Goal: Complete application form: Complete application form

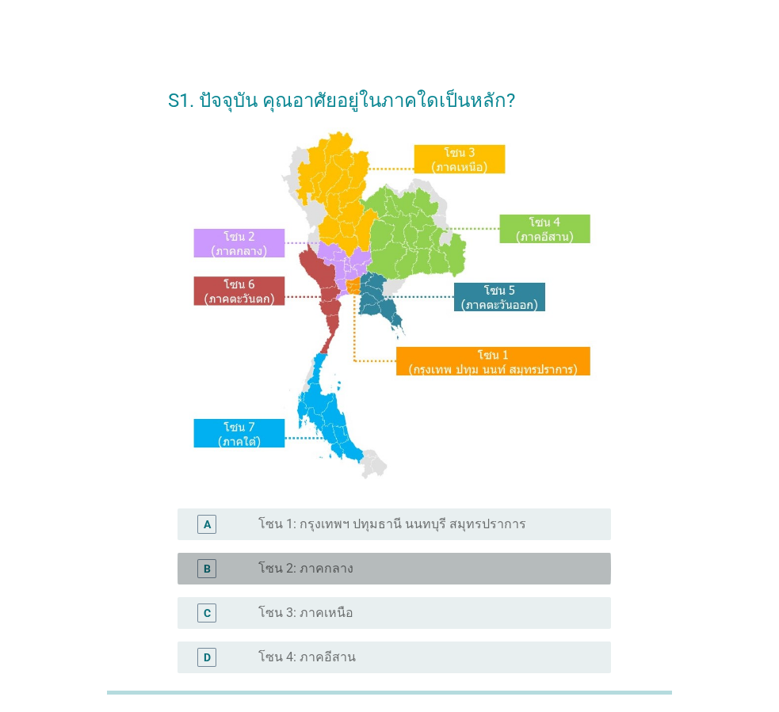
click at [553, 572] on div "radio_button_unchecked โซน 2: ภาคกลาง" at bounding box center [421, 569] width 327 height 16
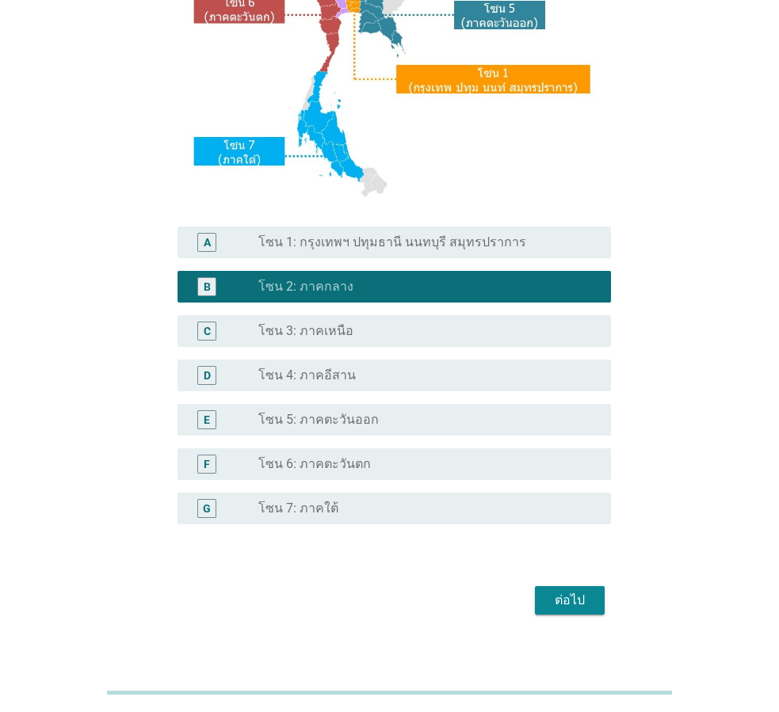
scroll to position [298, 0]
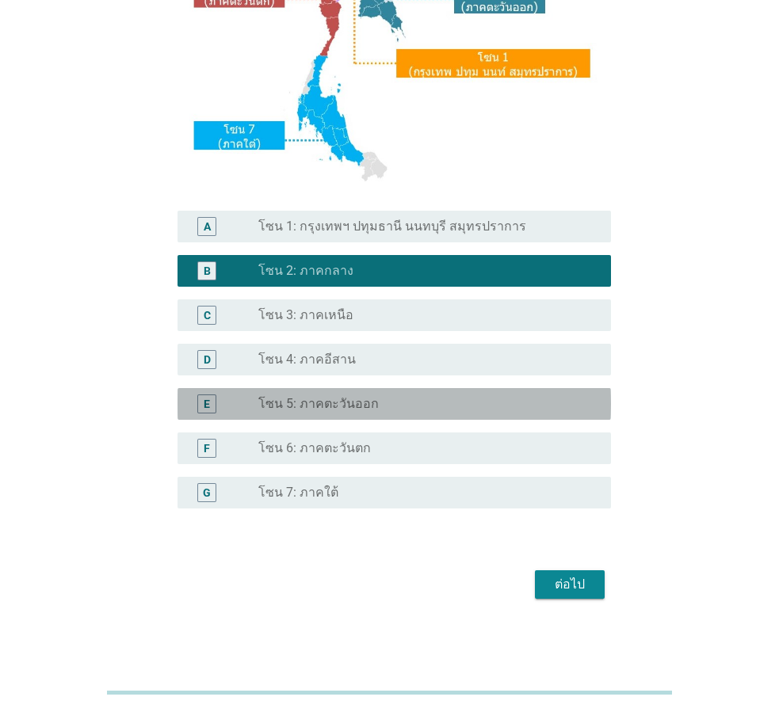
click at [592, 410] on div "radio_button_unchecked โซน 5: ภาคตะวันออก" at bounding box center [428, 404] width 340 height 16
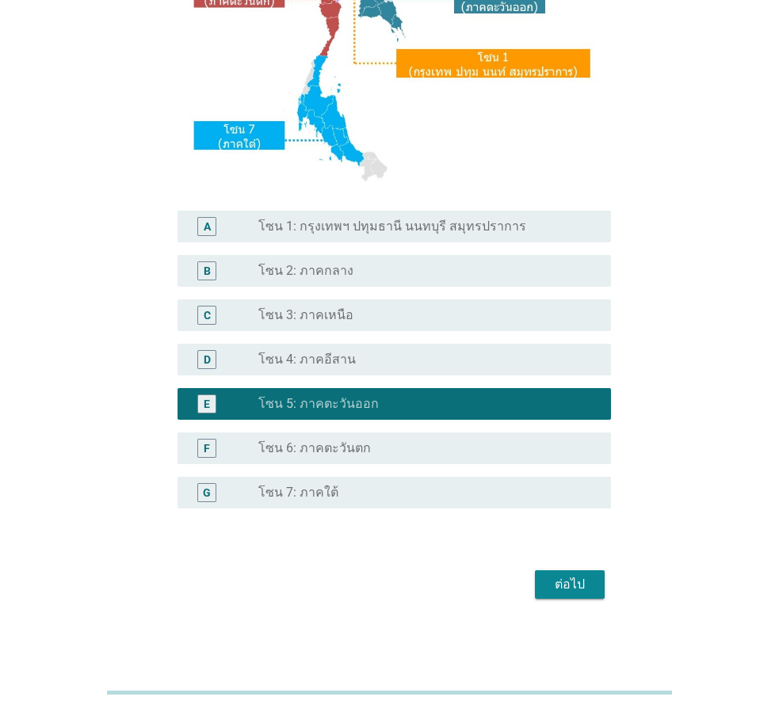
click at [594, 590] on button "ต่อไป" at bounding box center [570, 585] width 70 height 29
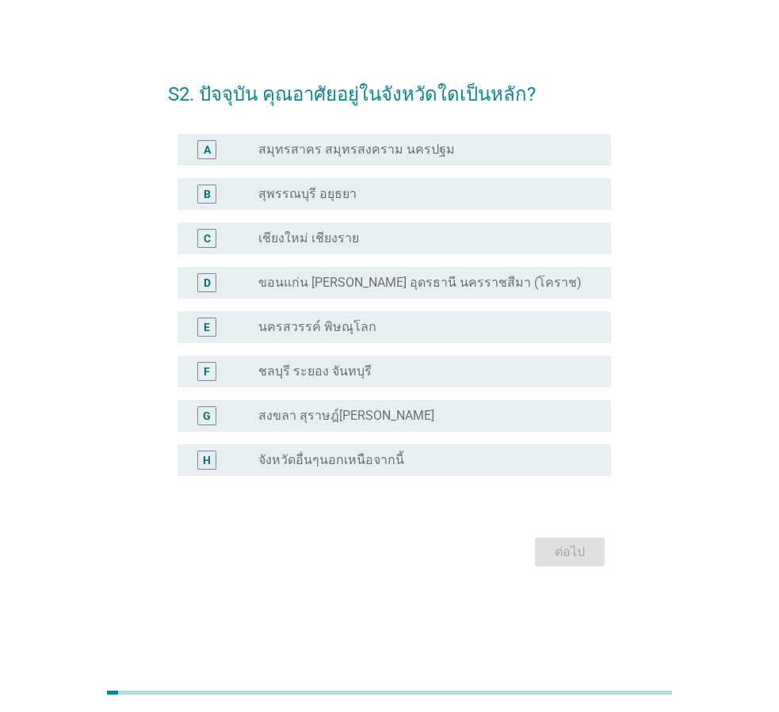
scroll to position [0, 0]
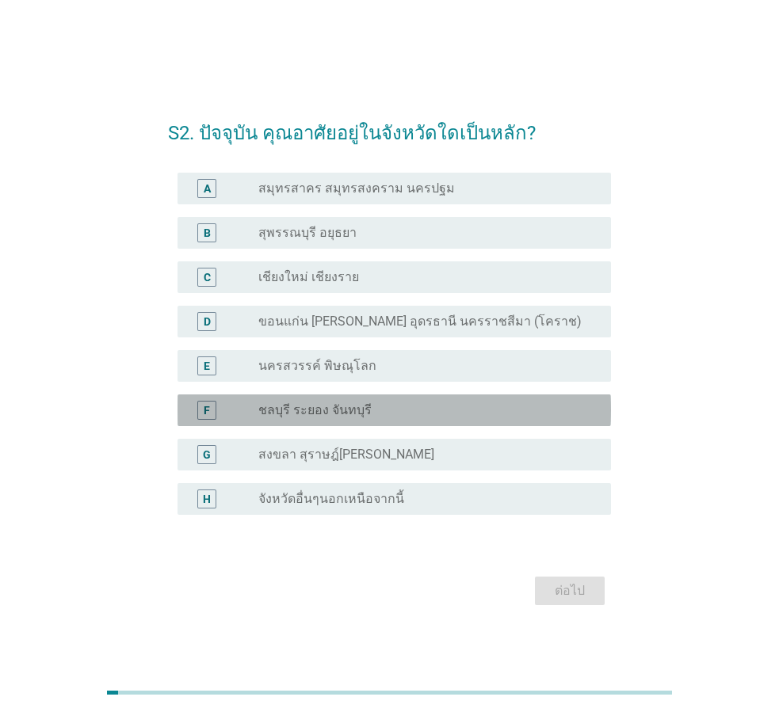
click at [468, 424] on div "F radio_button_unchecked ชลบุรี ระยอง จันทบุรี" at bounding box center [393, 411] width 433 height 32
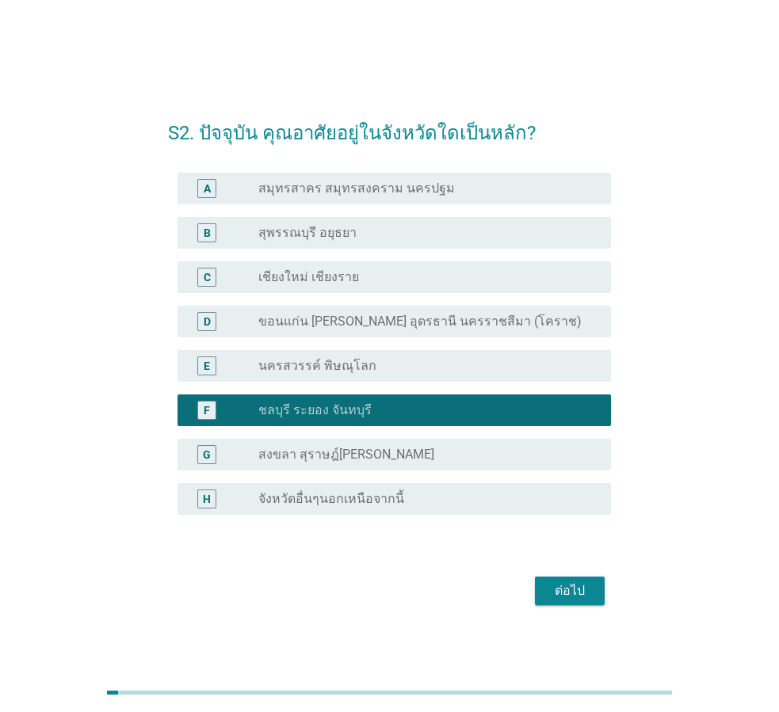
click at [572, 588] on div "ต่อไป" at bounding box center [570, 591] width 44 height 19
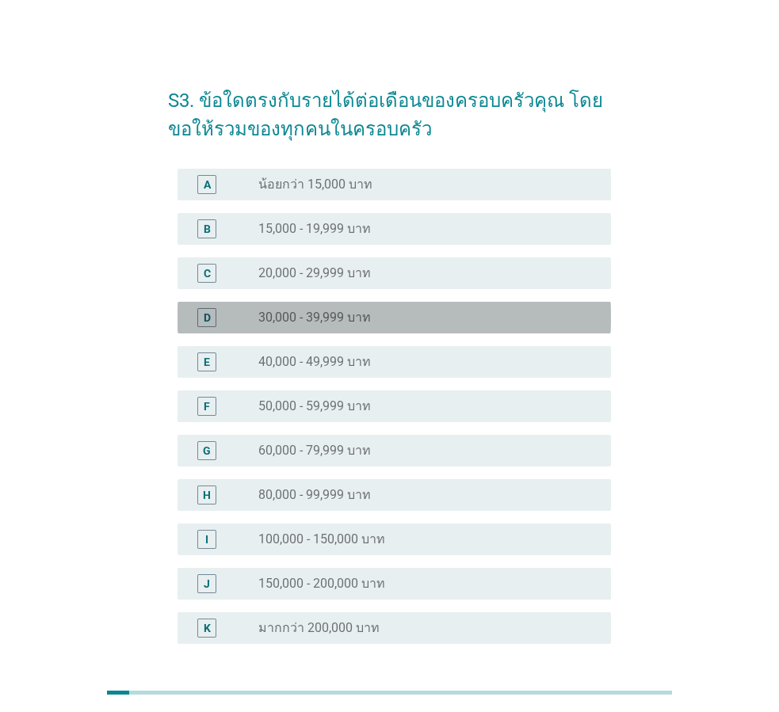
click at [459, 328] on div "D radio_button_unchecked 30,000 - 39,999 บาท" at bounding box center [393, 318] width 433 height 32
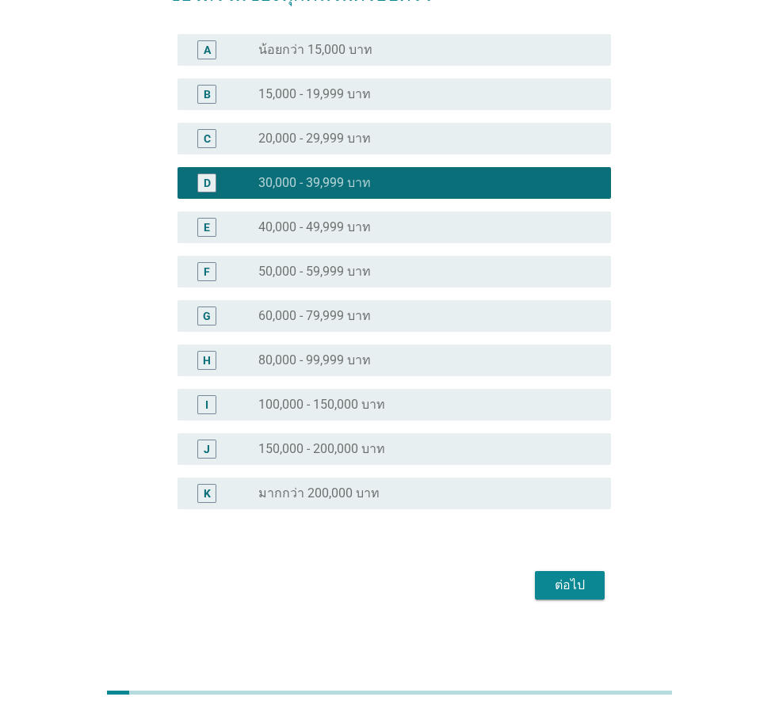
scroll to position [135, 0]
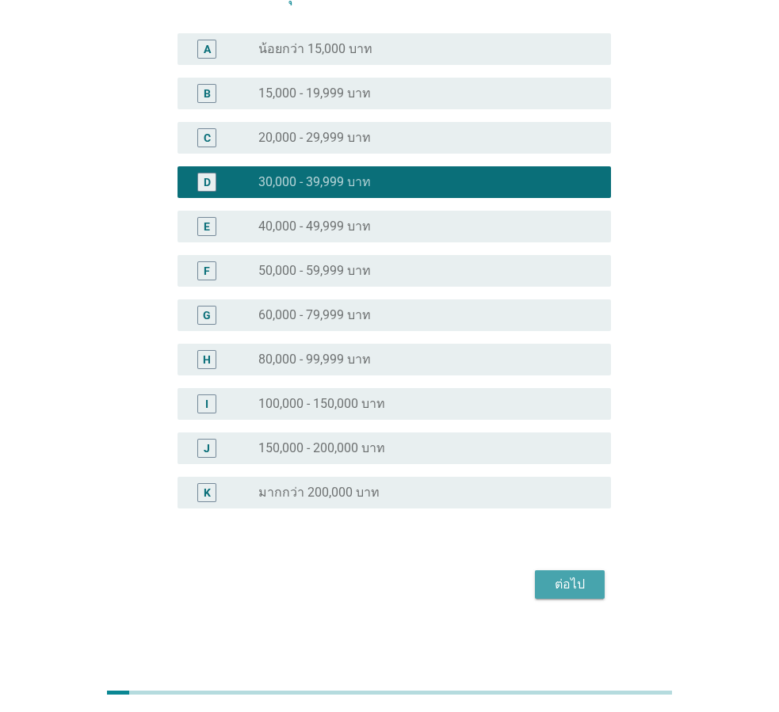
click at [574, 586] on div "ต่อไป" at bounding box center [570, 584] width 44 height 19
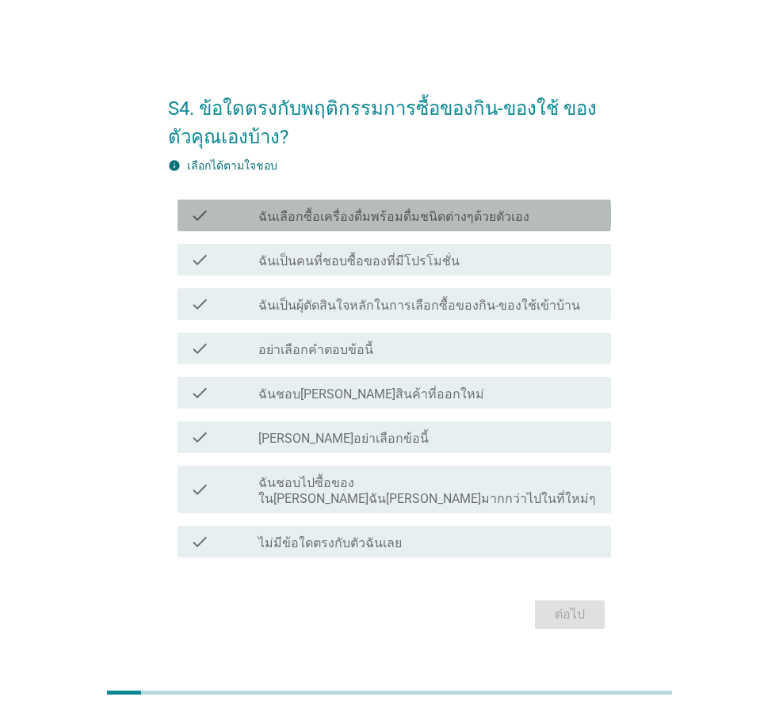
click at [483, 225] on label "ฉันเลือกซื้อเครื่องดื่มพร้อมดื่มชนิดต่างๆด้วยตัวเอง" at bounding box center [393, 217] width 271 height 16
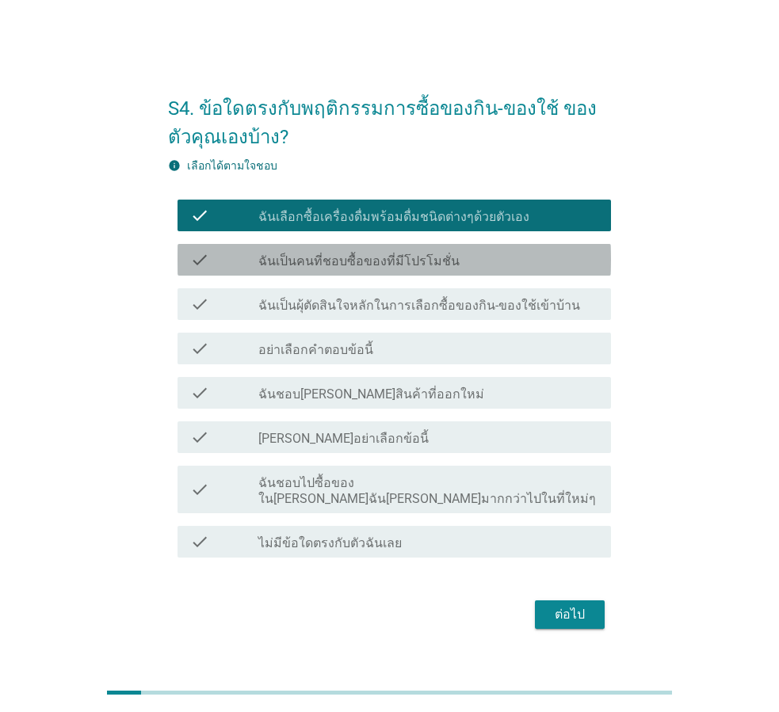
click at [449, 269] on div "check_box_outline_blank ฉันเป็นคนที่ชอบซื้อของที่มีโปรโมชั่น" at bounding box center [428, 259] width 340 height 19
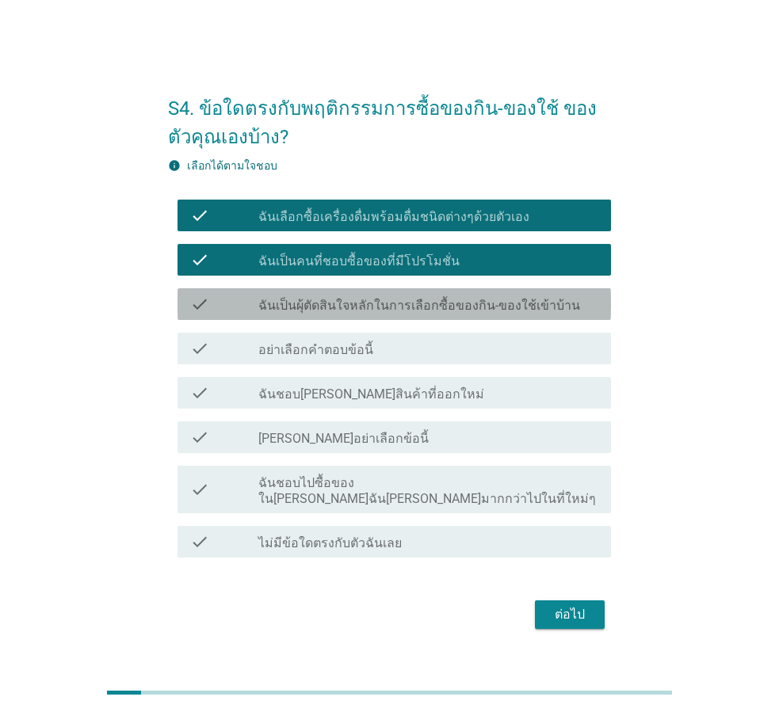
click at [450, 314] on label "ฉันเป็นผุ้ตัดสินใจหลักในการเลือกซื้อของกิน-ของใช้เข้าบ้าน" at bounding box center [419, 306] width 322 height 16
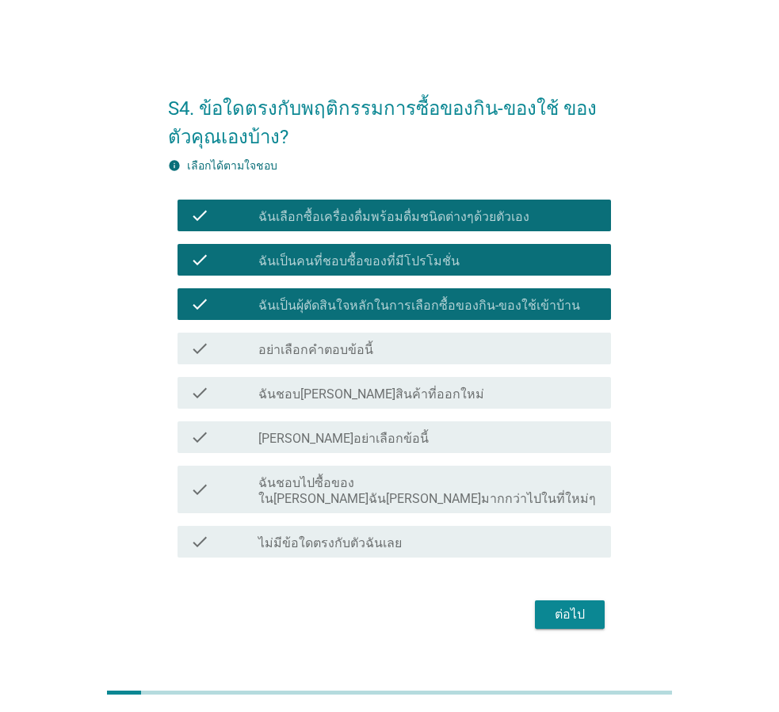
click at [445, 409] on div "check check_box_outline_blank ฉันชอบ[PERSON_NAME]สินค้าที่ออกใหม่" at bounding box center [393, 393] width 433 height 32
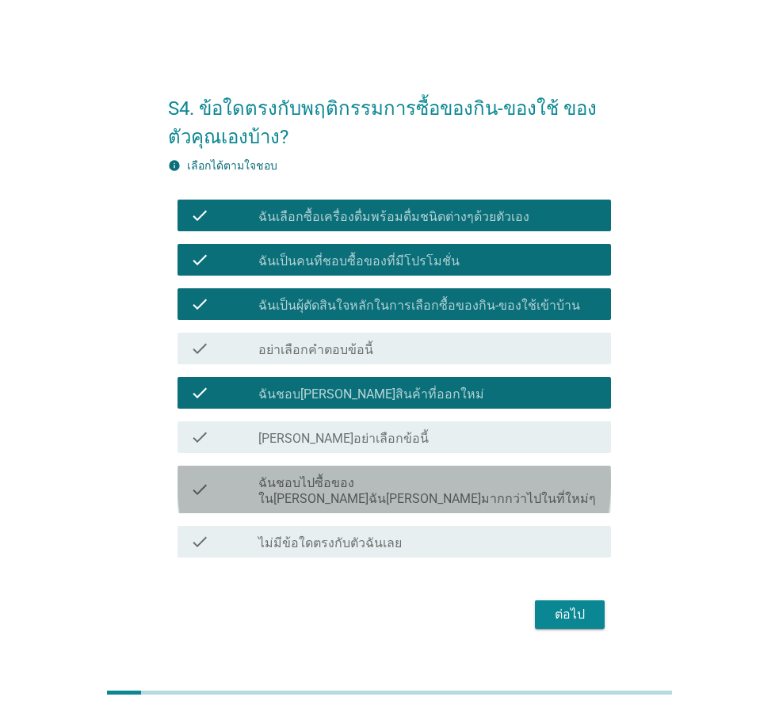
click at [439, 498] on label "ฉันชอบไปซื้อของใน[PERSON_NAME]ฉัน[PERSON_NAME]มากกว่าไปในที่ใหม่ๆ" at bounding box center [428, 491] width 340 height 32
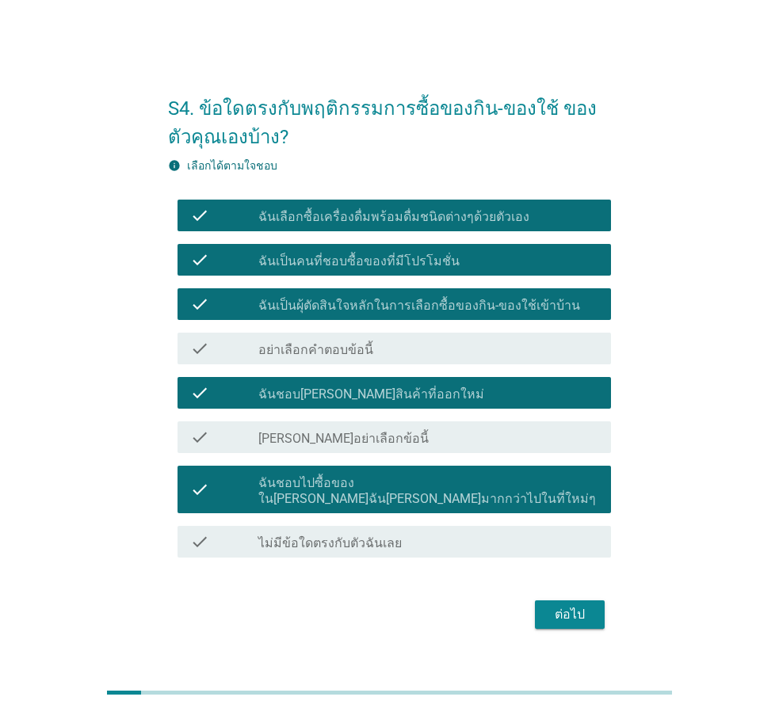
click at [439, 498] on label "ฉันชอบไปซื้อของใน[PERSON_NAME]ฉัน[PERSON_NAME]มากกว่าไปในที่ใหม่ๆ" at bounding box center [428, 491] width 340 height 32
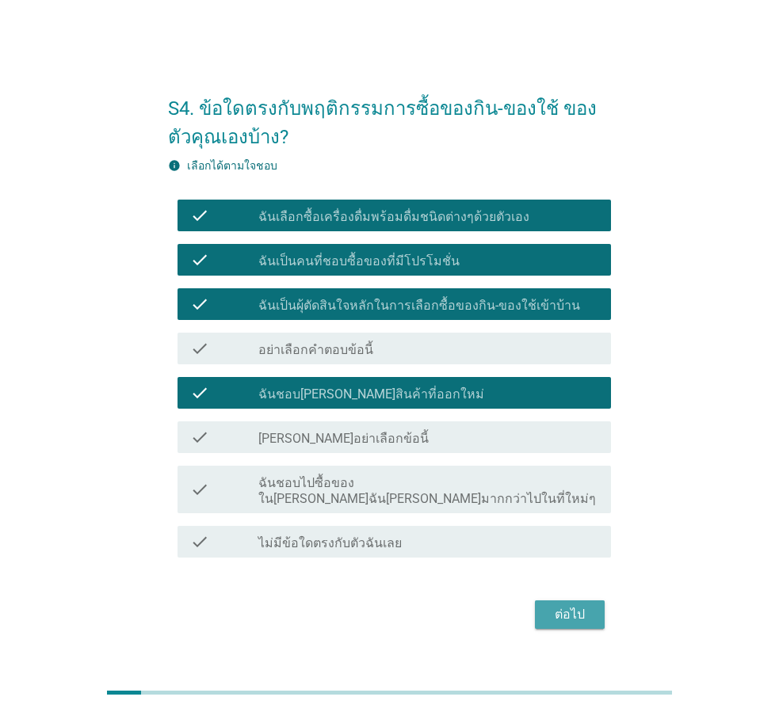
click at [574, 606] on div "ต่อไป" at bounding box center [570, 614] width 44 height 19
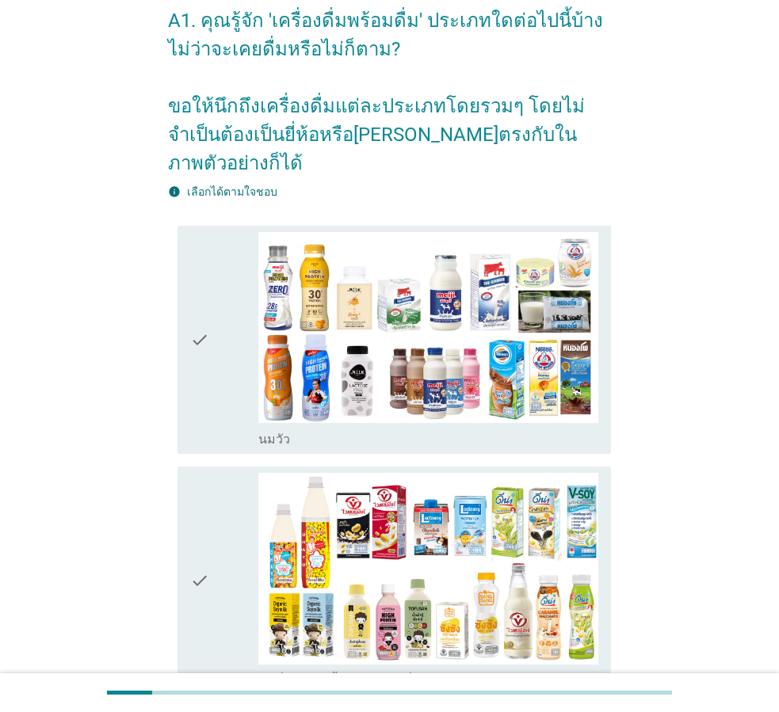
scroll to position [158, 0]
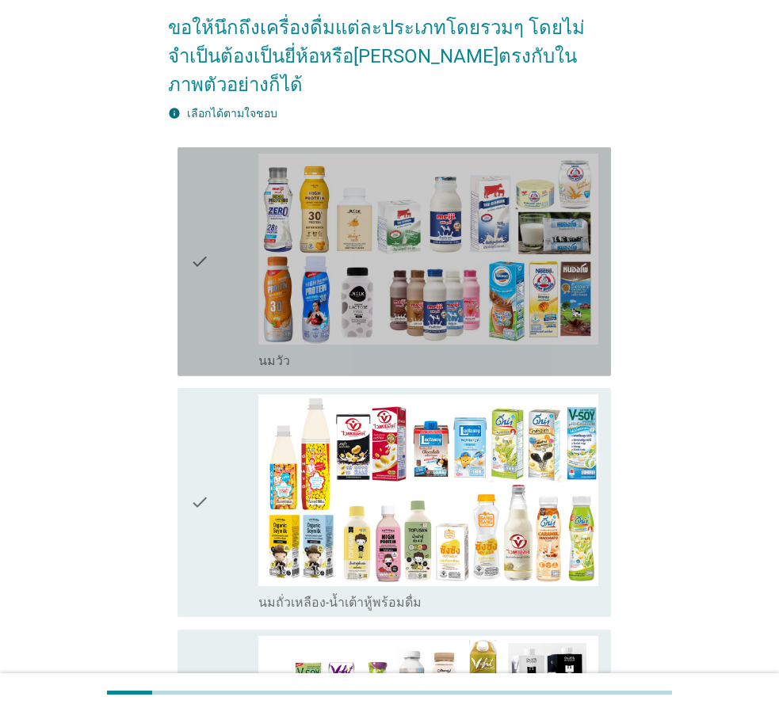
click at [406, 350] on div "check_box_outline_blank [PERSON_NAME]" at bounding box center [428, 359] width 340 height 19
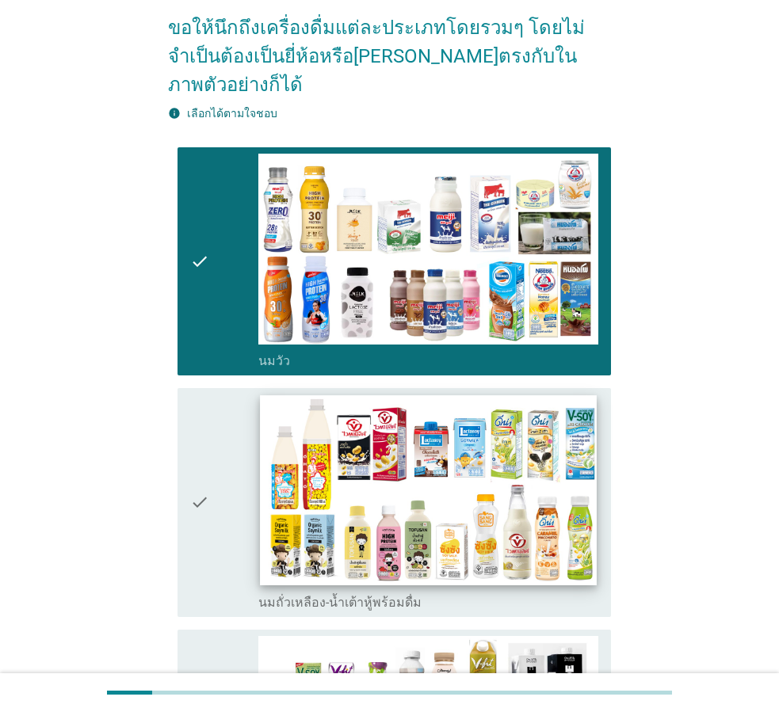
scroll to position [238, 0]
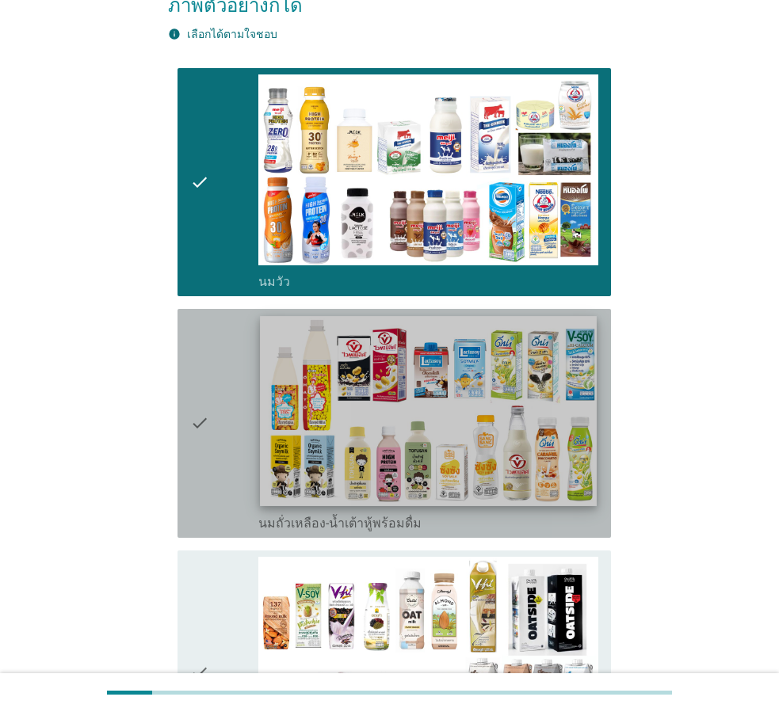
click at [456, 450] on img at bounding box center [428, 410] width 337 height 189
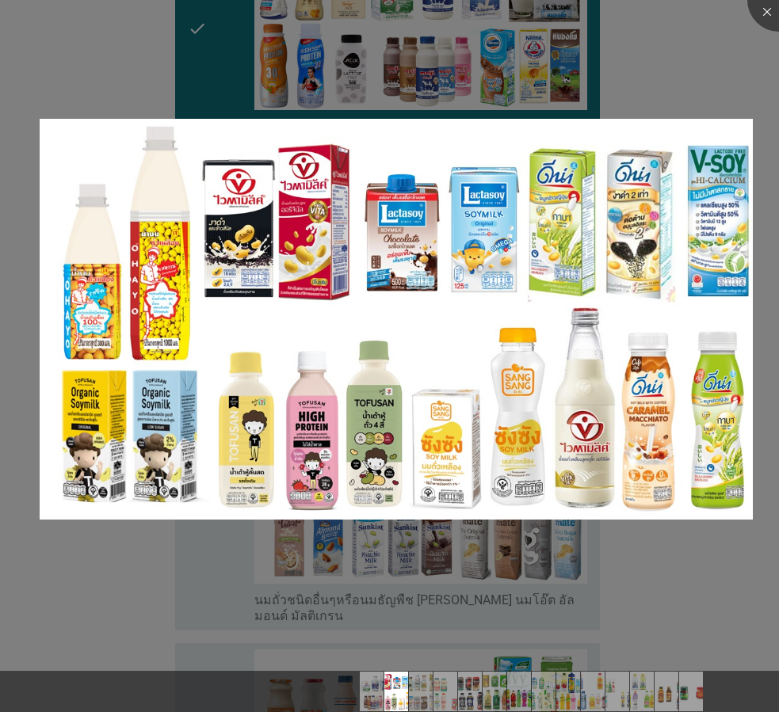
scroll to position [396, 0]
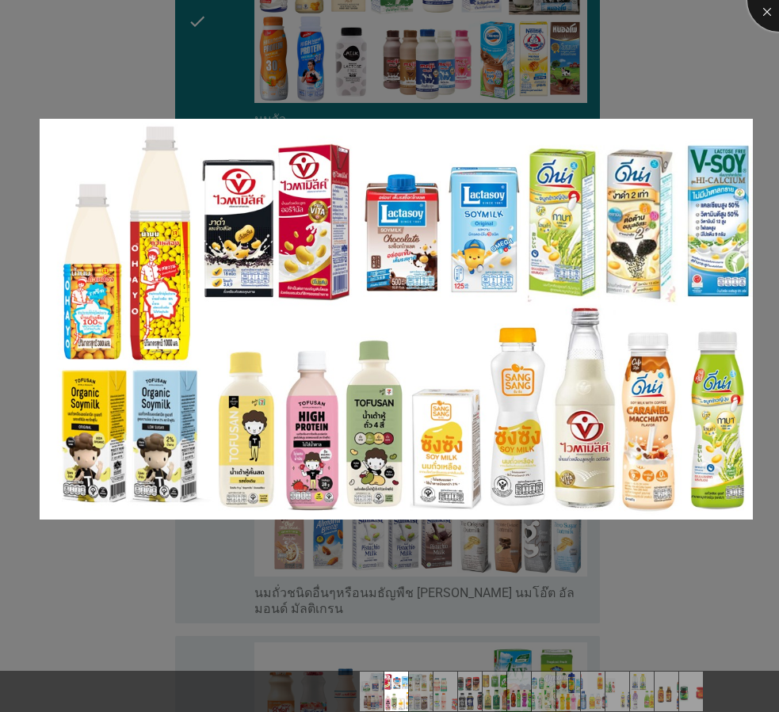
click at [769, 10] on div at bounding box center [778, -1] width 63 height 63
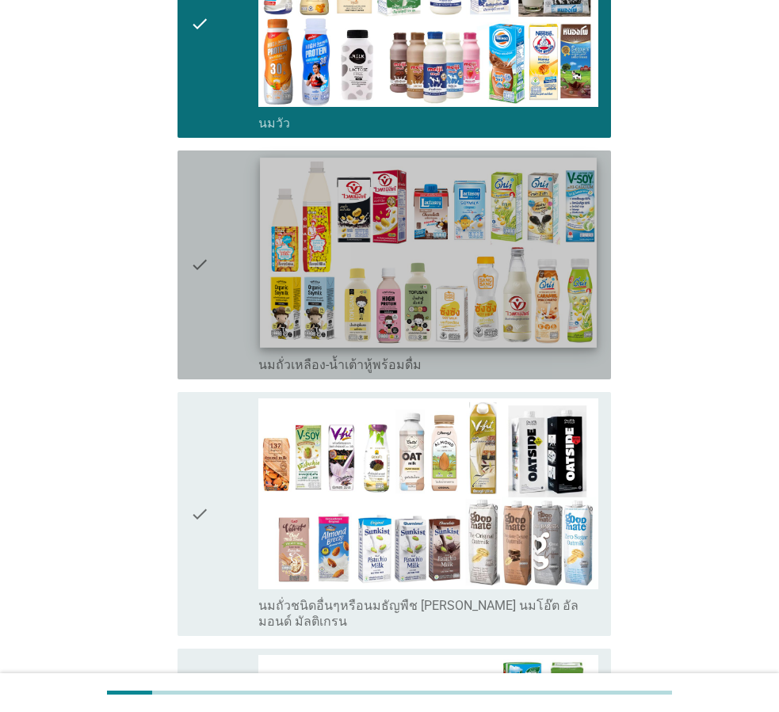
click at [426, 247] on img at bounding box center [428, 252] width 337 height 189
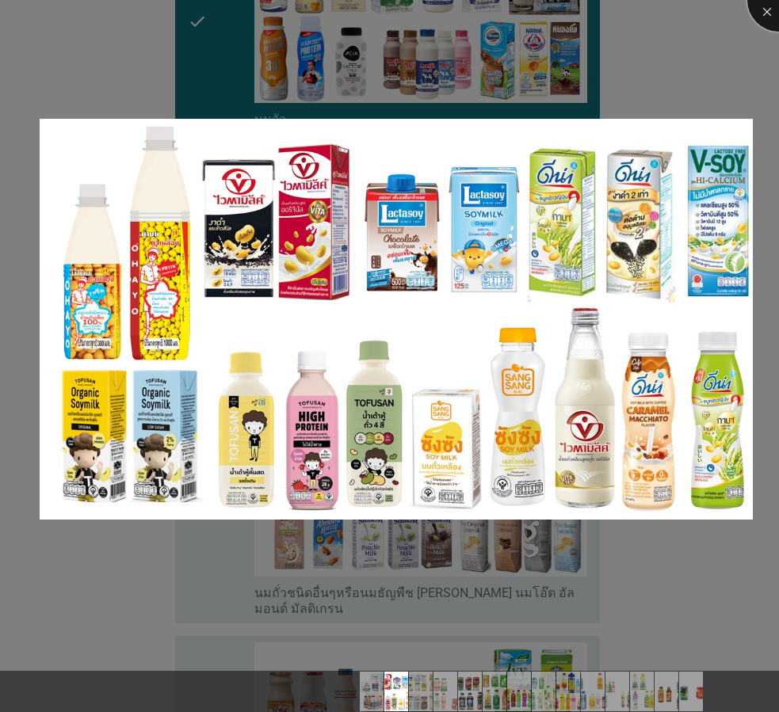
click at [754, 14] on div at bounding box center [778, -1] width 63 height 63
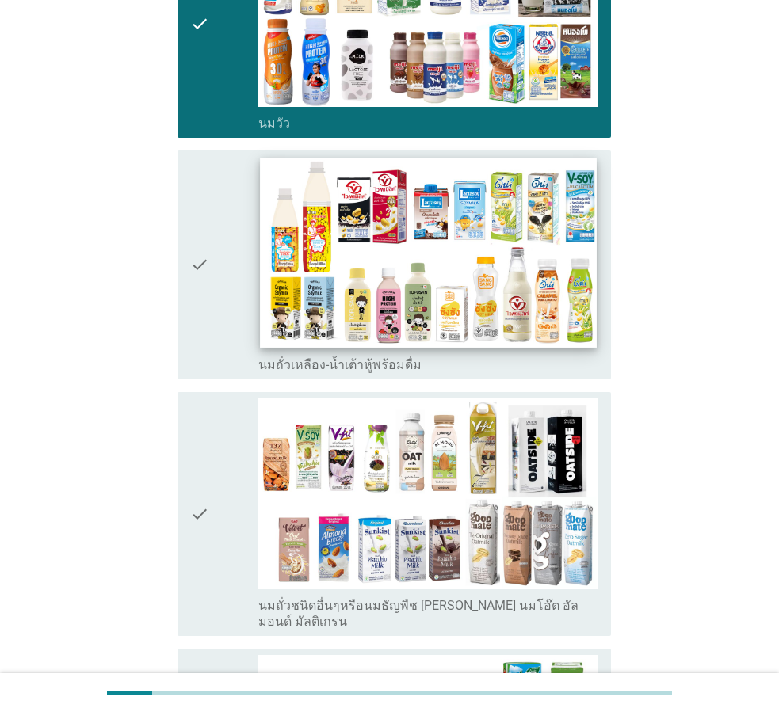
click at [490, 303] on img at bounding box center [428, 252] width 337 height 189
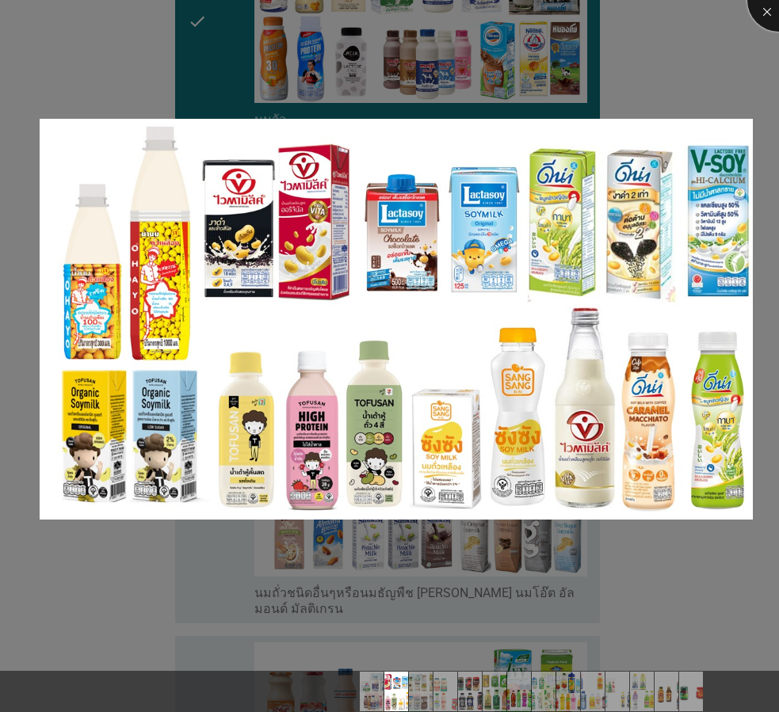
click at [759, 15] on div at bounding box center [778, -1] width 63 height 63
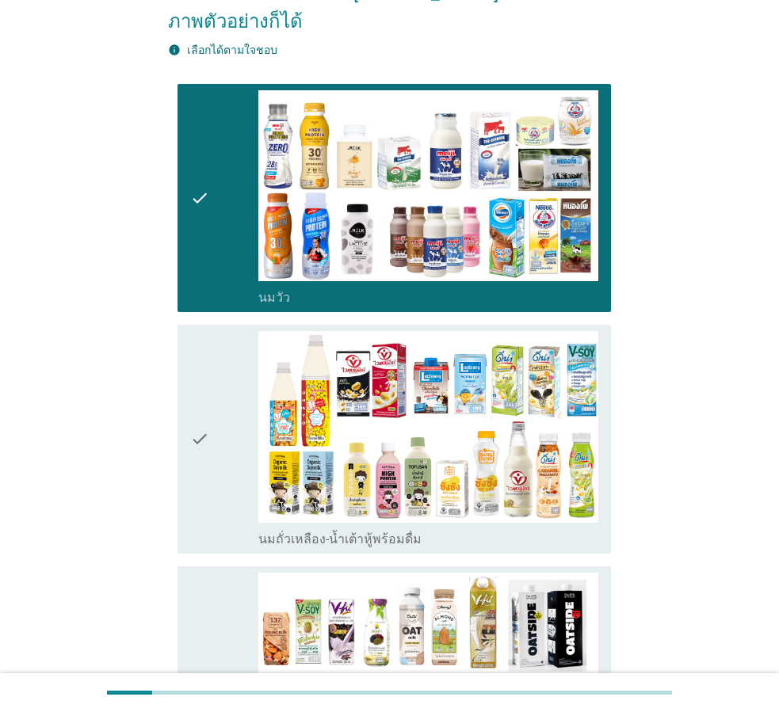
scroll to position [317, 0]
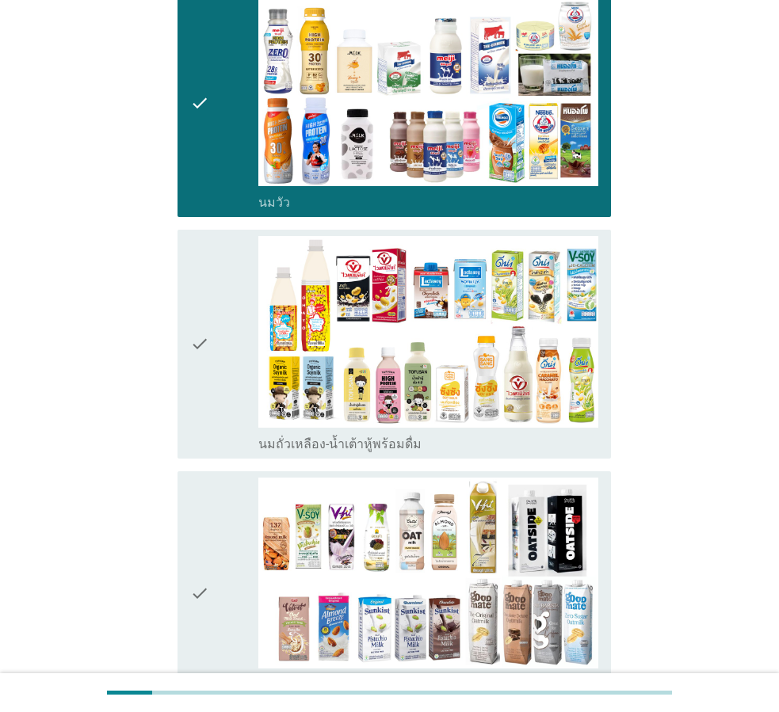
click at [208, 399] on icon "check" at bounding box center [199, 344] width 19 height 216
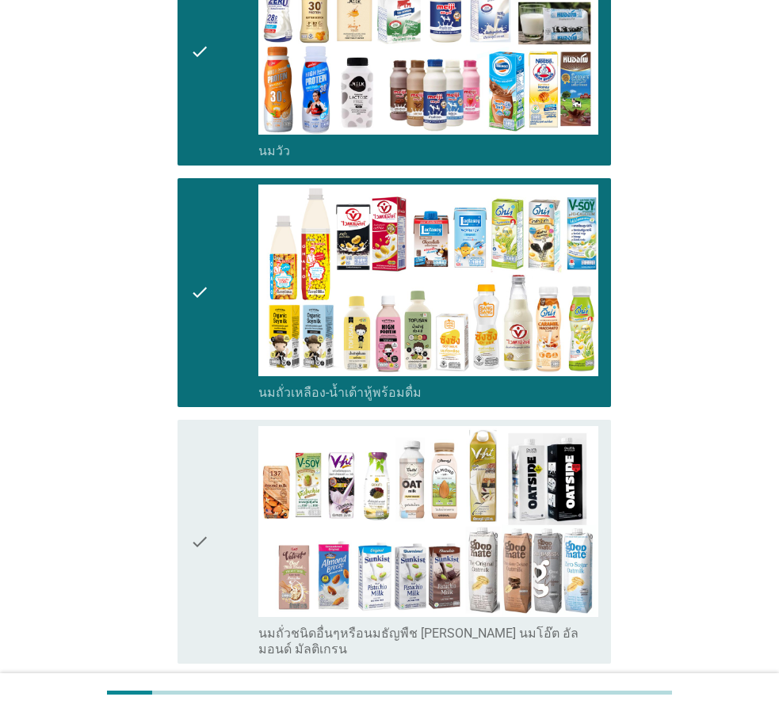
scroll to position [396, 0]
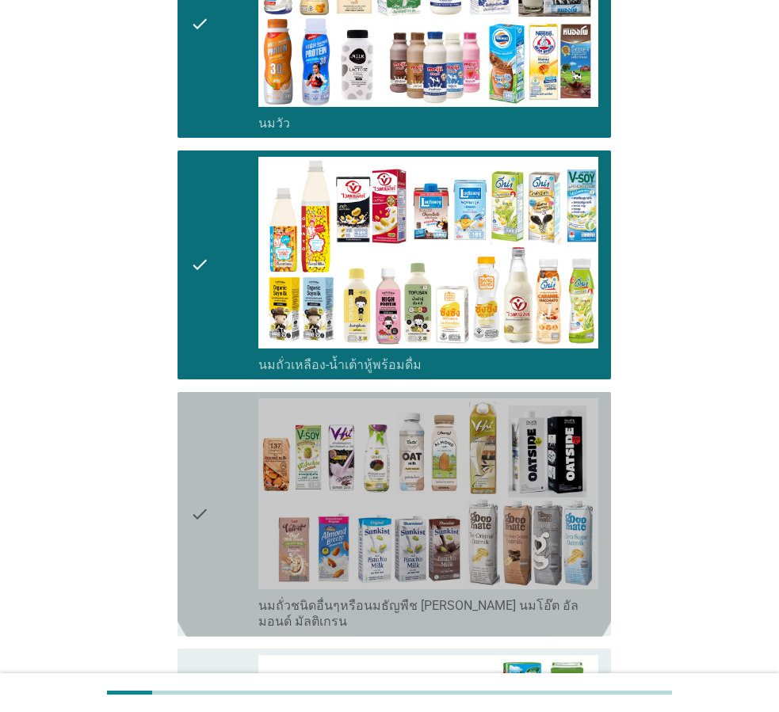
click at [228, 535] on div "check" at bounding box center [224, 515] width 68 height 232
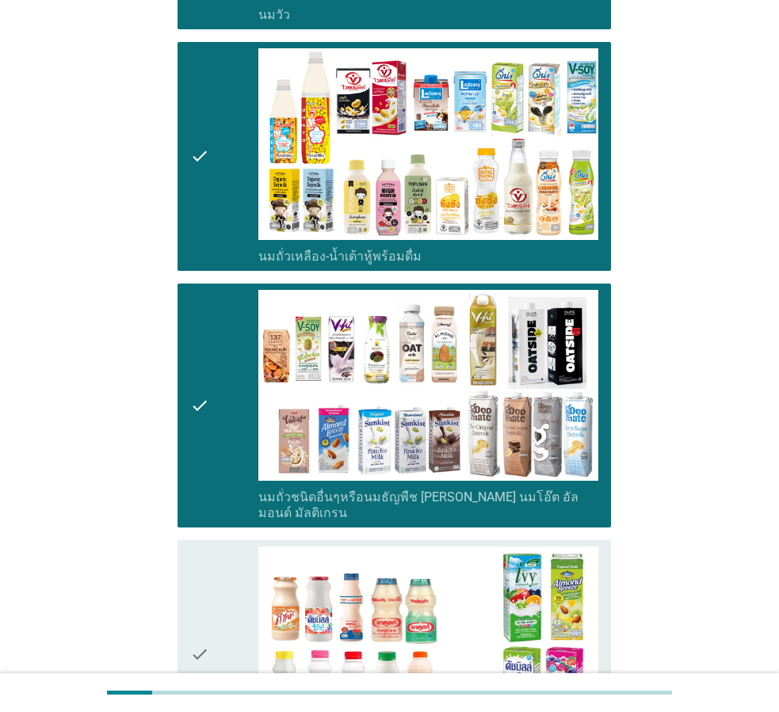
scroll to position [634, 0]
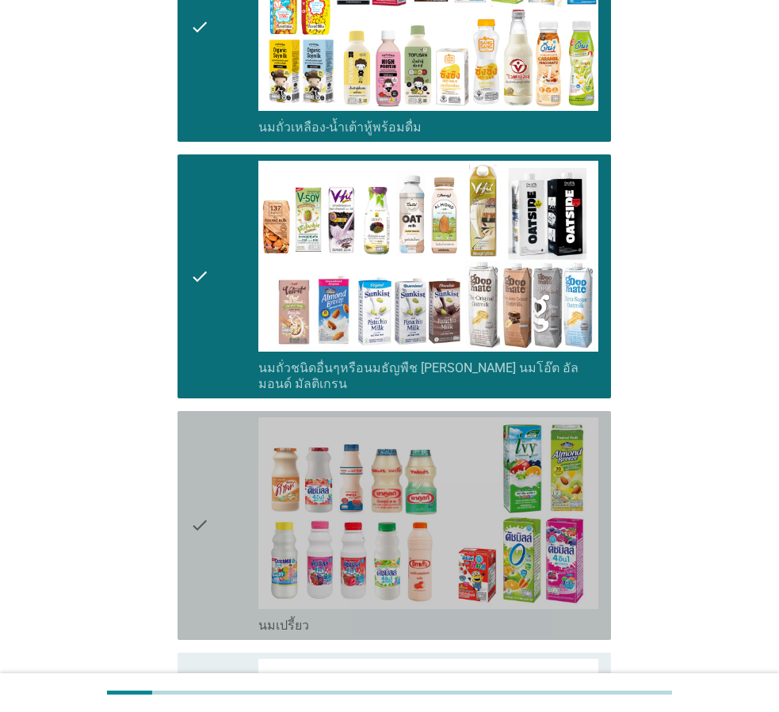
click at [233, 511] on div "check" at bounding box center [224, 526] width 68 height 216
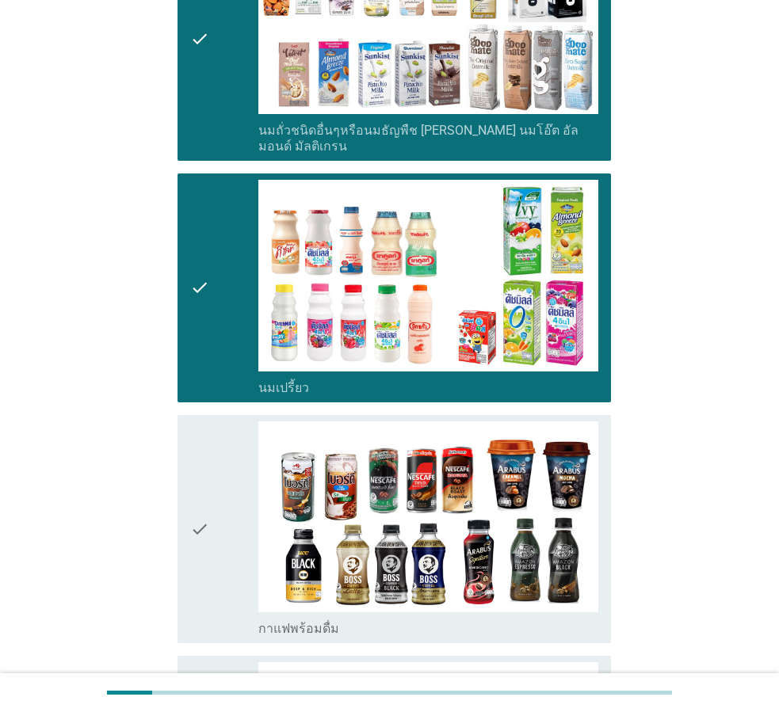
click at [233, 511] on div "check" at bounding box center [224, 530] width 68 height 216
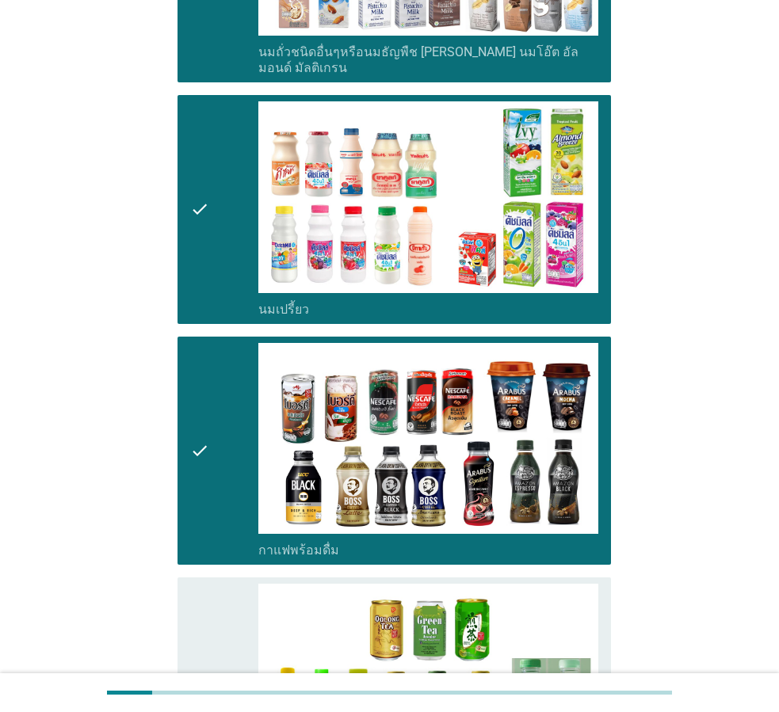
scroll to position [1030, 0]
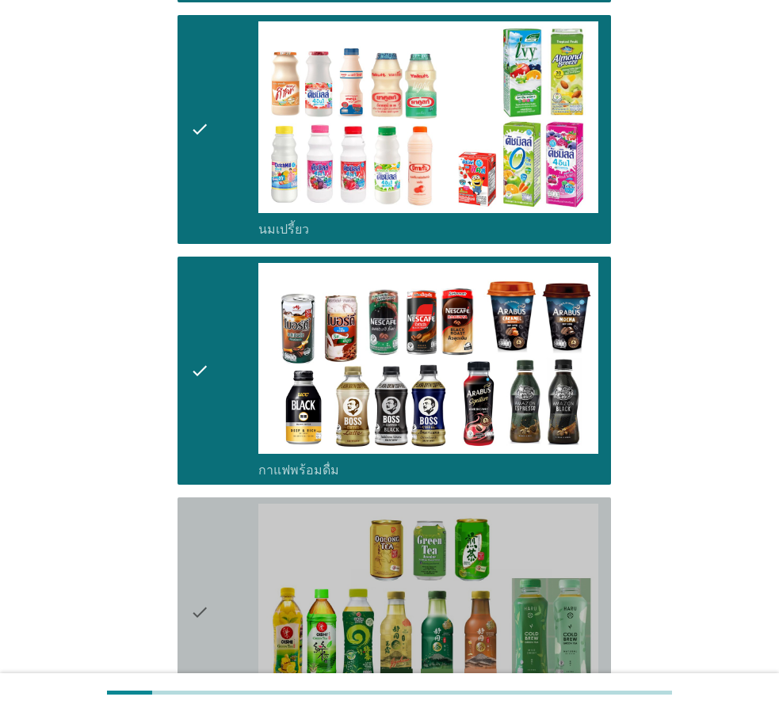
click at [233, 511] on div "check" at bounding box center [224, 612] width 68 height 216
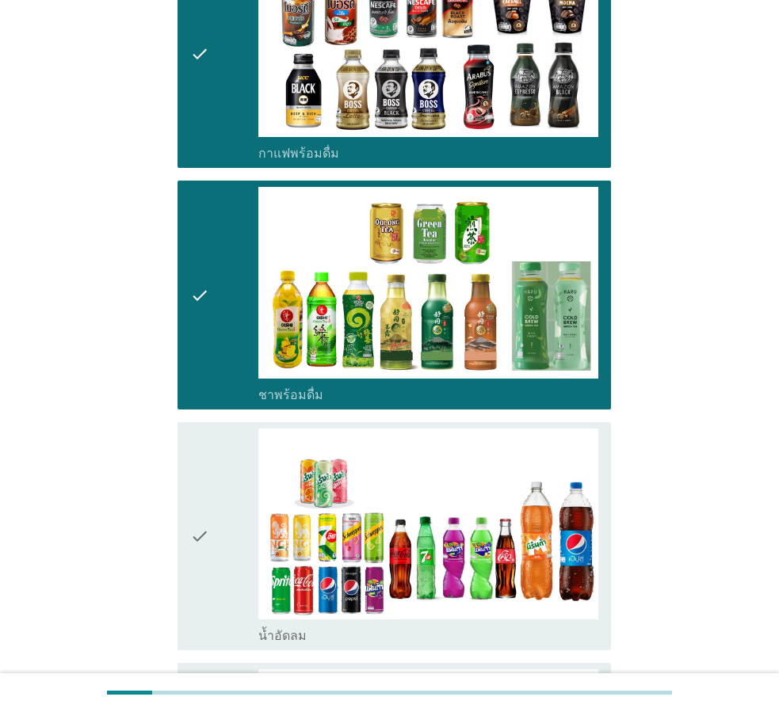
click at [233, 511] on div "check" at bounding box center [224, 537] width 68 height 216
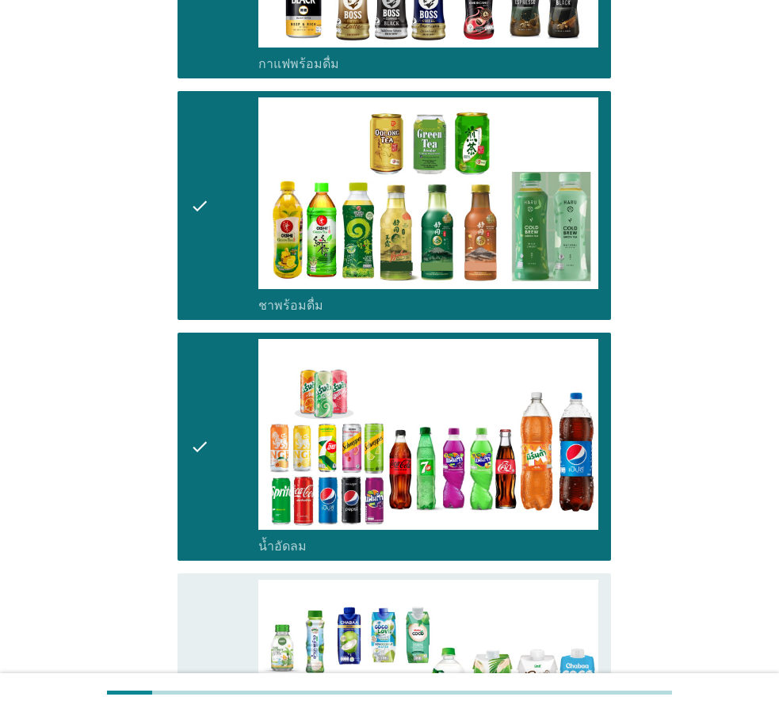
scroll to position [1664, 0]
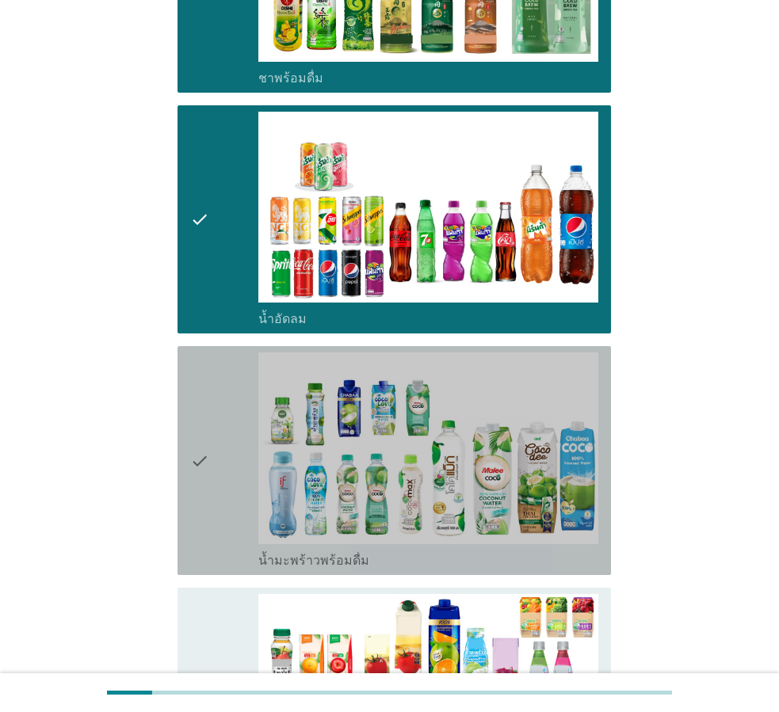
click at [242, 487] on div "check" at bounding box center [224, 461] width 68 height 216
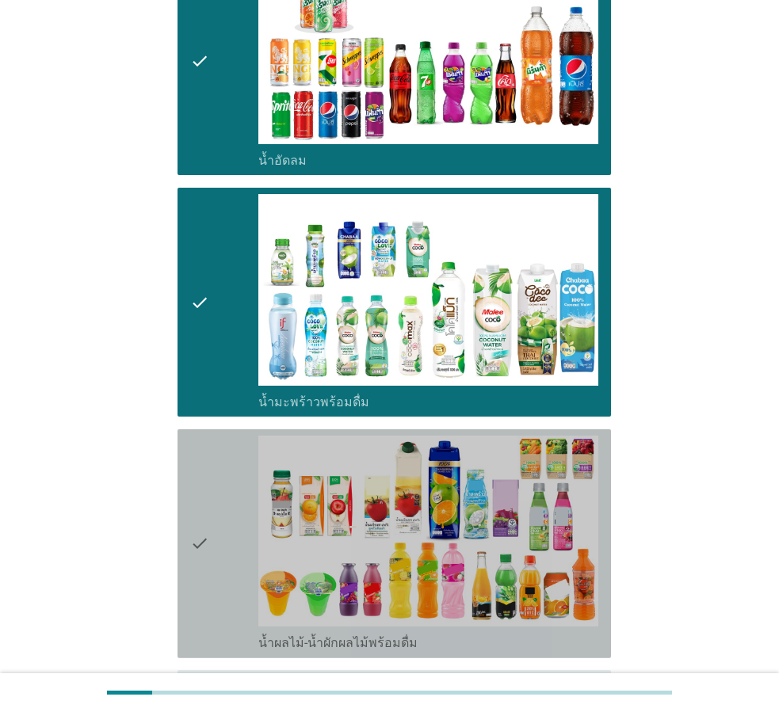
click at [240, 493] on div "check" at bounding box center [224, 544] width 68 height 216
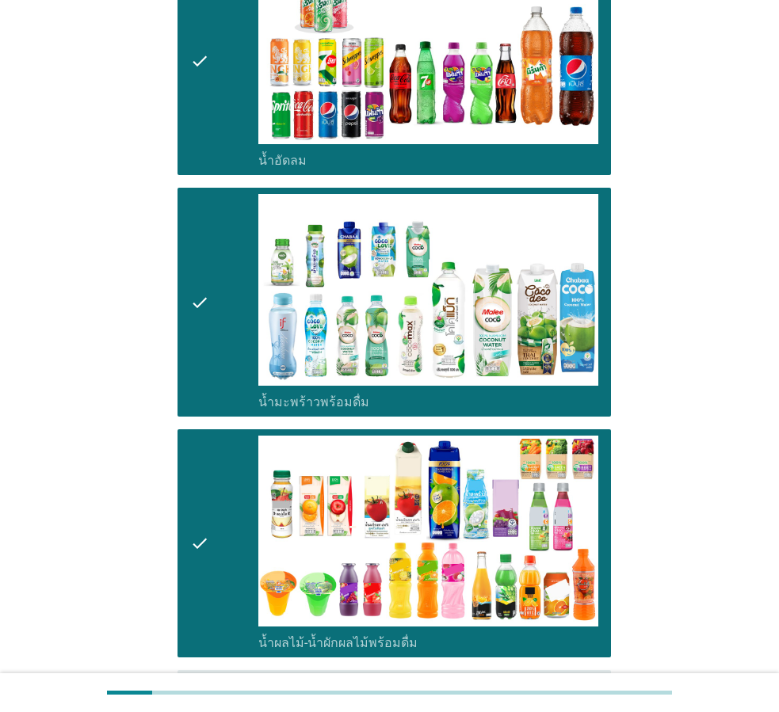
scroll to position [2060, 0]
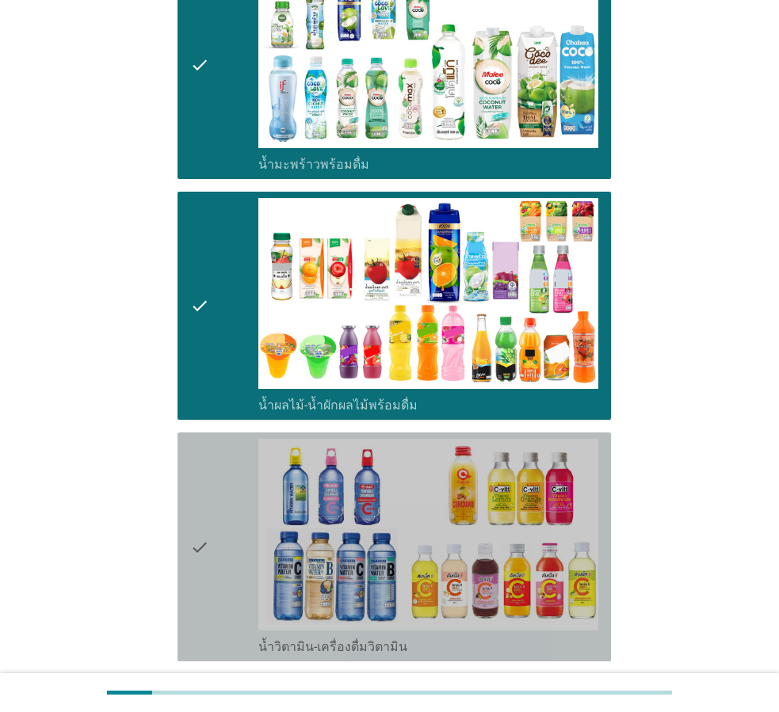
click at [213, 536] on div "check" at bounding box center [224, 547] width 68 height 216
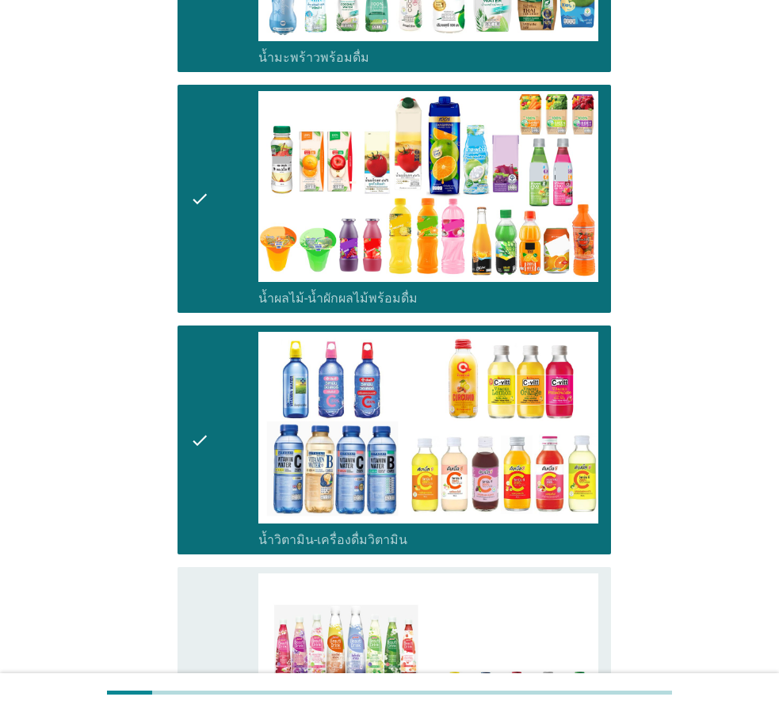
scroll to position [2377, 0]
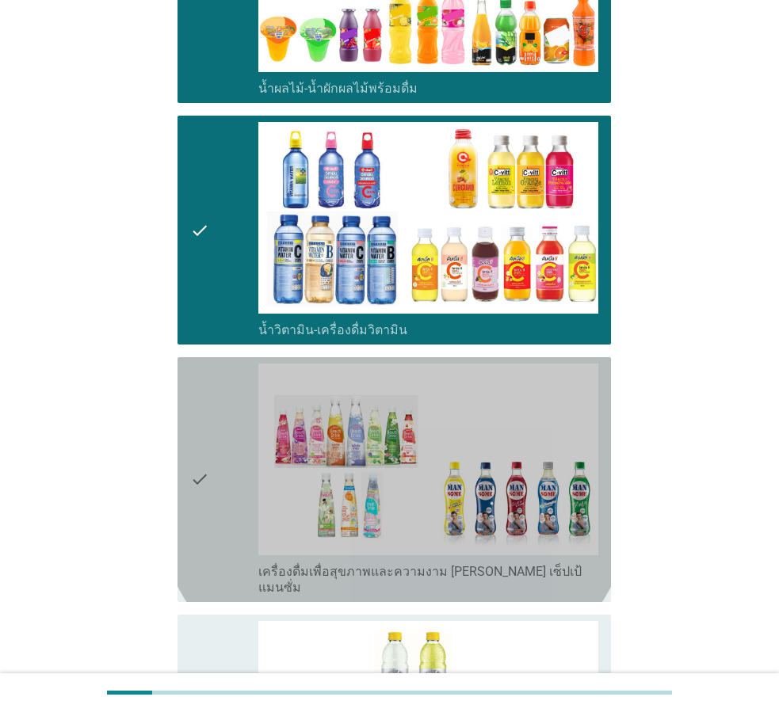
click at [255, 487] on div "check" at bounding box center [224, 480] width 68 height 232
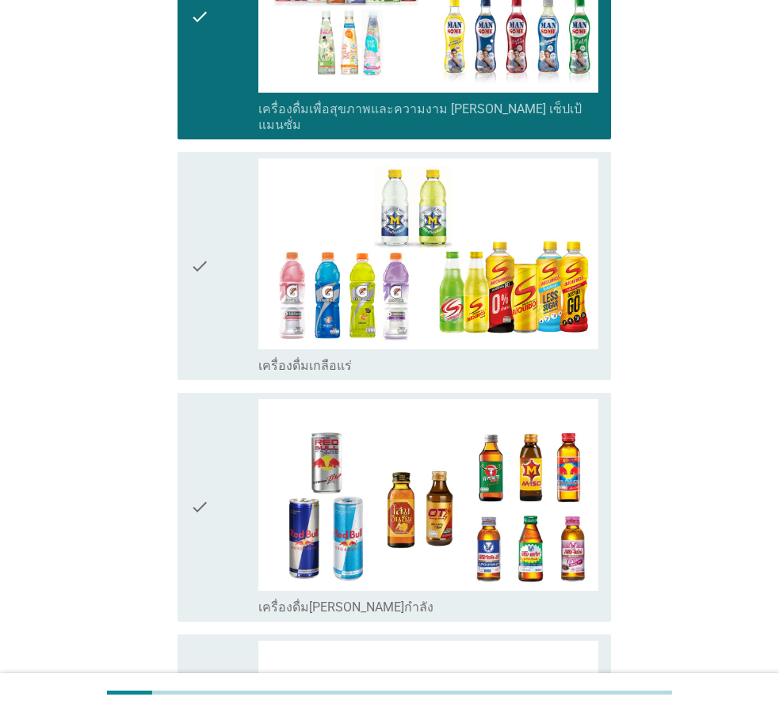
scroll to position [3011, 0]
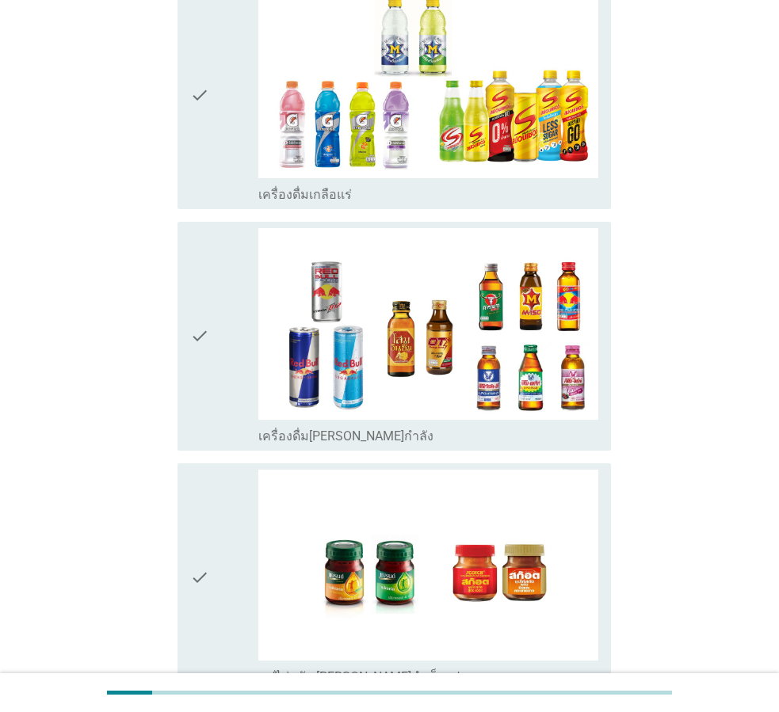
click at [250, 493] on div "check" at bounding box center [224, 578] width 68 height 216
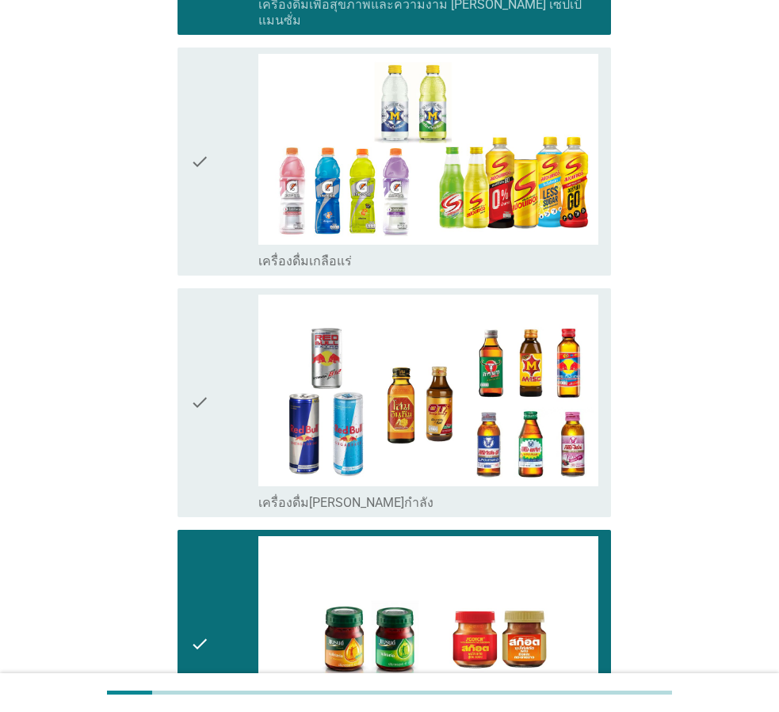
scroll to position [2853, 0]
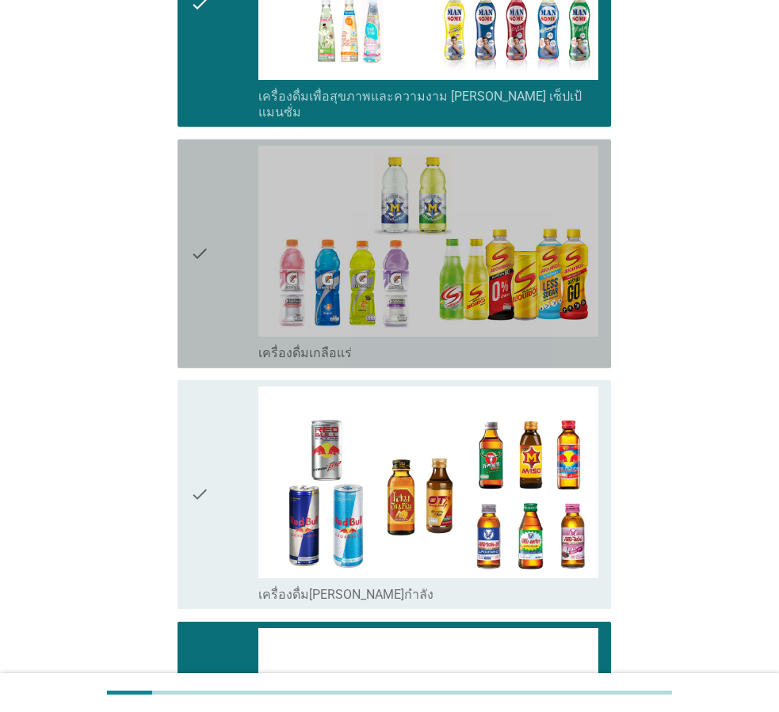
click at [243, 243] on div "check" at bounding box center [224, 254] width 68 height 216
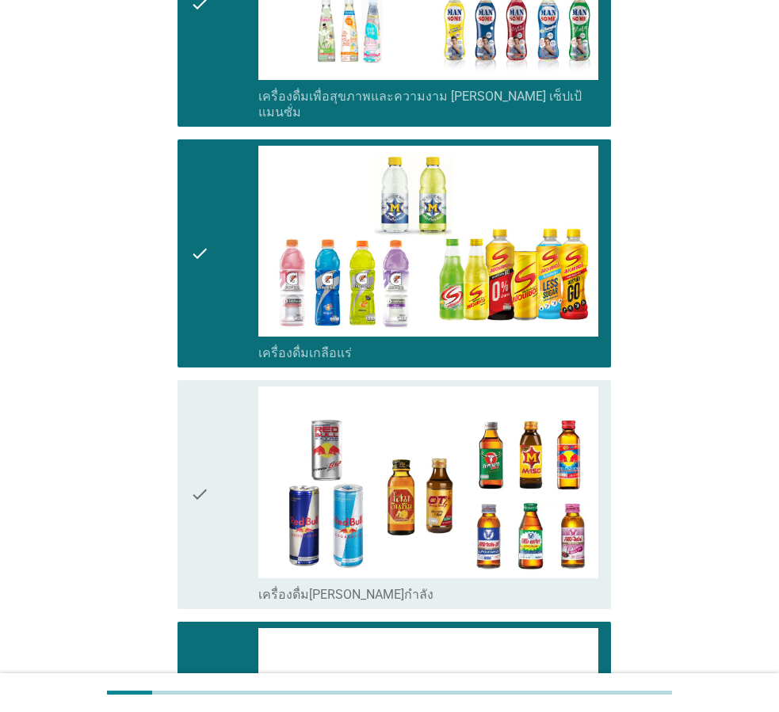
click at [251, 482] on div "check" at bounding box center [224, 495] width 68 height 216
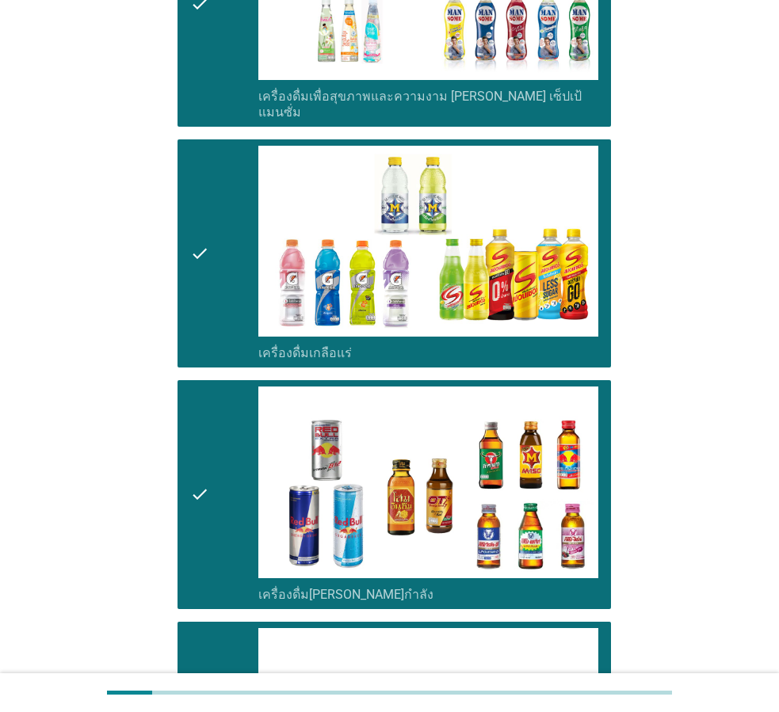
scroll to position [3160, 0]
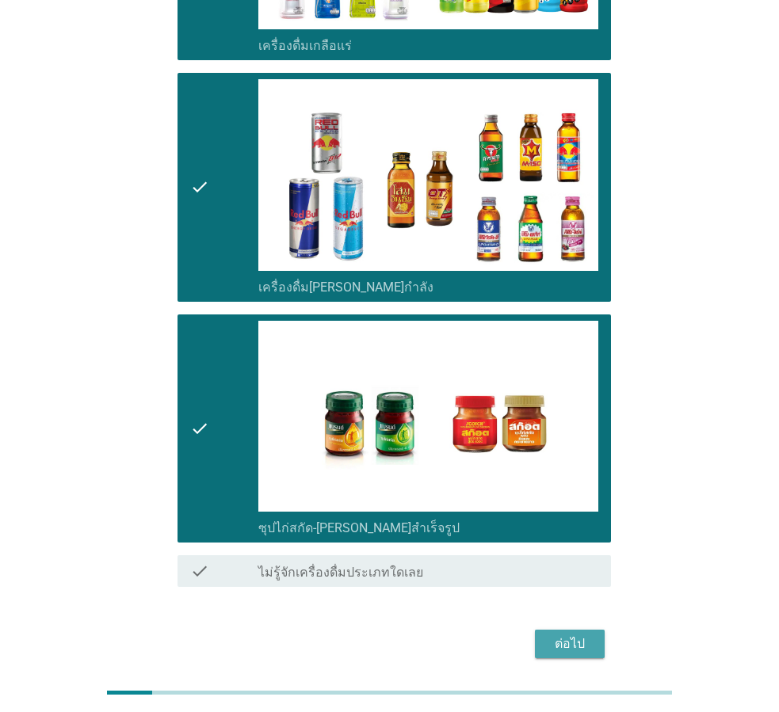
click at [588, 635] on div "ต่อไป" at bounding box center [570, 644] width 44 height 19
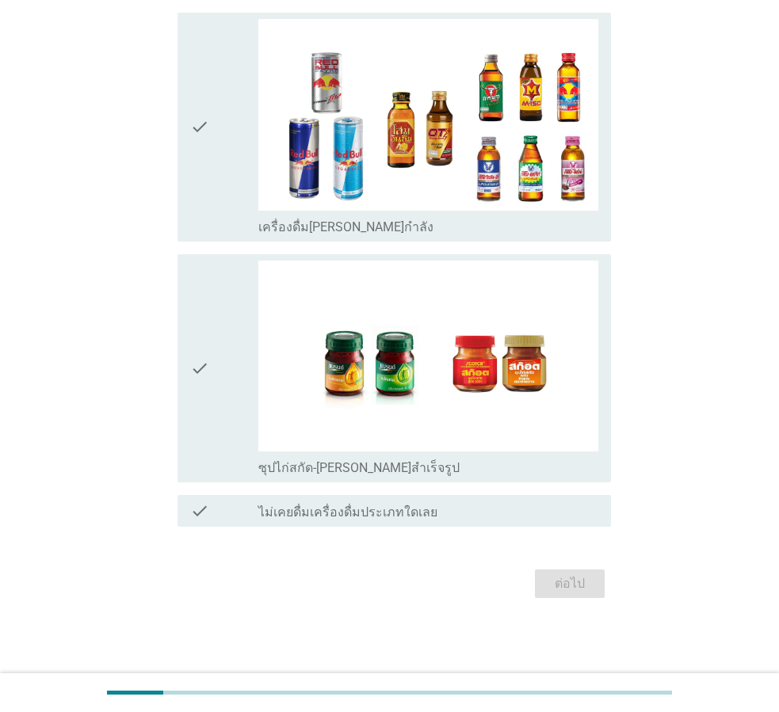
scroll to position [0, 0]
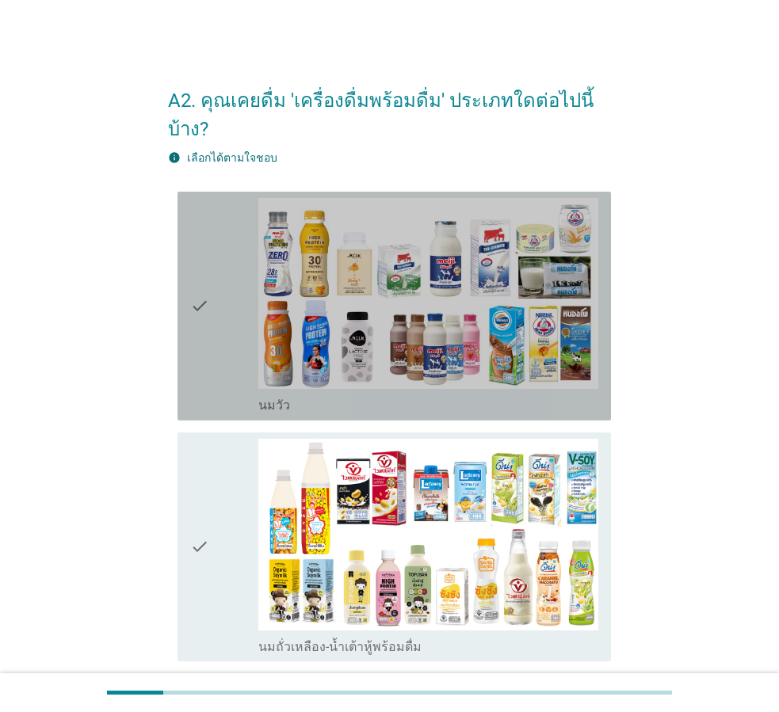
click at [226, 315] on div "check" at bounding box center [224, 306] width 68 height 216
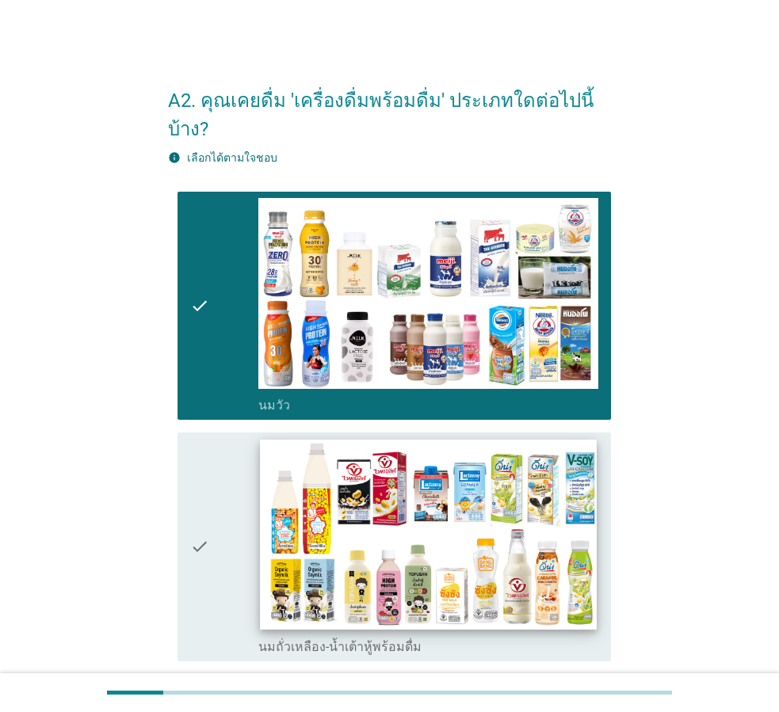
scroll to position [317, 0]
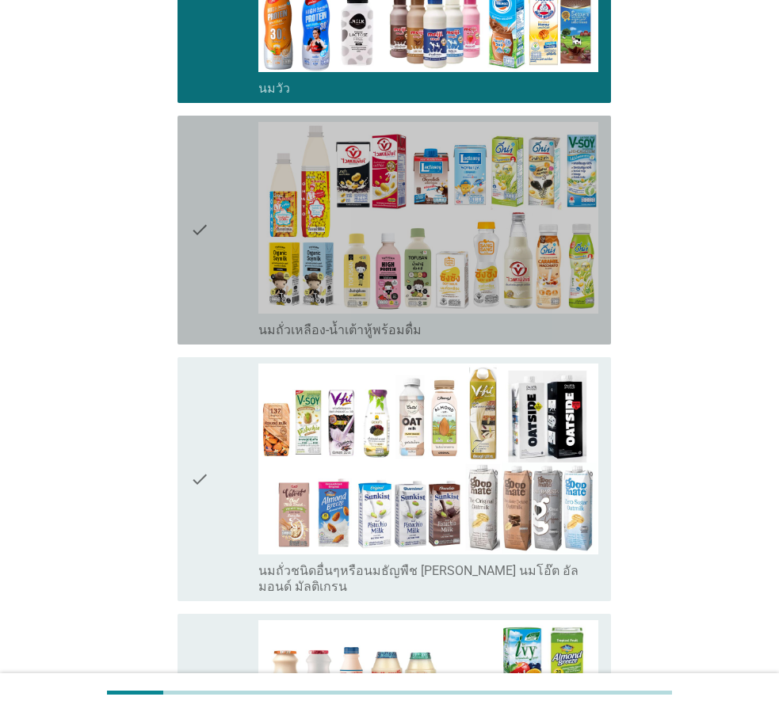
click at [226, 266] on div "check" at bounding box center [224, 230] width 68 height 216
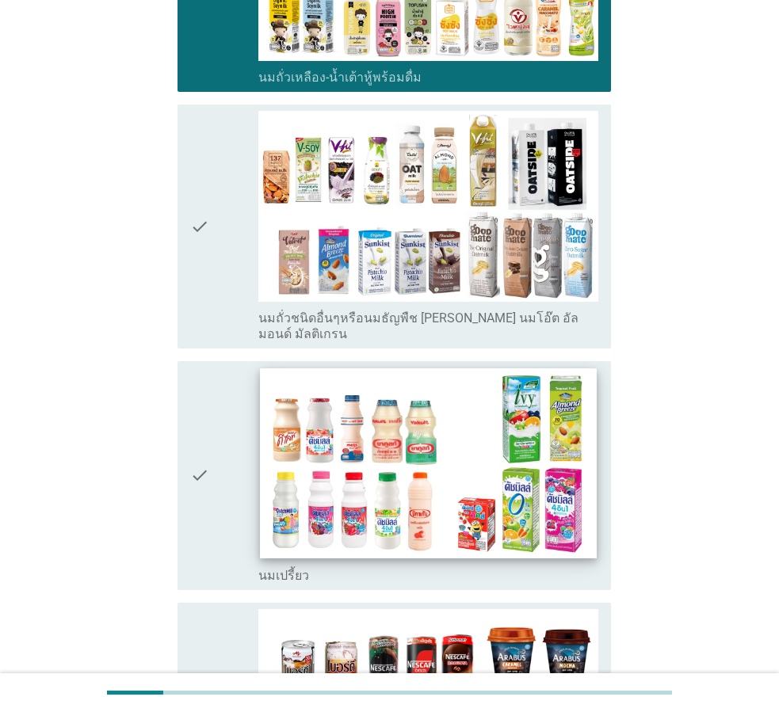
scroll to position [555, 0]
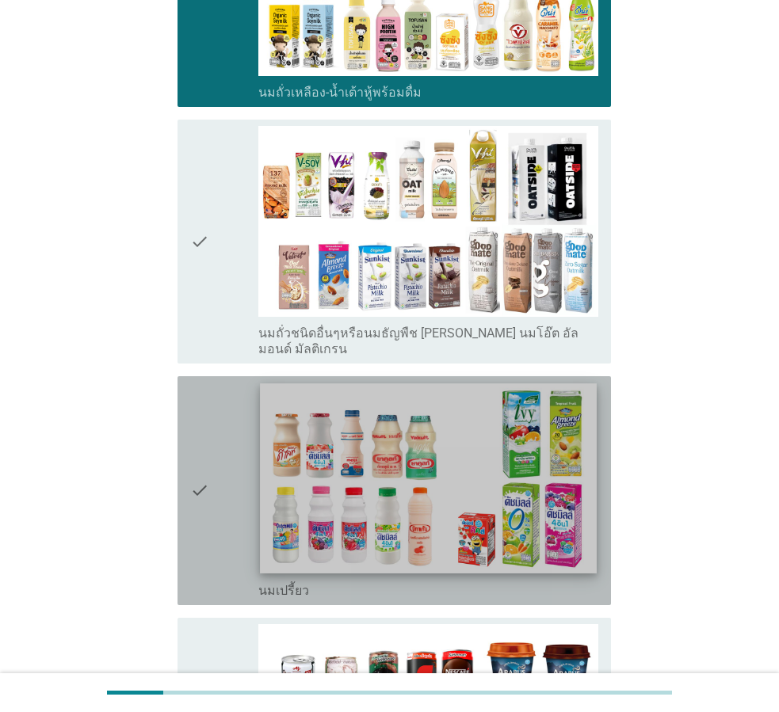
click at [263, 393] on img at bounding box center [428, 478] width 337 height 189
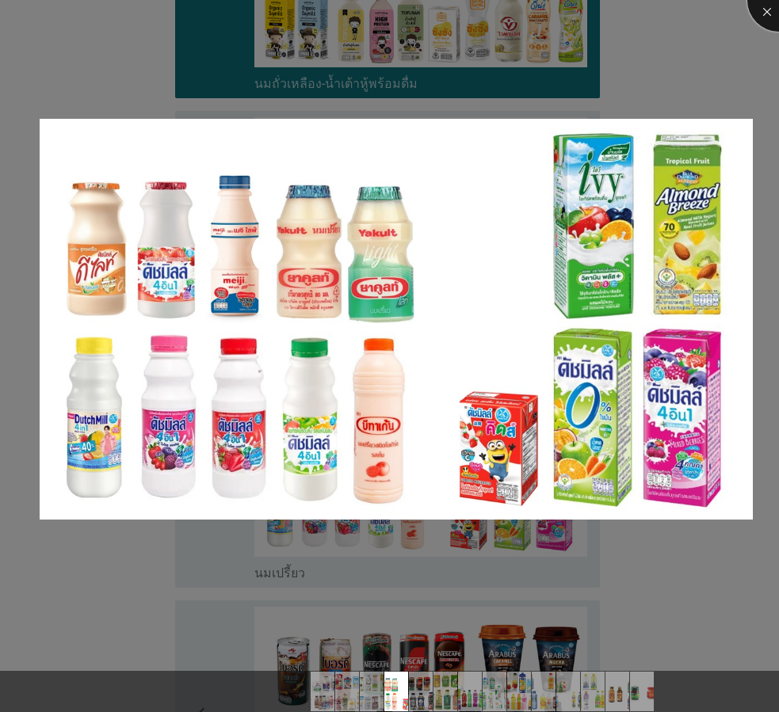
click at [765, 14] on div at bounding box center [778, -1] width 63 height 63
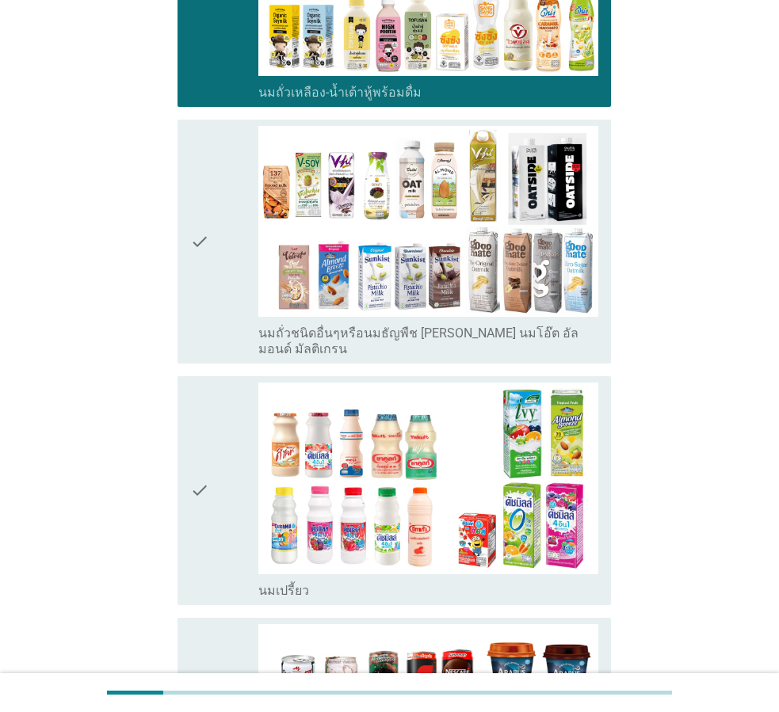
click at [197, 446] on icon "check" at bounding box center [199, 491] width 19 height 216
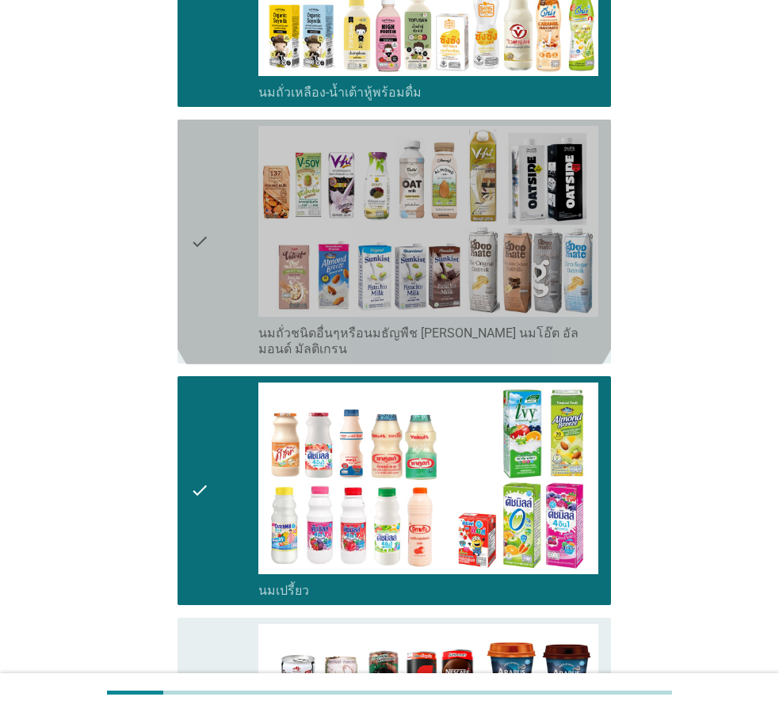
click at [214, 239] on div "check" at bounding box center [224, 242] width 68 height 232
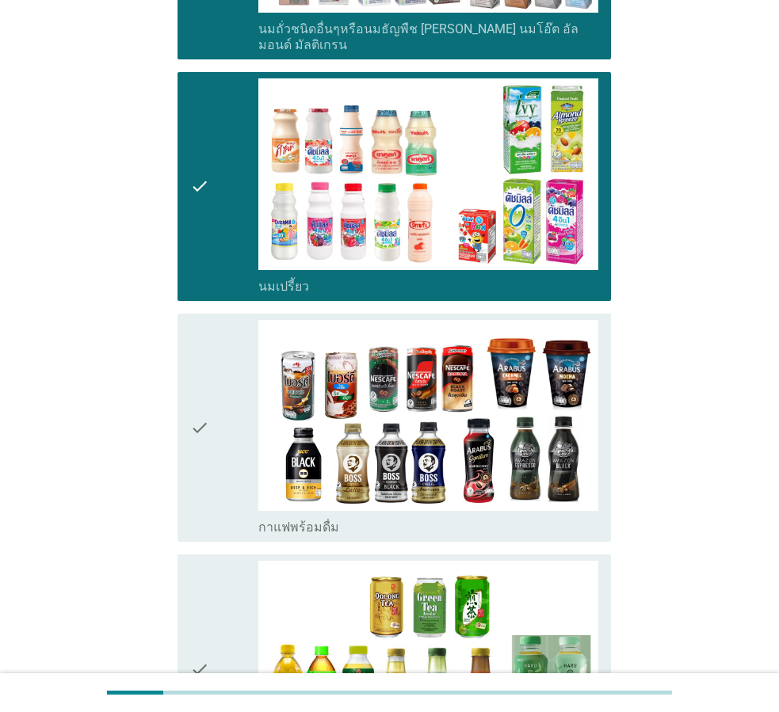
scroll to position [872, 0]
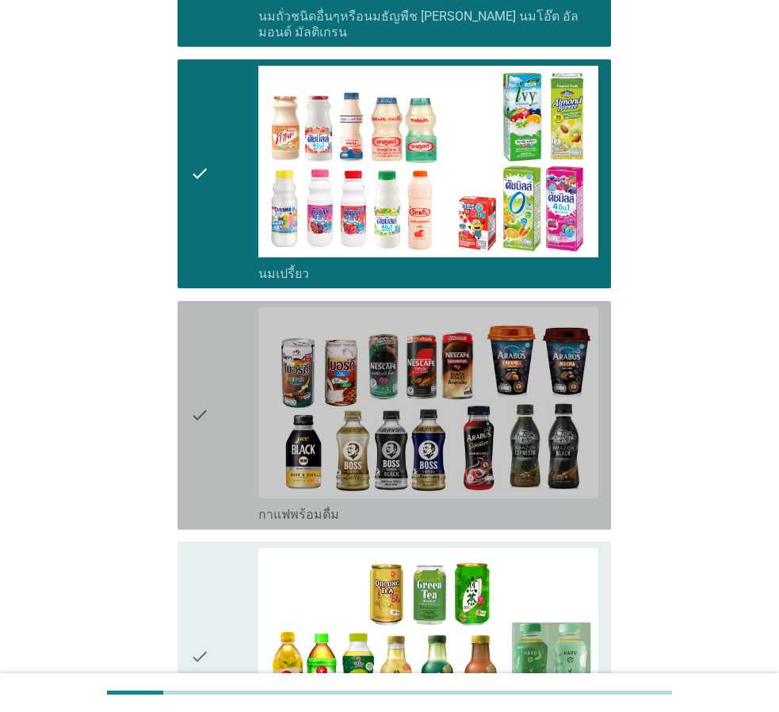
click at [215, 368] on div "check" at bounding box center [224, 415] width 68 height 216
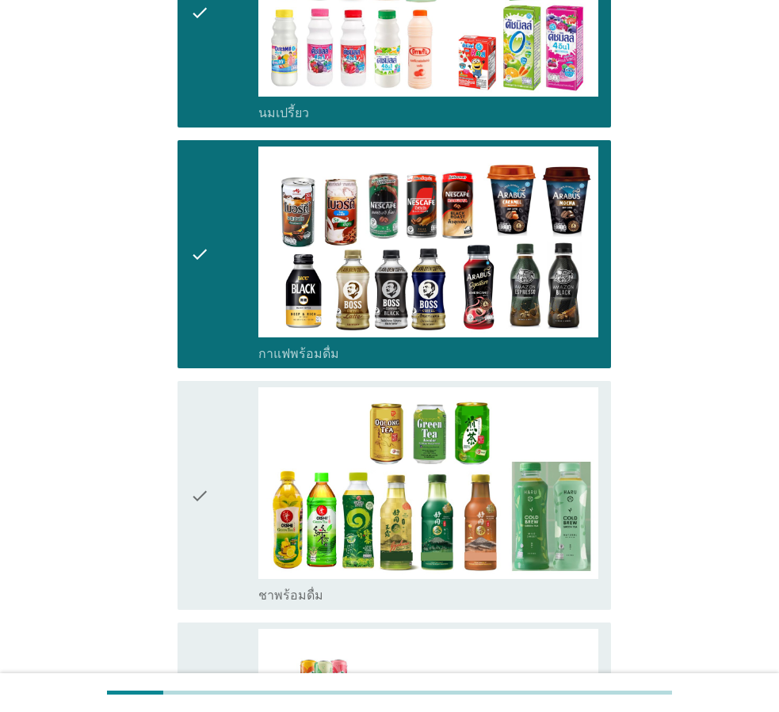
scroll to position [1268, 0]
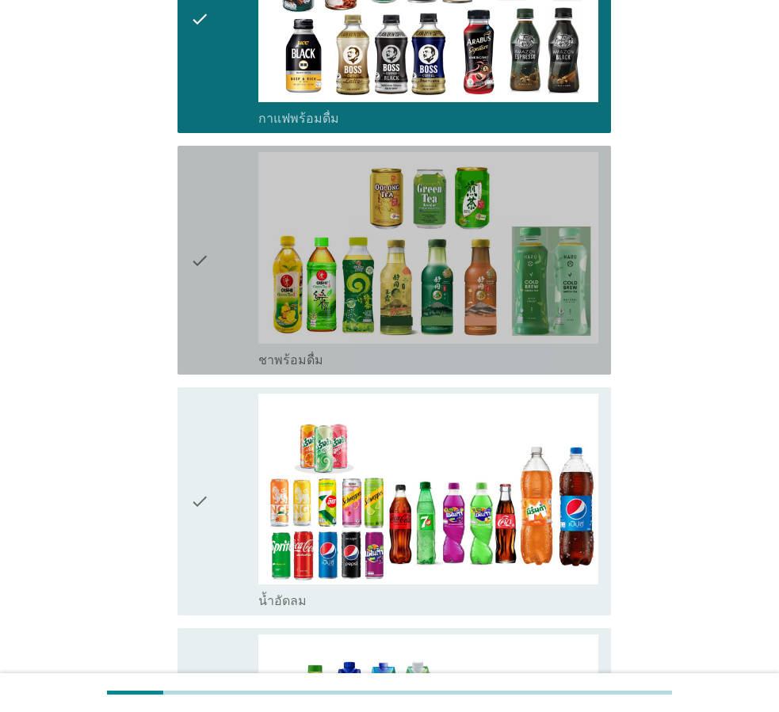
click at [205, 292] on icon "check" at bounding box center [199, 260] width 19 height 216
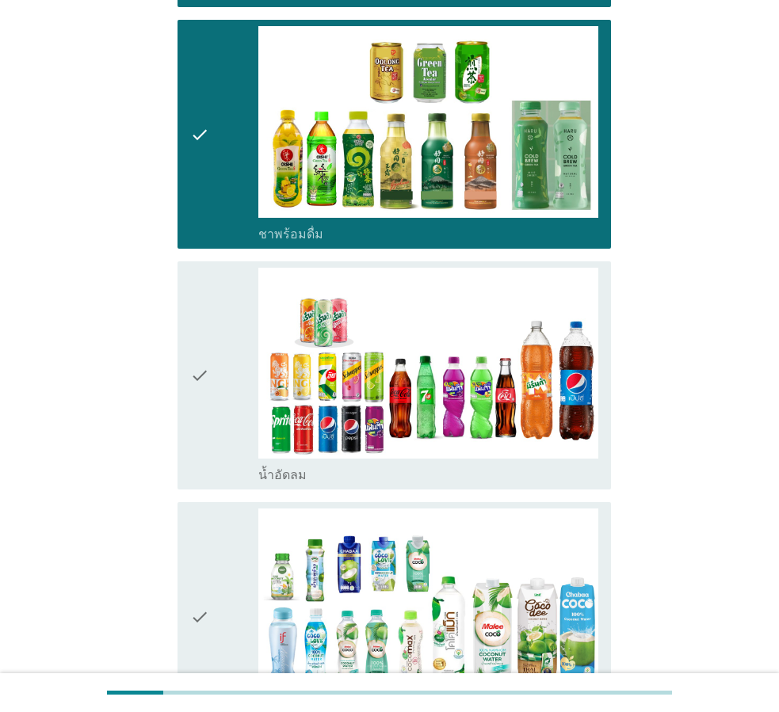
scroll to position [1506, 0]
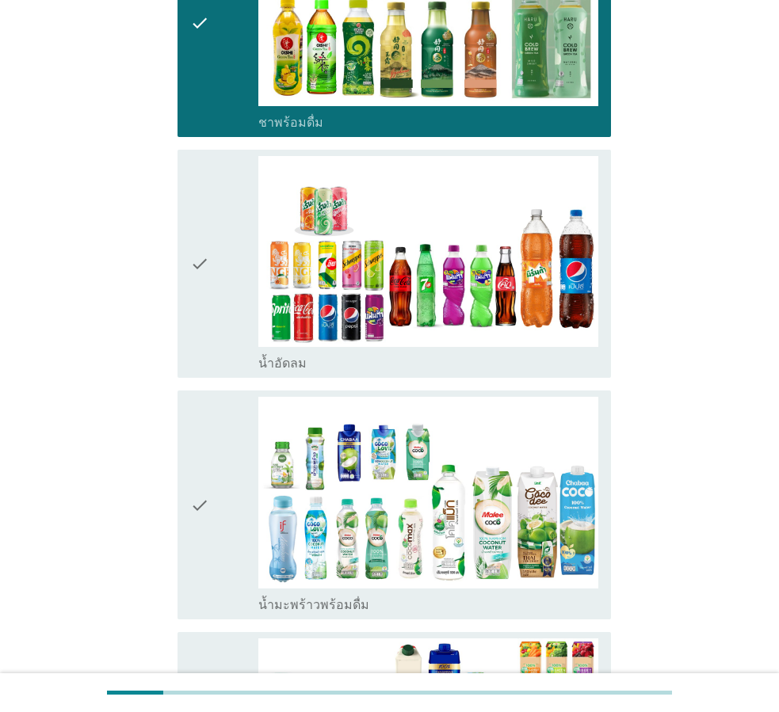
click at [210, 251] on div "check" at bounding box center [224, 264] width 68 height 216
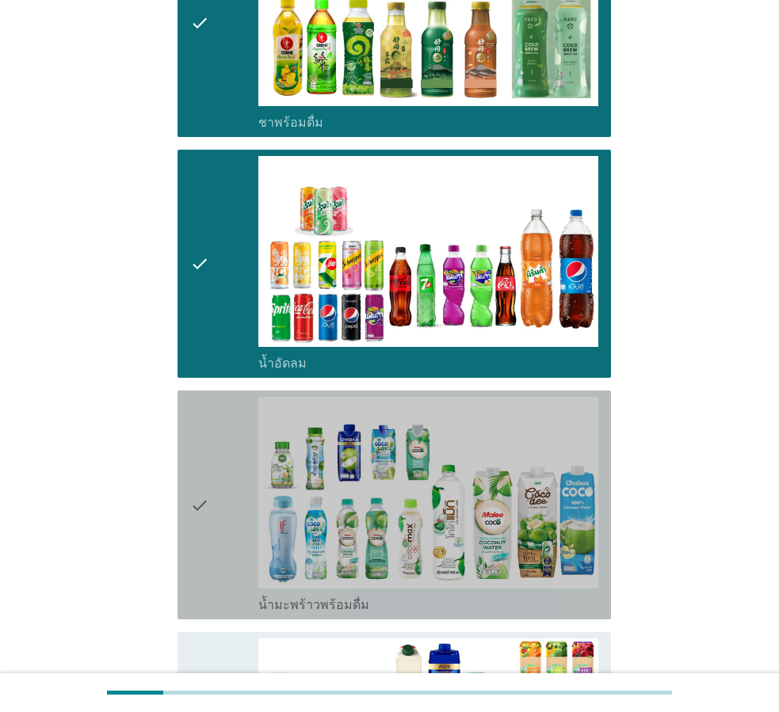
click at [234, 433] on div "check" at bounding box center [224, 505] width 68 height 216
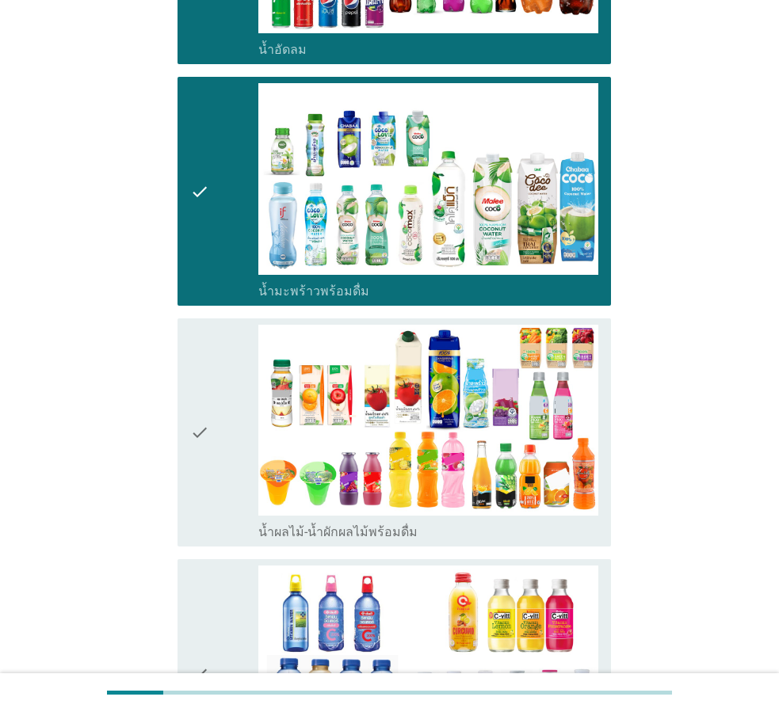
scroll to position [1822, 0]
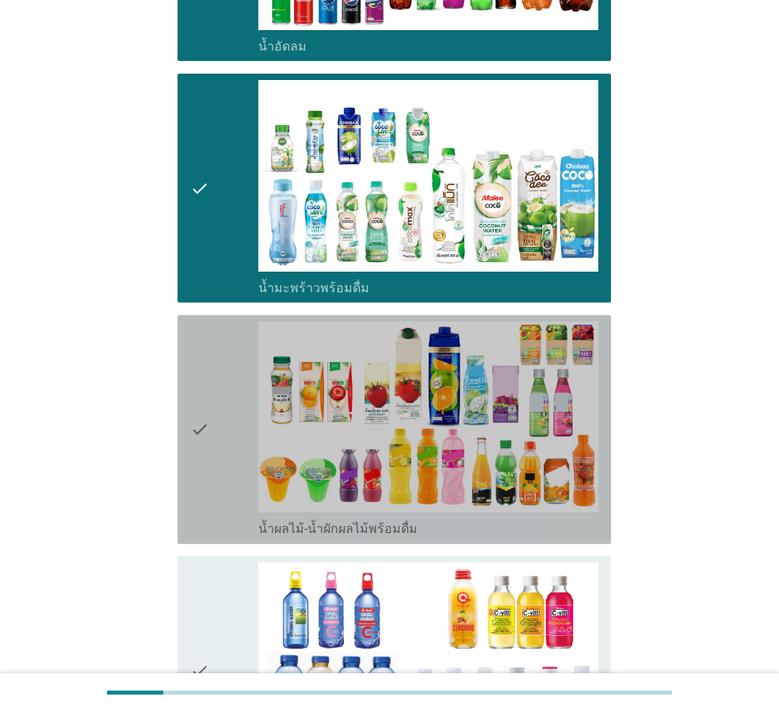
click at [228, 423] on div "check" at bounding box center [224, 430] width 68 height 216
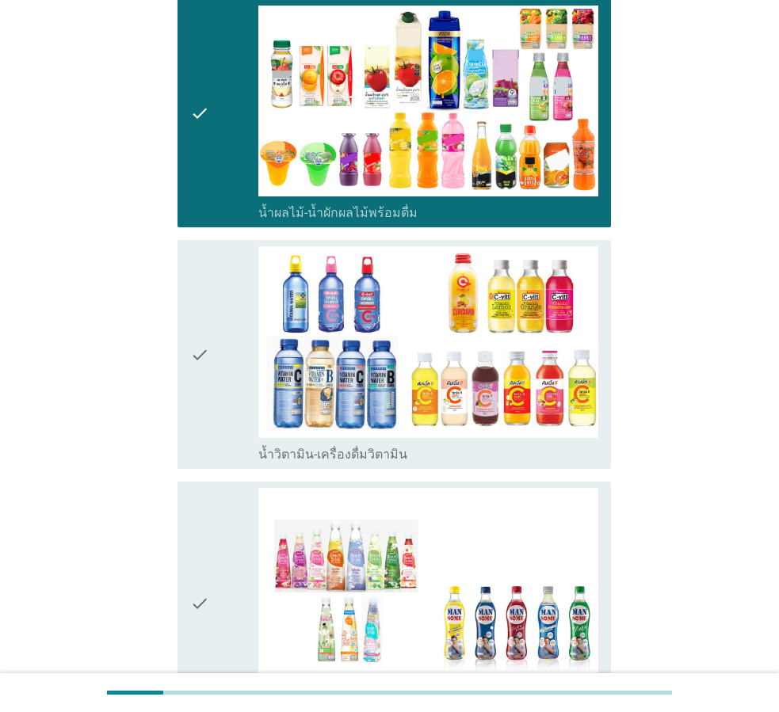
scroll to position [2139, 0]
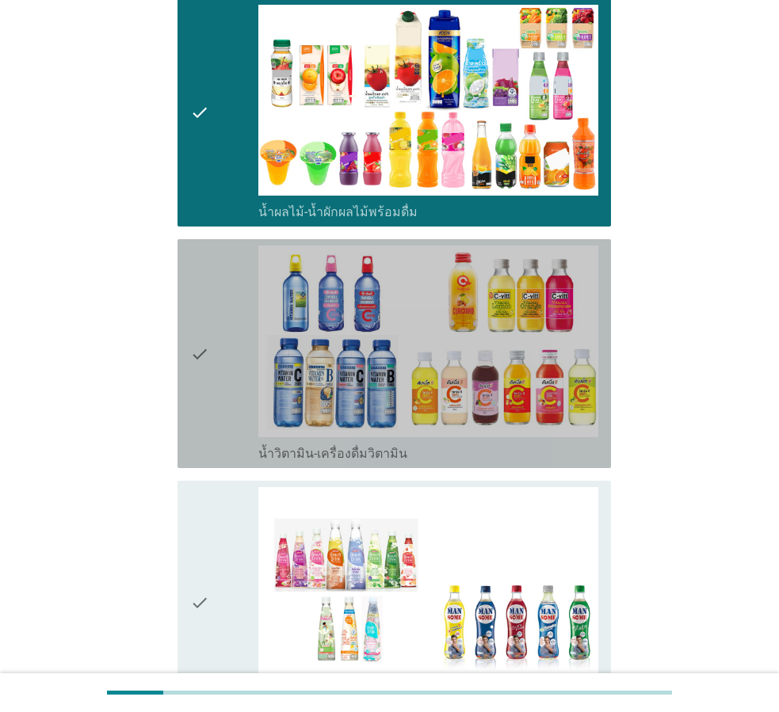
click at [222, 384] on div "check" at bounding box center [224, 354] width 68 height 216
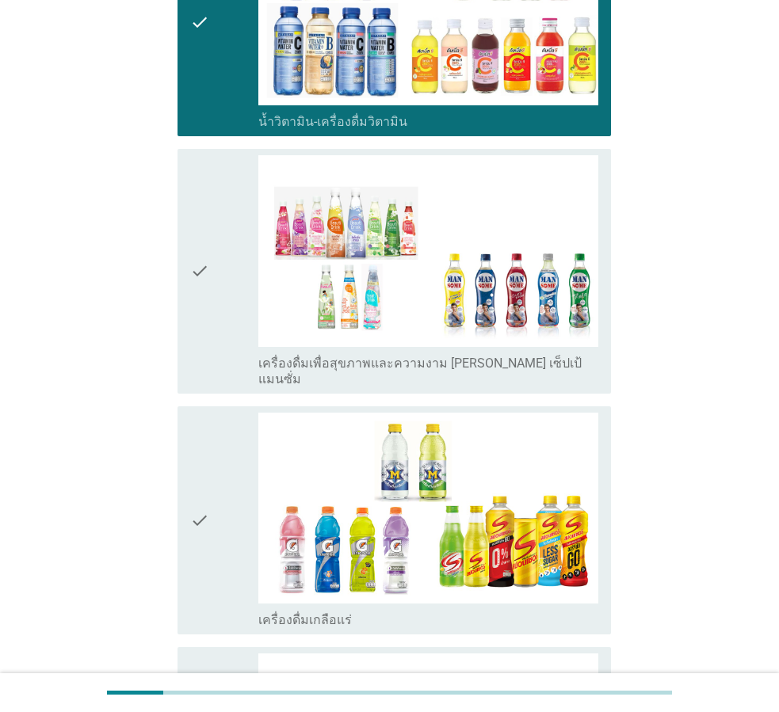
scroll to position [2536, 0]
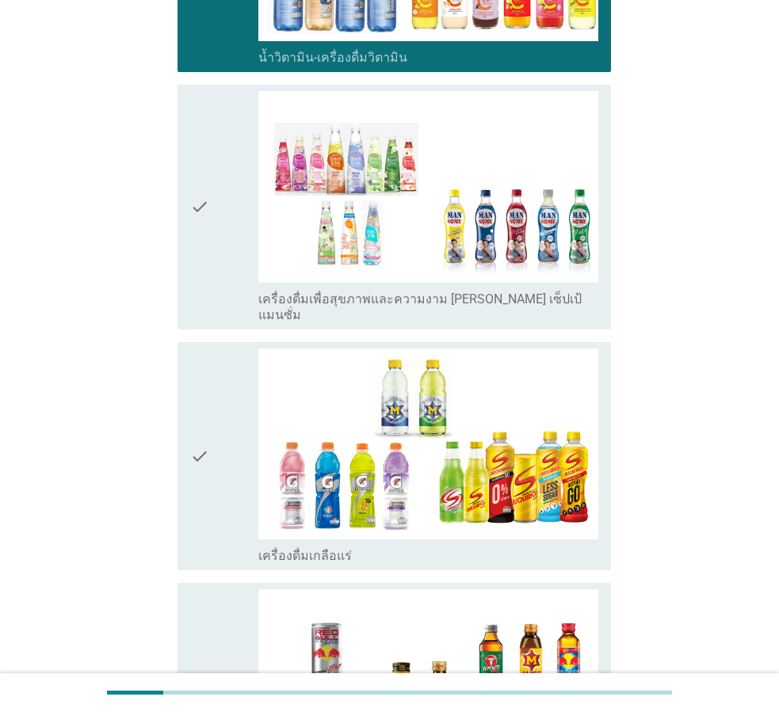
click at [235, 206] on div "check" at bounding box center [224, 207] width 68 height 232
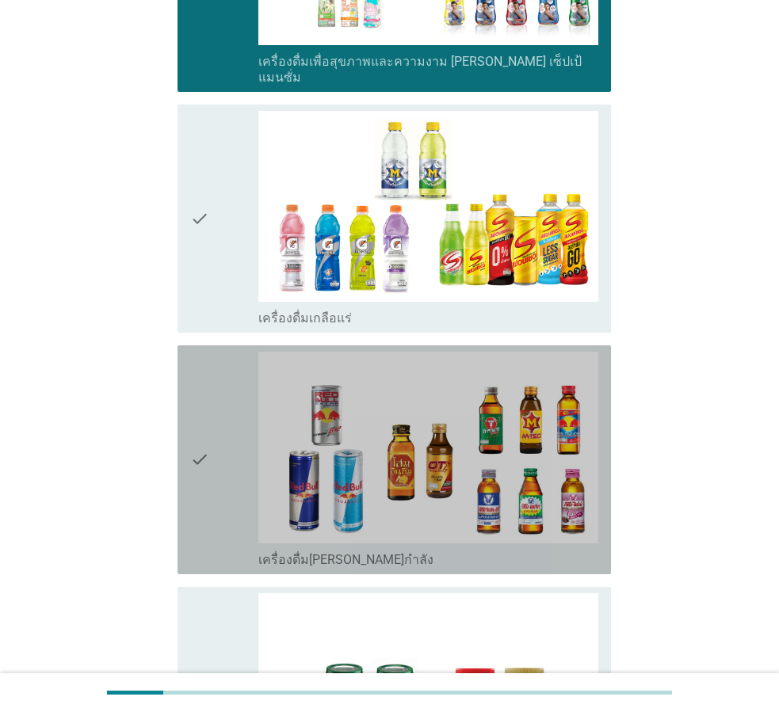
click at [225, 364] on div "check" at bounding box center [224, 460] width 68 height 216
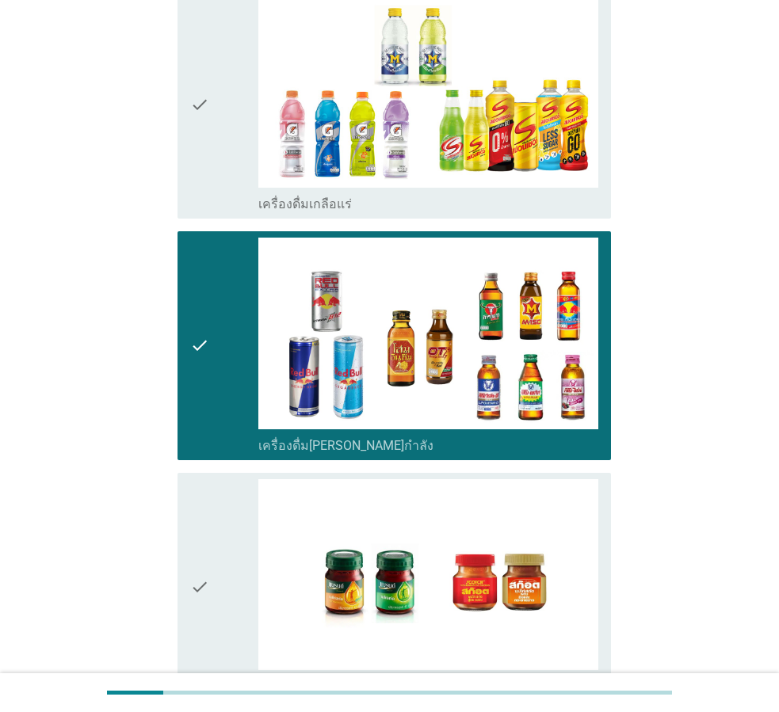
scroll to position [3046, 0]
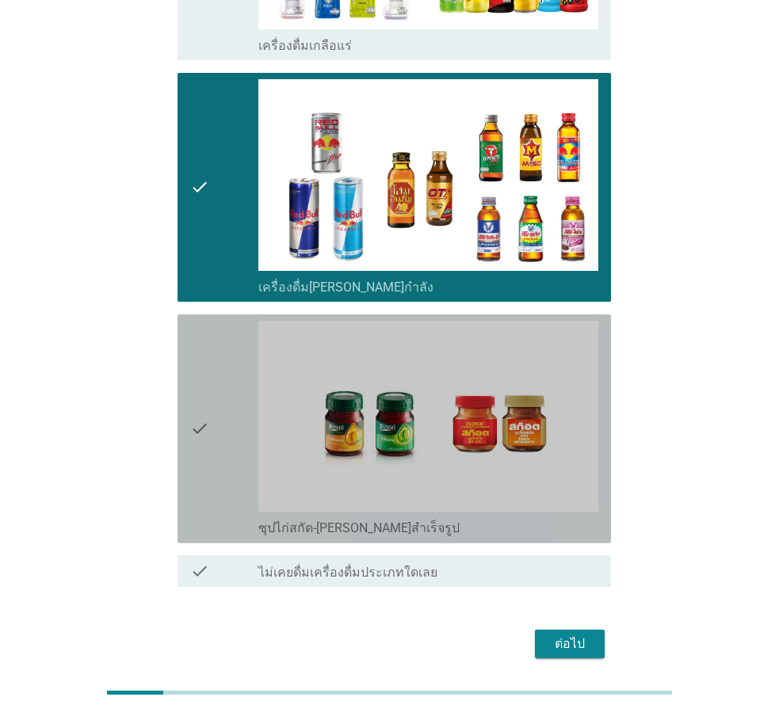
click at [225, 364] on div "check" at bounding box center [224, 429] width 68 height 216
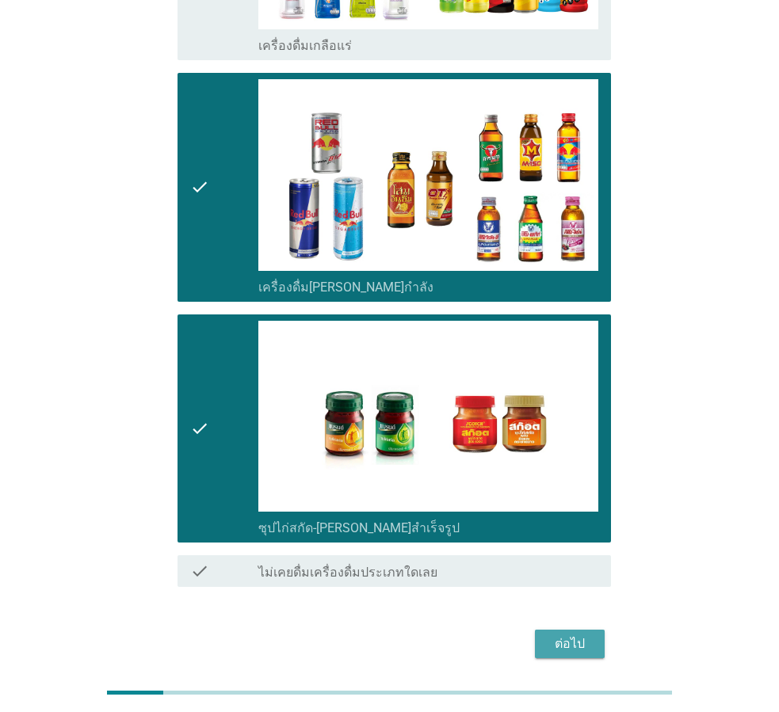
click at [539, 630] on button "ต่อไป" at bounding box center [570, 644] width 70 height 29
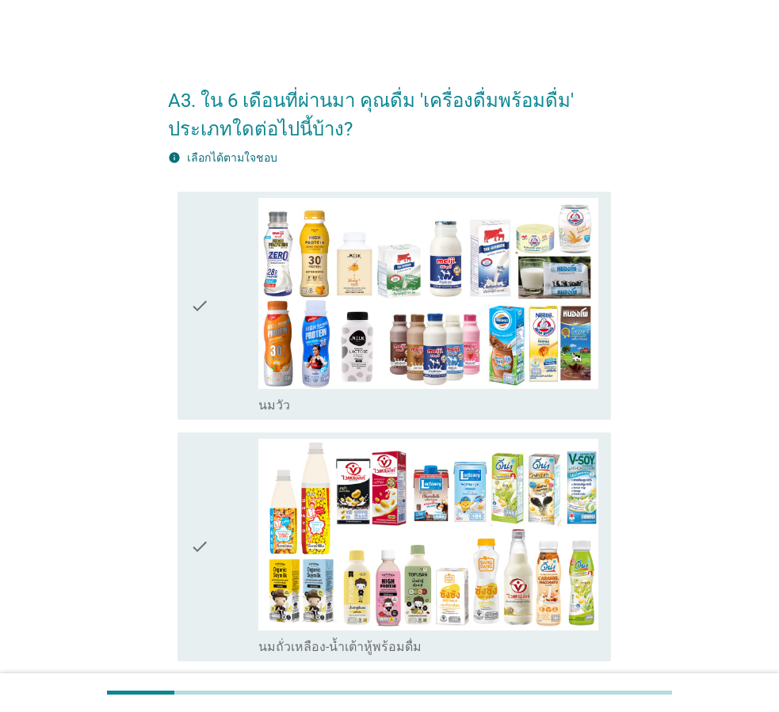
click at [208, 374] on icon "check" at bounding box center [199, 306] width 19 height 216
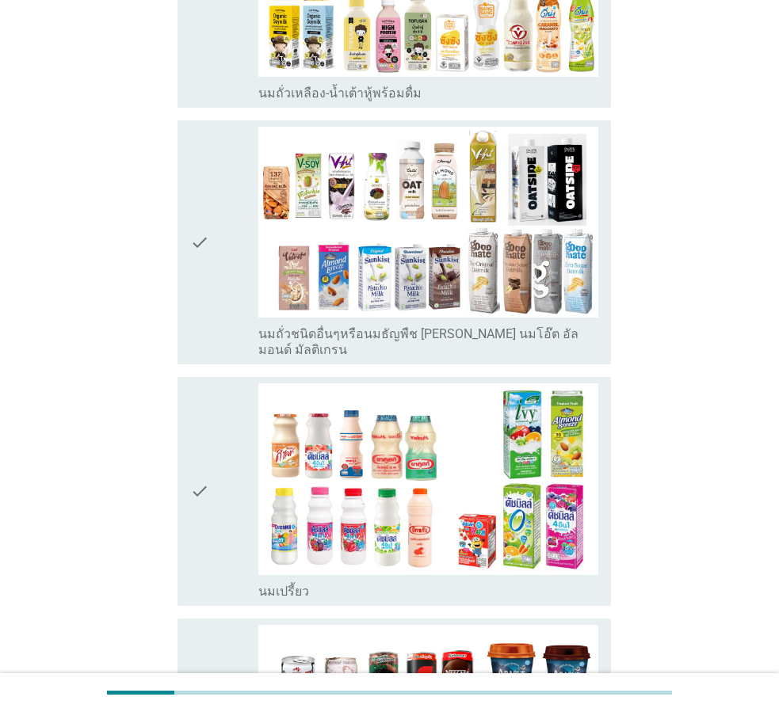
scroll to position [792, 0]
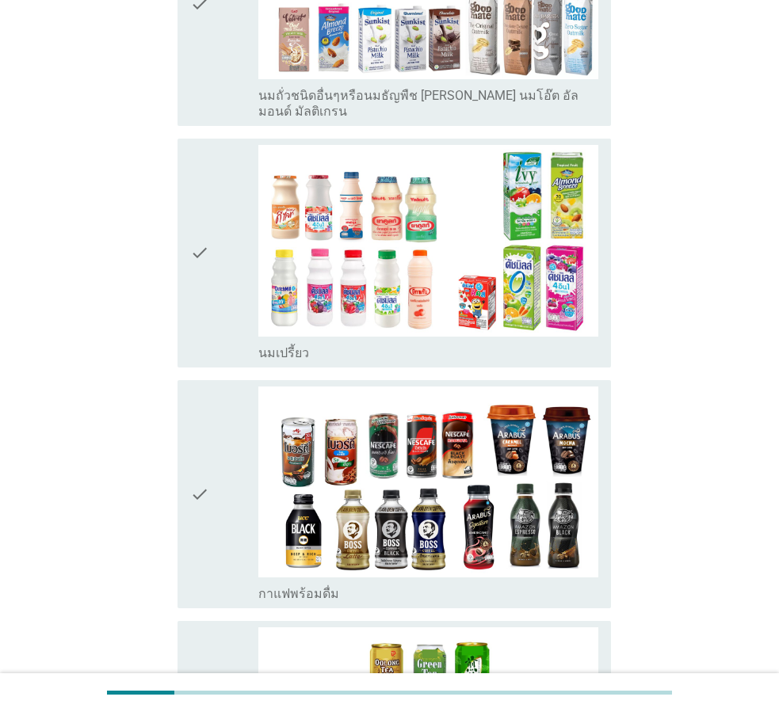
click at [228, 220] on div "check" at bounding box center [224, 253] width 68 height 216
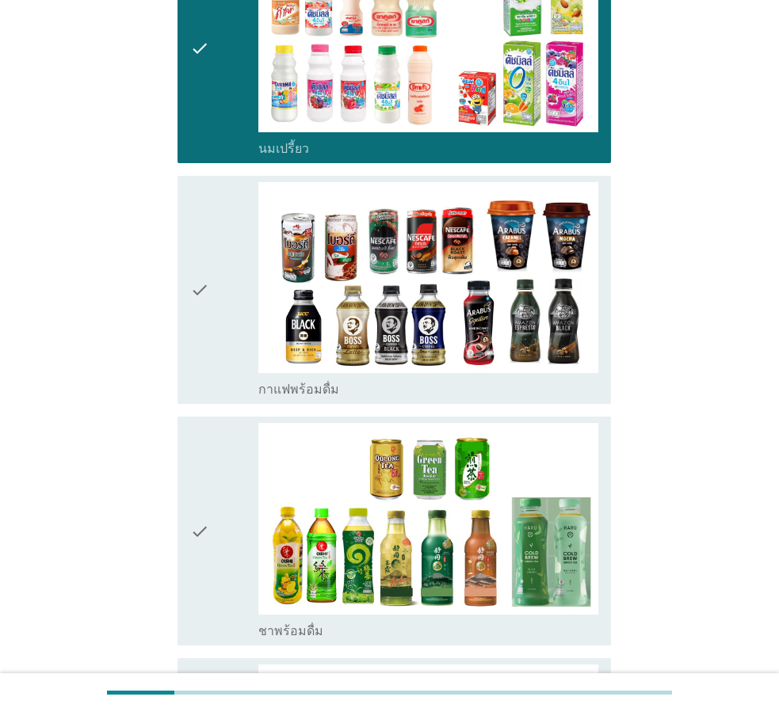
scroll to position [1030, 0]
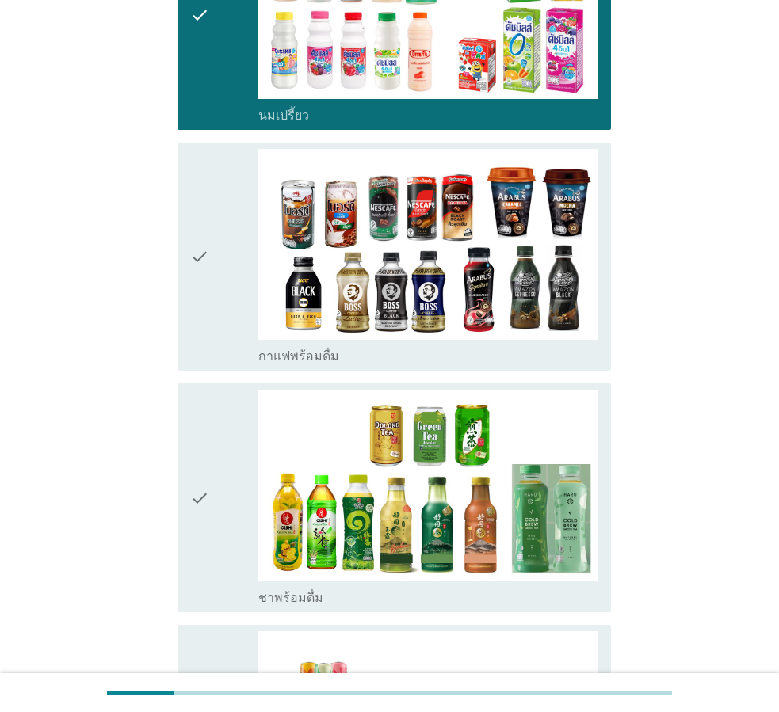
click at [223, 265] on div "check" at bounding box center [224, 257] width 68 height 216
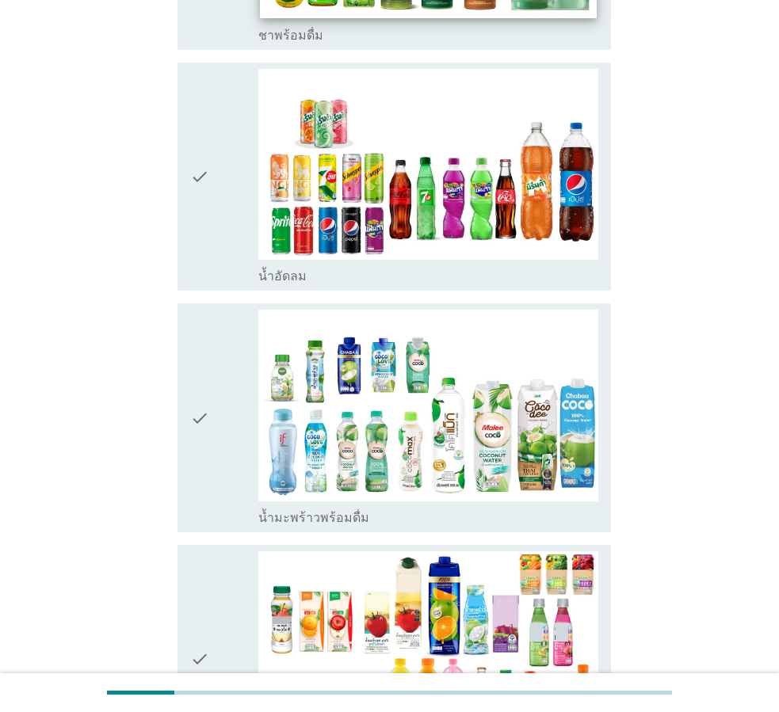
scroll to position [1743, 0]
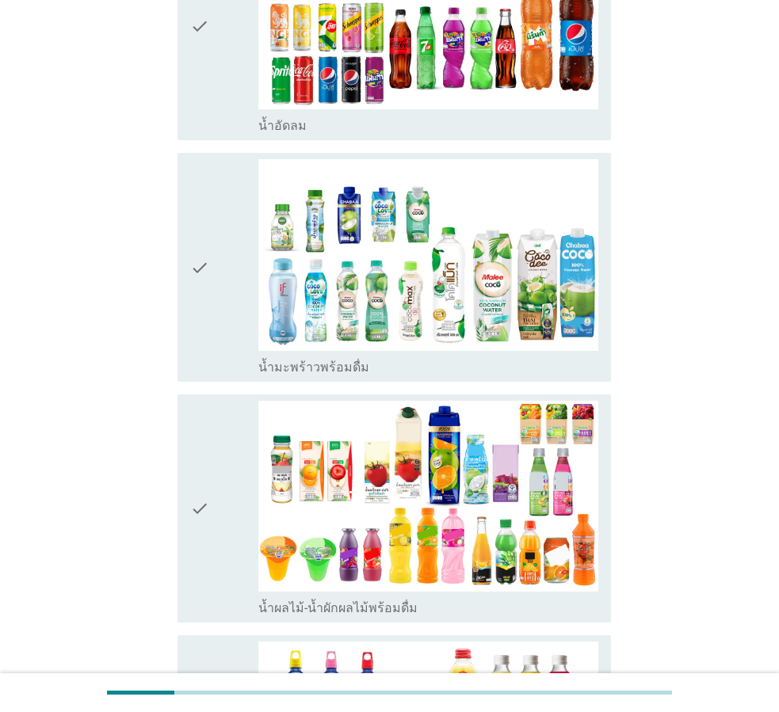
click at [233, 279] on div "check" at bounding box center [224, 267] width 68 height 216
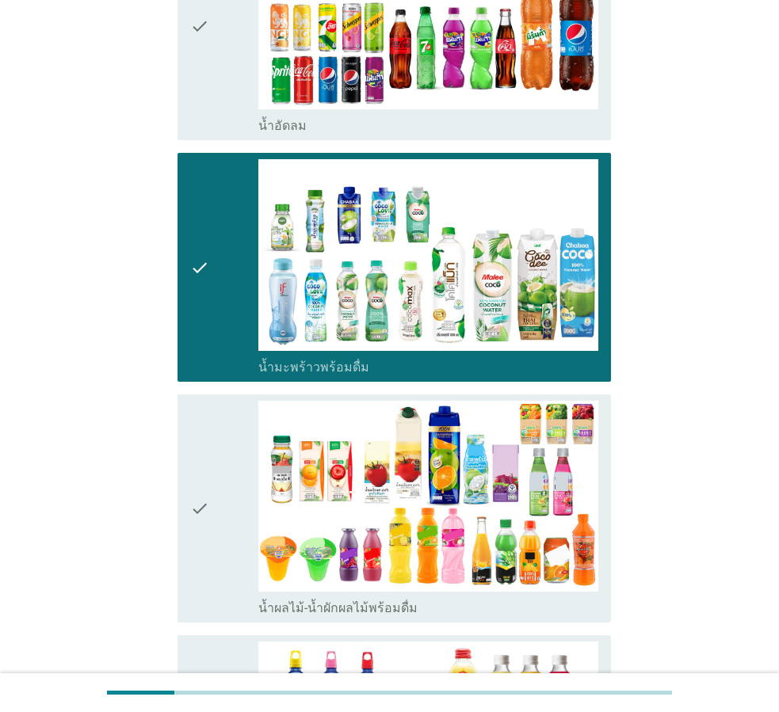
click at [213, 527] on div "check" at bounding box center [224, 509] width 68 height 216
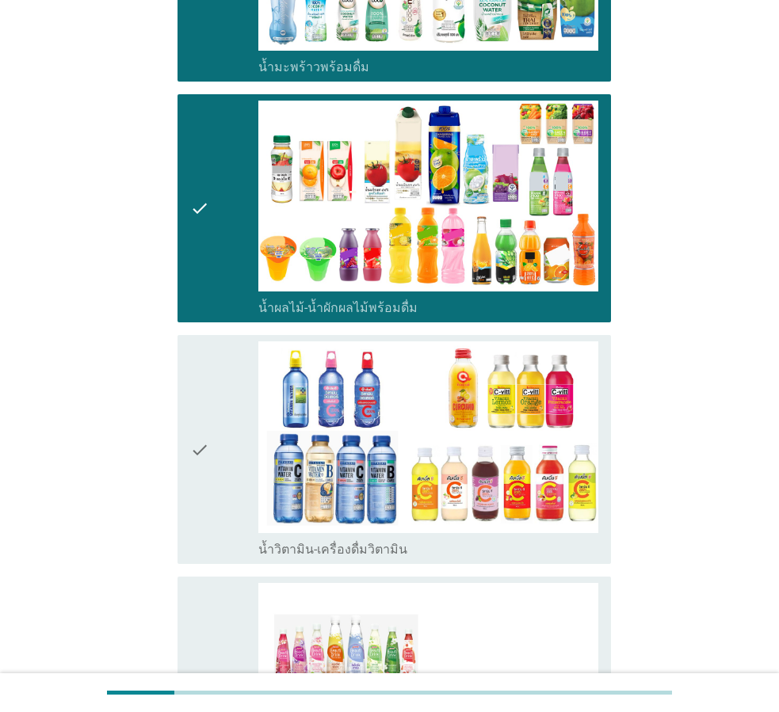
scroll to position [2060, 0]
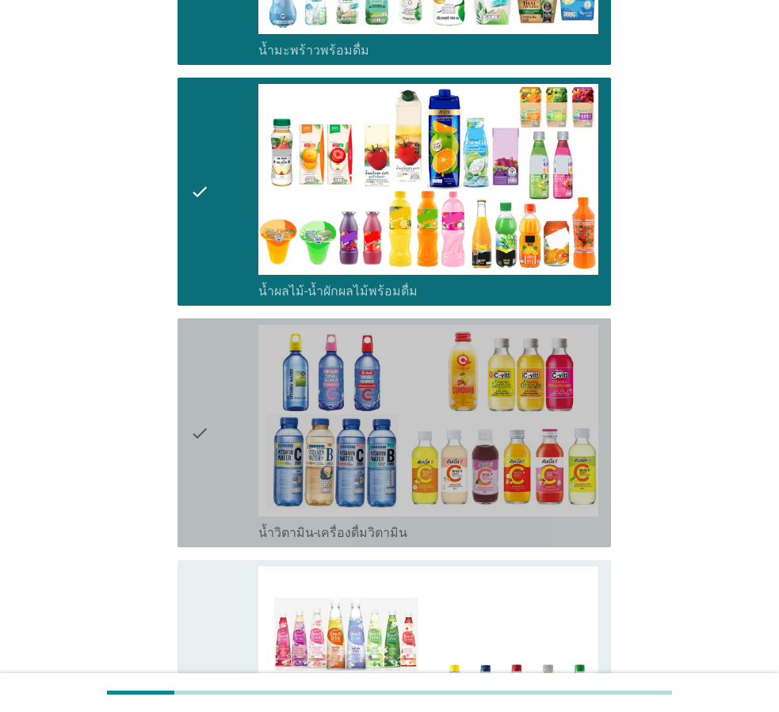
click at [219, 493] on div "check" at bounding box center [224, 433] width 68 height 216
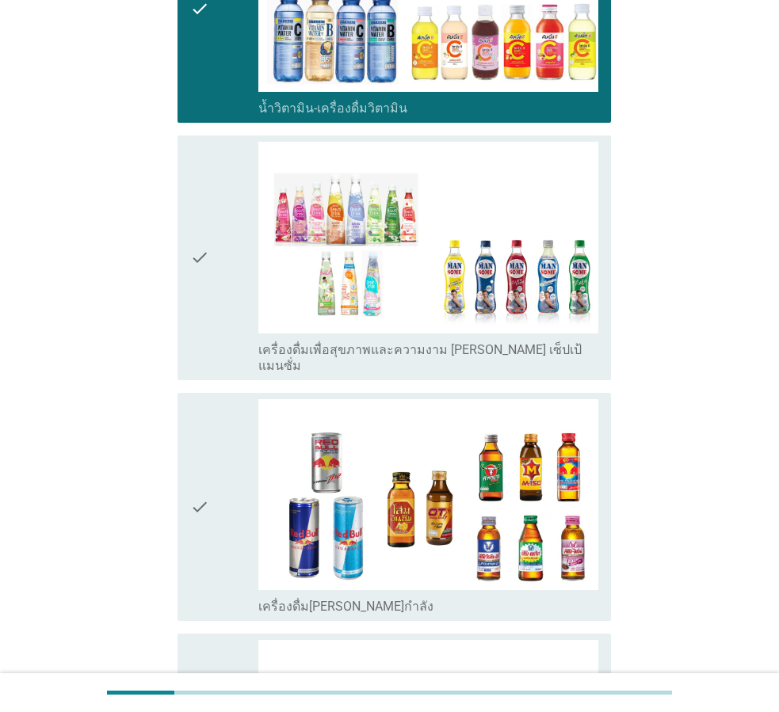
scroll to position [2456, 0]
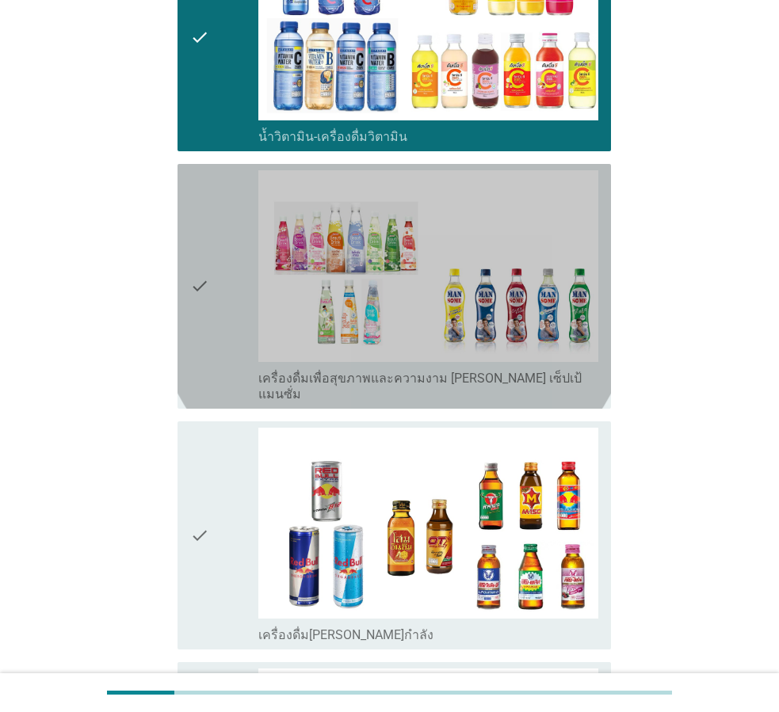
click at [223, 317] on div "check" at bounding box center [224, 286] width 68 height 232
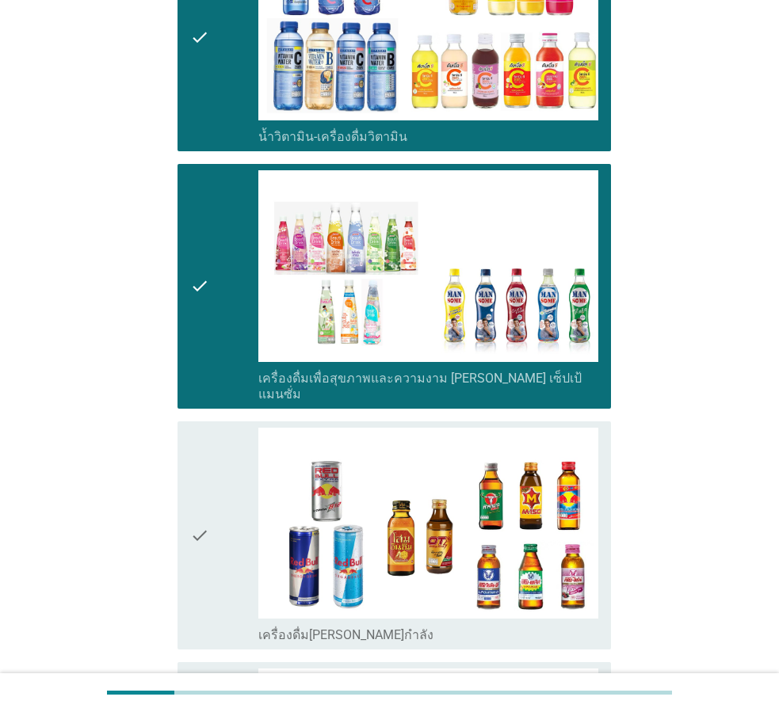
scroll to position [2694, 0]
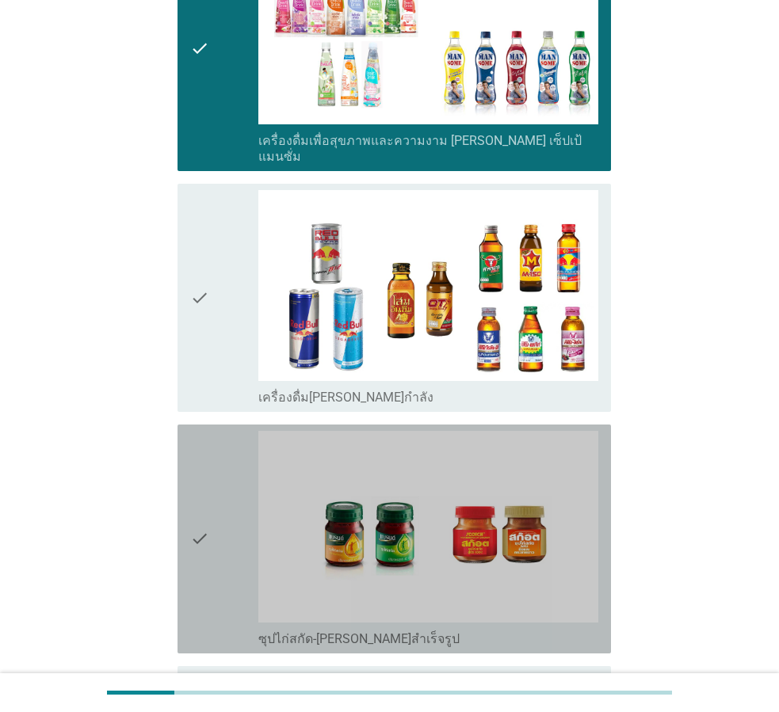
click at [177, 515] on div "check check_box ซุปไก่สกัด-[PERSON_NAME]สำเร็จรูป" at bounding box center [393, 539] width 433 height 229
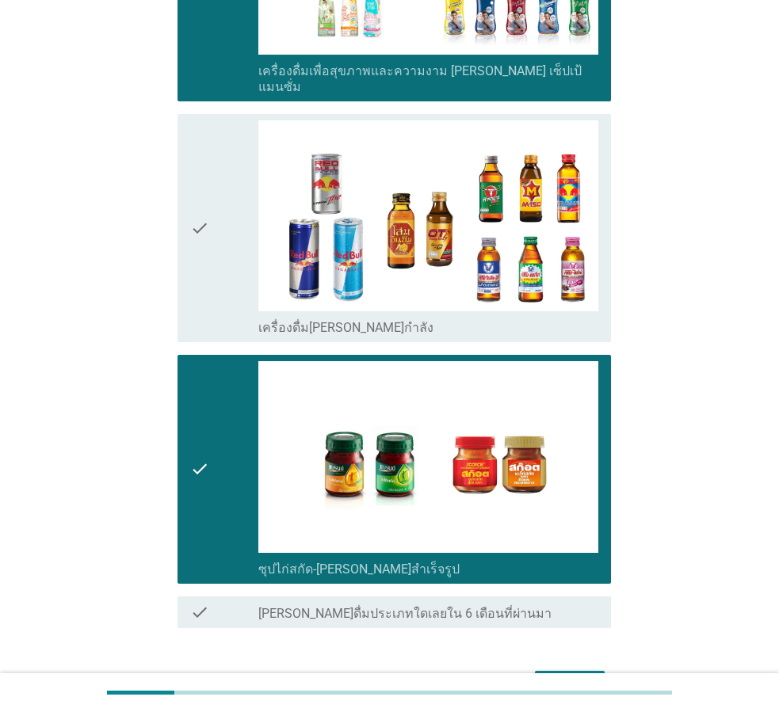
scroll to position [2833, 0]
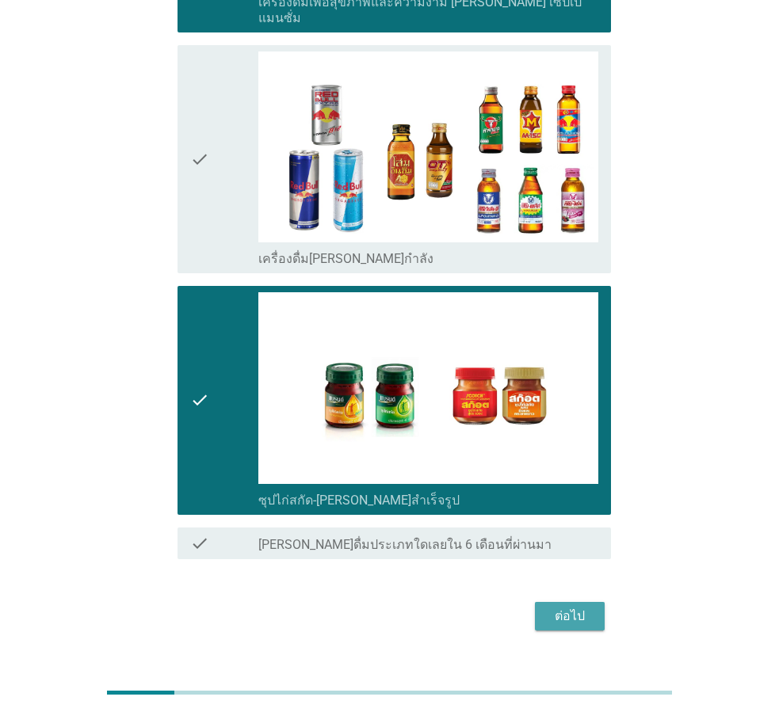
click at [591, 607] on div "ต่อไป" at bounding box center [570, 616] width 44 height 19
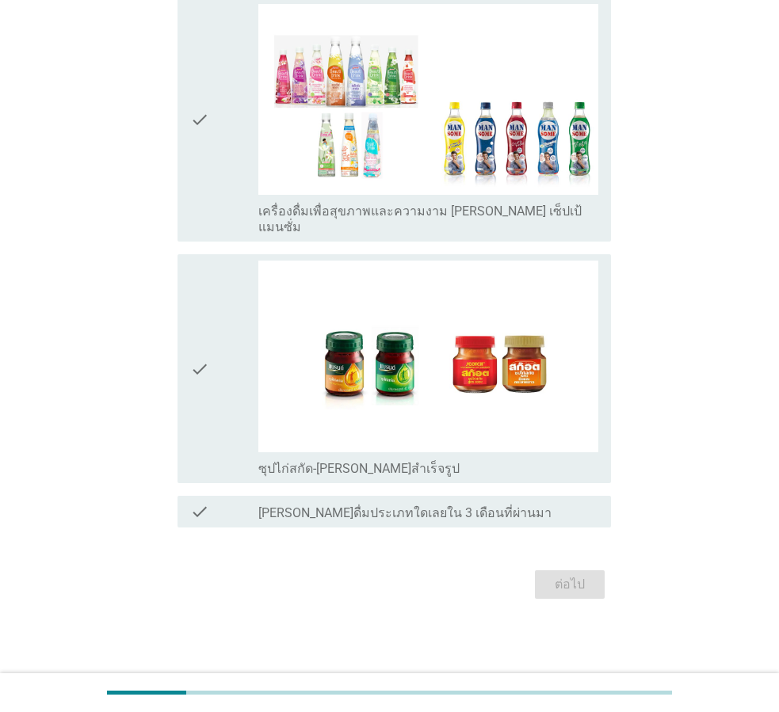
scroll to position [0, 0]
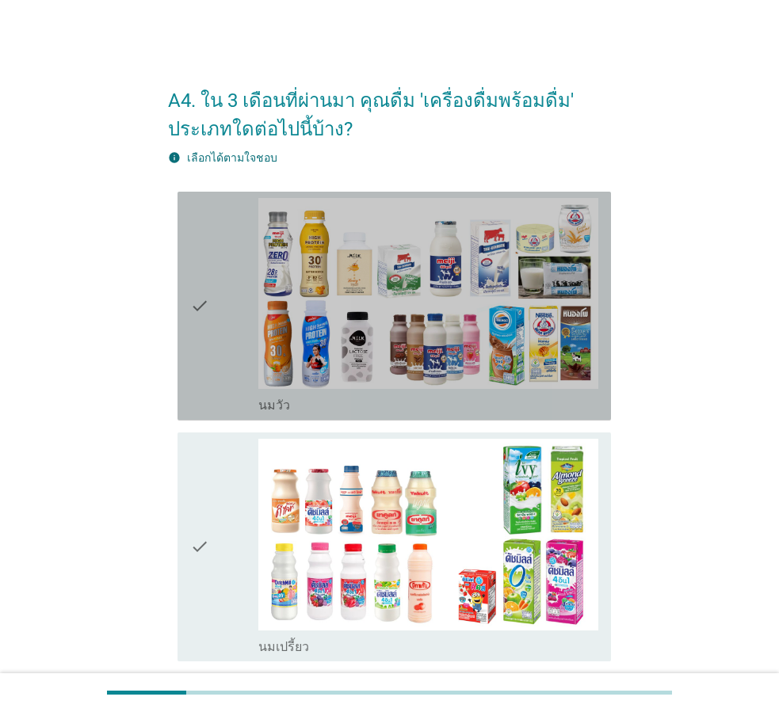
click at [256, 344] on div "check" at bounding box center [224, 306] width 68 height 216
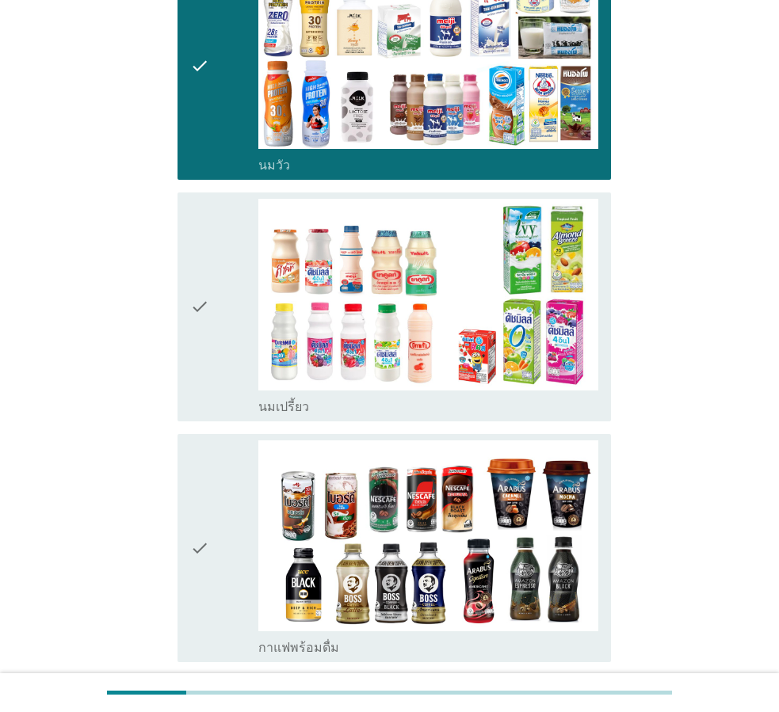
scroll to position [317, 0]
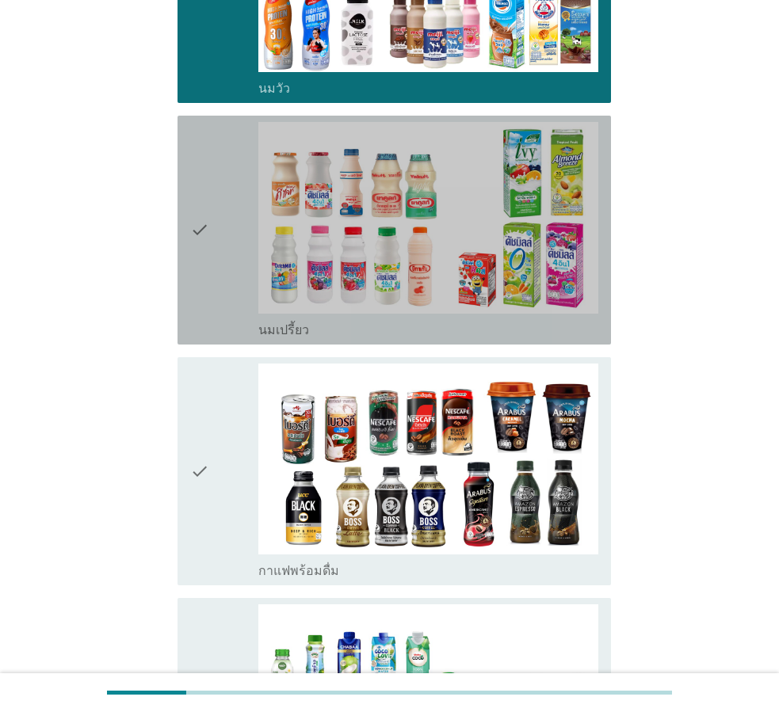
click at [239, 299] on div "check" at bounding box center [224, 230] width 68 height 216
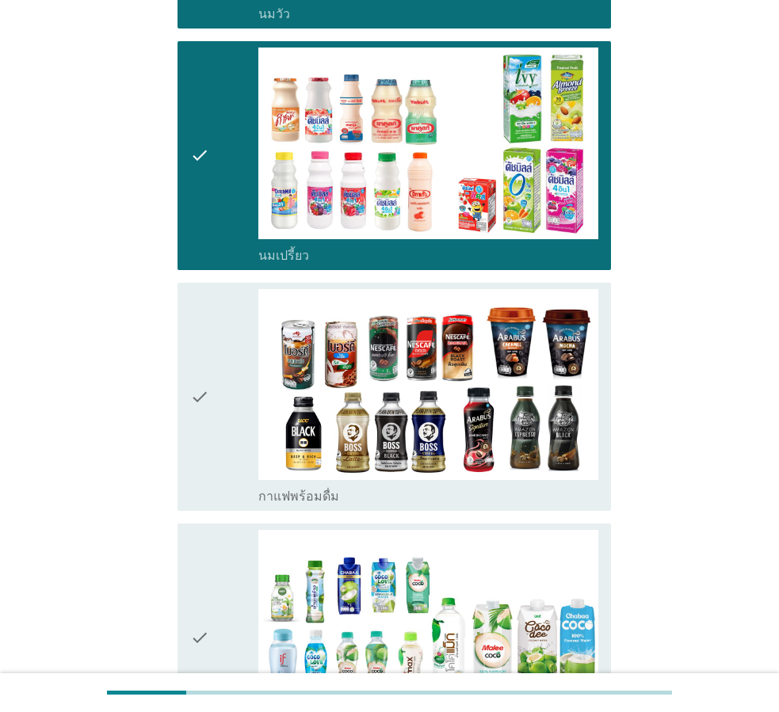
scroll to position [475, 0]
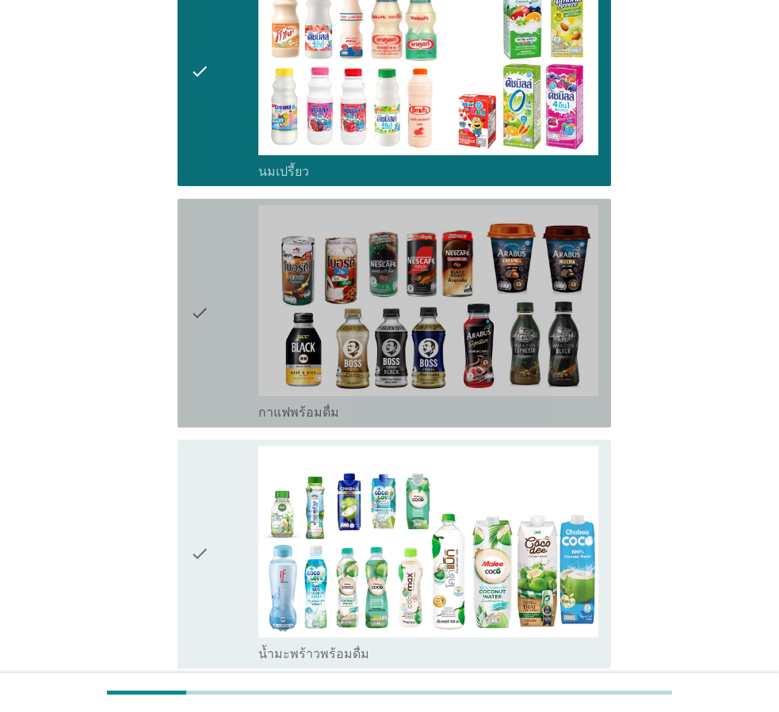
click at [240, 380] on div "check" at bounding box center [224, 313] width 68 height 216
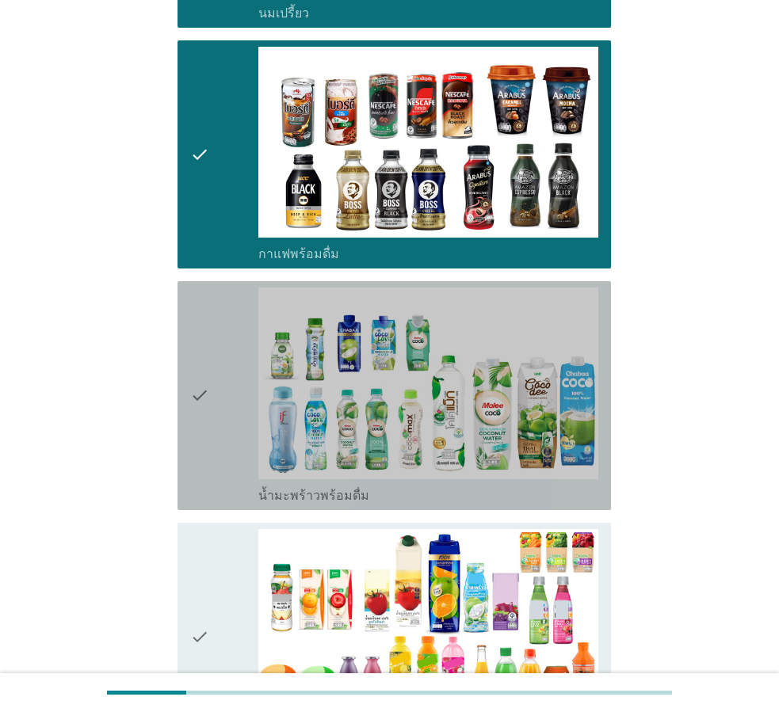
click at [239, 415] on div "check" at bounding box center [224, 396] width 68 height 216
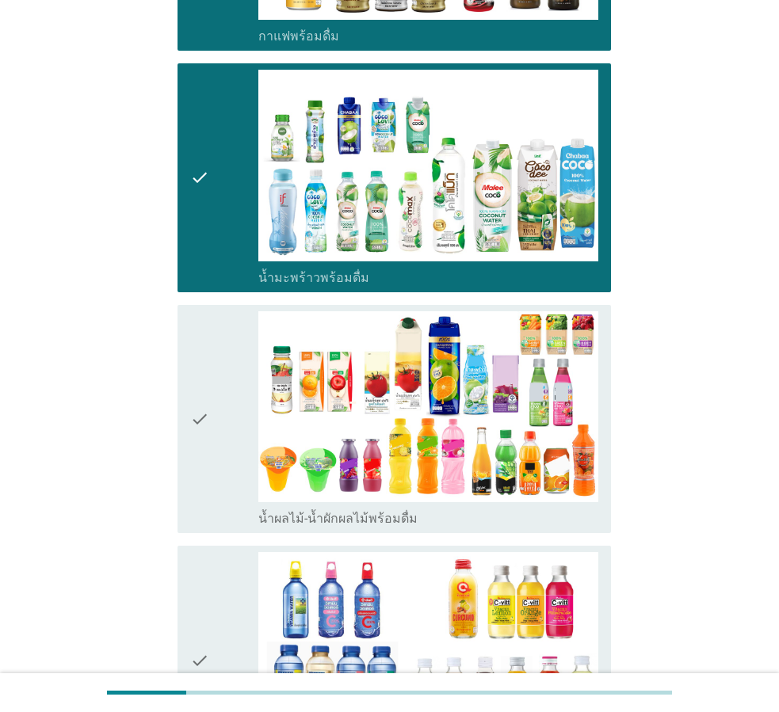
scroll to position [1030, 0]
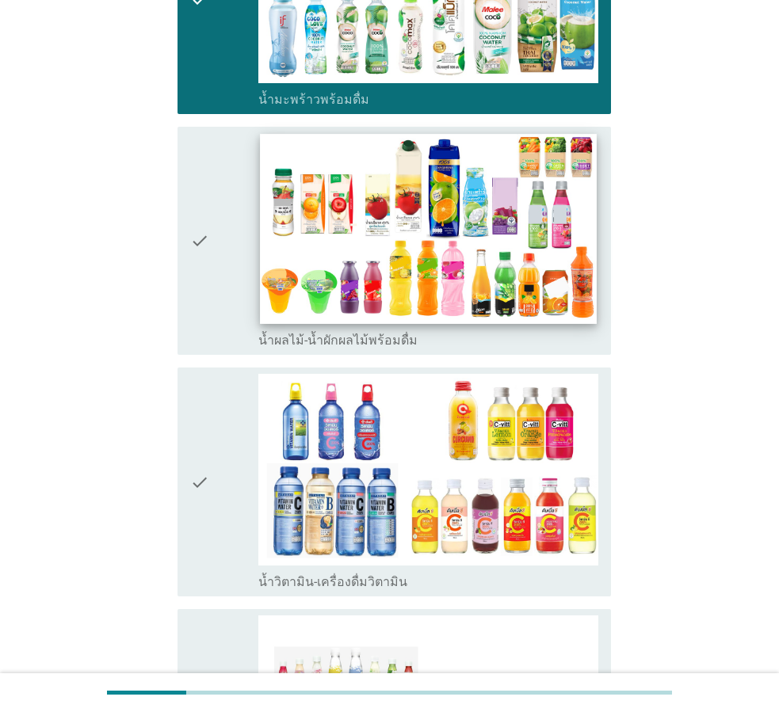
click at [261, 281] on img at bounding box center [428, 228] width 337 height 189
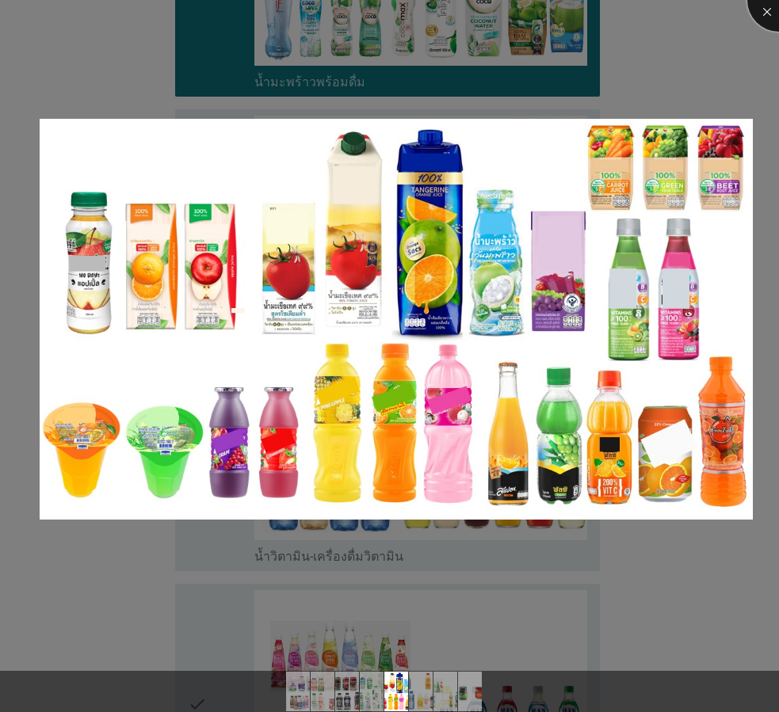
click at [770, 8] on div at bounding box center [778, -1] width 63 height 63
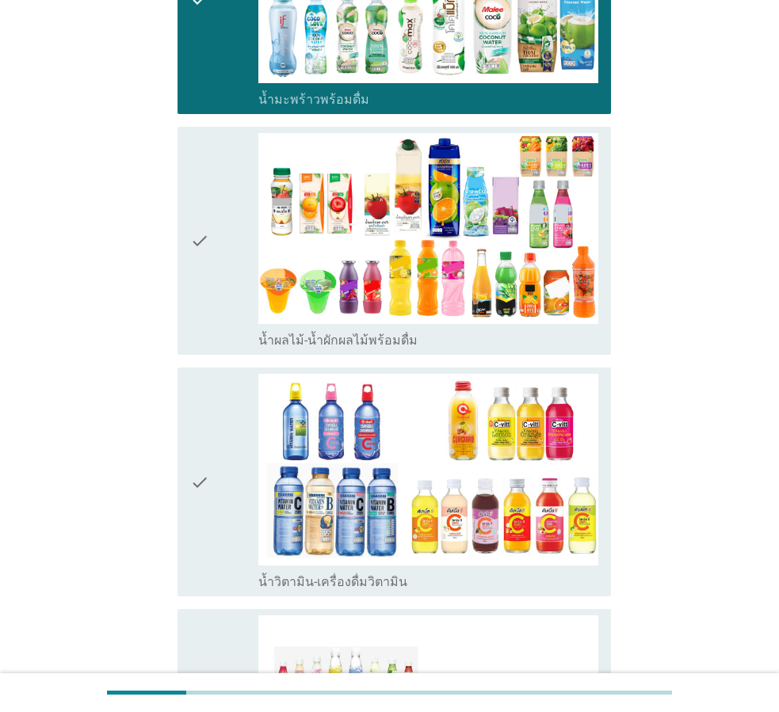
click at [216, 318] on div "check" at bounding box center [224, 241] width 68 height 216
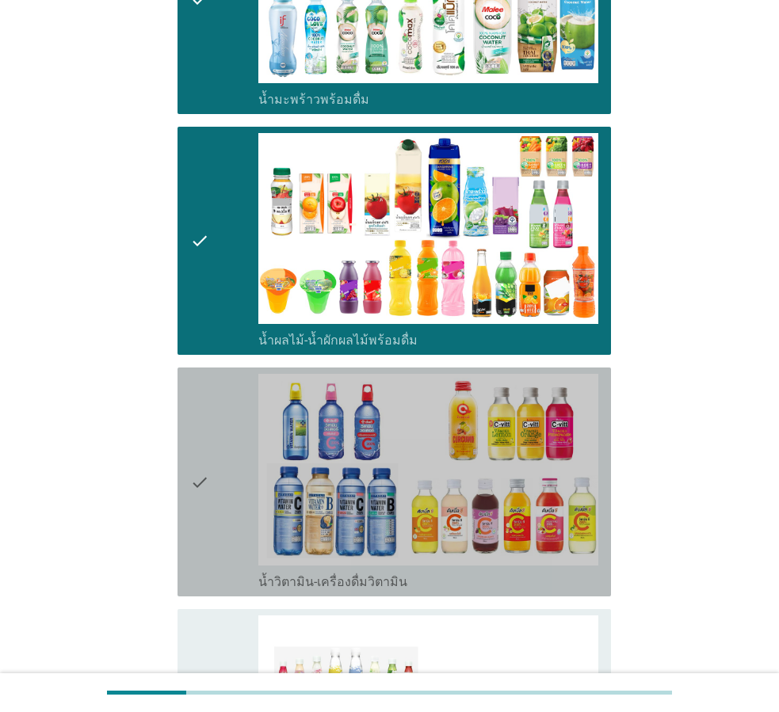
click at [200, 481] on icon "check" at bounding box center [199, 482] width 19 height 216
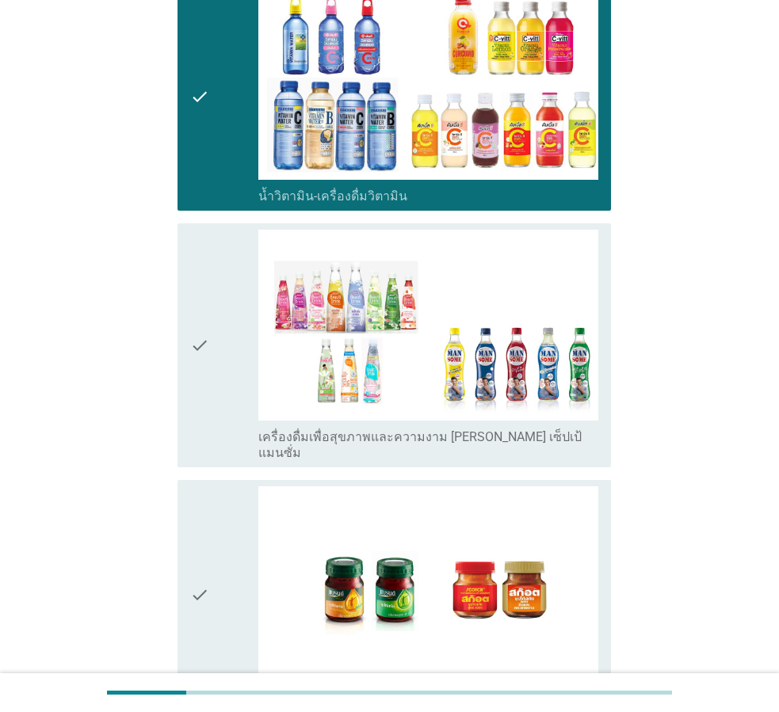
scroll to position [1426, 0]
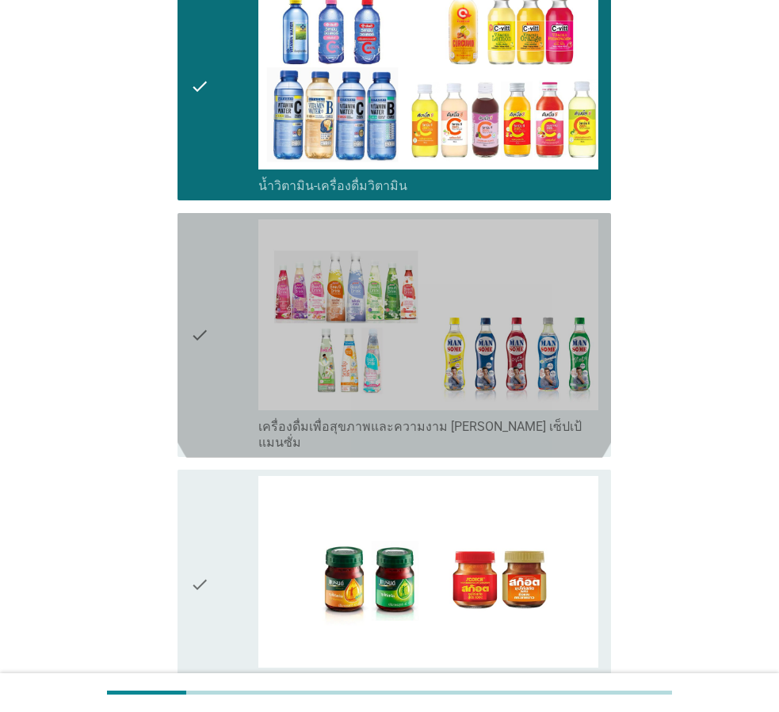
click at [206, 380] on icon "check" at bounding box center [199, 335] width 19 height 232
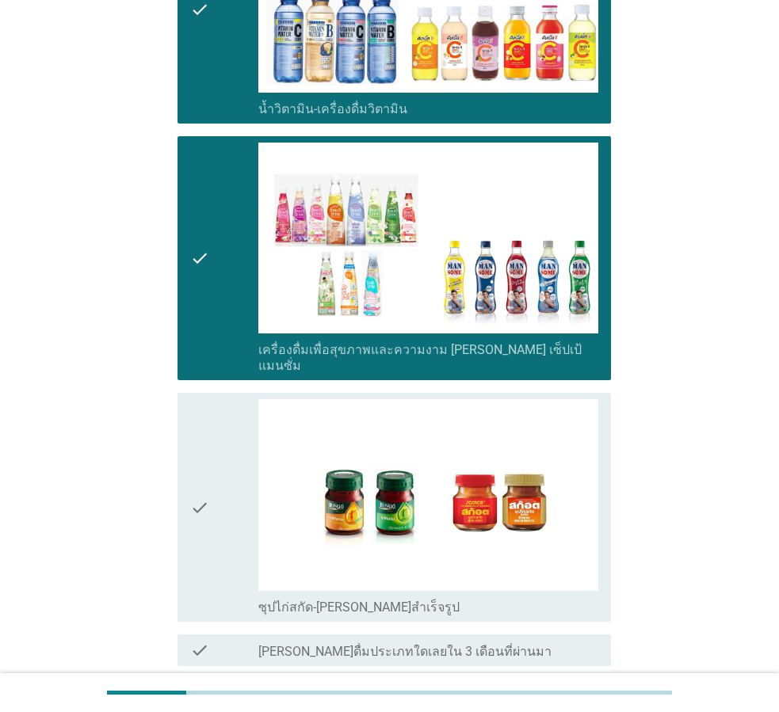
scroll to position [1585, 0]
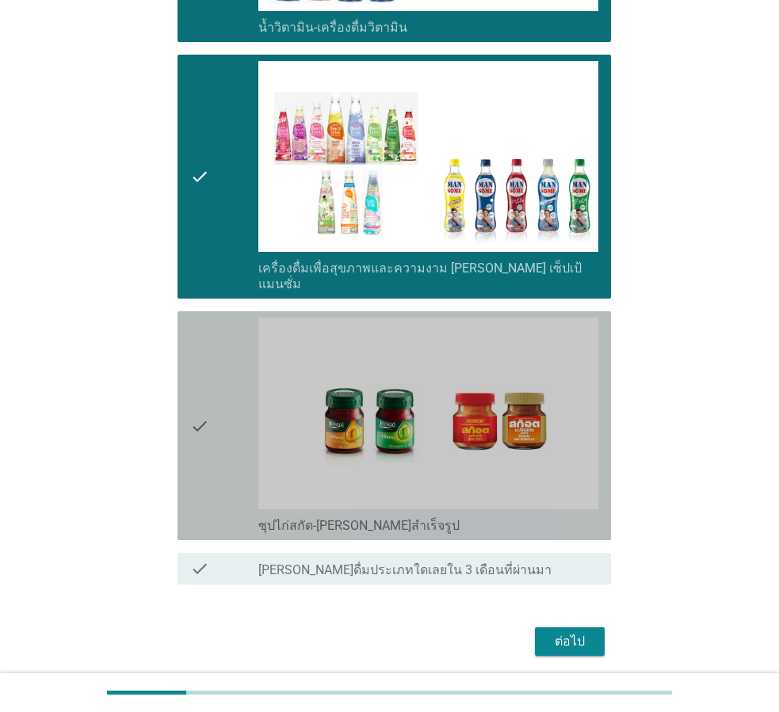
click at [219, 406] on div "check" at bounding box center [224, 426] width 68 height 216
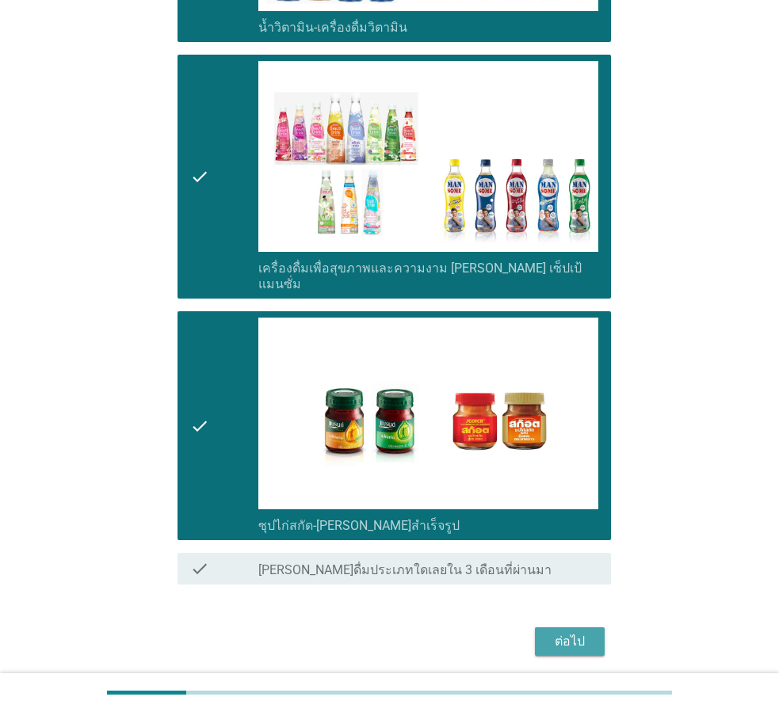
click at [549, 628] on button "ต่อไป" at bounding box center [570, 642] width 70 height 29
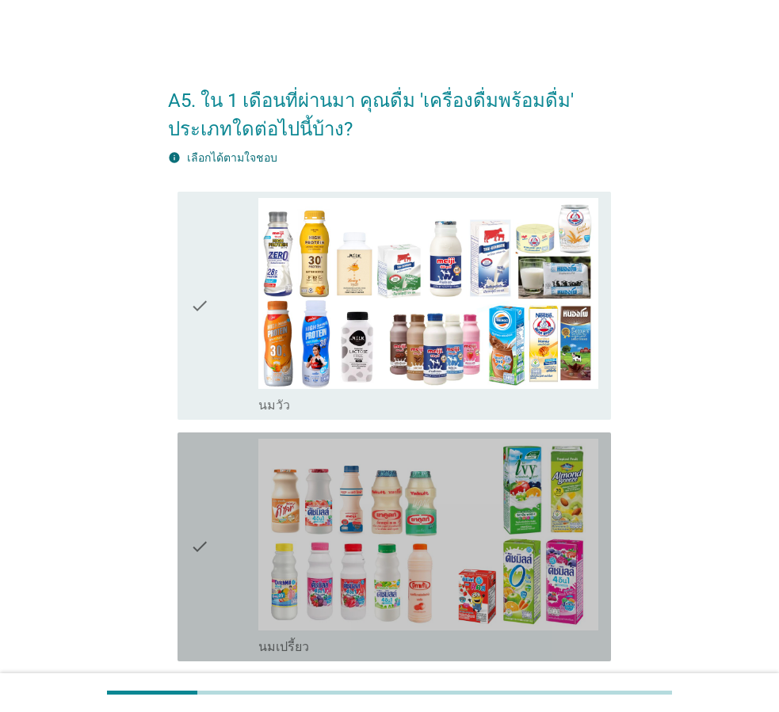
click at [227, 559] on div "check" at bounding box center [224, 547] width 68 height 216
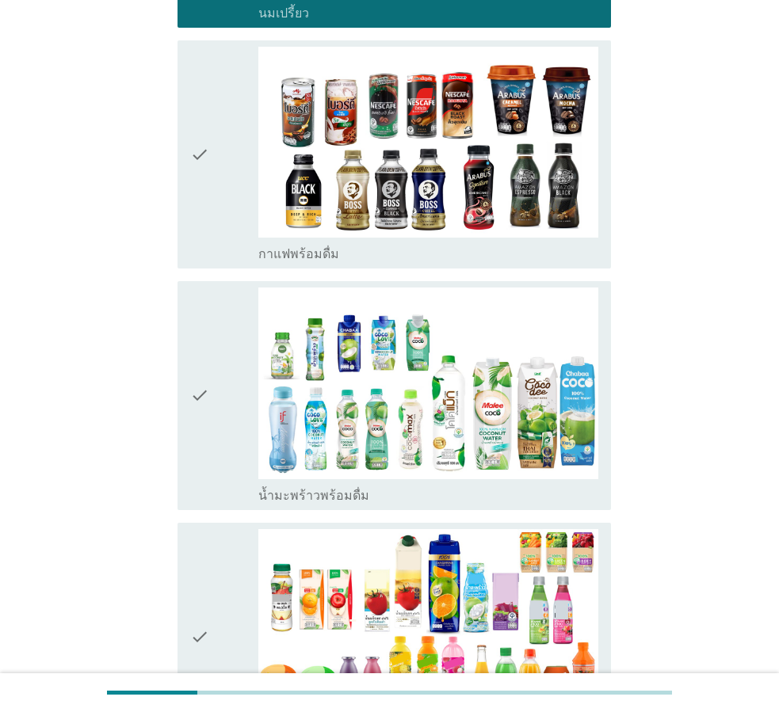
click at [240, 399] on div "check" at bounding box center [224, 396] width 68 height 216
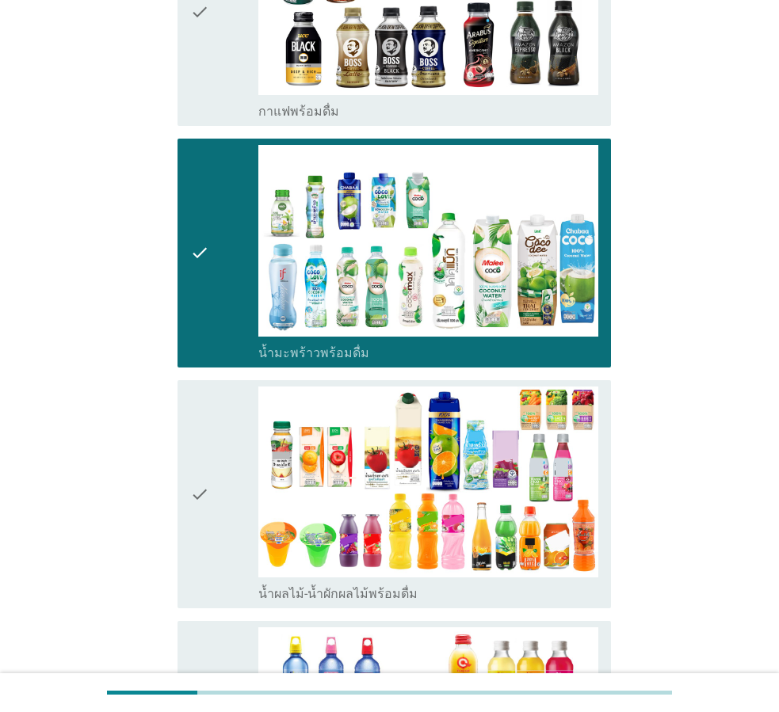
scroll to position [872, 0]
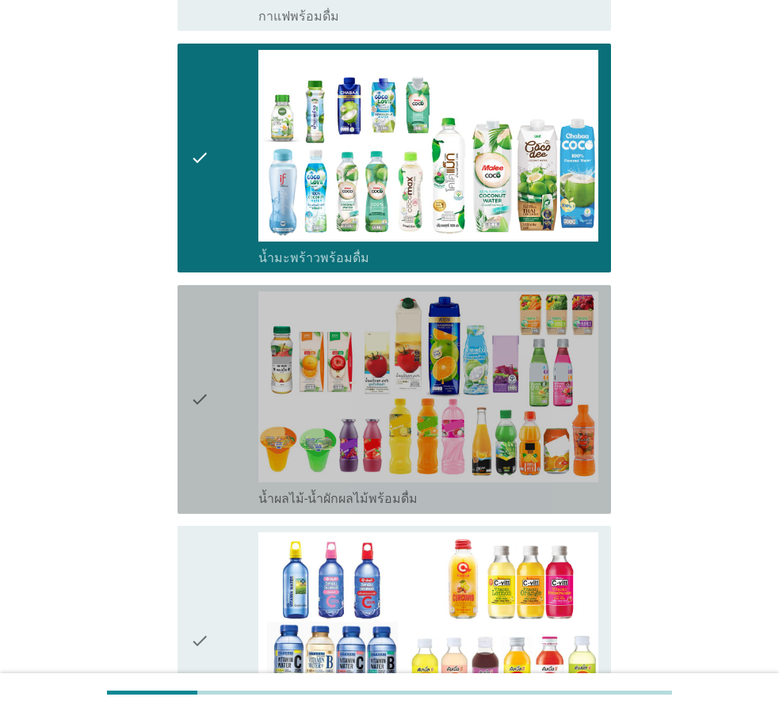
click at [228, 418] on div "check" at bounding box center [224, 400] width 68 height 216
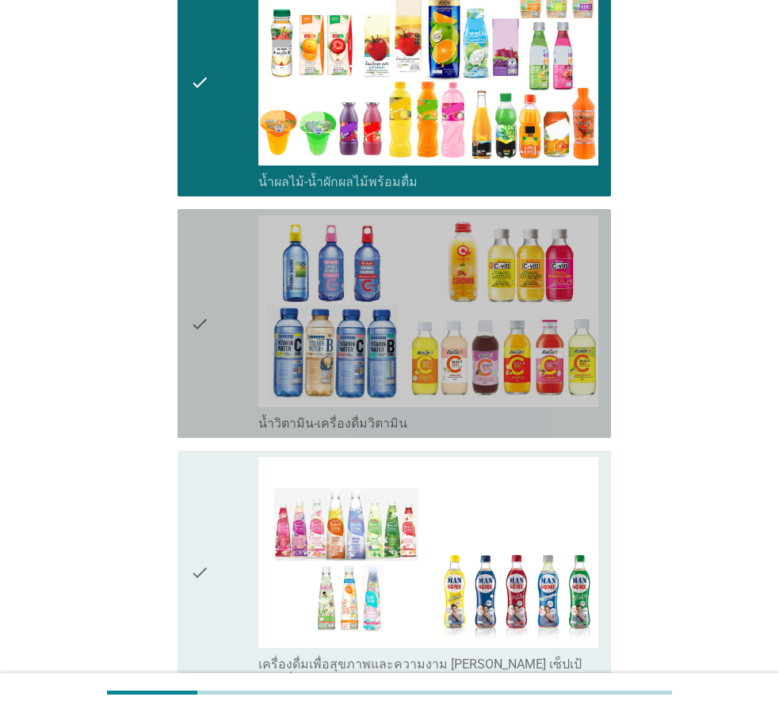
click at [235, 405] on div "check" at bounding box center [224, 324] width 68 height 216
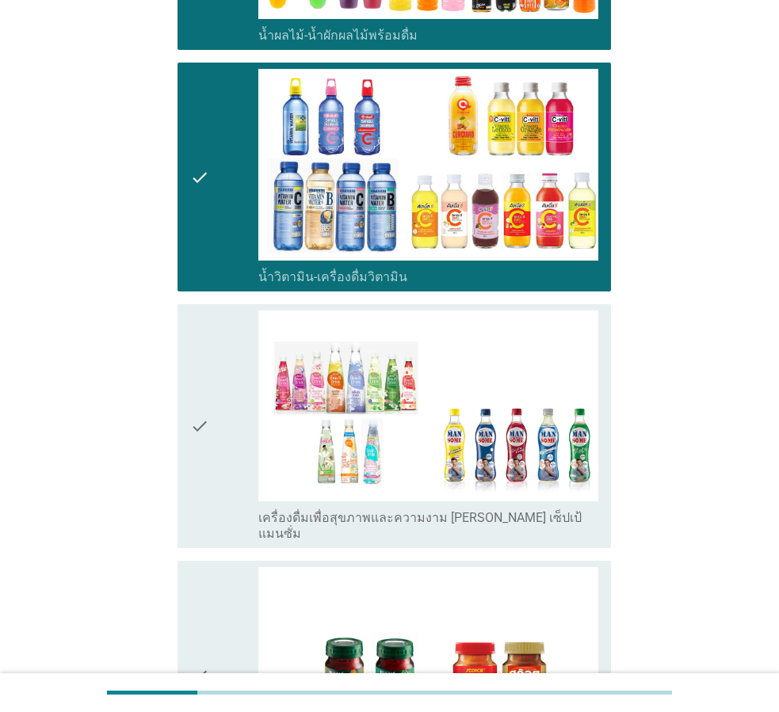
scroll to position [1506, 0]
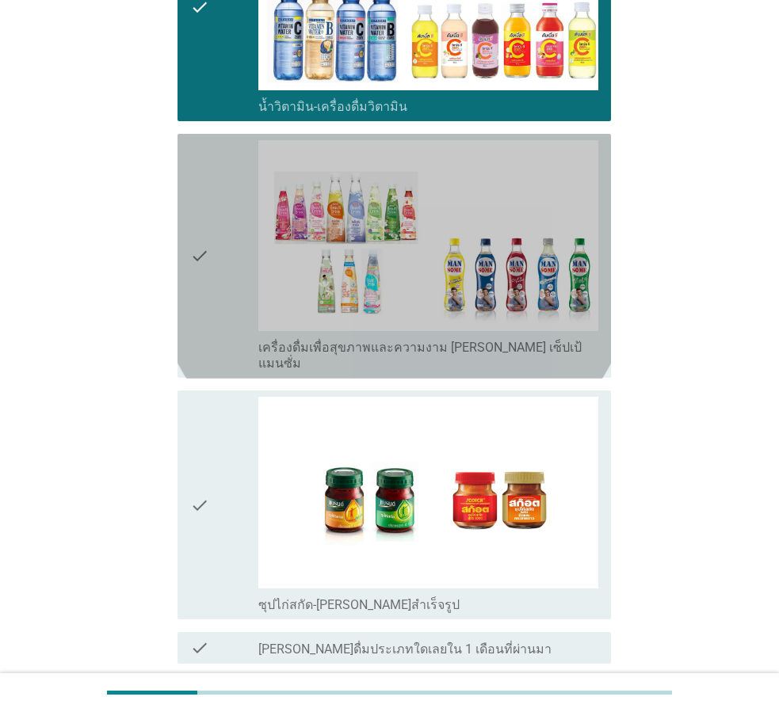
click at [243, 320] on div "check" at bounding box center [224, 256] width 68 height 232
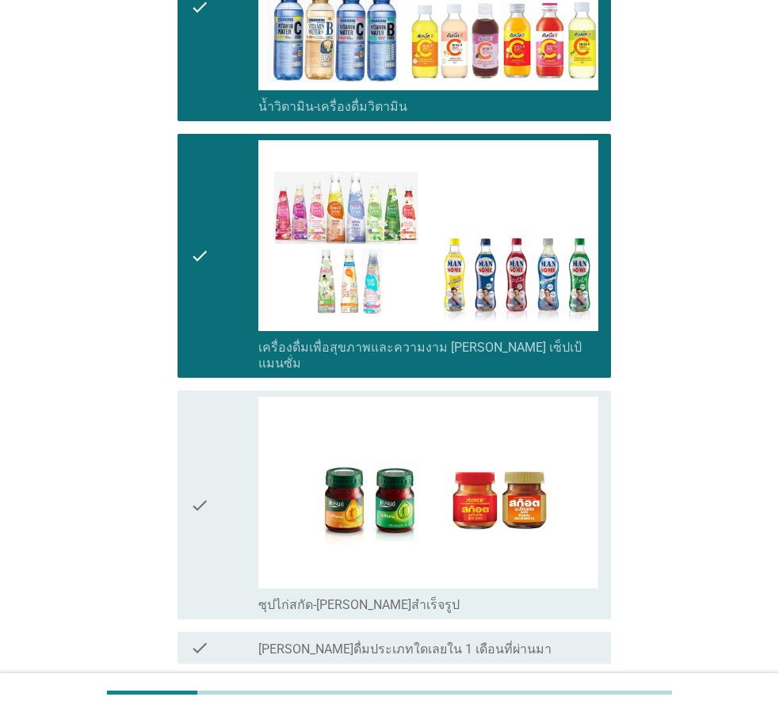
click at [243, 501] on div "check" at bounding box center [224, 505] width 68 height 216
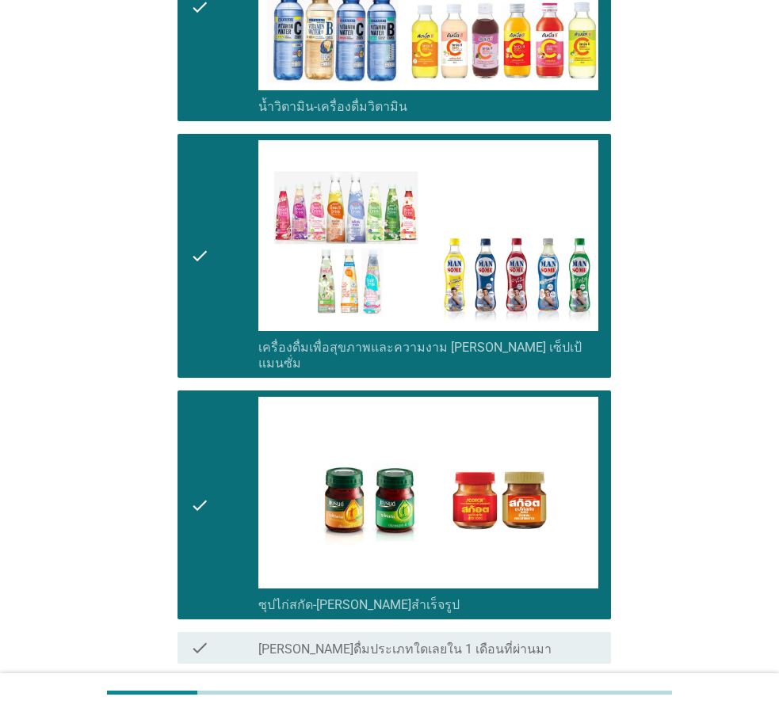
scroll to position [1626, 0]
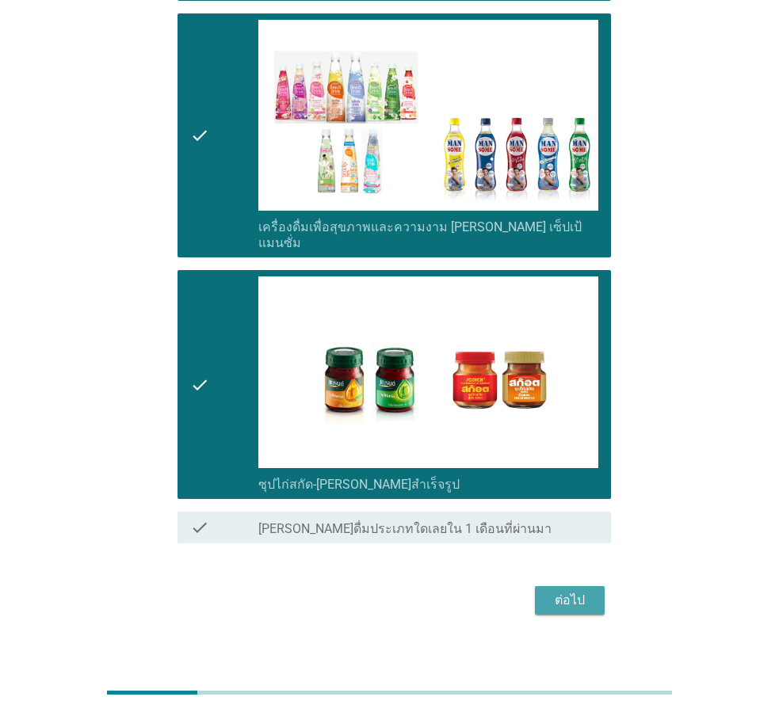
click at [586, 591] on div "ต่อไป" at bounding box center [570, 600] width 44 height 19
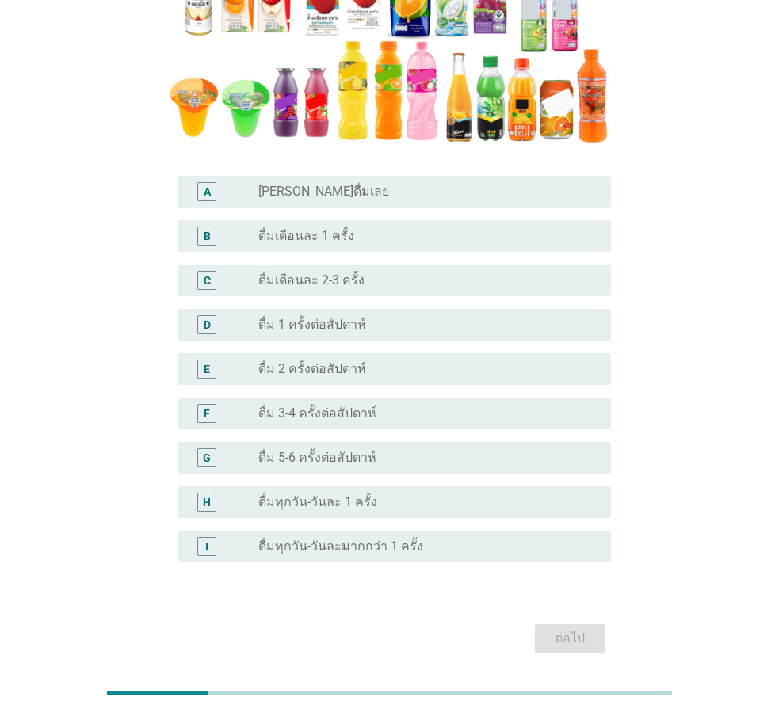
scroll to position [315, 0]
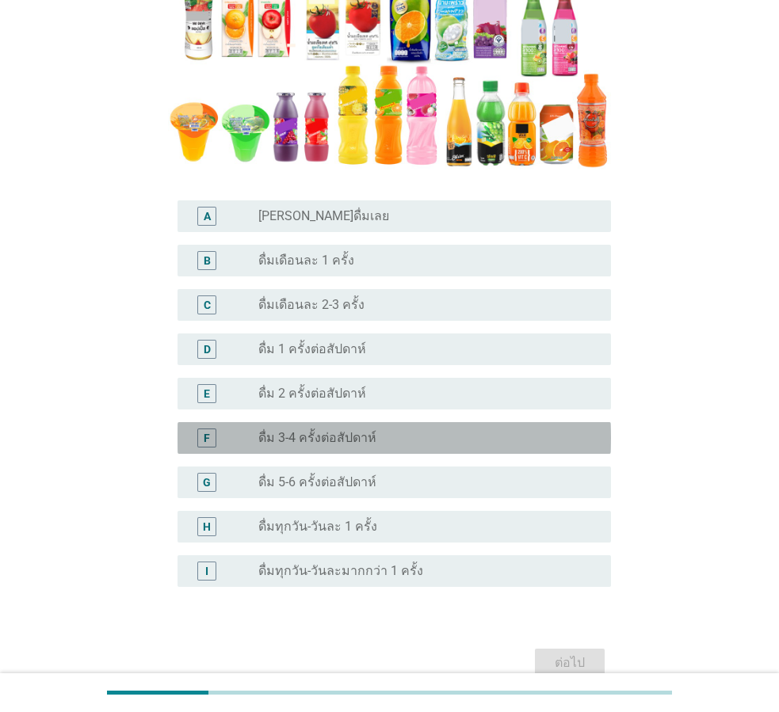
click at [287, 439] on label "ดื่ม 3-4 ครั้งต่อสัปดาห์" at bounding box center [317, 438] width 118 height 16
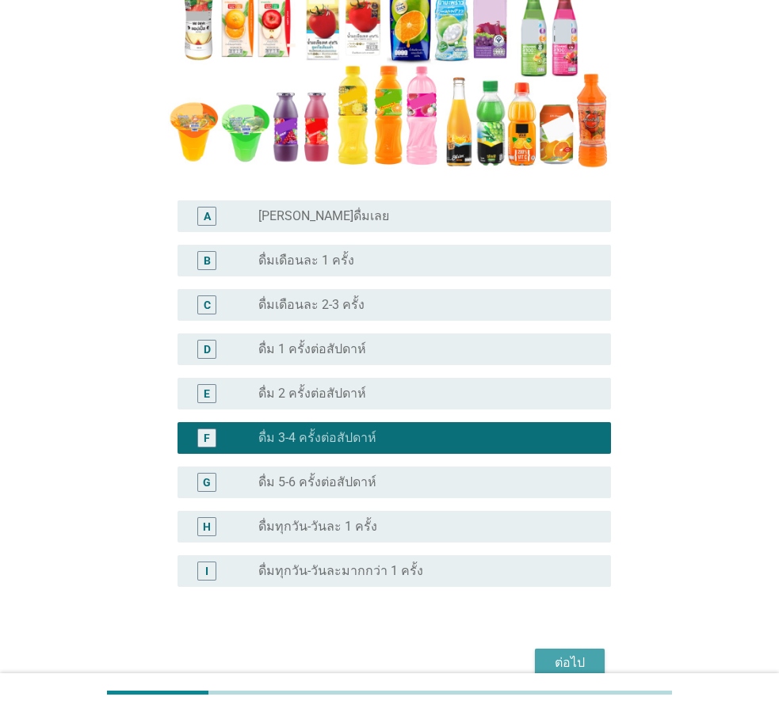
click at [586, 655] on div "ต่อไป" at bounding box center [570, 663] width 44 height 19
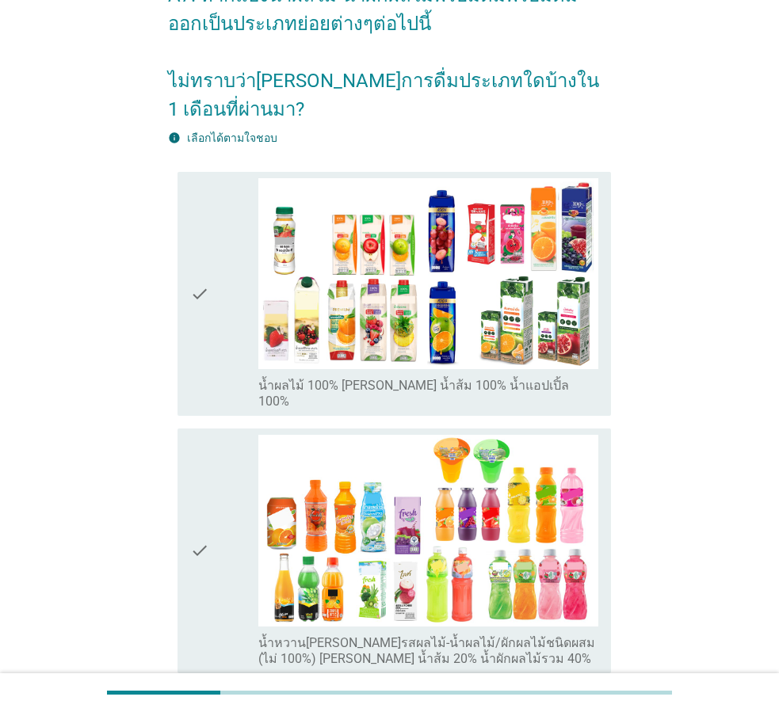
scroll to position [79, 0]
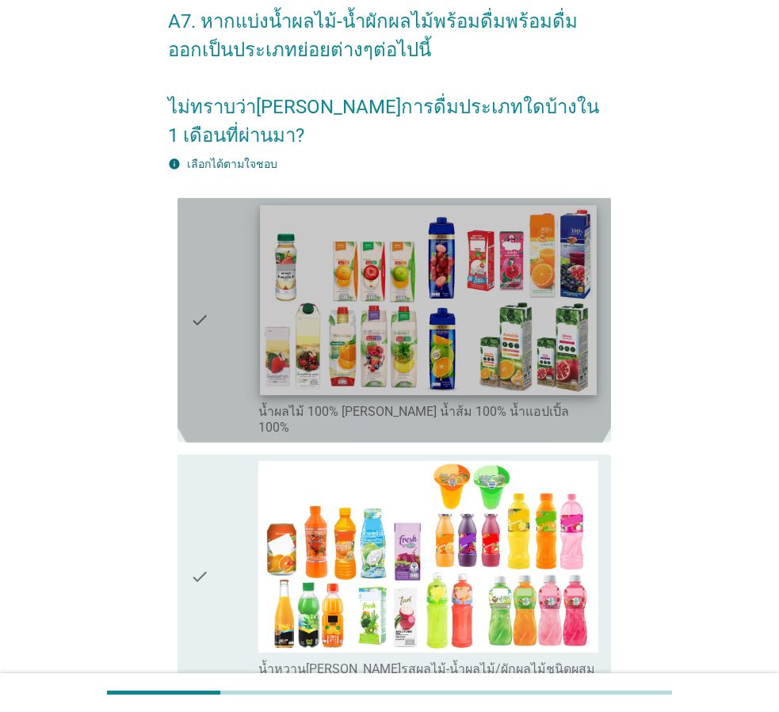
click at [387, 323] on img at bounding box center [428, 299] width 337 height 189
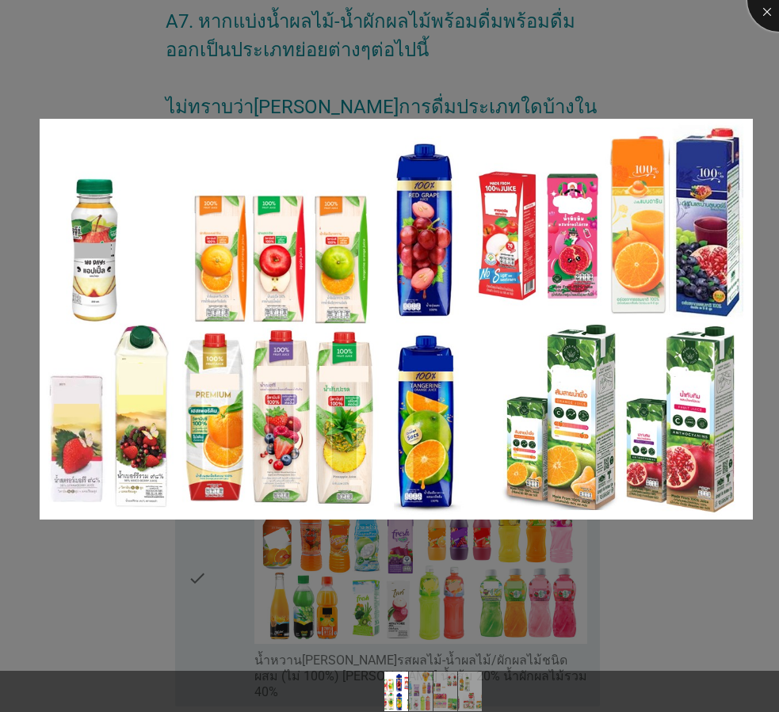
click at [766, 5] on div at bounding box center [778, -1] width 63 height 63
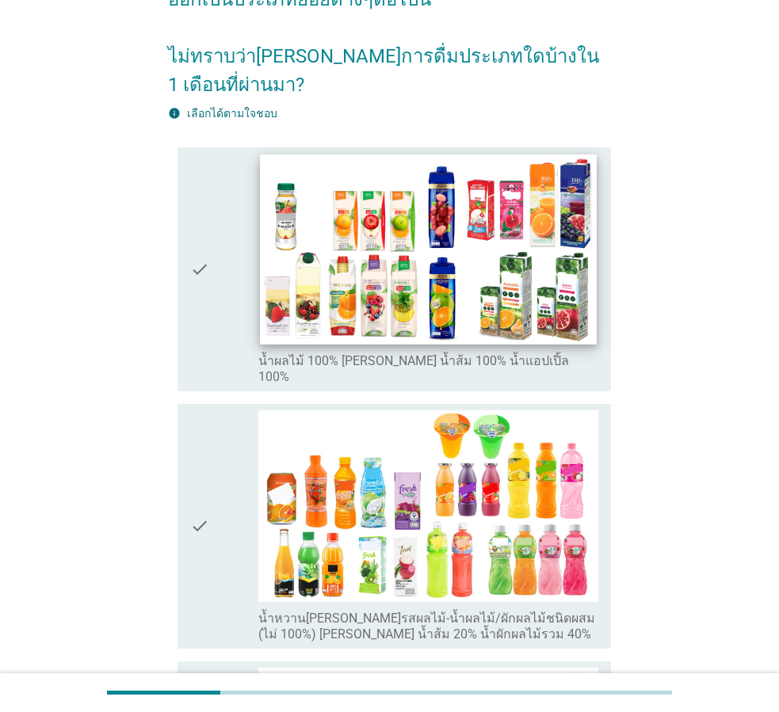
scroll to position [158, 0]
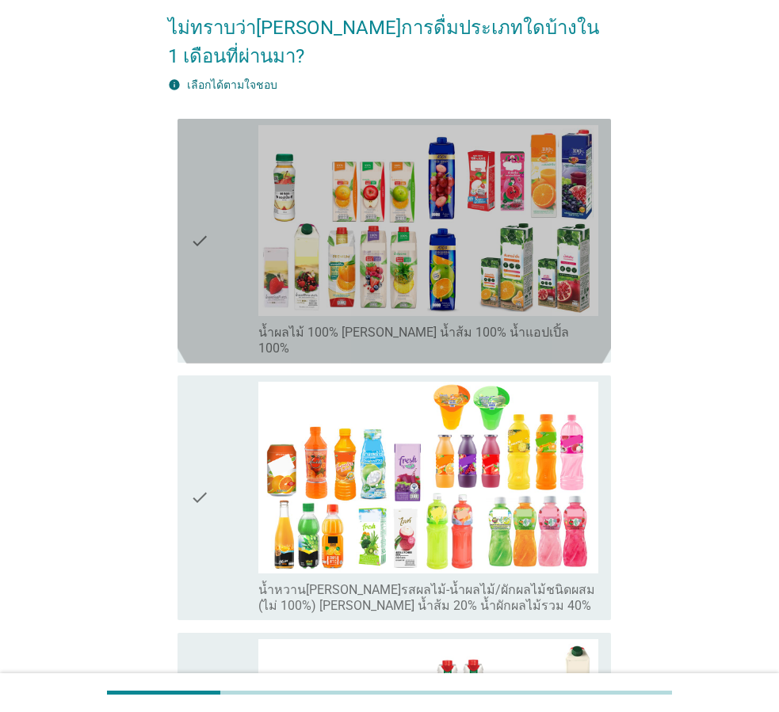
click at [232, 269] on div "check" at bounding box center [224, 241] width 68 height 232
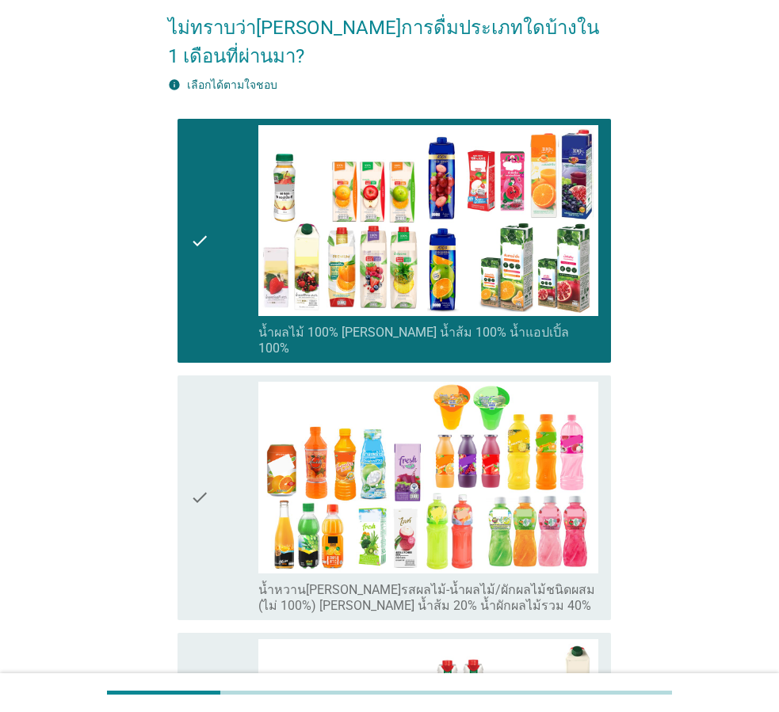
click at [222, 430] on div "check" at bounding box center [224, 498] width 68 height 232
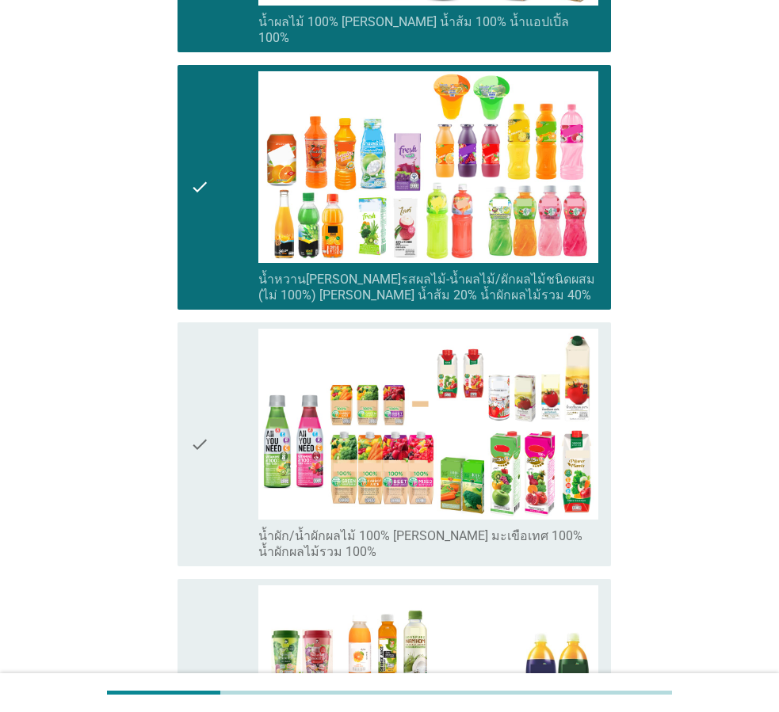
scroll to position [555, 0]
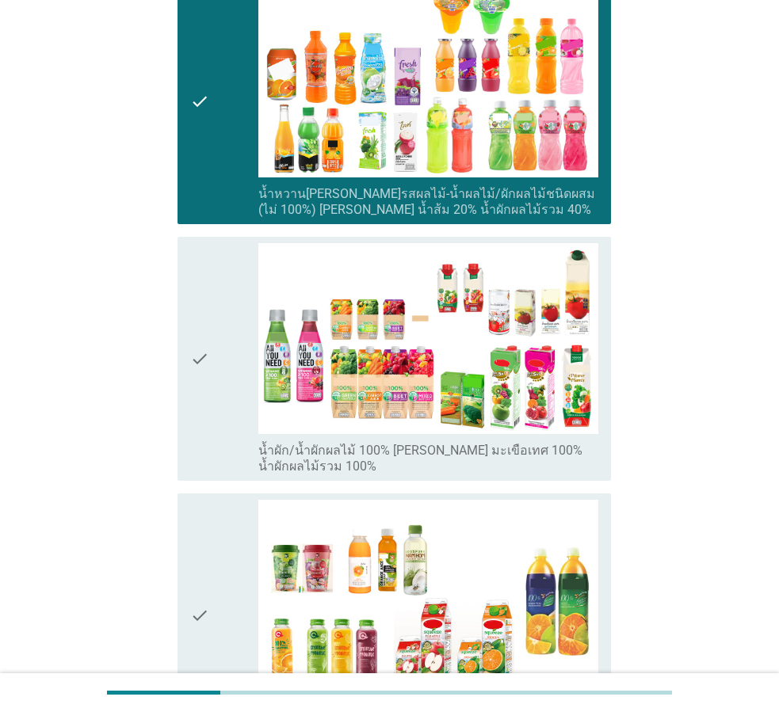
click at [237, 373] on div "check" at bounding box center [224, 359] width 68 height 232
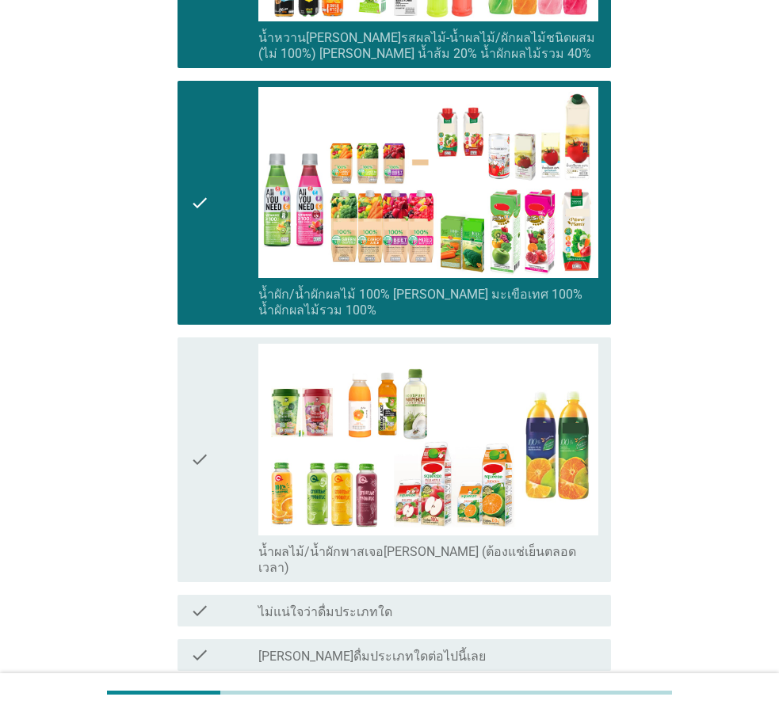
scroll to position [792, 0]
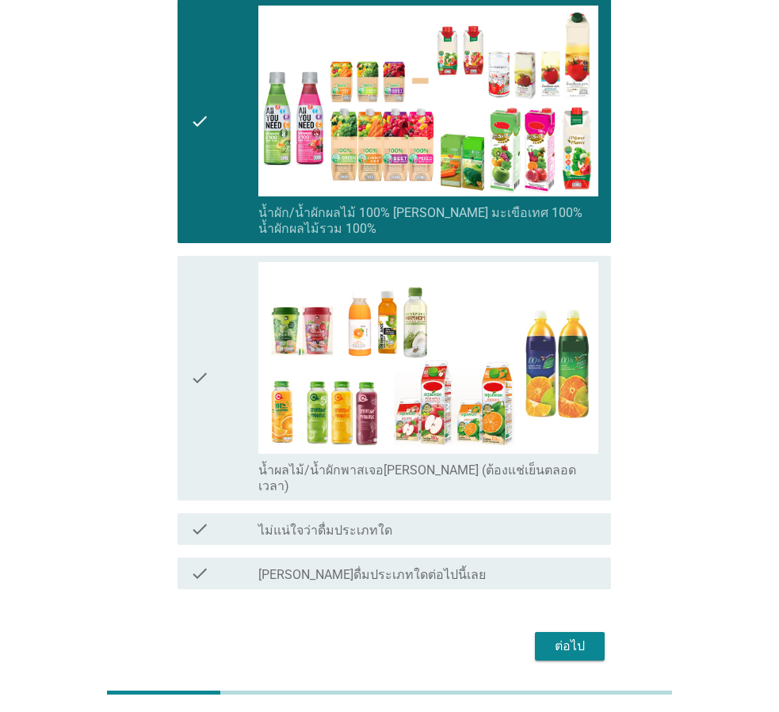
click at [242, 391] on div "check" at bounding box center [224, 378] width 68 height 232
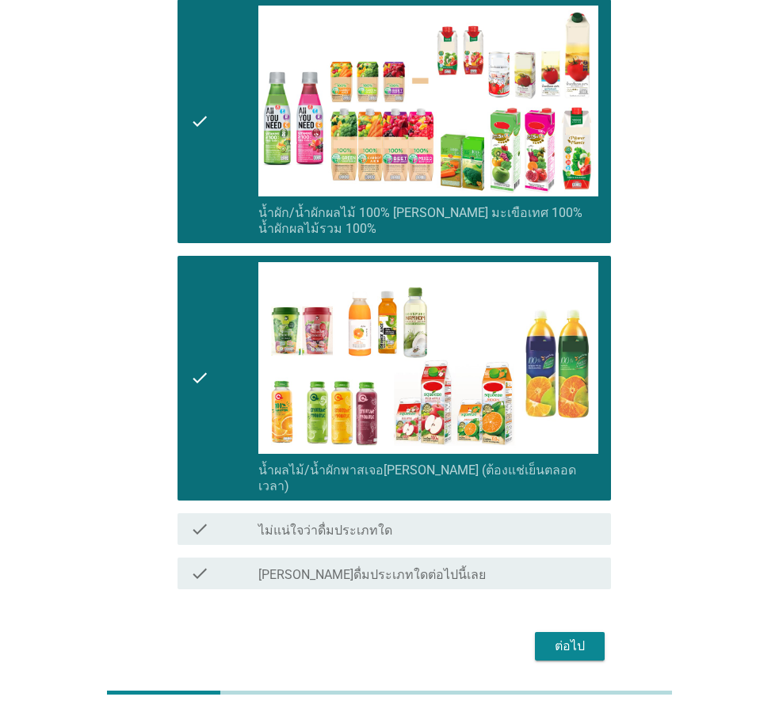
click at [244, 359] on div "check" at bounding box center [224, 378] width 68 height 232
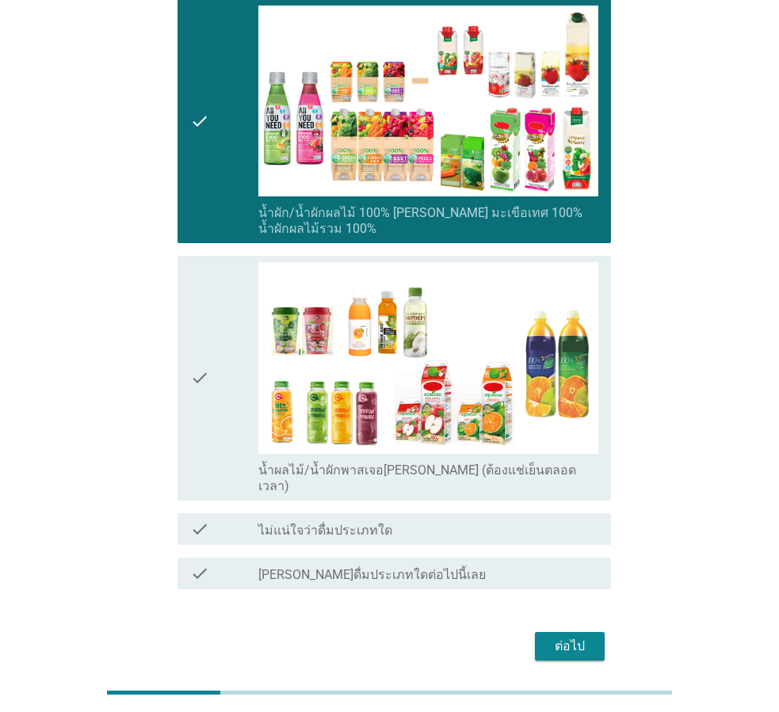
click at [574, 632] on button "ต่อไป" at bounding box center [570, 646] width 70 height 29
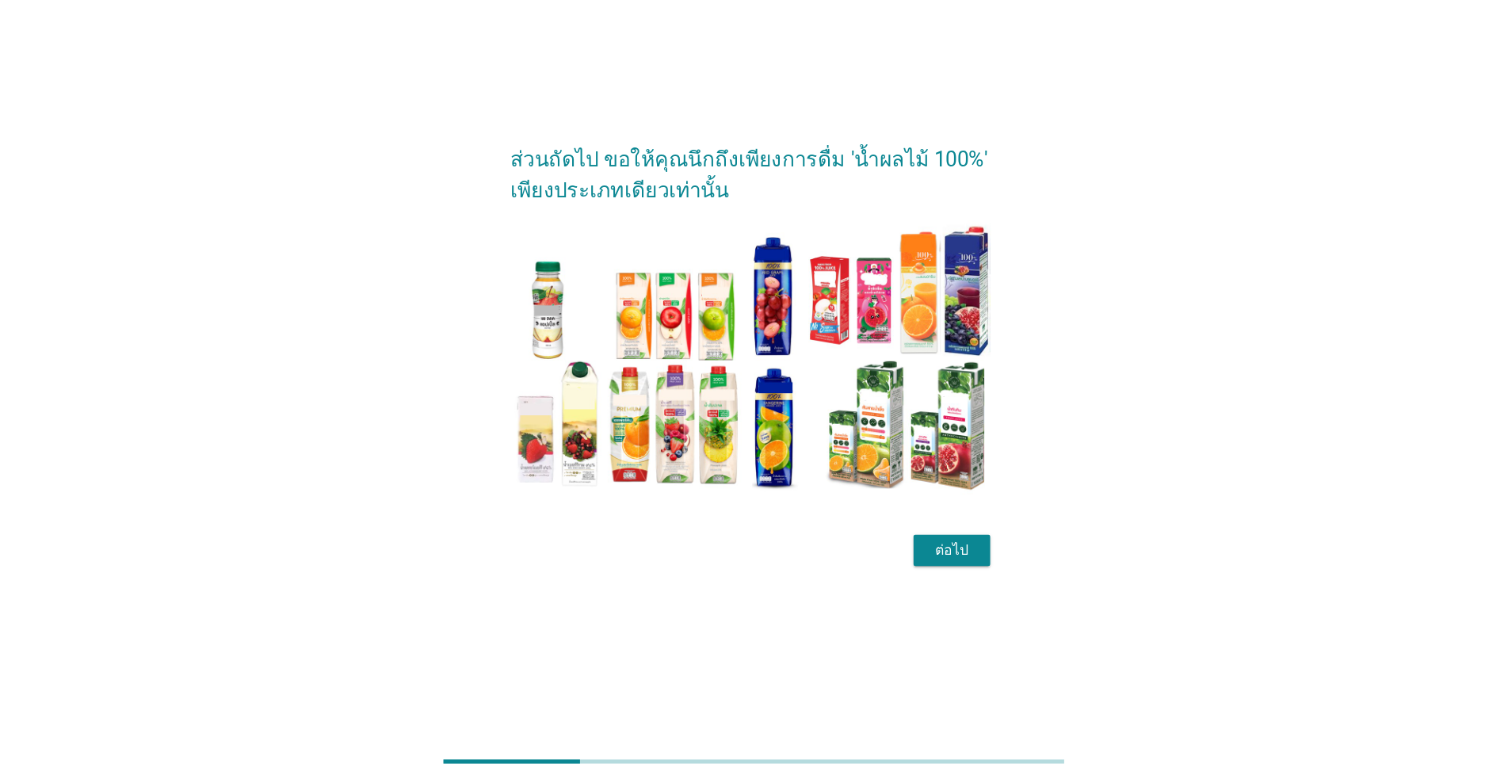
scroll to position [0, 0]
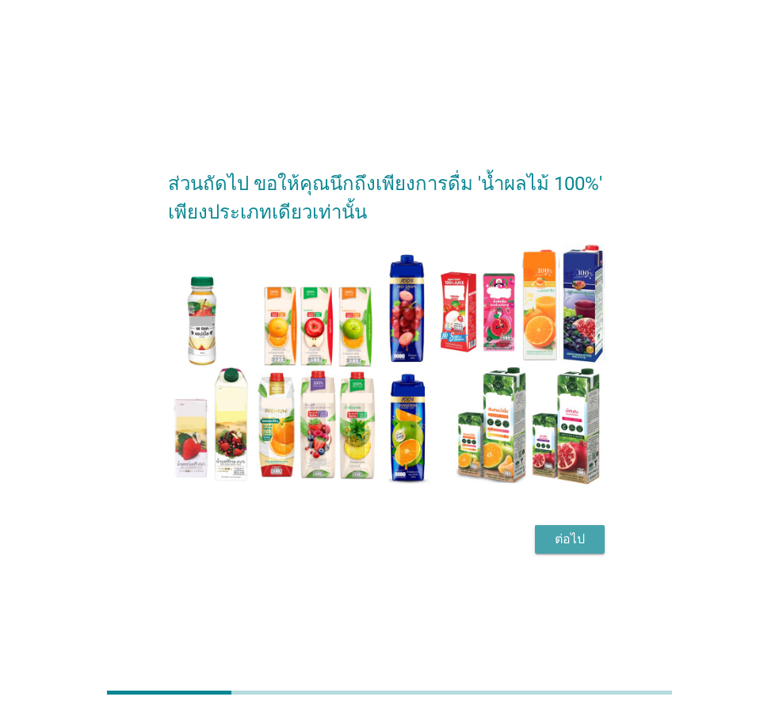
click at [568, 529] on button "ต่อไป" at bounding box center [570, 539] width 70 height 29
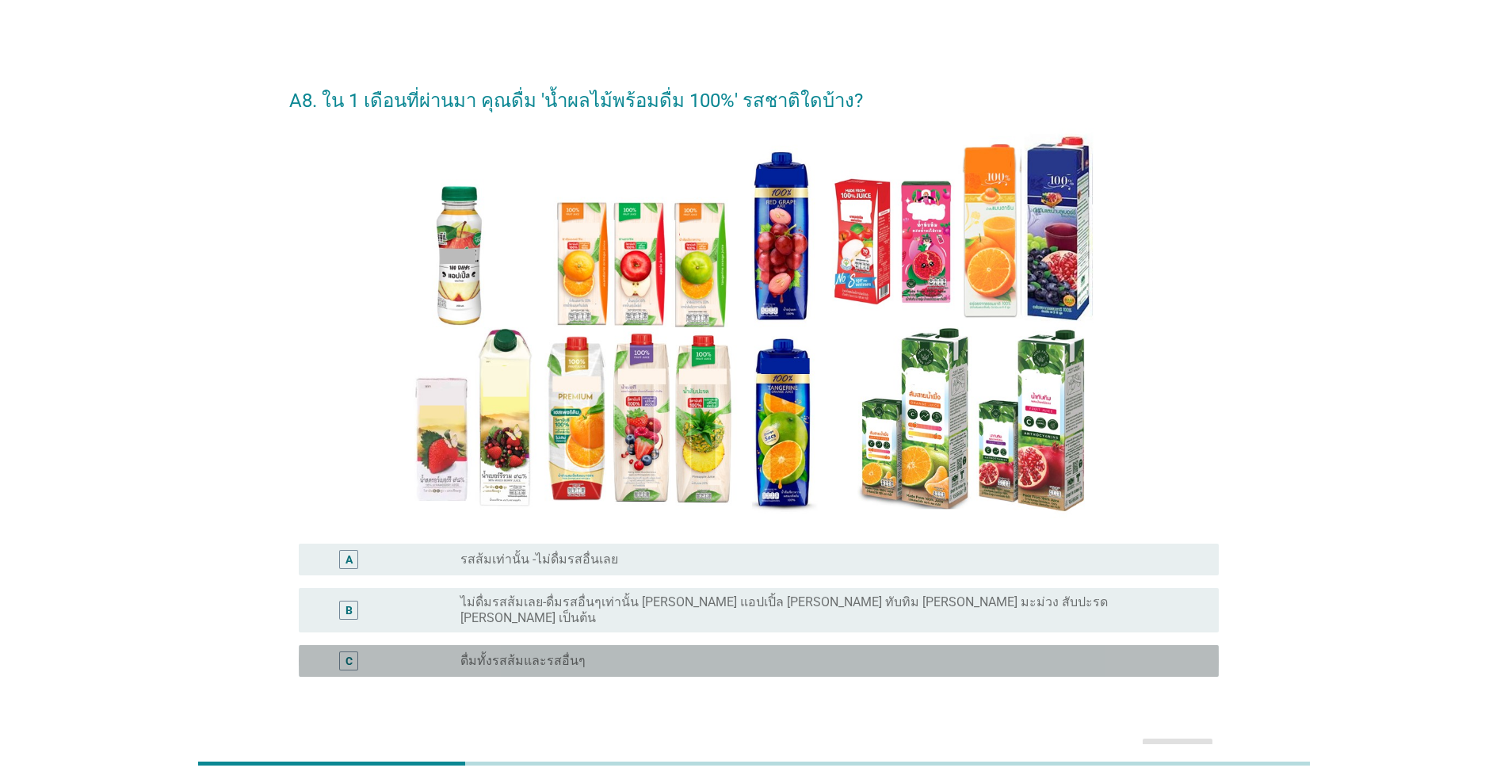
click at [680, 651] on div "radio_button_unchecked ดื่มทั้งรสส้มและรสอื่นๆ" at bounding box center [833, 660] width 746 height 19
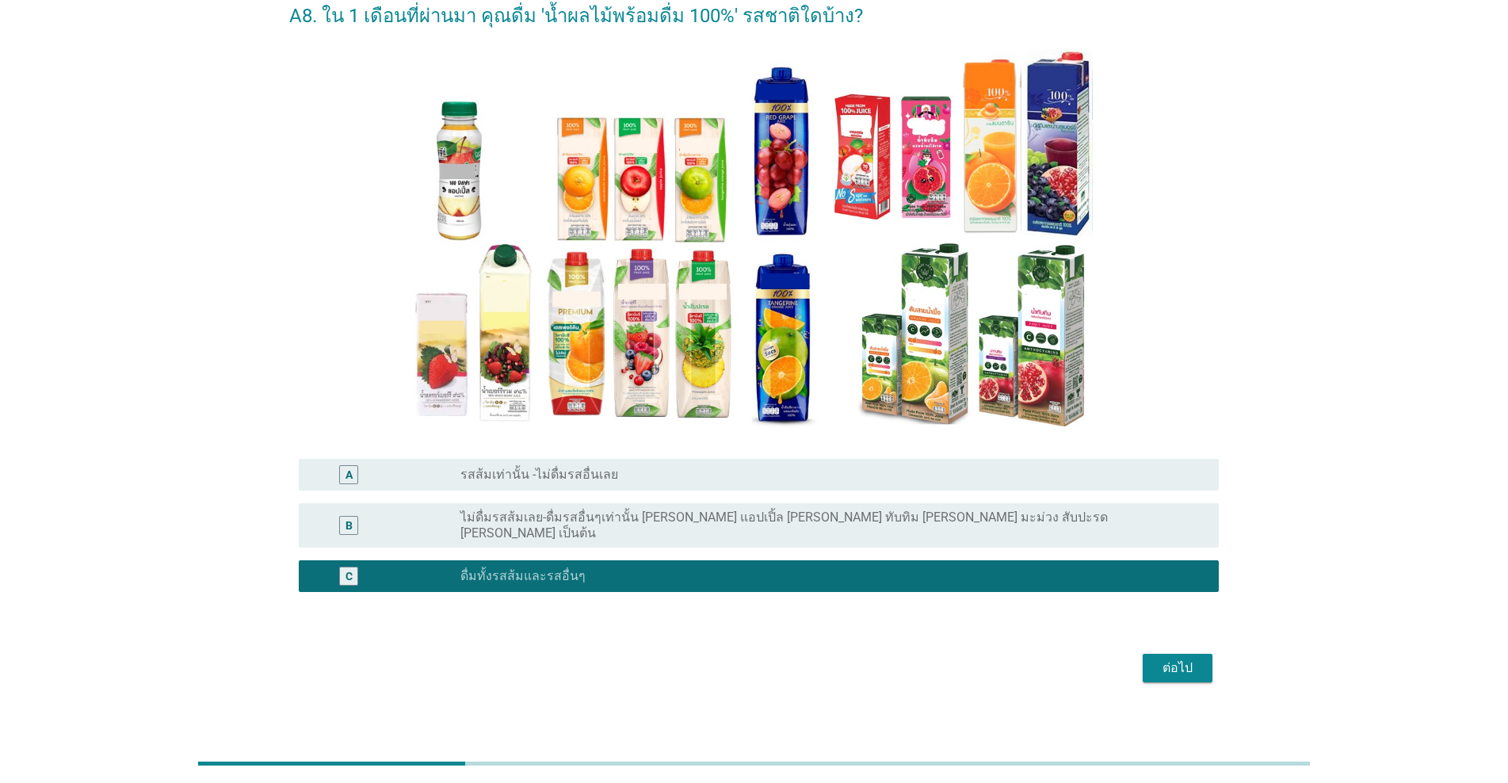
scroll to position [86, 0]
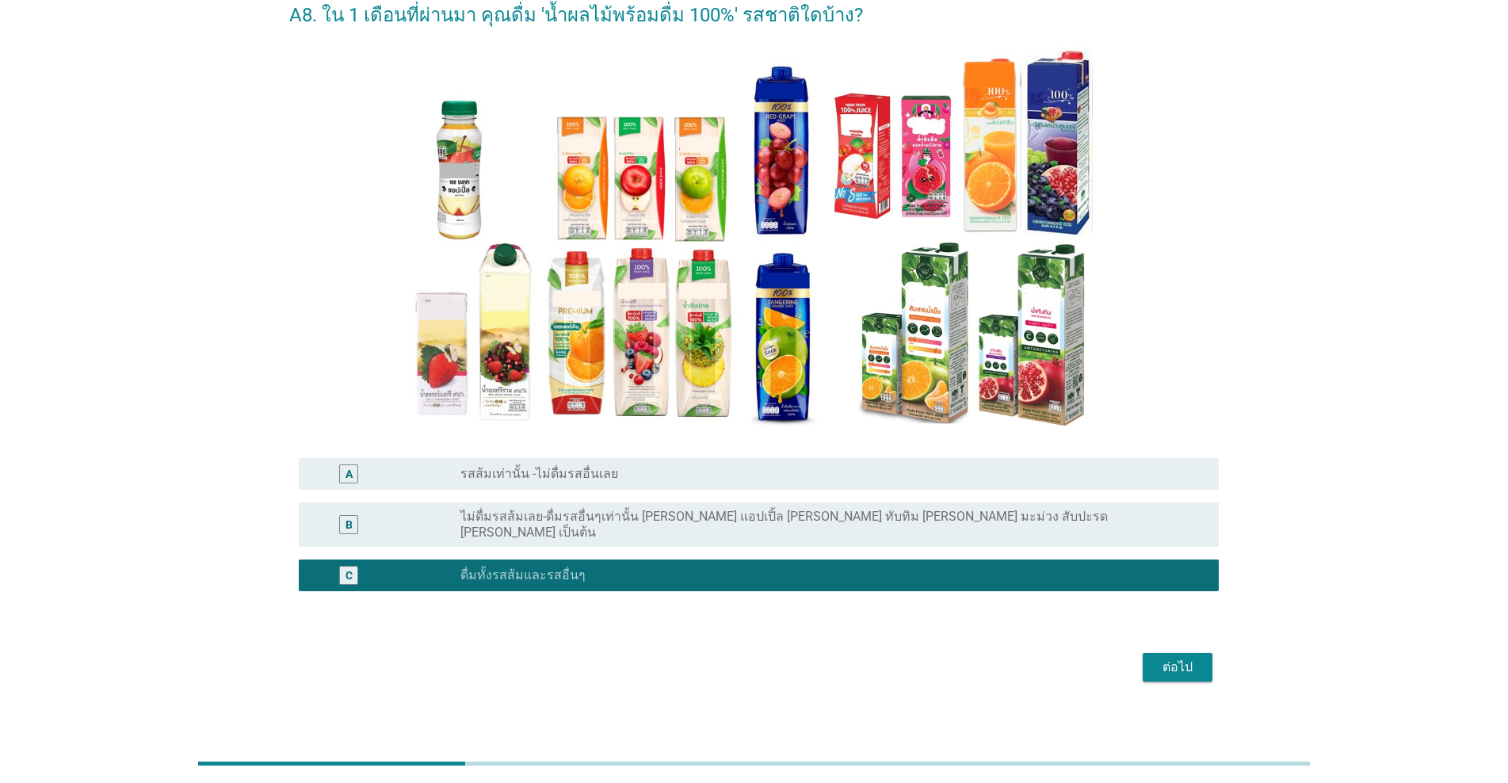
click at [778, 658] on div "ต่อไป" at bounding box center [1177, 667] width 44 height 19
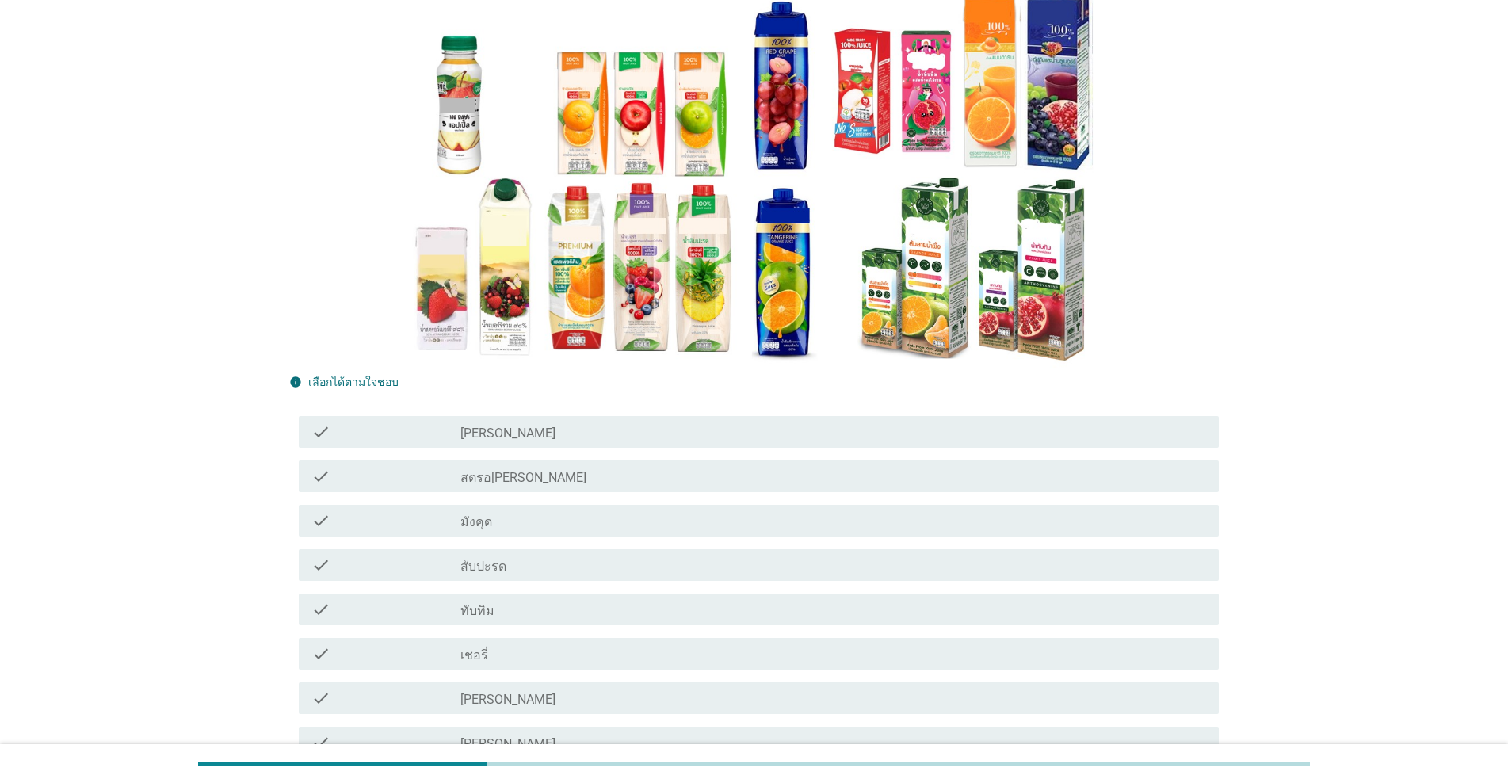
scroll to position [317, 0]
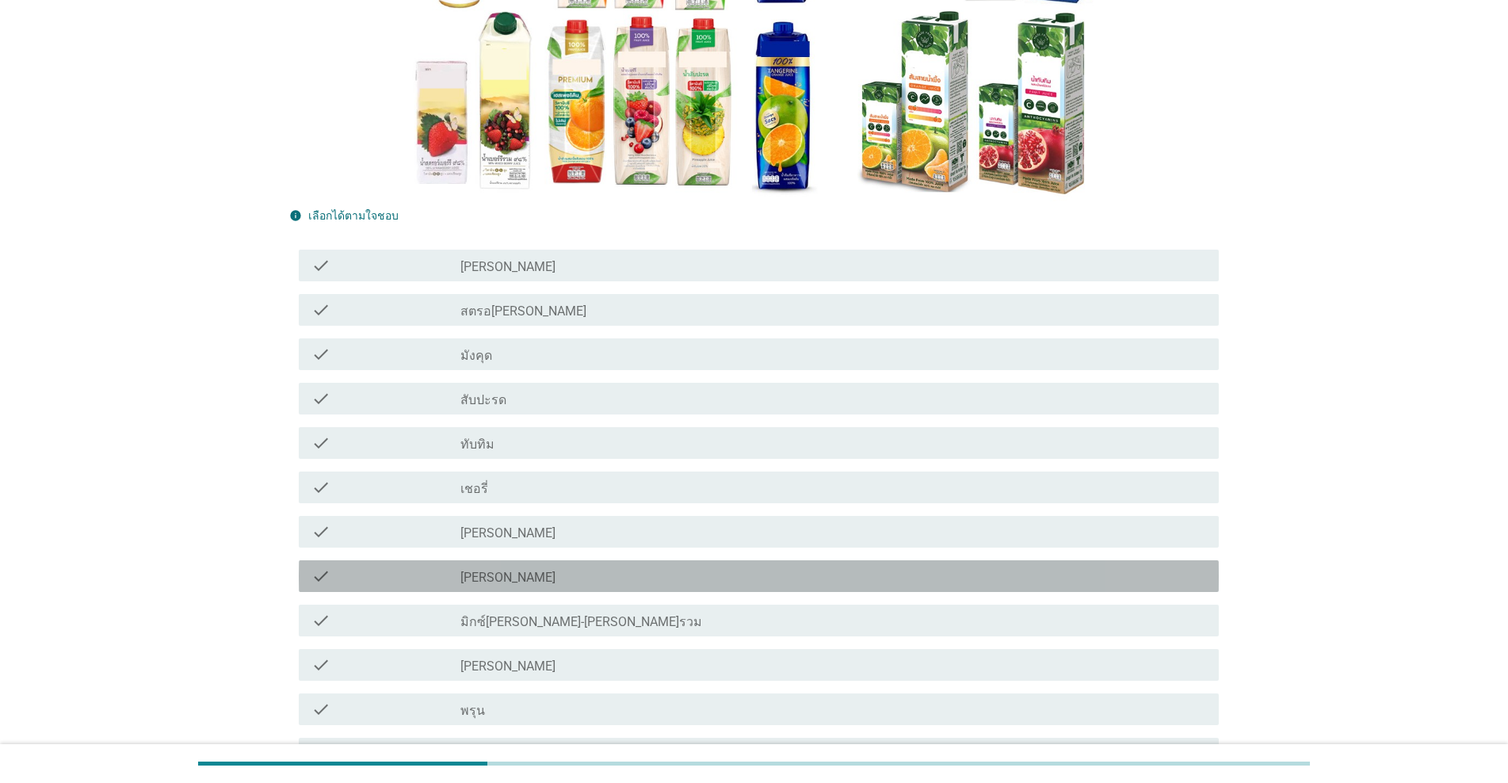
click at [645, 580] on div "check_box_outline_blank [PERSON_NAME]" at bounding box center [833, 576] width 746 height 19
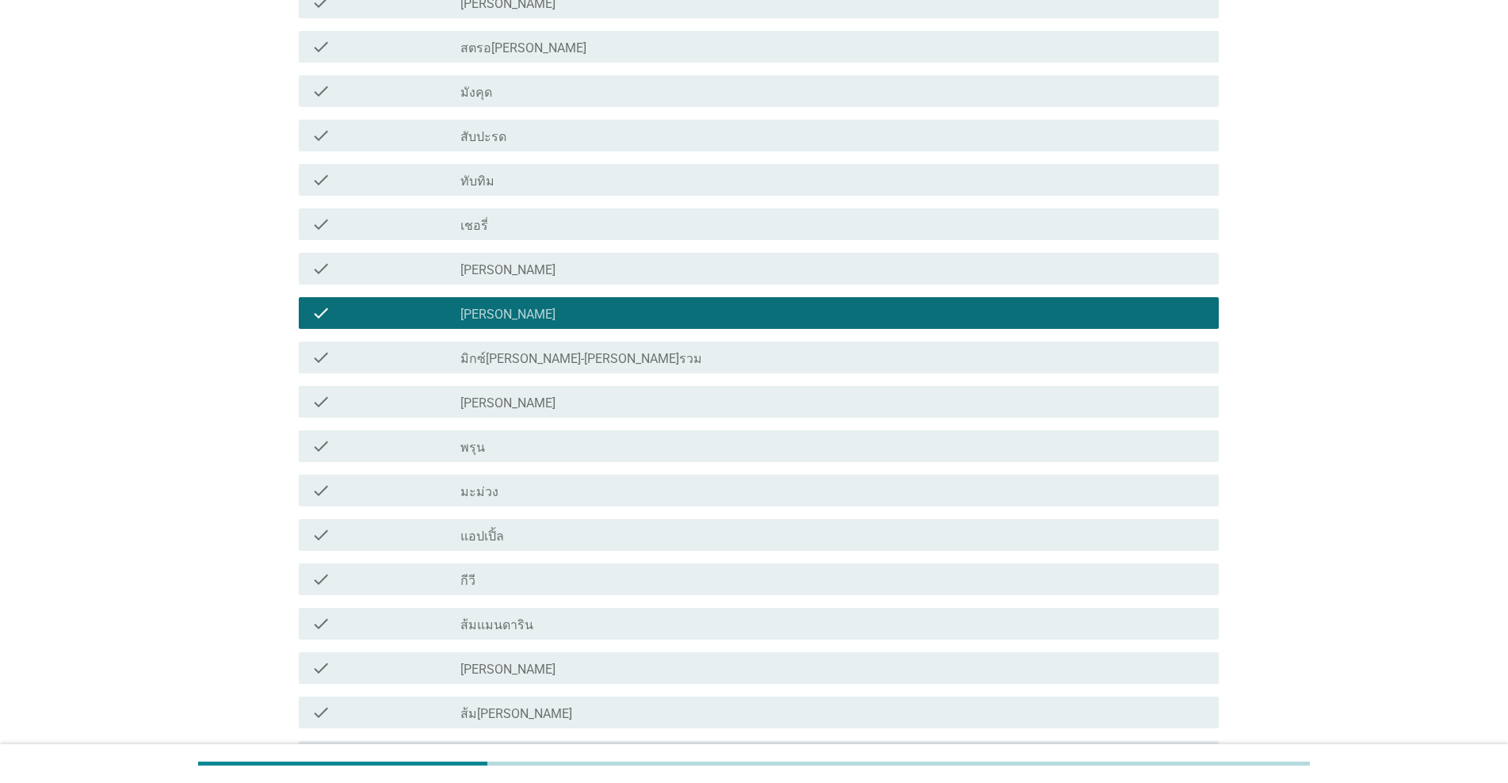
scroll to position [713, 0]
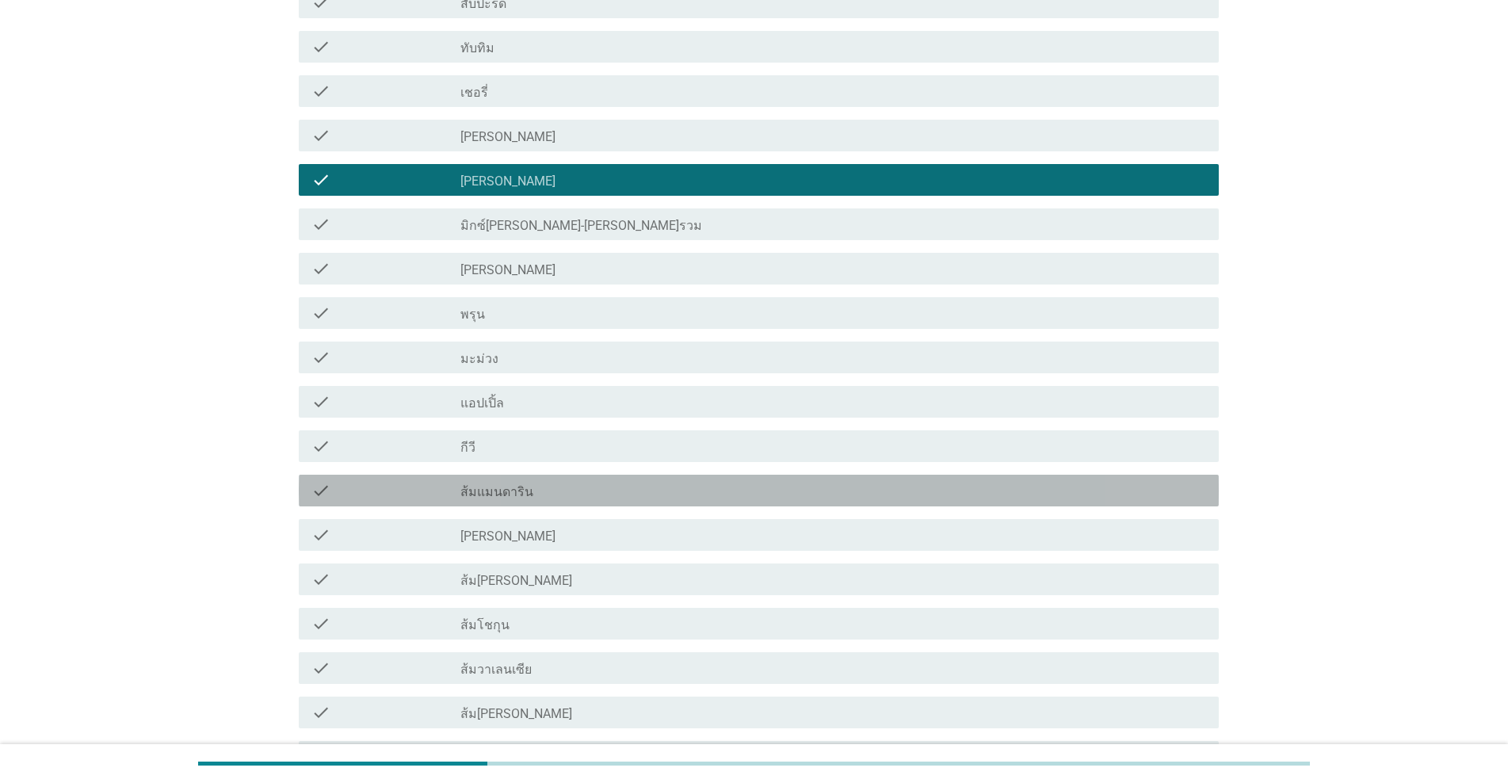
click at [609, 495] on div "check_box_outline_blank ส้มแมนดาริน" at bounding box center [833, 490] width 746 height 19
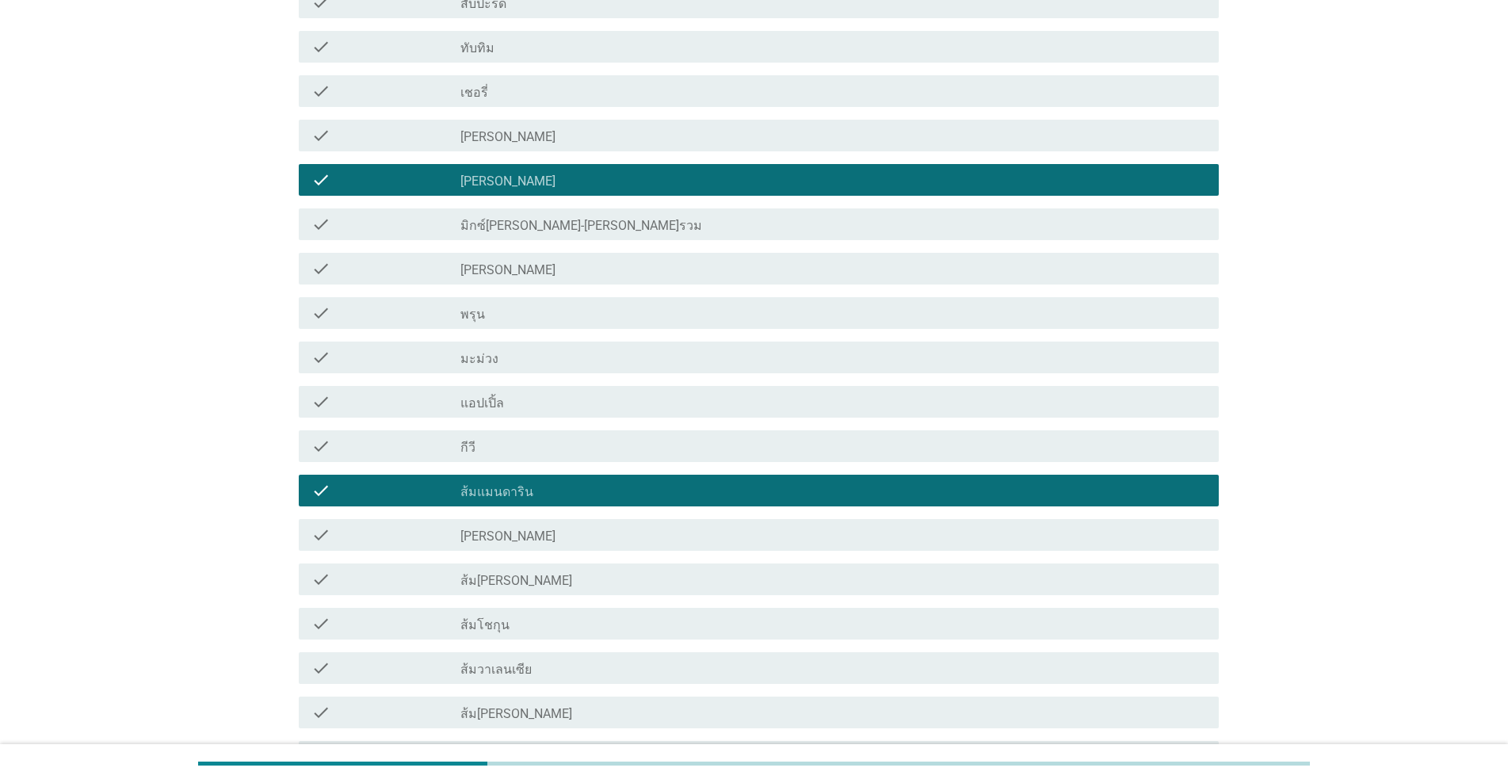
click at [613, 558] on div "check check_box_outline_blank ส้ม[PERSON_NAME]" at bounding box center [753, 579] width 929 height 44
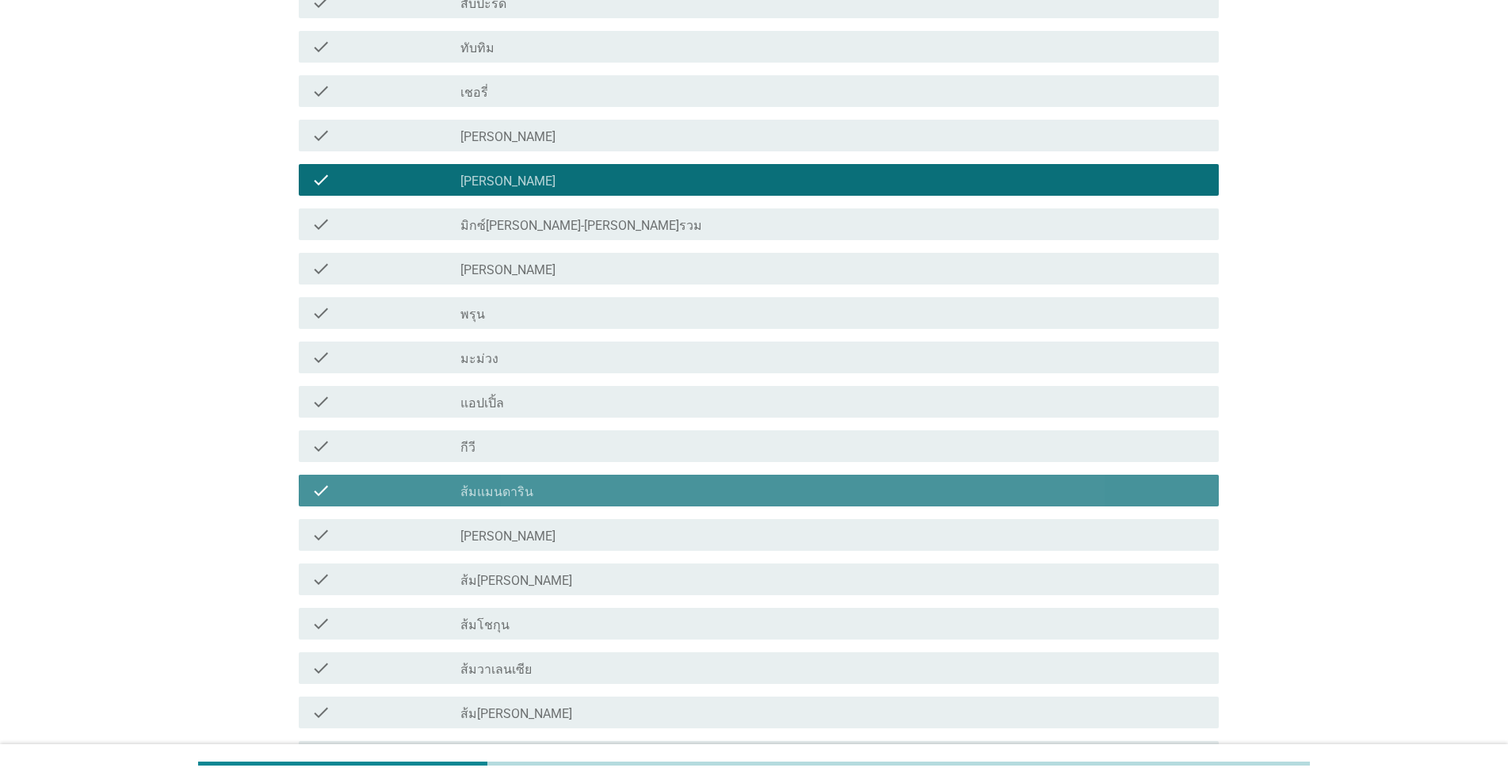
click at [624, 502] on div "check check_box_outline_blank ส้มแมนดาริน" at bounding box center [759, 491] width 920 height 32
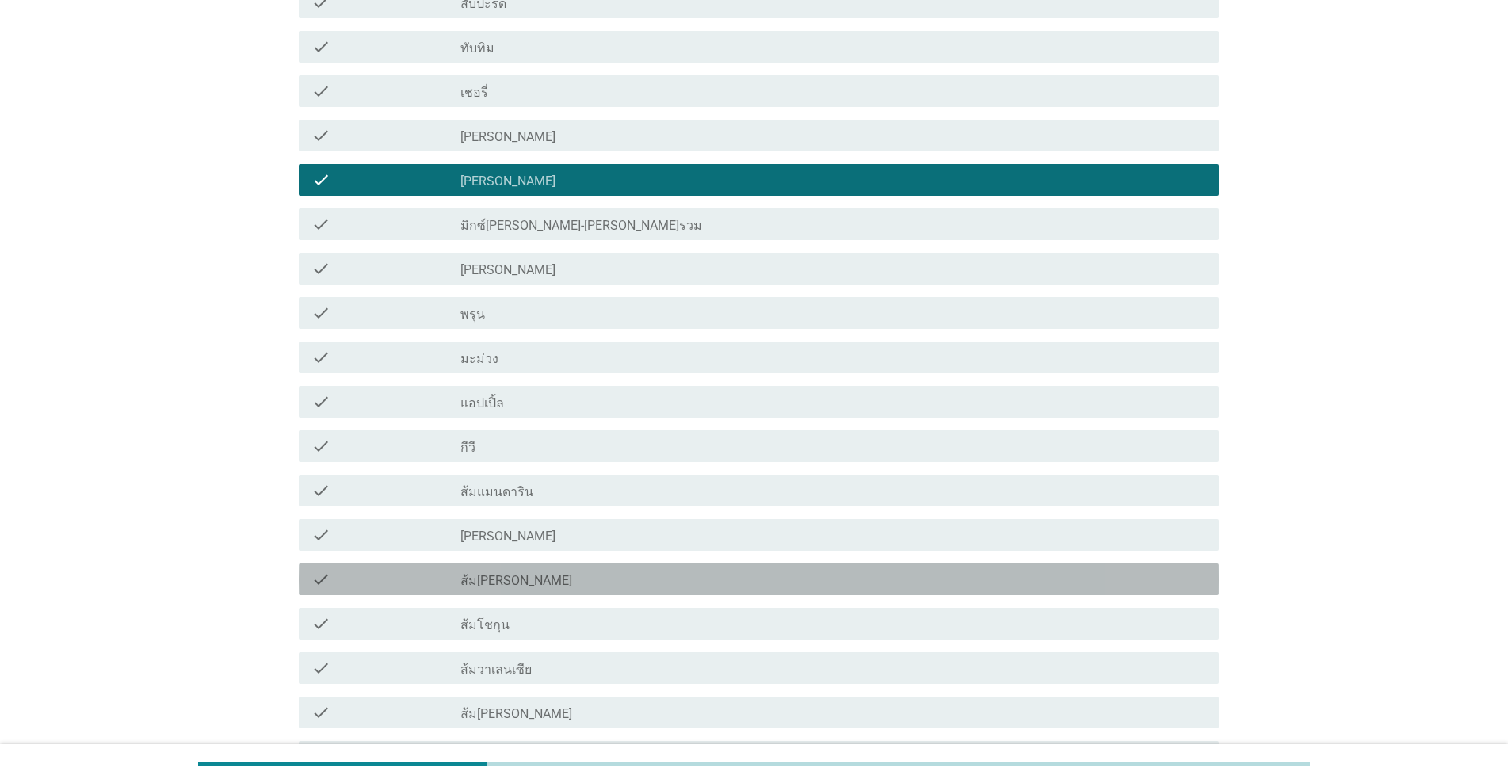
click at [616, 580] on div "check_box_outline_blank ส้ม[PERSON_NAME]" at bounding box center [833, 579] width 746 height 19
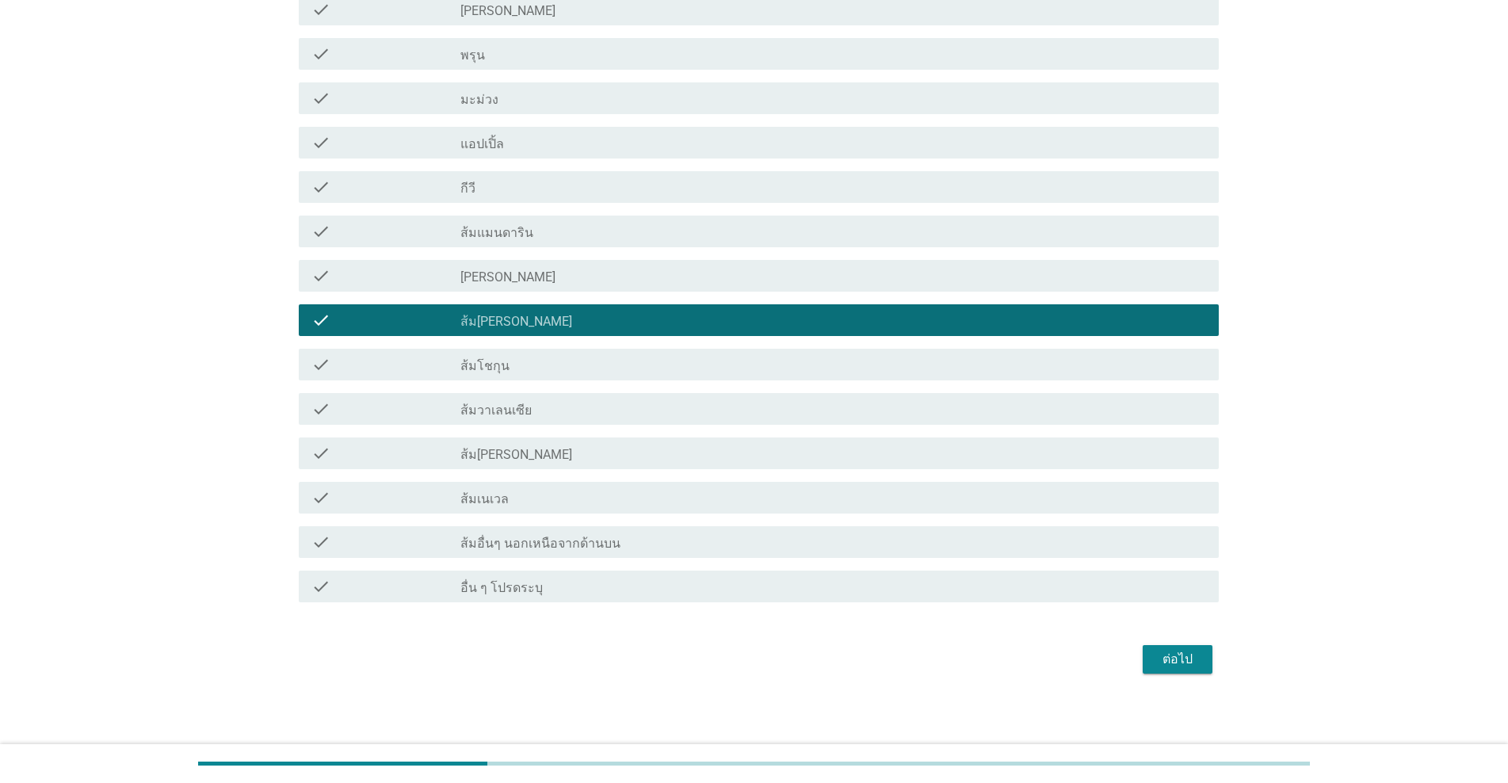
scroll to position [977, 0]
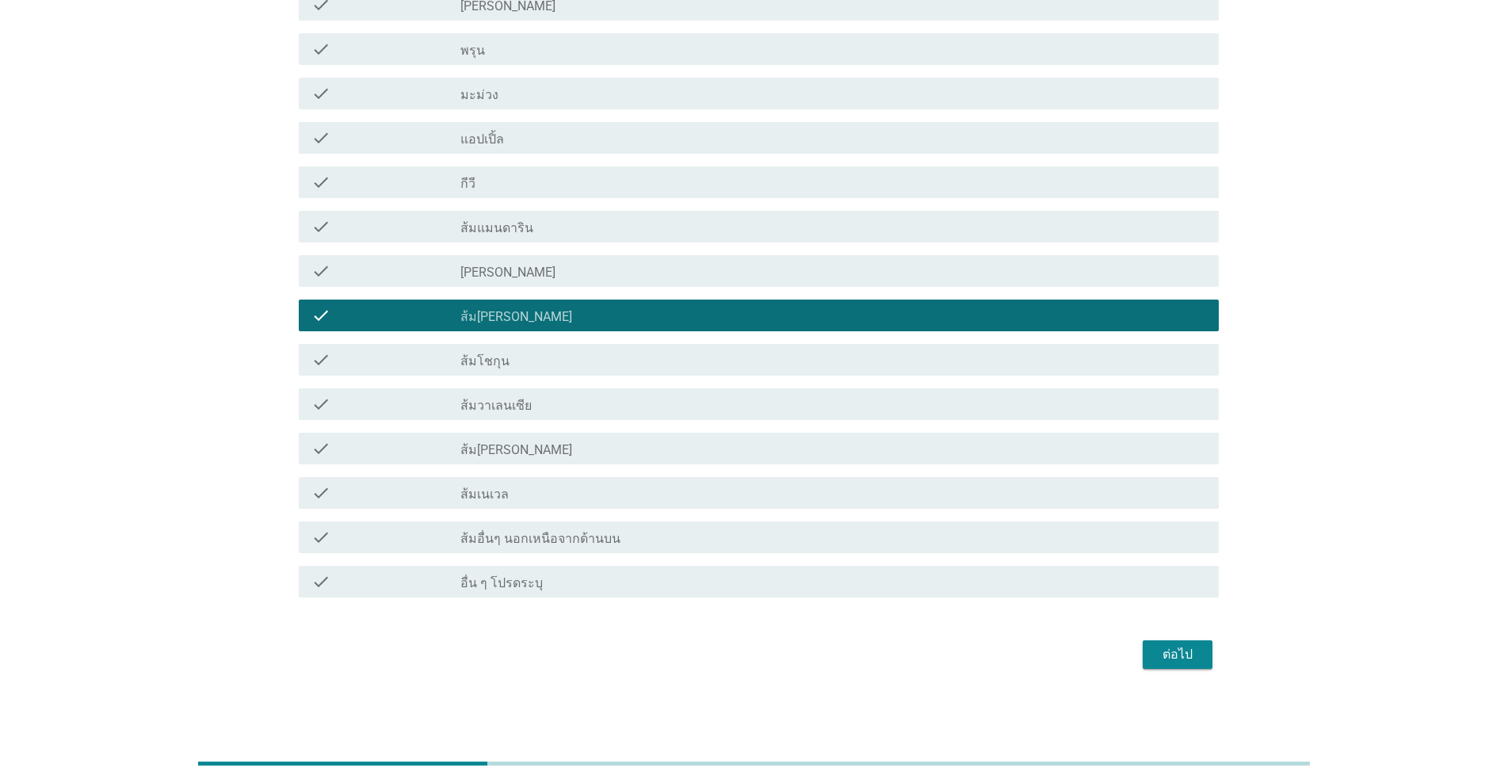
click at [778, 657] on div "ต่อไป" at bounding box center [1177, 654] width 44 height 19
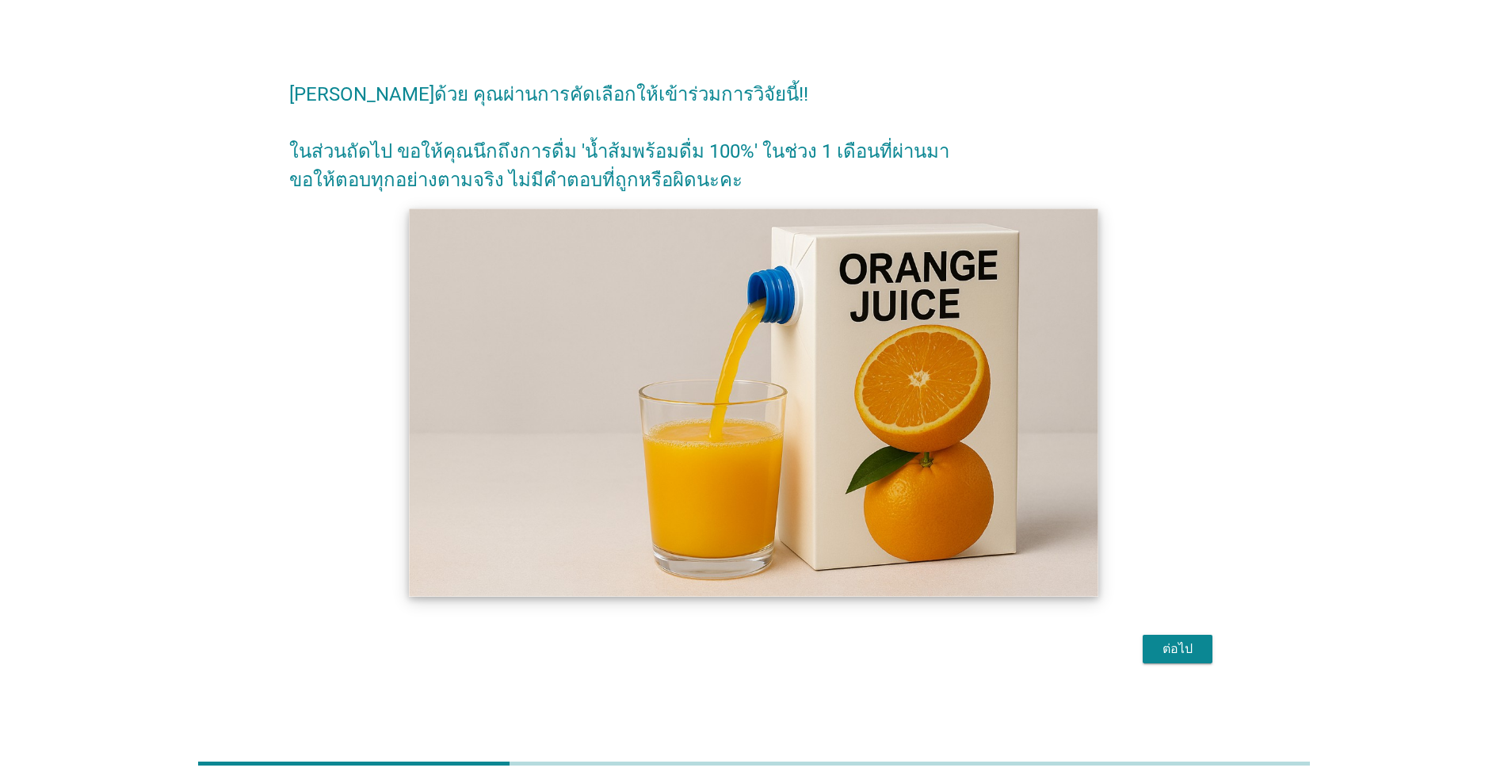
scroll to position [39, 0]
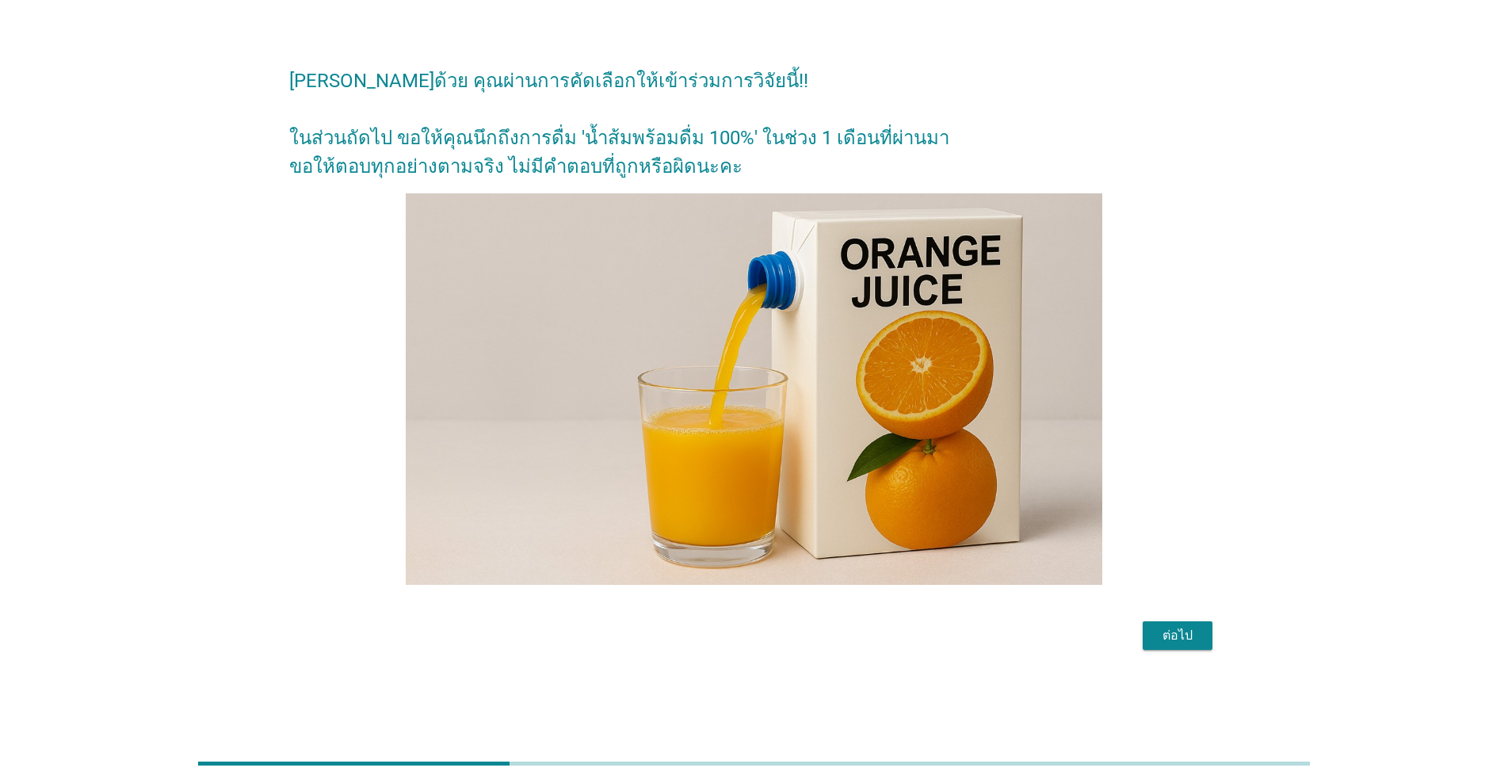
click at [778, 638] on div "ต่อไป" at bounding box center [1177, 635] width 44 height 19
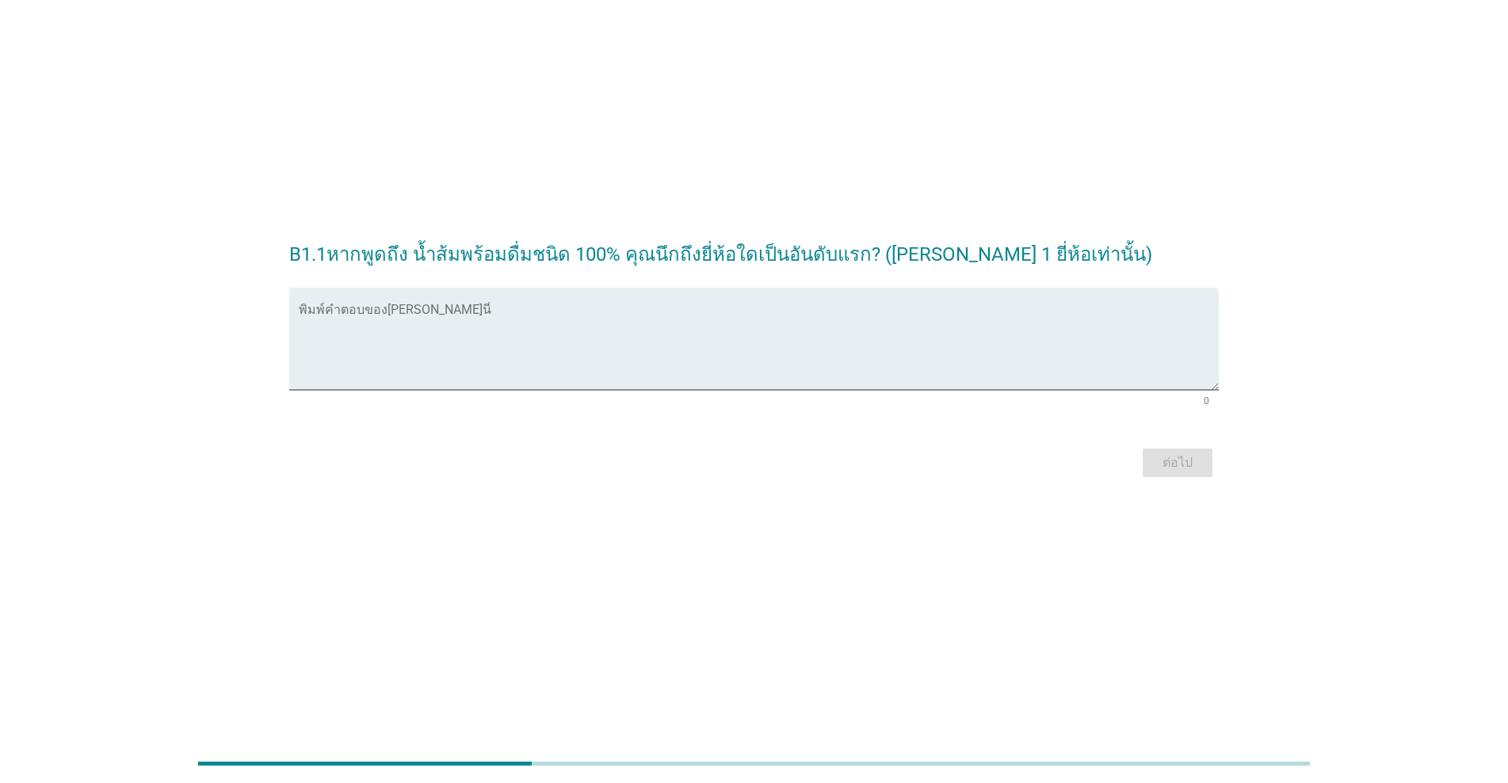
scroll to position [0, 0]
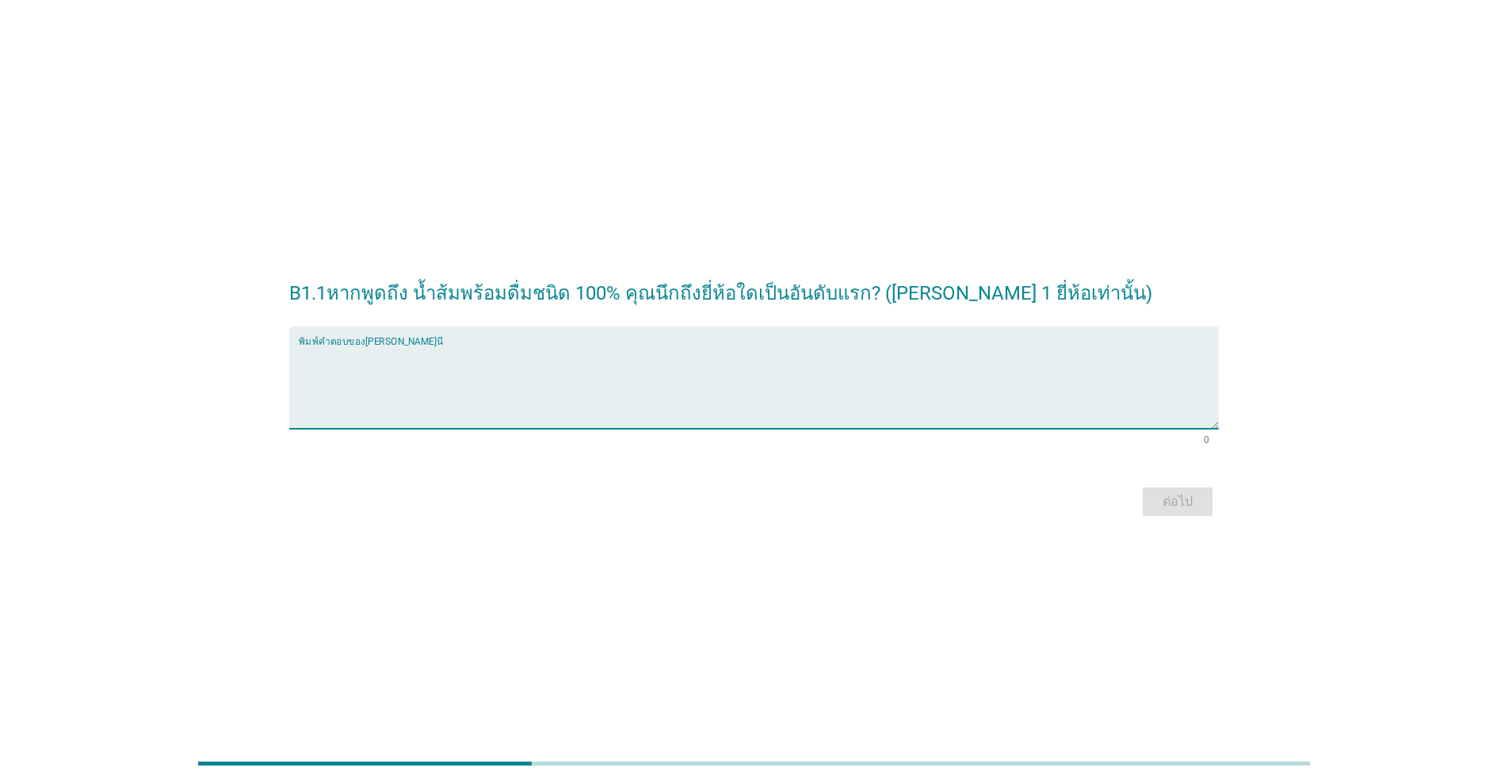
click at [359, 361] on textarea "พิมพ์คำตอบของคุณ ที่นี่" at bounding box center [759, 386] width 920 height 83
type textarea ","
type textarea "[PERSON_NAME]ค่ะ"
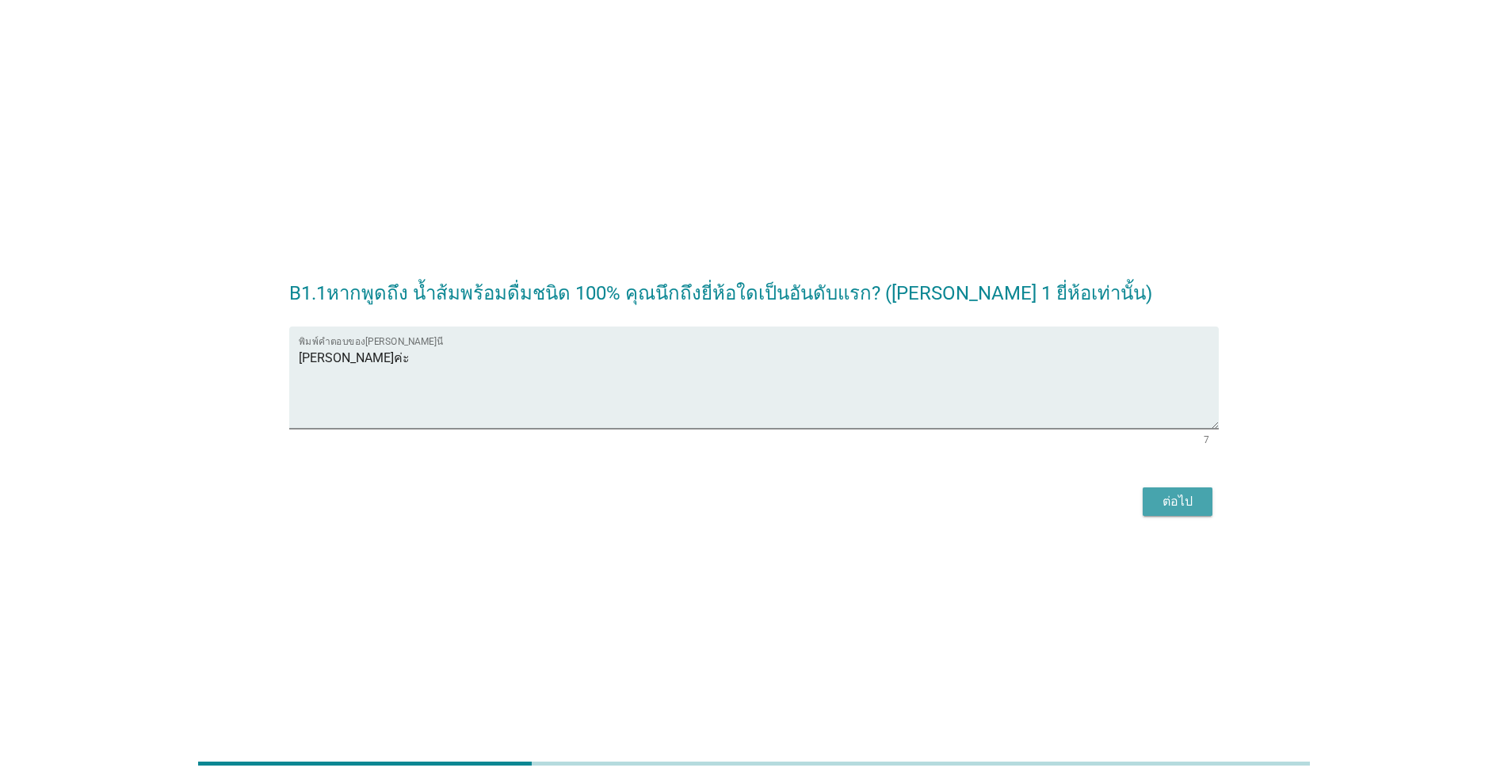
click at [778, 502] on button "ต่อไป" at bounding box center [1178, 501] width 70 height 29
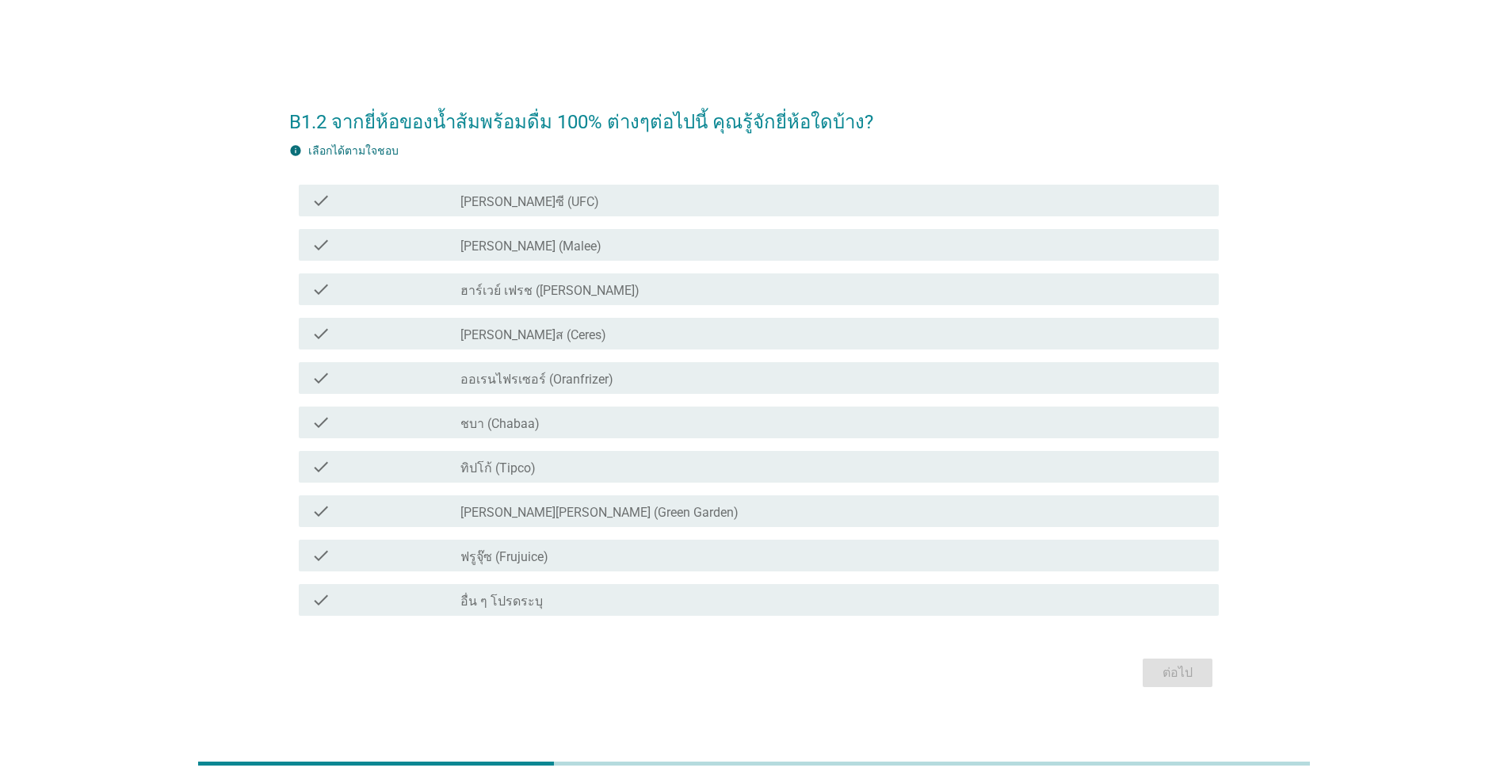
click at [778, 246] on div "check_box_outline_blank [PERSON_NAME] (Malee)" at bounding box center [833, 244] width 746 height 19
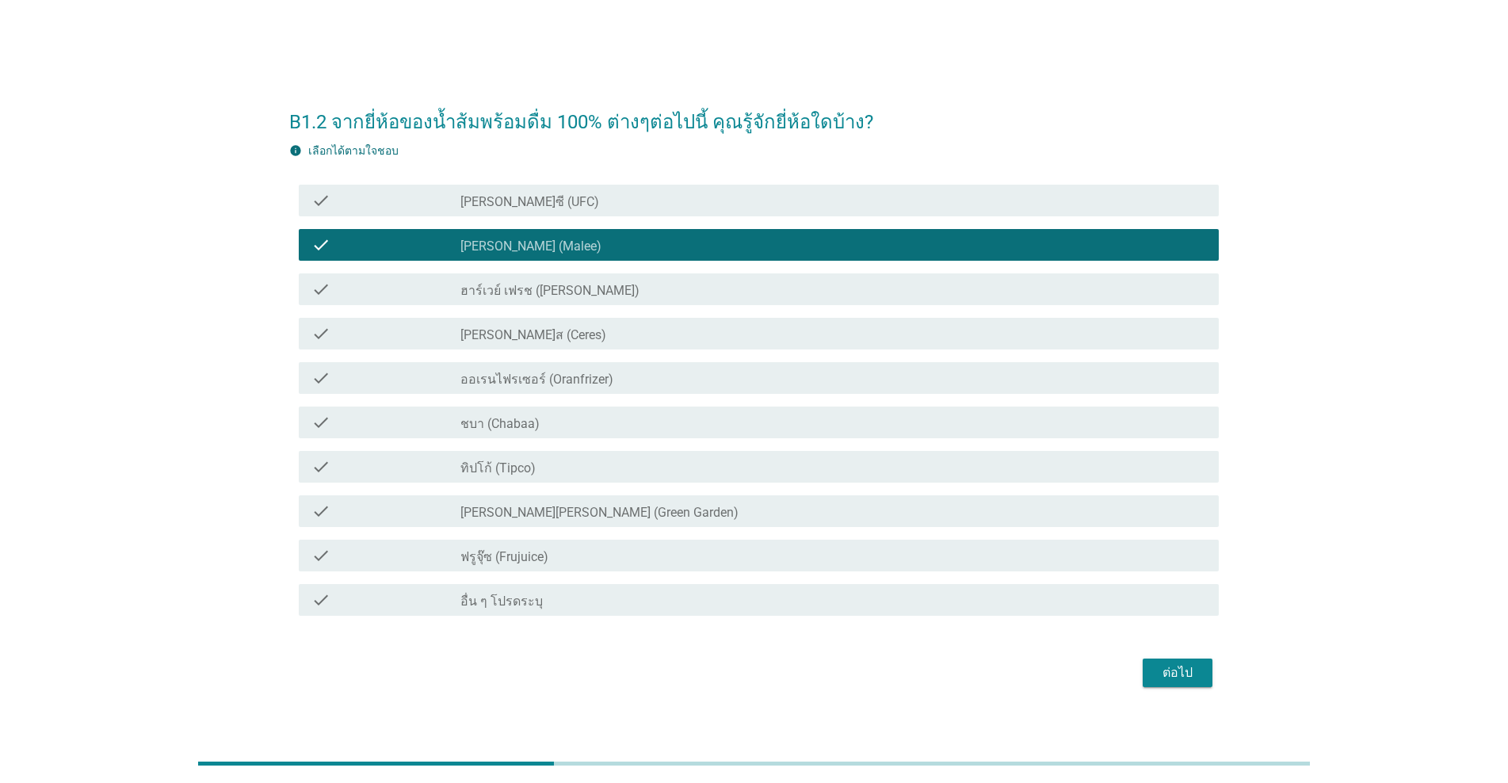
click at [642, 408] on div "check check_box_outline_blank ชบา (Chabaa)" at bounding box center [759, 422] width 920 height 32
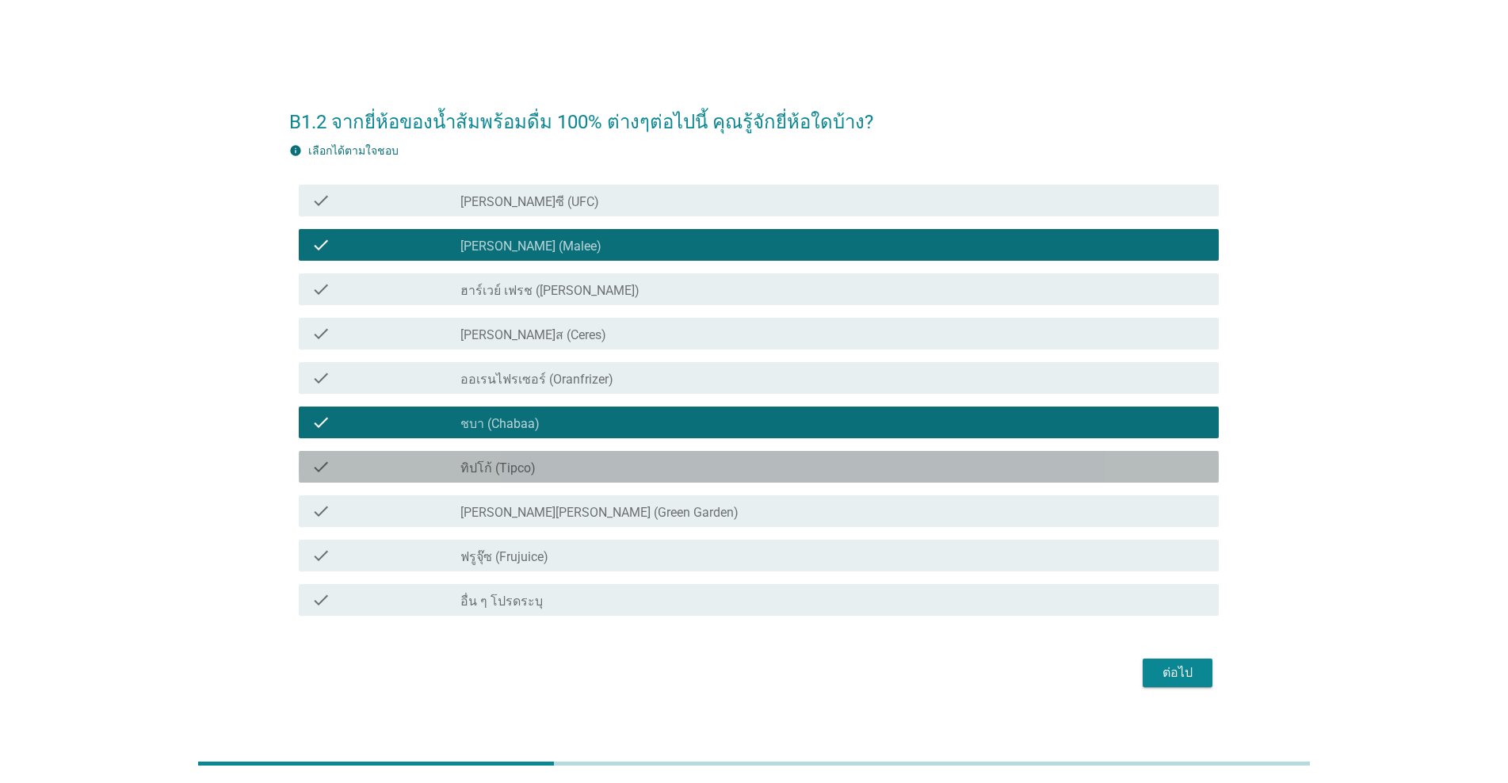
click at [629, 458] on div "check_box_outline_blank ทิปโก้ (Tipco)" at bounding box center [833, 466] width 746 height 19
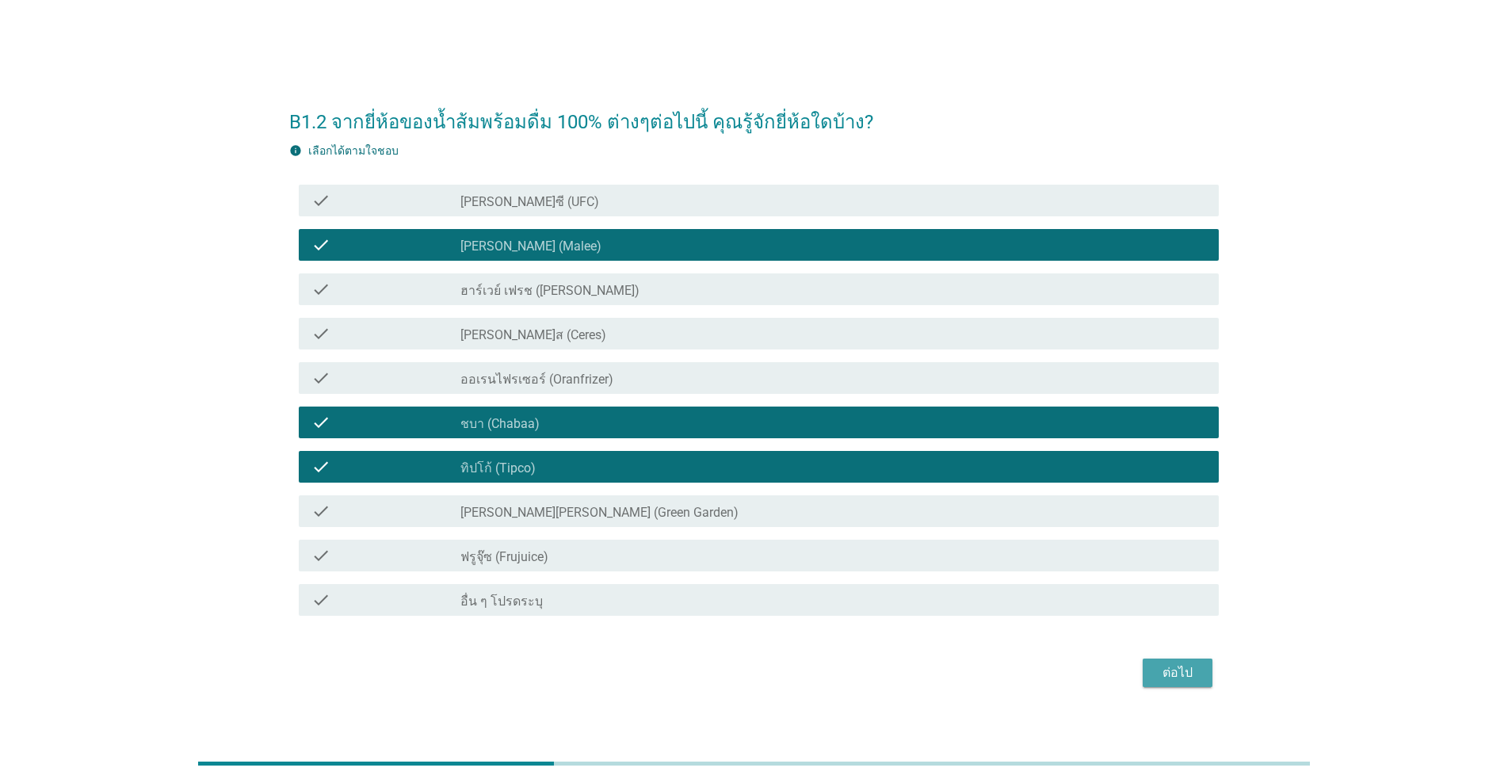
click at [778, 677] on div "ต่อไป" at bounding box center [1177, 672] width 44 height 19
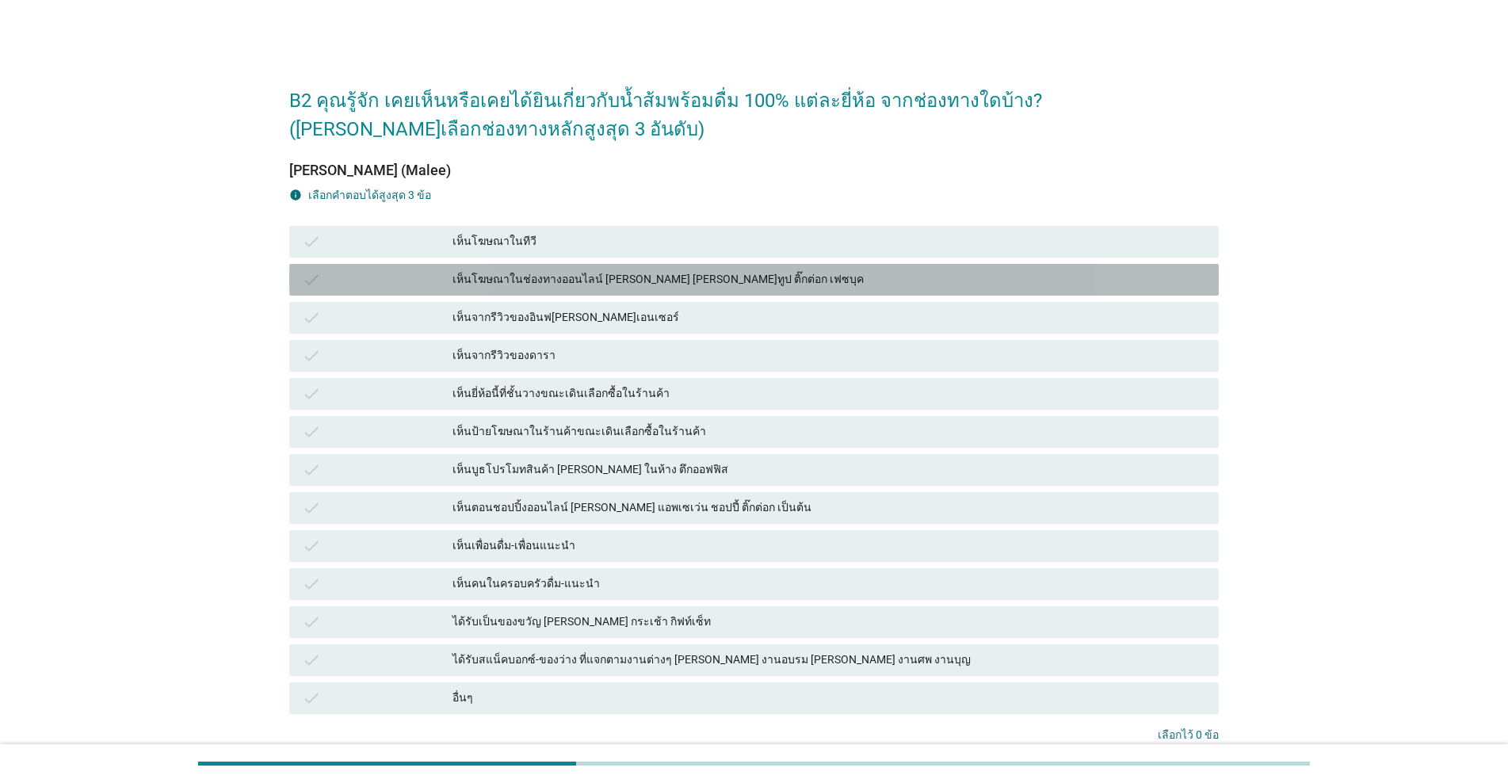
click at [778, 286] on div "เห็นโฆษณาในช่องทางออนไลน์ [PERSON_NAME] [PERSON_NAME]ทูป ติ๊กต่อก เฟซบุค" at bounding box center [829, 279] width 754 height 19
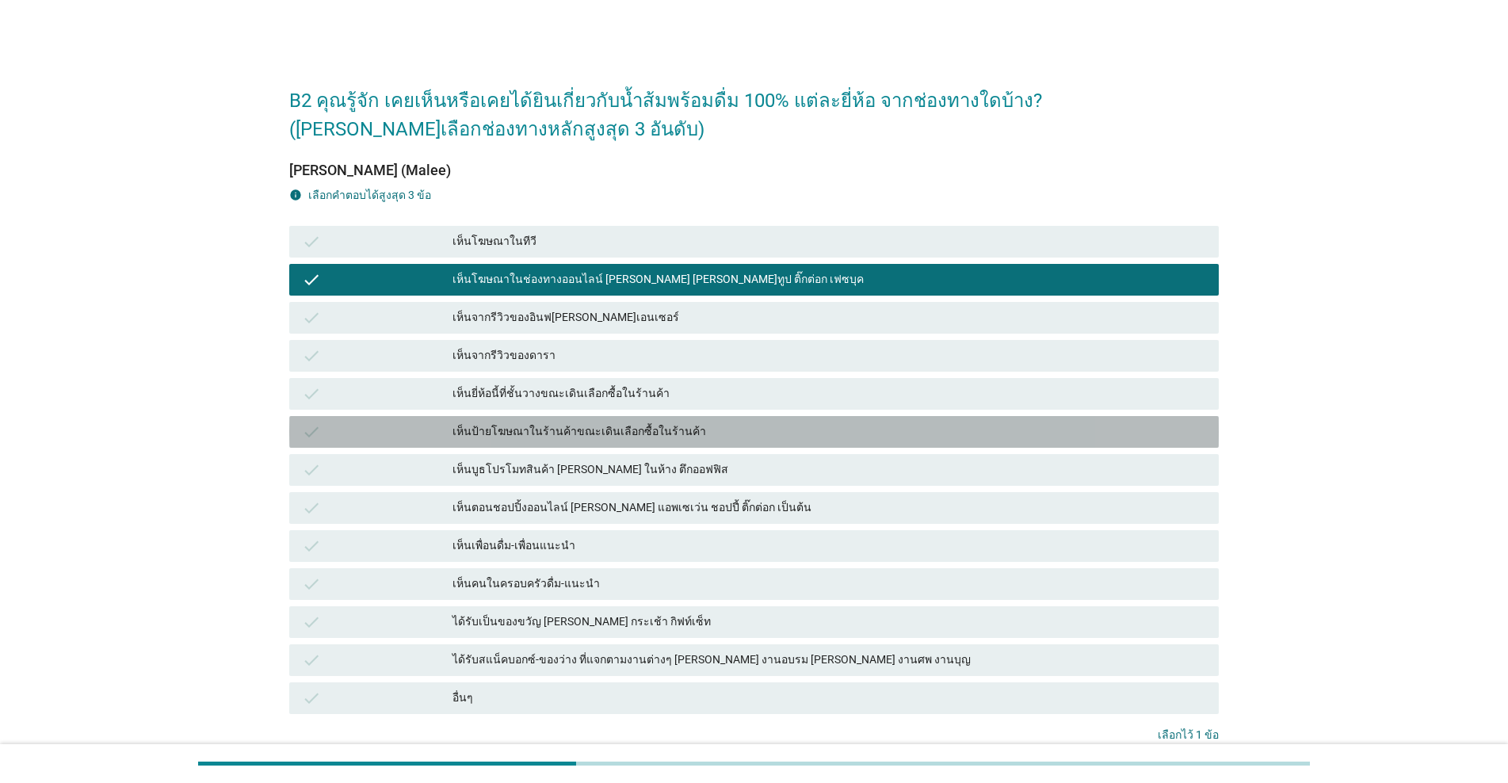
click at [747, 429] on div "เห็นป้ายโฆษณาในร้านค้าขณะเดินเลือกซื้อในร้านค้า" at bounding box center [829, 431] width 754 height 19
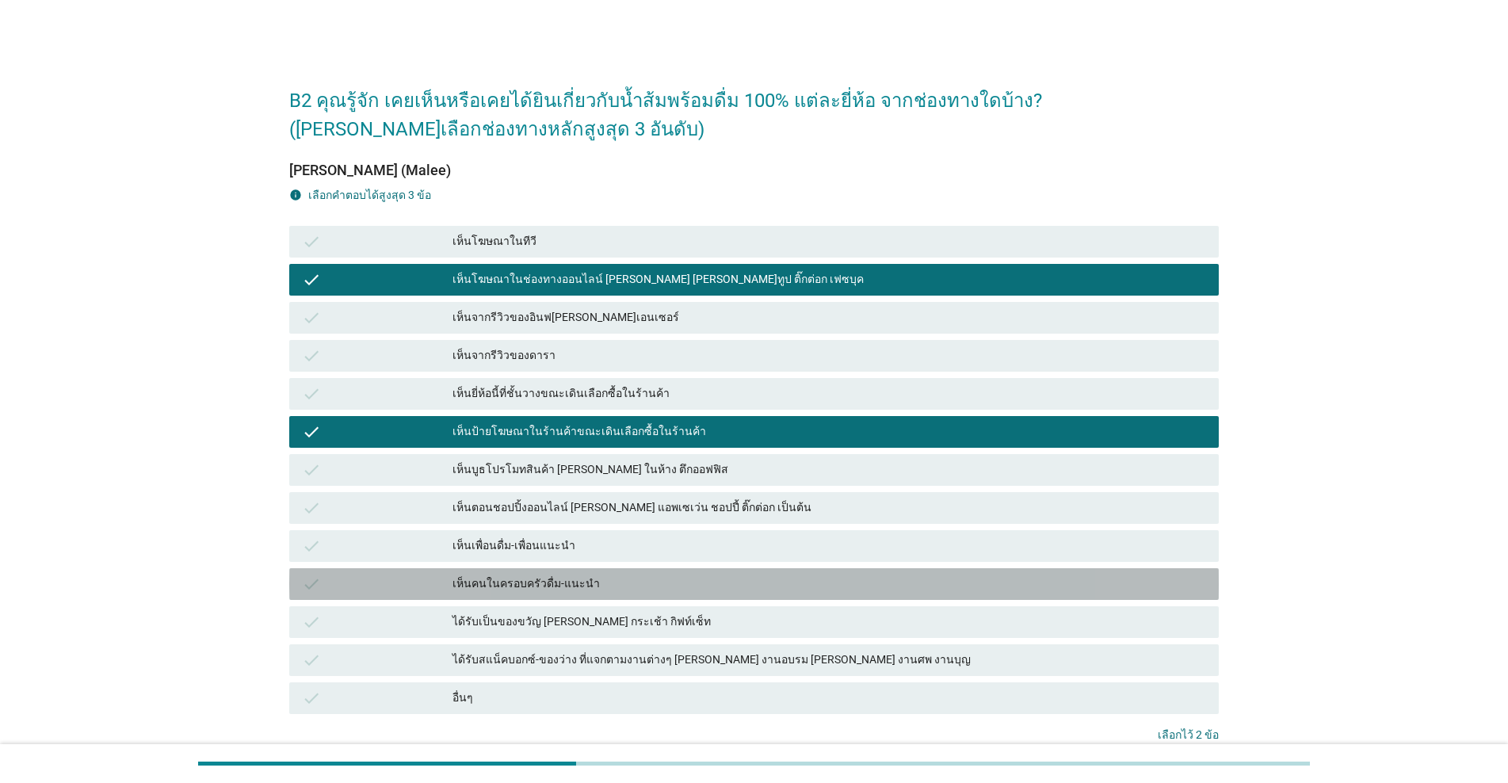
click at [703, 571] on div "check เห็นคนในครอบครัวดื่ม-แนะนำ" at bounding box center [753, 584] width 929 height 32
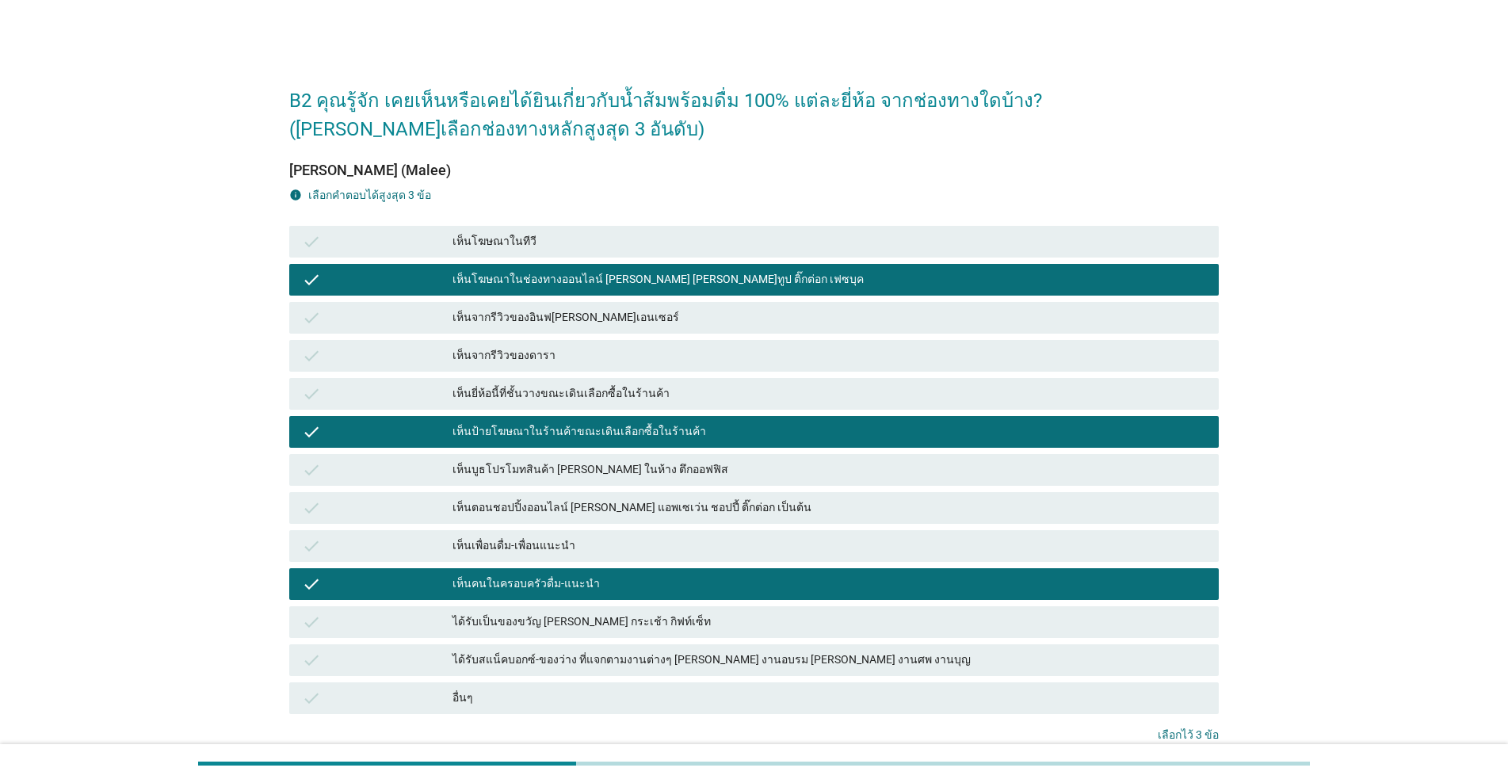
click at [703, 571] on div "check เห็นคนในครอบครัวดื่ม-แนะนำ" at bounding box center [753, 584] width 929 height 32
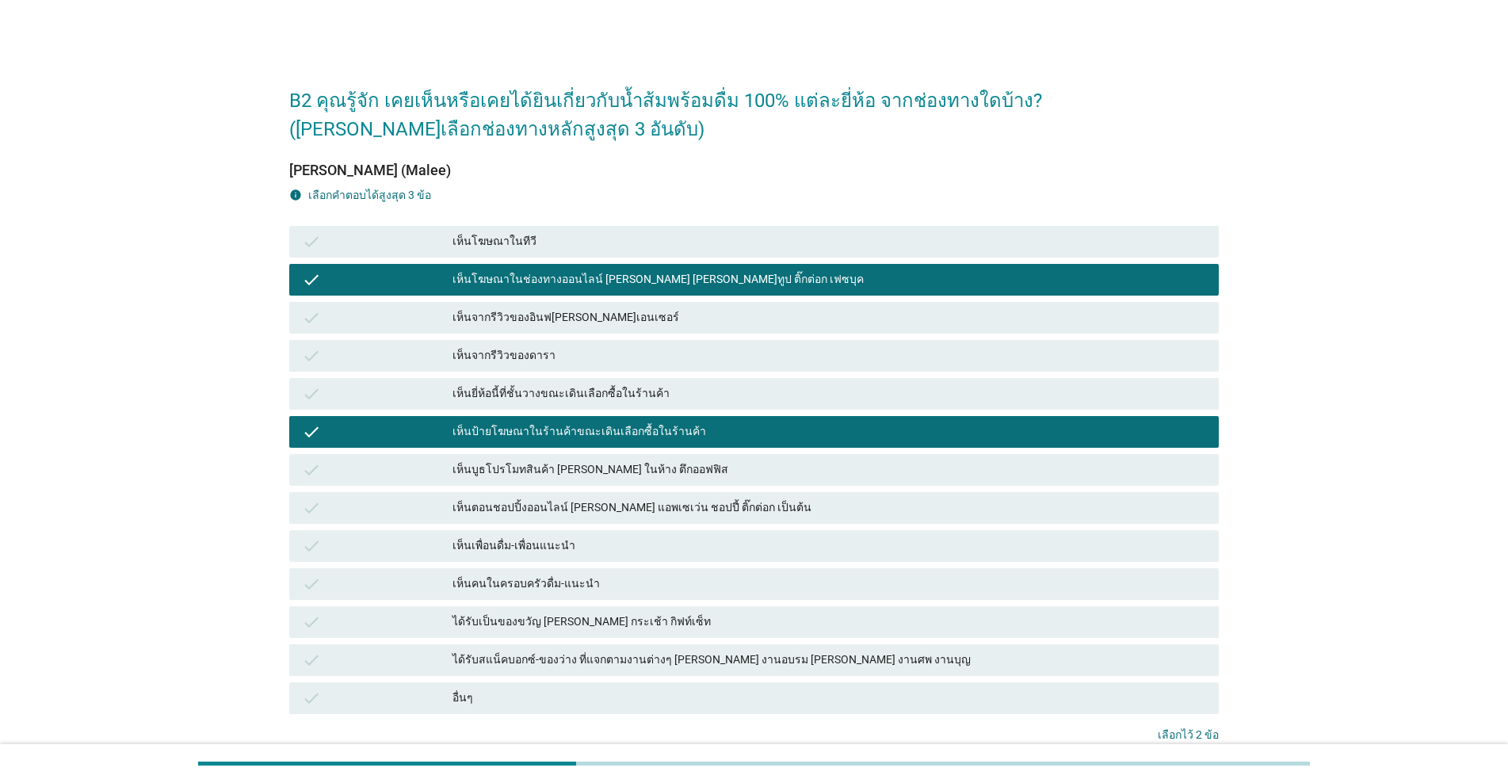
click at [708, 559] on div "check เห็นเพื่อนดื่ม-เพื่อนแนะนำ" at bounding box center [753, 546] width 929 height 32
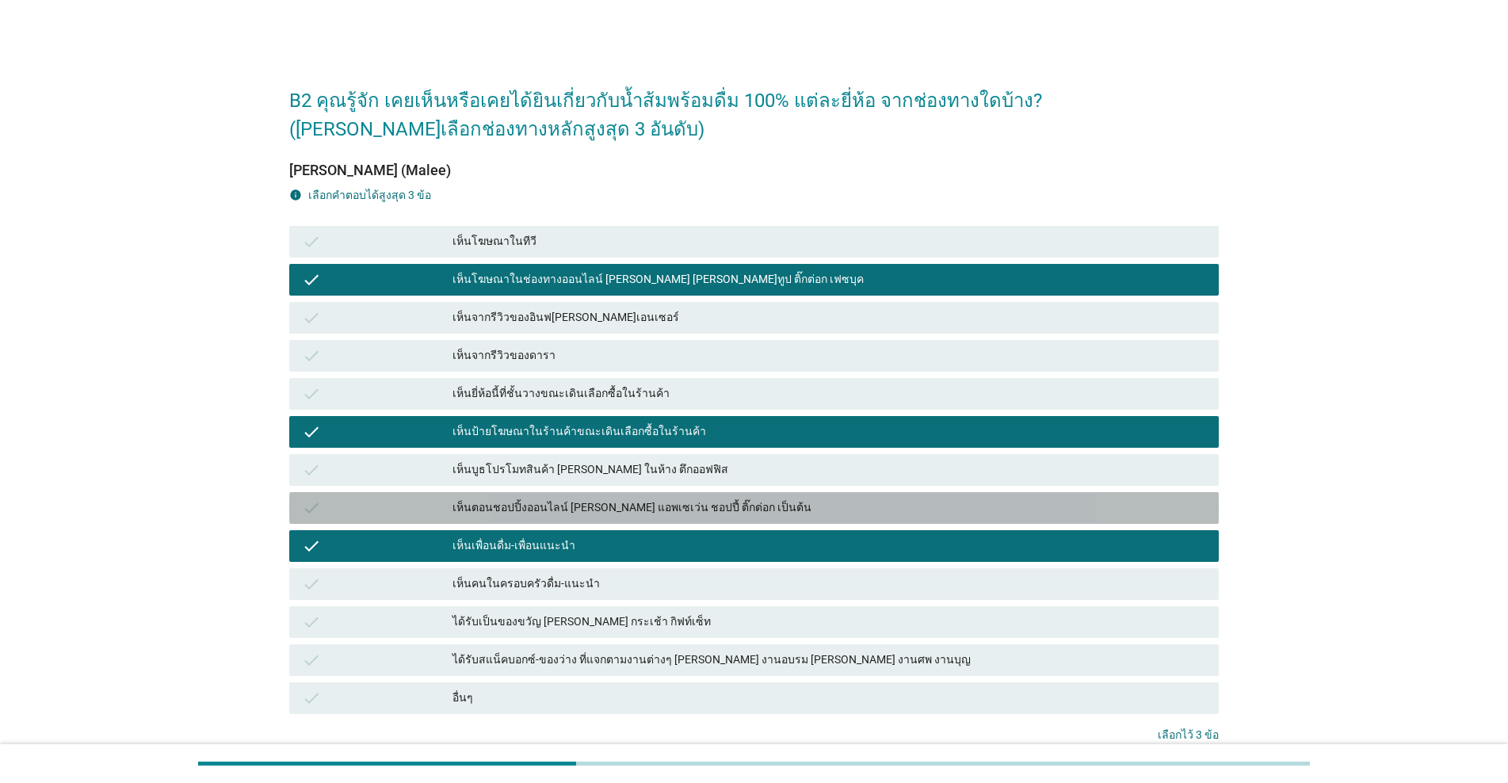
click at [738, 513] on div "เห็นตอนชอปปิ้งออนไลน์ [PERSON_NAME] แอพเซเว่น ชอปปี้ ติ๊กต่อก เป็นต้น" at bounding box center [829, 507] width 754 height 19
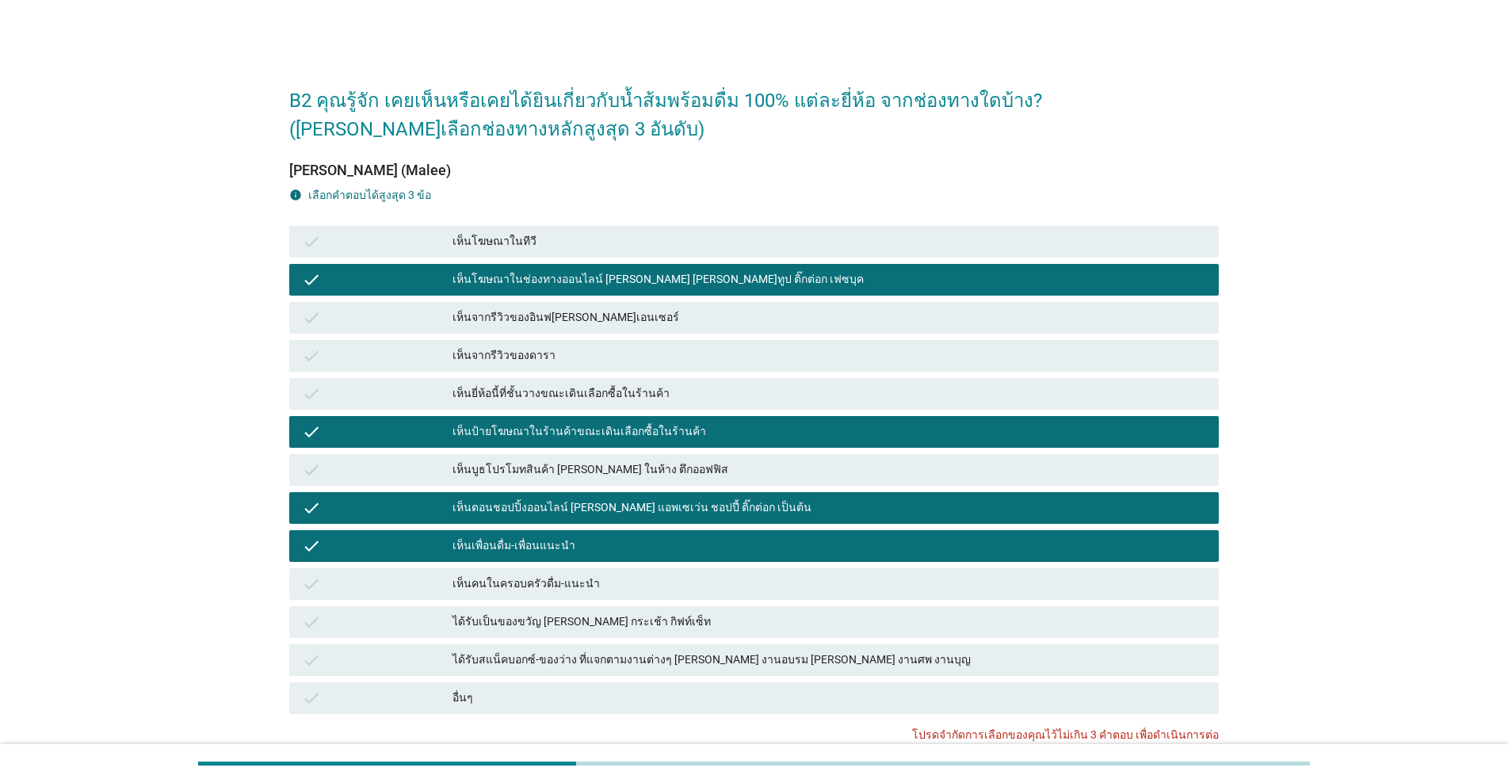
click at [735, 533] on div "check เห็นเพื่อนดื่ม-เพื่อนแนะนำ" at bounding box center [753, 546] width 929 height 32
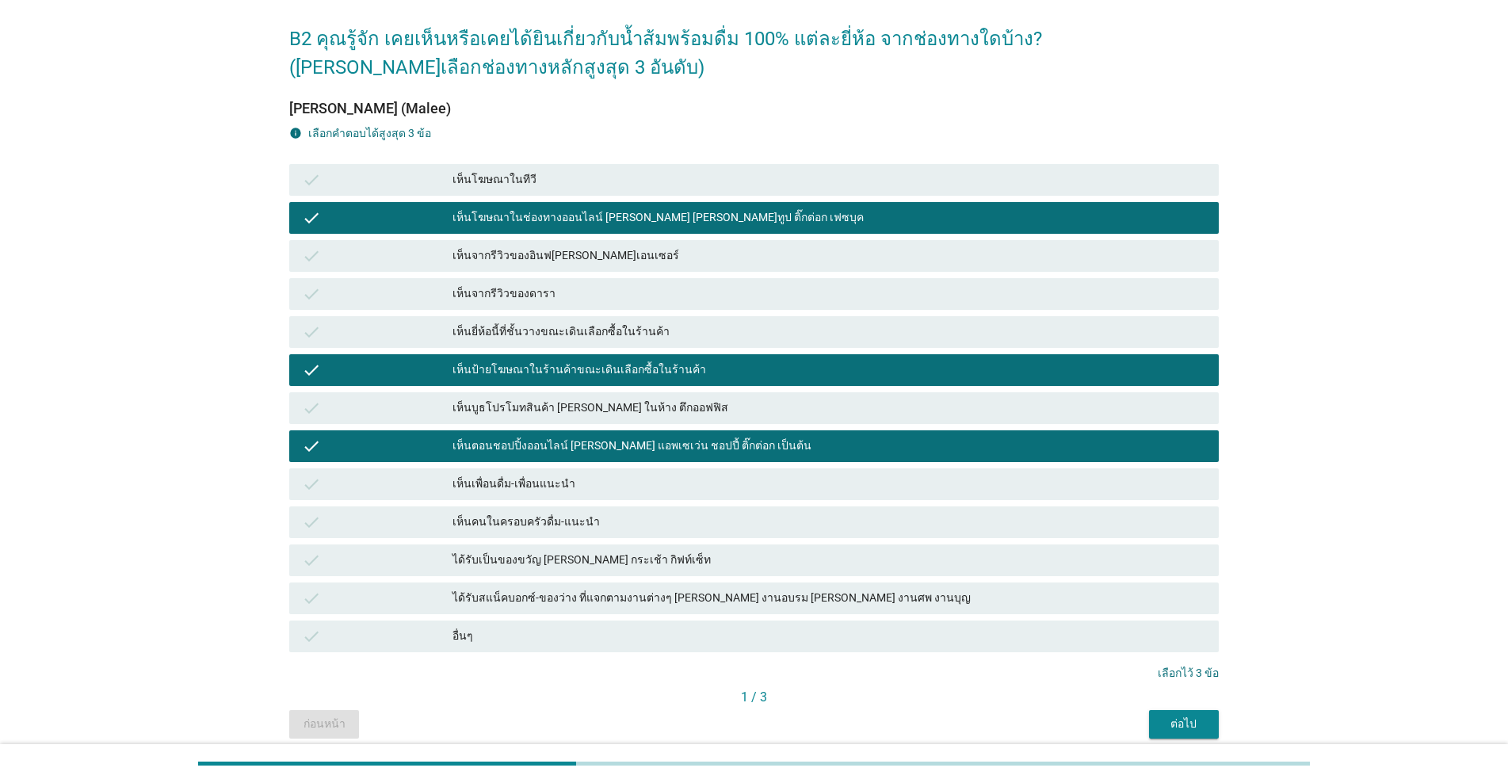
scroll to position [126, 0]
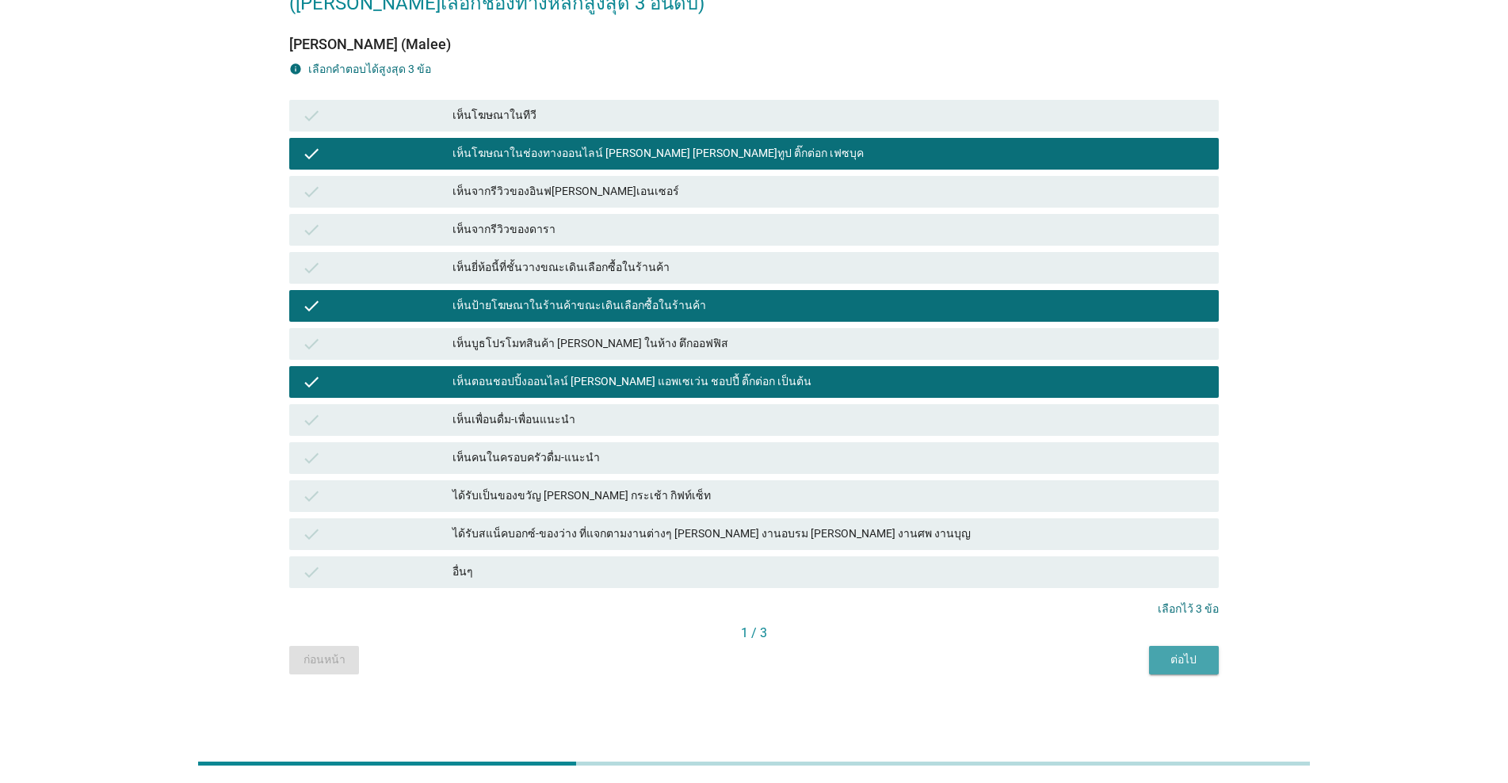
click at [778, 651] on button "ต่อไป" at bounding box center [1184, 660] width 70 height 29
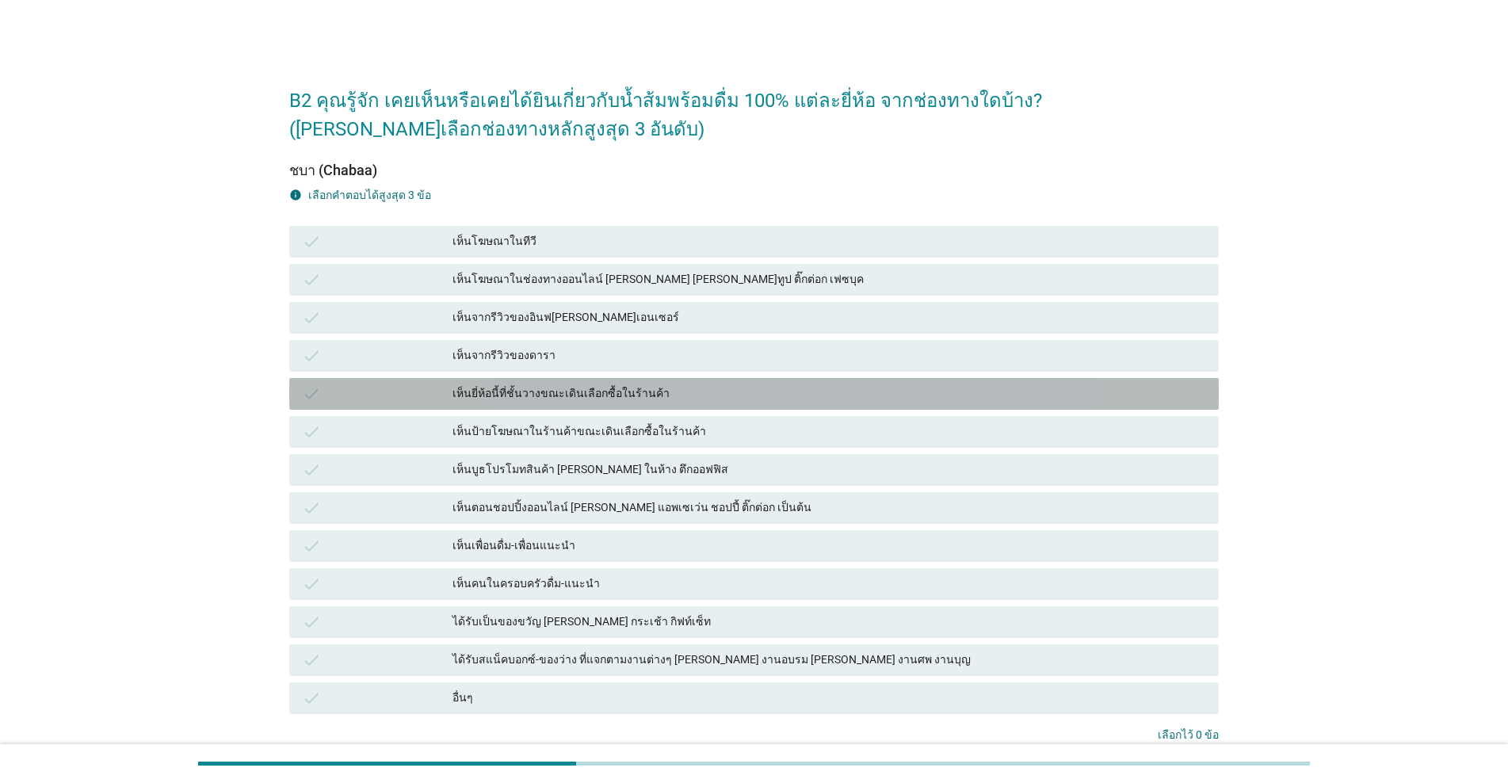
click at [602, 391] on div "เห็นยี่ห้อนี้ที่ชั้นวางขณะเดินเลือกซื้อในร้านค้า" at bounding box center [829, 393] width 754 height 19
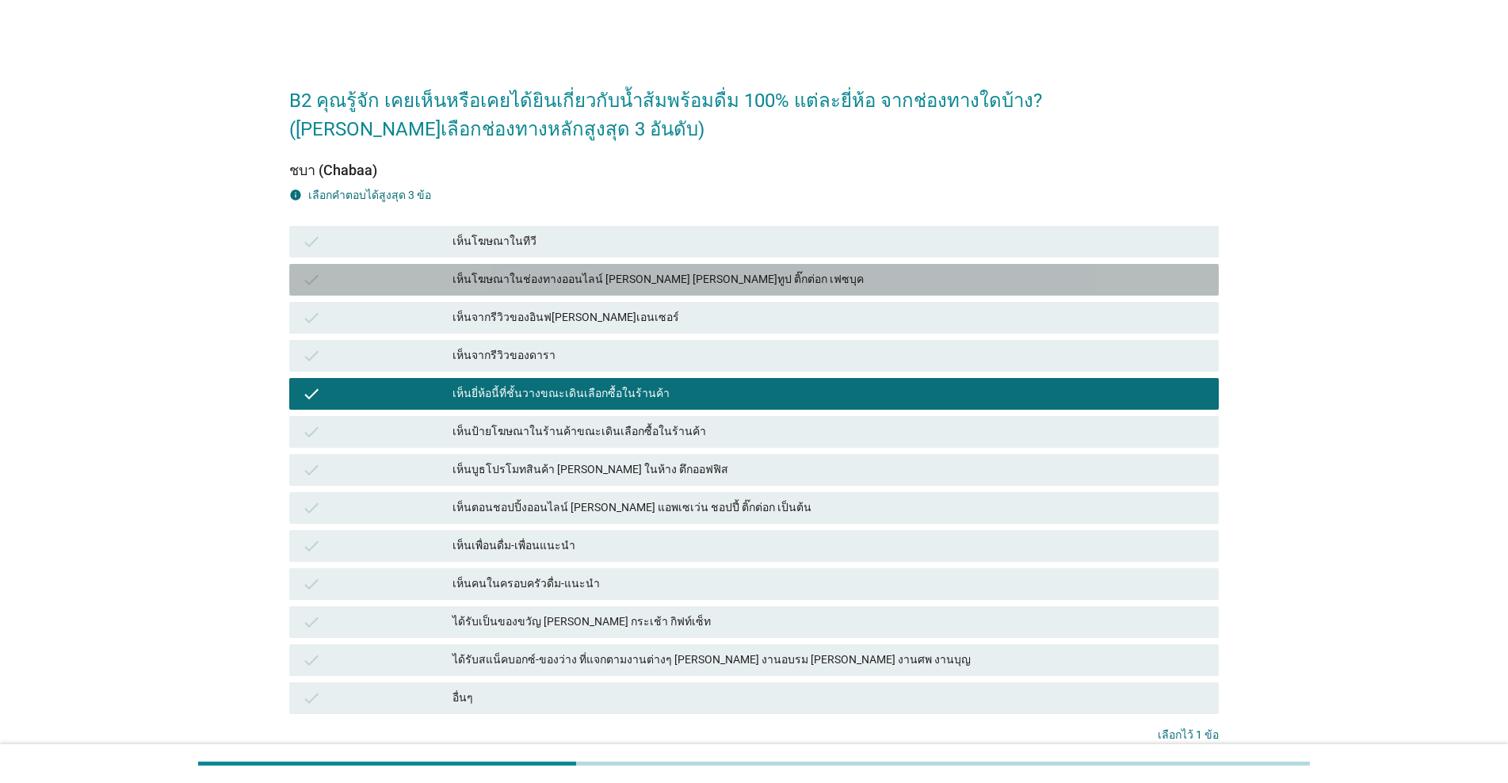
click at [635, 281] on div "เห็นโฆษณาในช่องทางออนไลน์ [PERSON_NAME] [PERSON_NAME]ทูป ติ๊กต่อก เฟซบุค" at bounding box center [829, 279] width 754 height 19
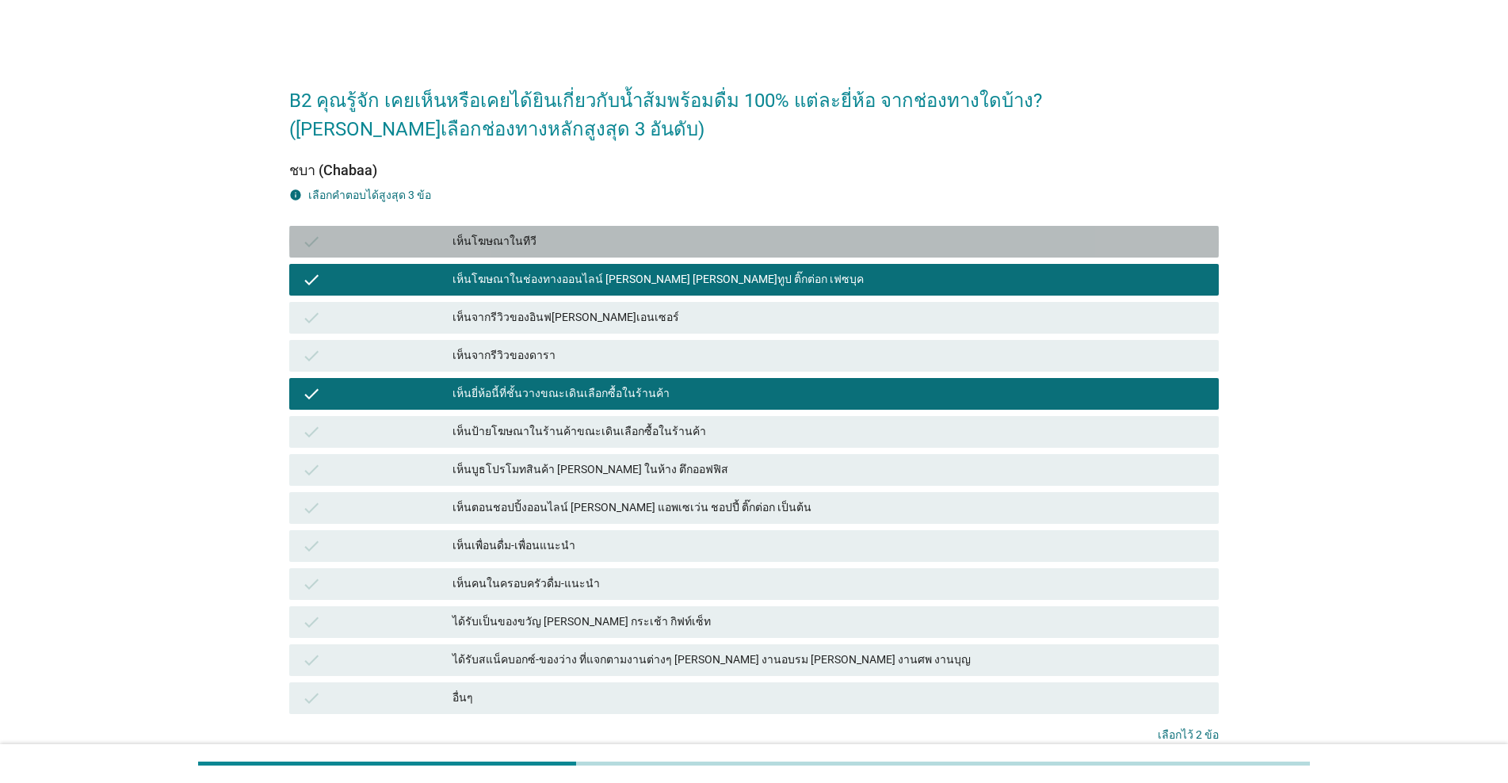
click at [646, 232] on div "เห็นโฆษณาในทีวี" at bounding box center [829, 241] width 754 height 19
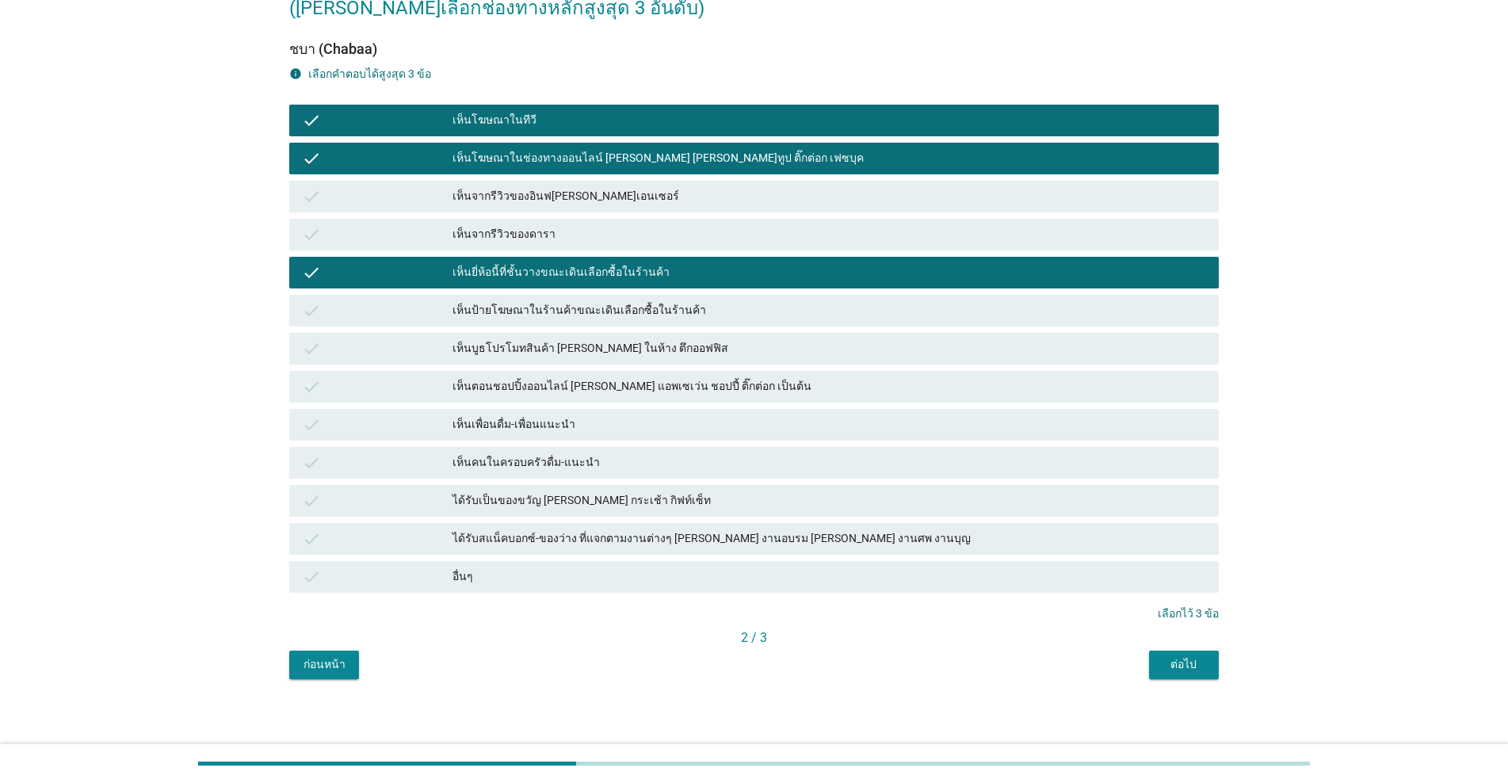
scroll to position [126, 0]
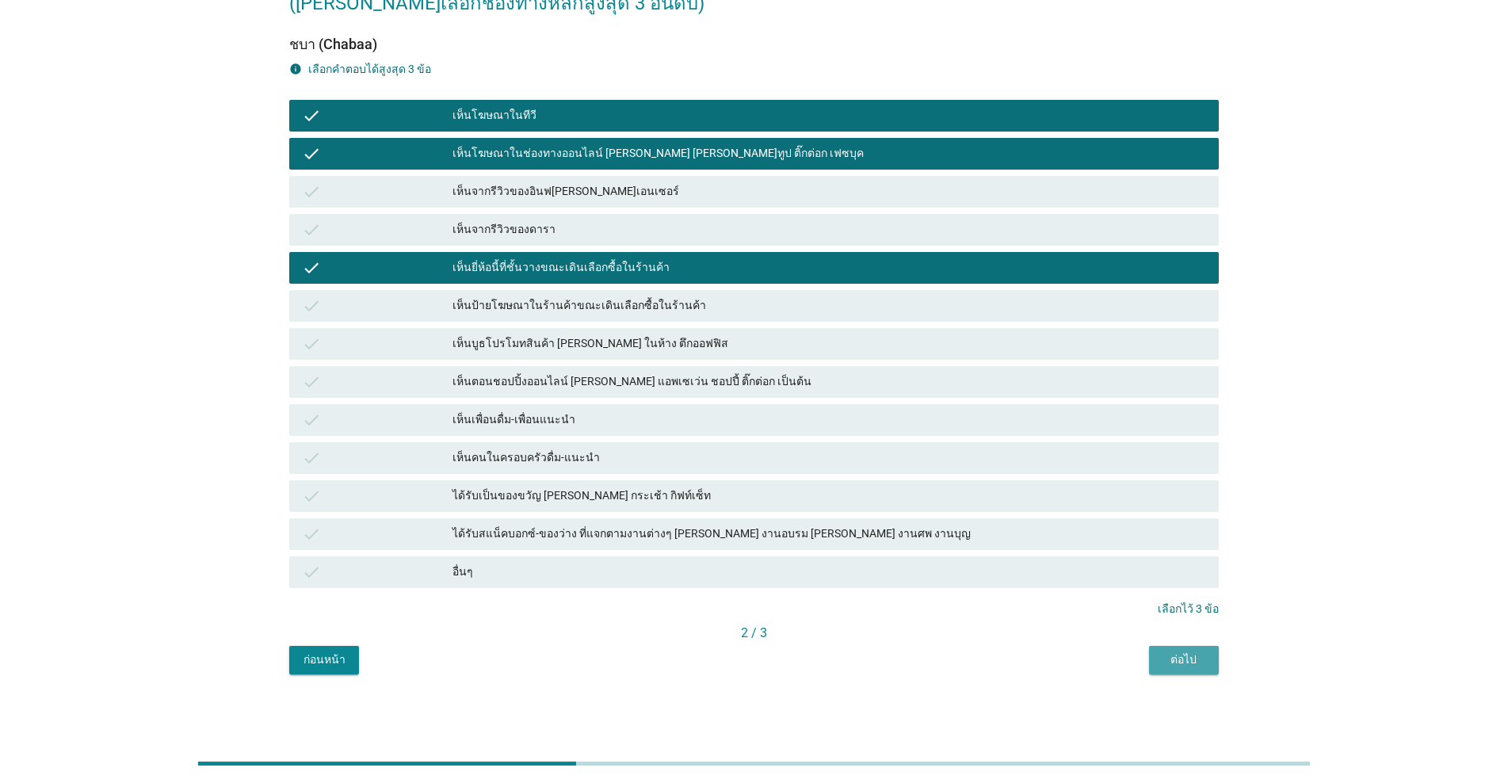
click at [778, 654] on button "ต่อไป" at bounding box center [1184, 660] width 70 height 29
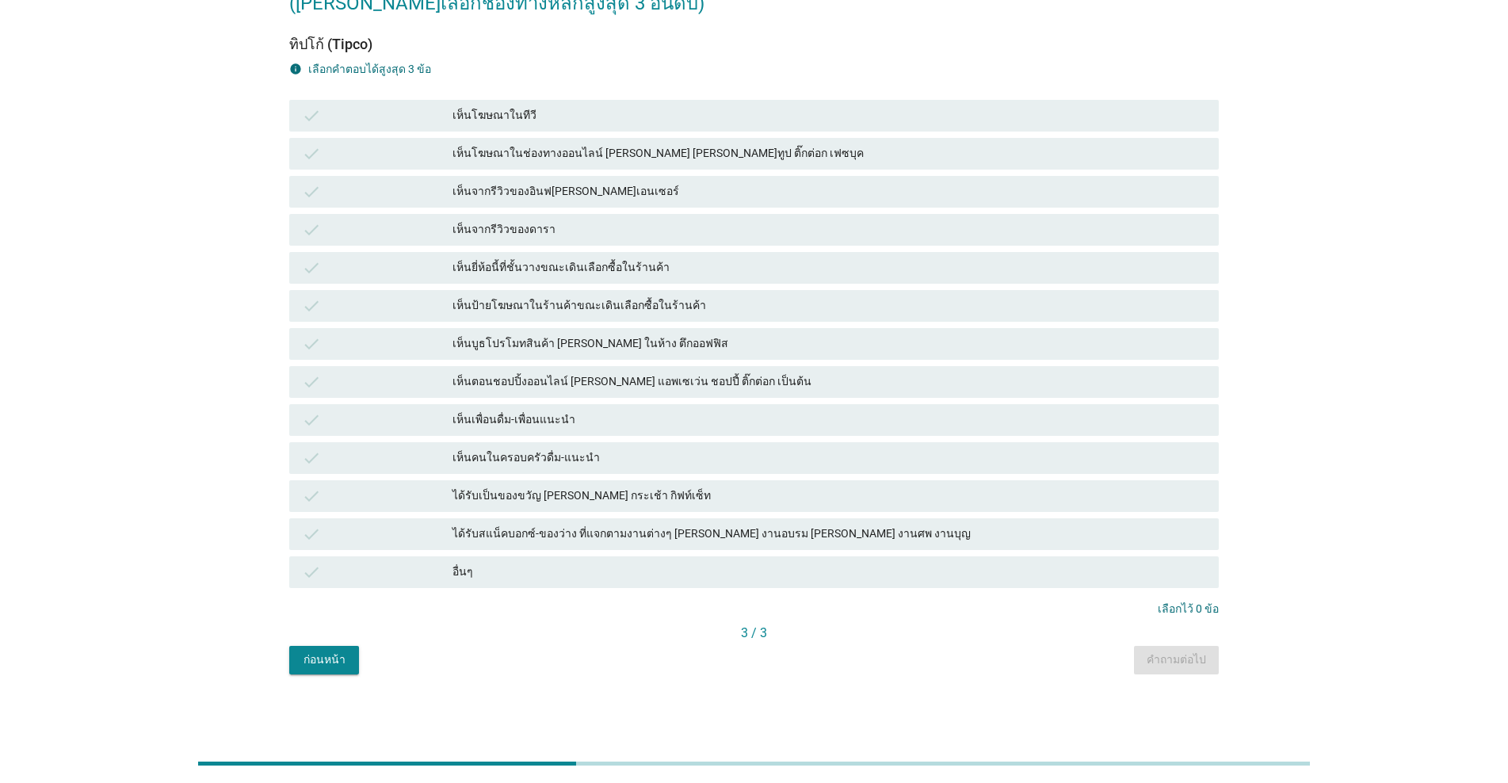
scroll to position [0, 0]
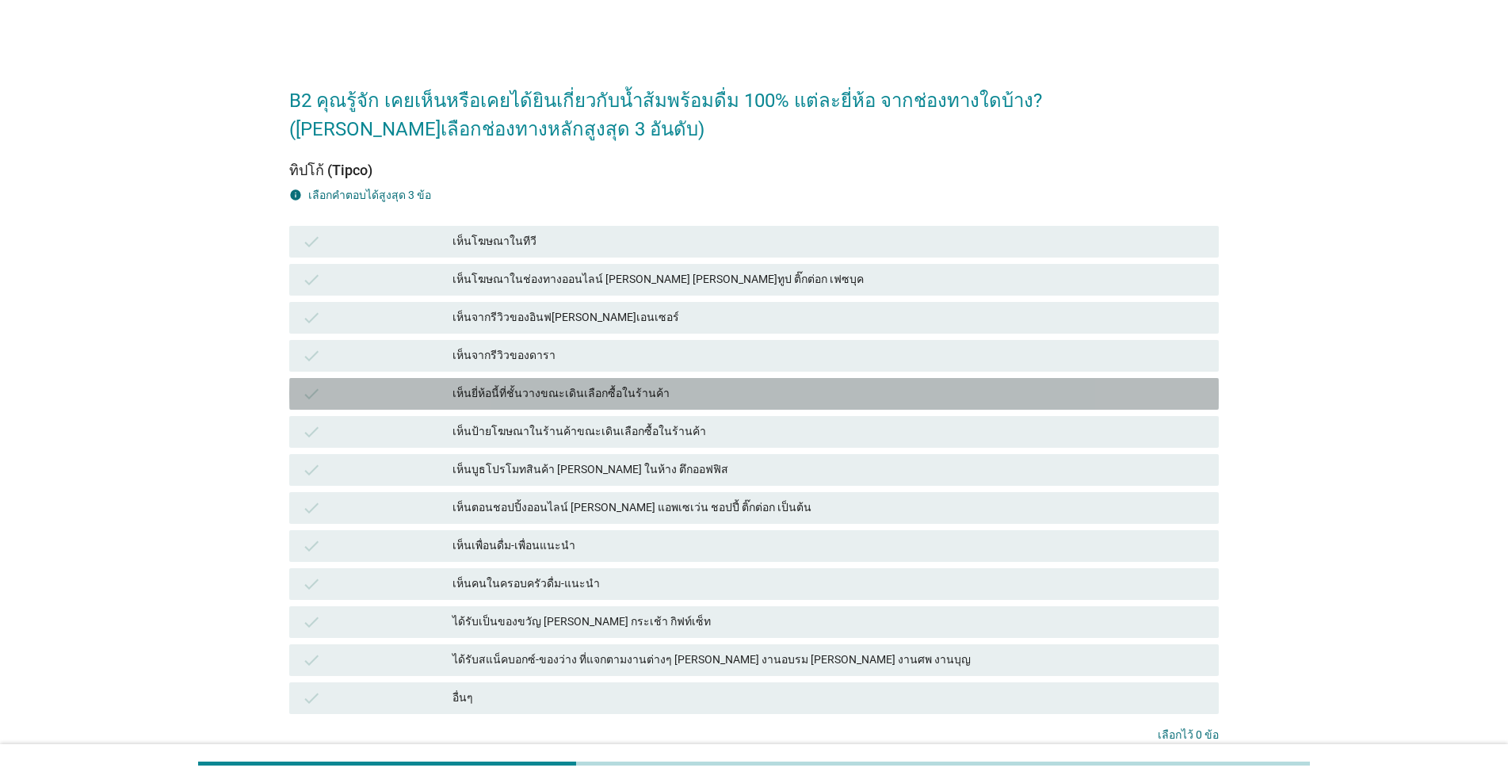
click at [748, 390] on div "เห็นยี่ห้อนี้ที่ชั้นวางขณะเดินเลือกซื้อในร้านค้า" at bounding box center [829, 393] width 754 height 19
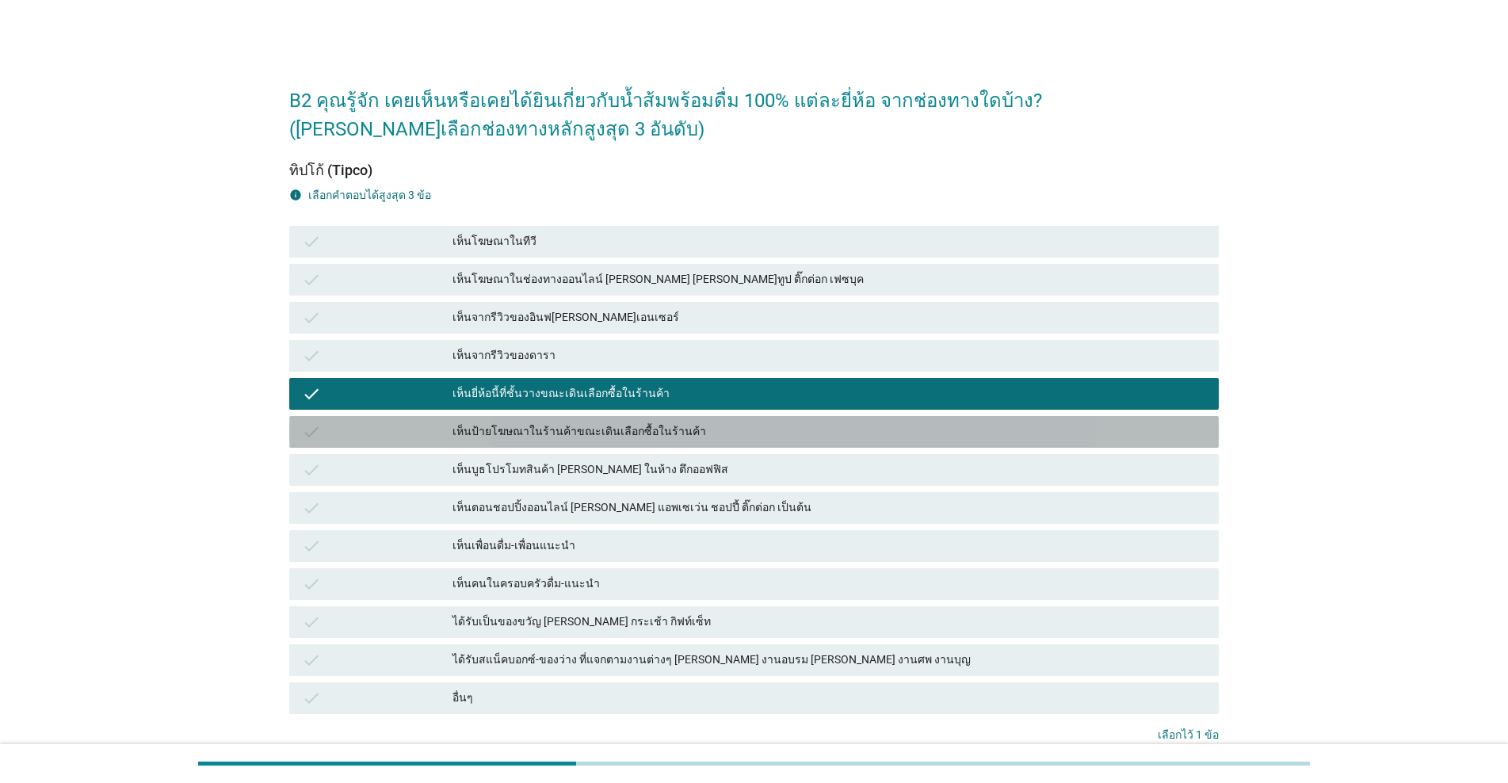
click at [719, 421] on div "check เห็นป้ายโฆษณาในร้านค้าขณะเดินเลือกซื้อในร้านค้า" at bounding box center [753, 432] width 929 height 32
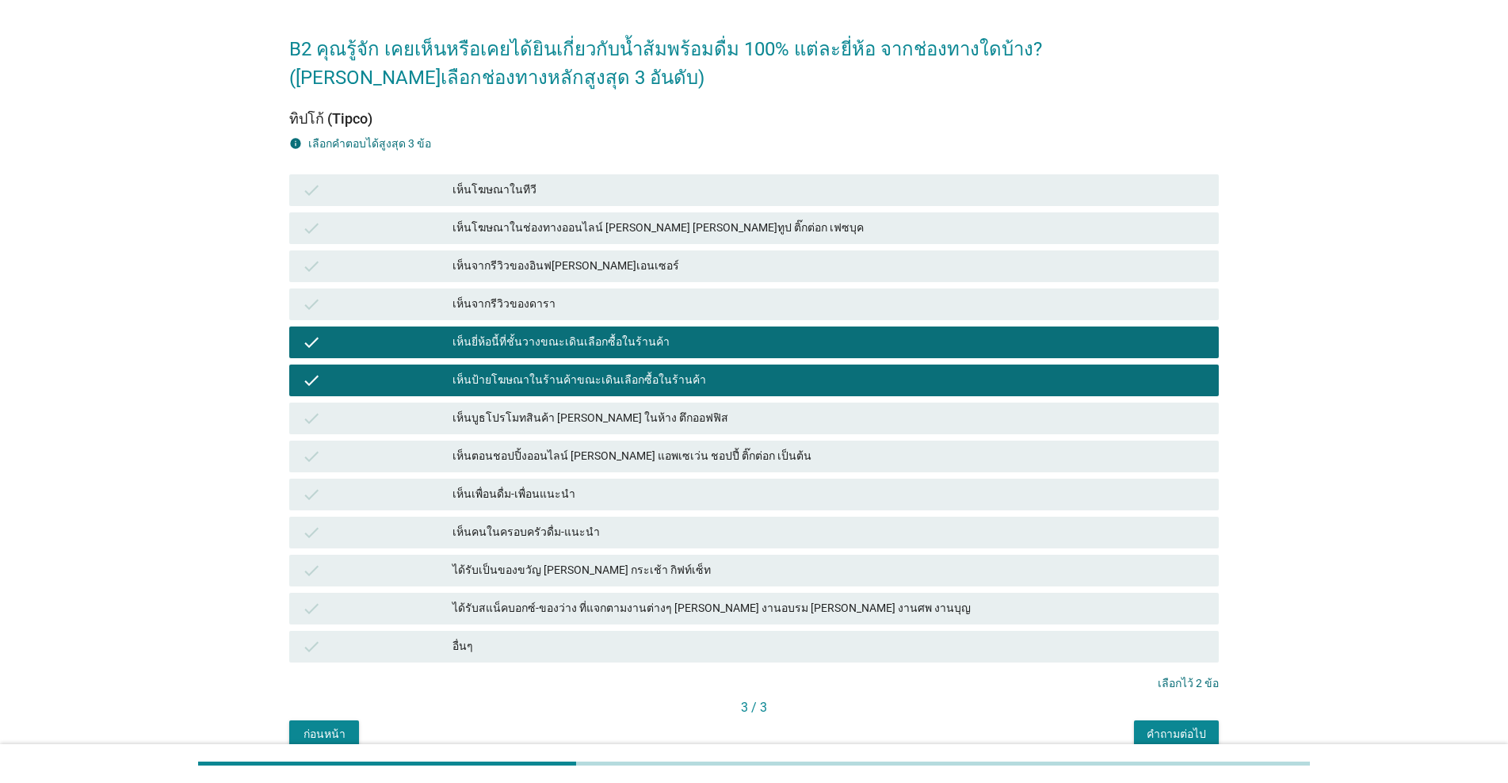
scroll to position [79, 0]
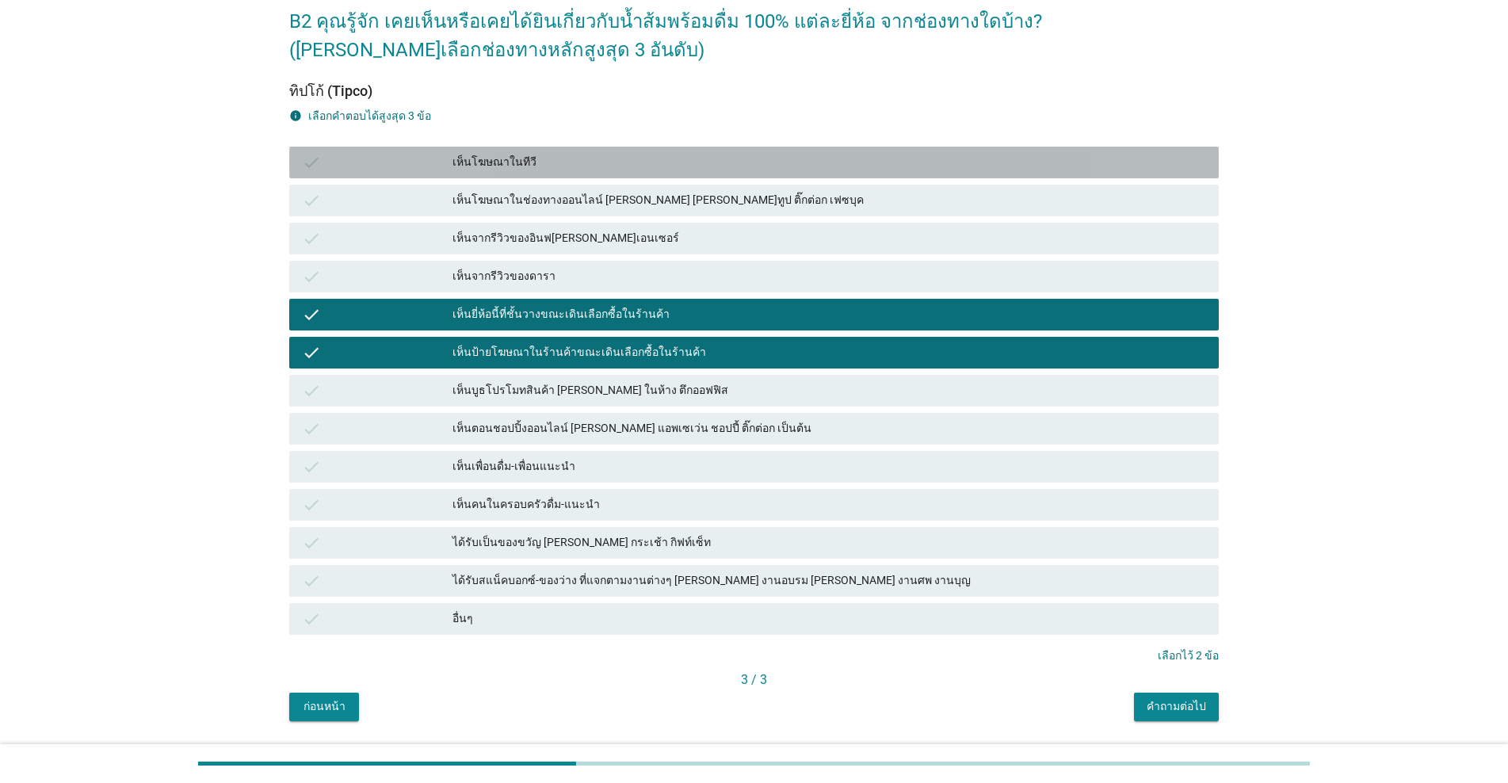
click at [654, 158] on div "เห็นโฆษณาในทีวี" at bounding box center [829, 162] width 754 height 19
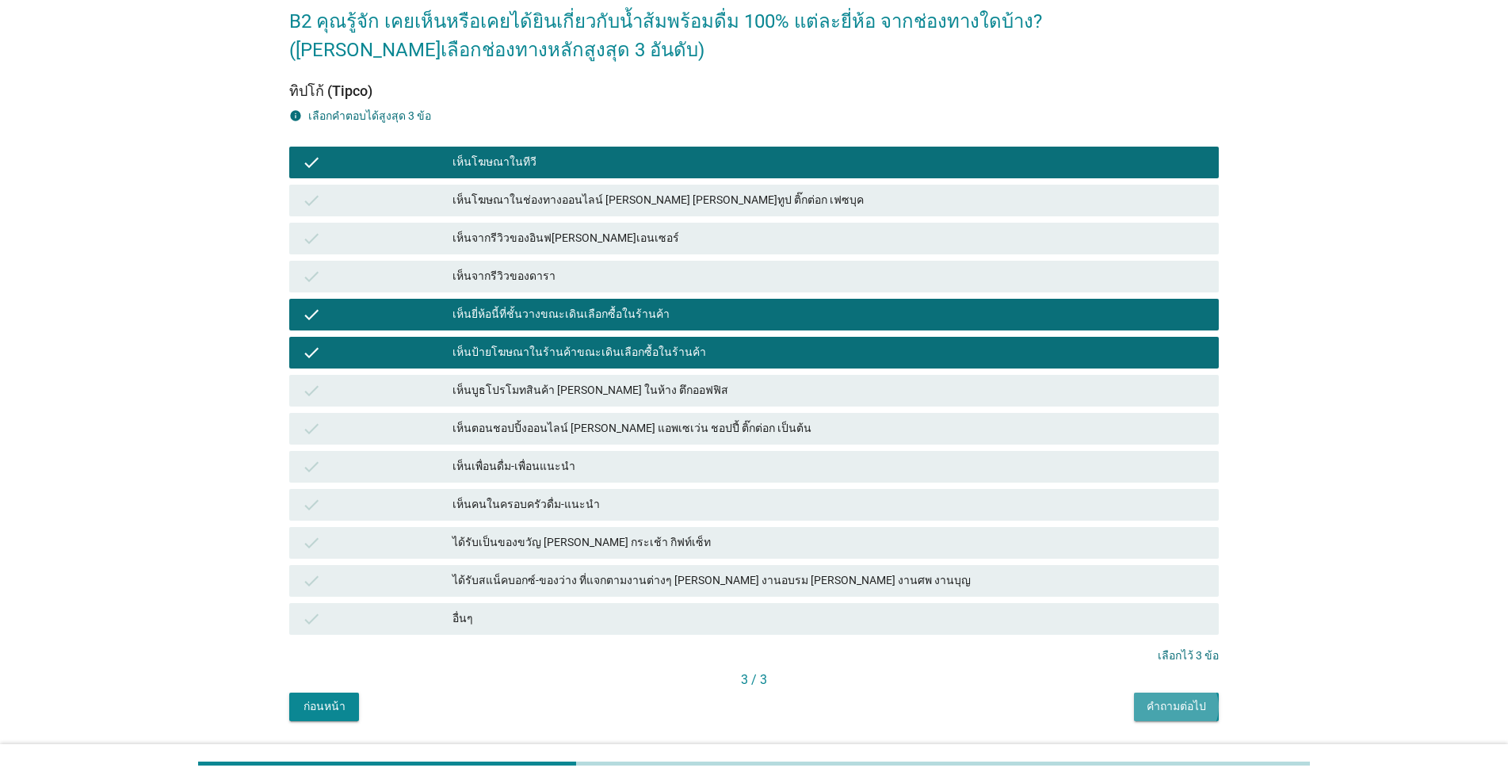
click at [778, 706] on div "คำถามต่อไป" at bounding box center [1176, 706] width 59 height 17
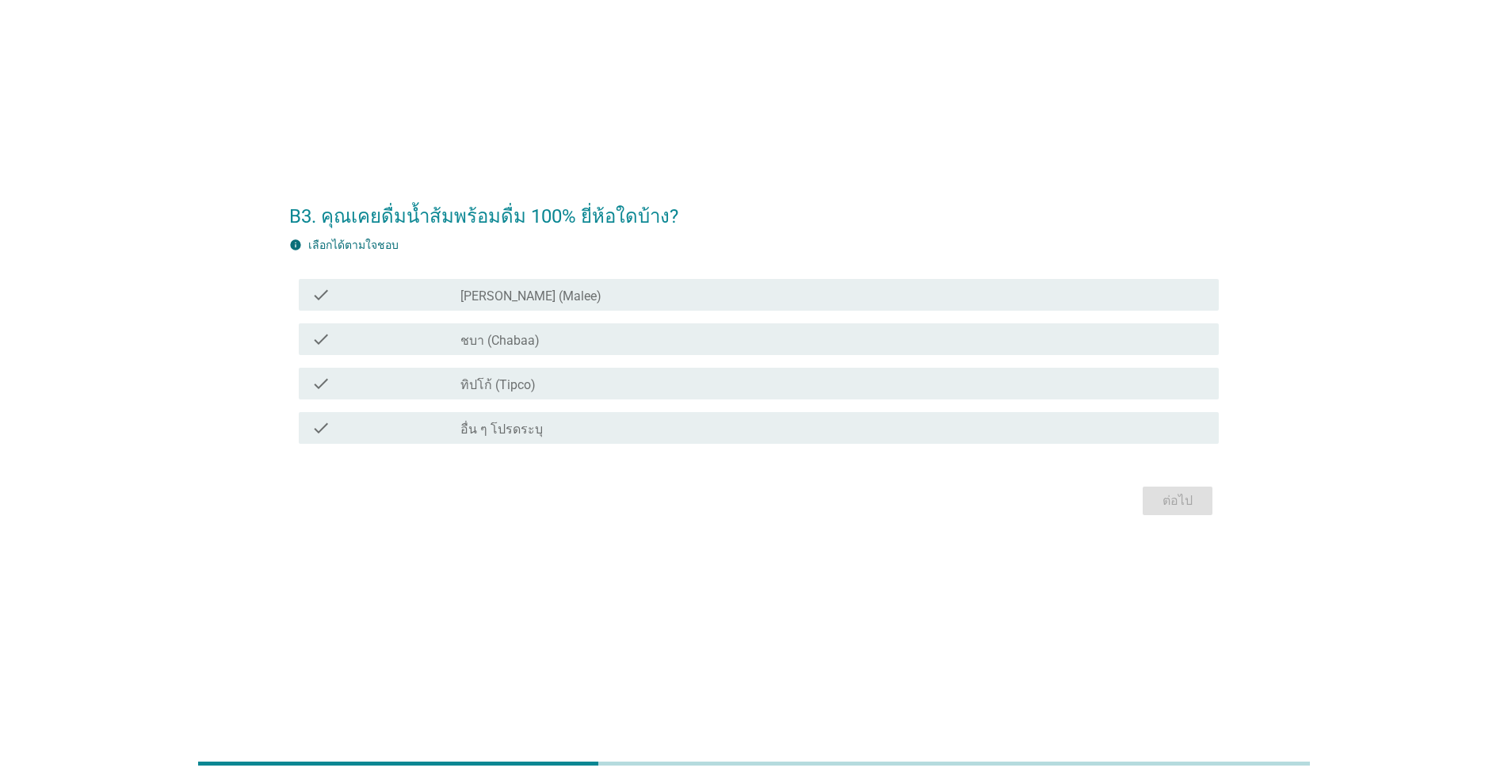
scroll to position [0, 0]
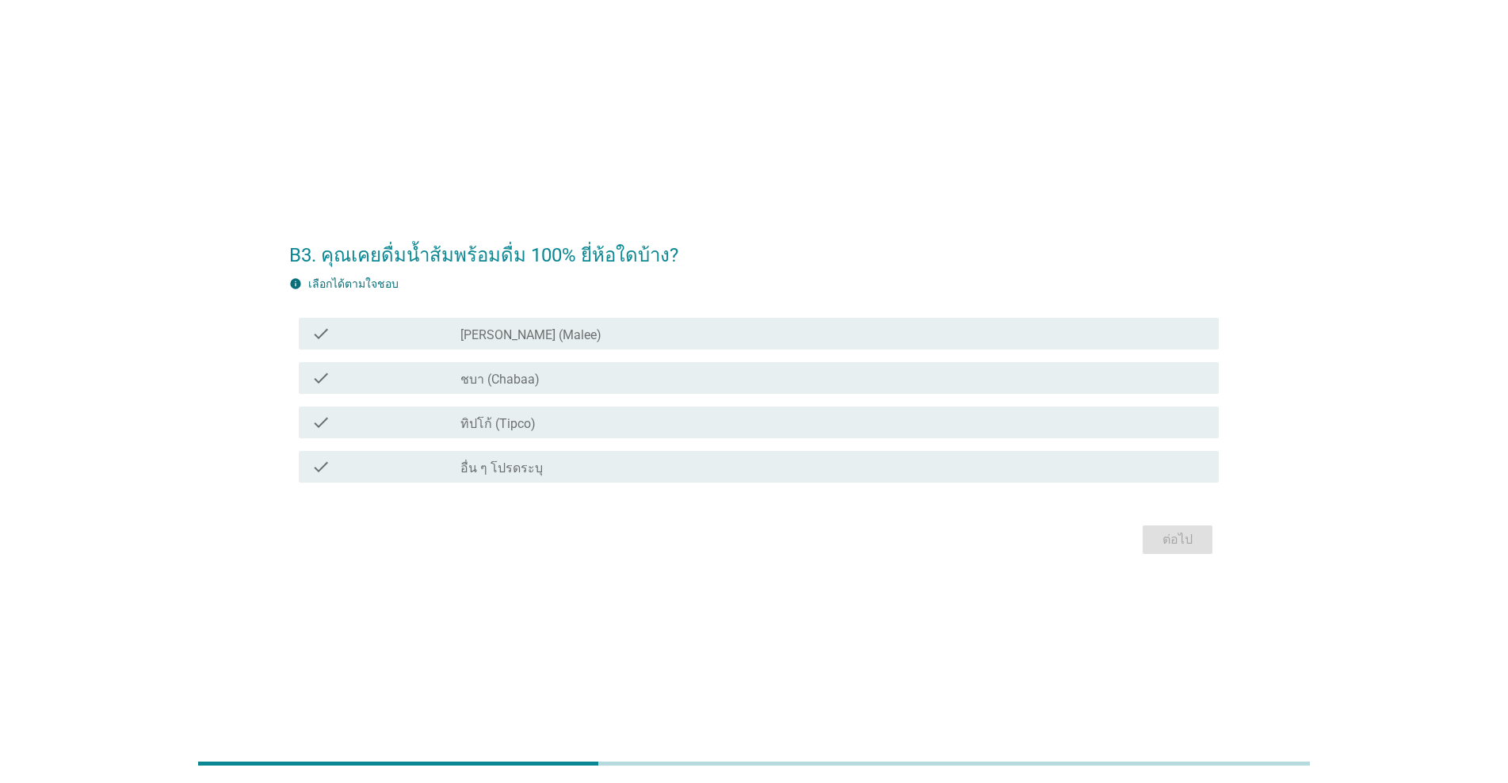
click at [728, 321] on div "check check_box_outline_blank [PERSON_NAME] (Malee)" at bounding box center [759, 334] width 920 height 32
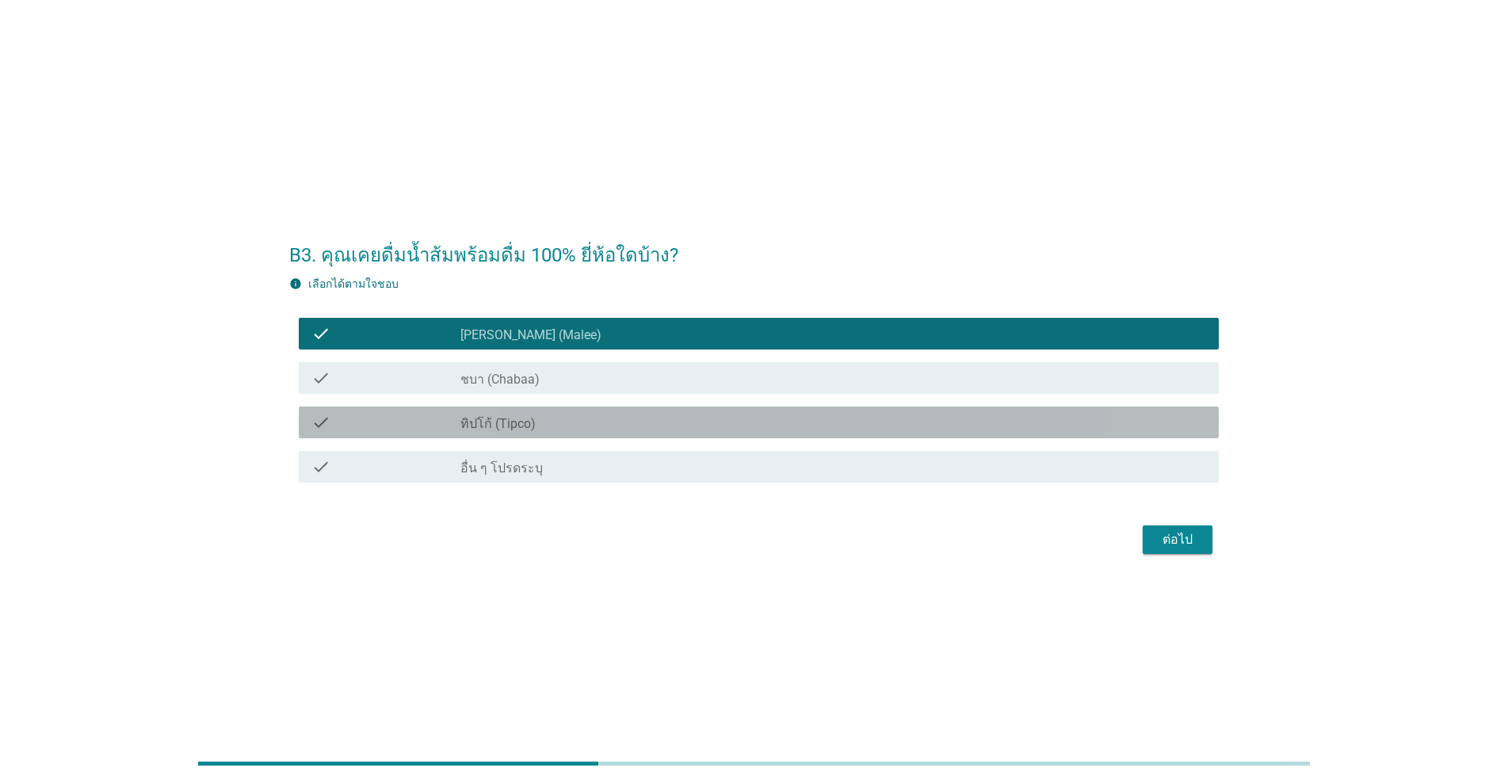
click at [698, 407] on div "check check_box_outline_blank ทิปโก้ (Tipco)" at bounding box center [759, 422] width 920 height 32
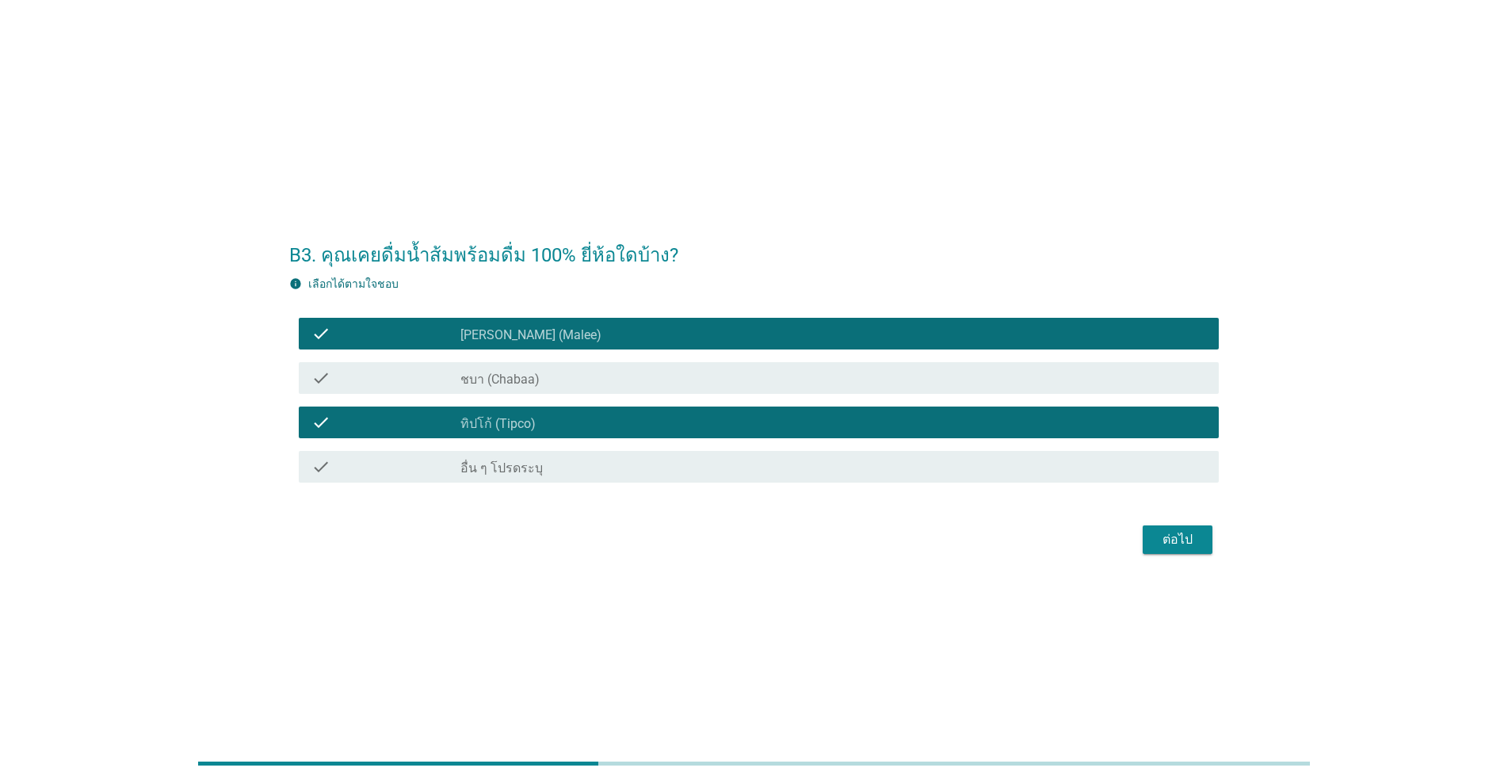
click at [737, 352] on div "check check_box_outline_blank [PERSON_NAME] (Malee)" at bounding box center [753, 333] width 929 height 44
click at [734, 375] on div "check_box_outline_blank ชบา (Chabaa)" at bounding box center [833, 377] width 746 height 19
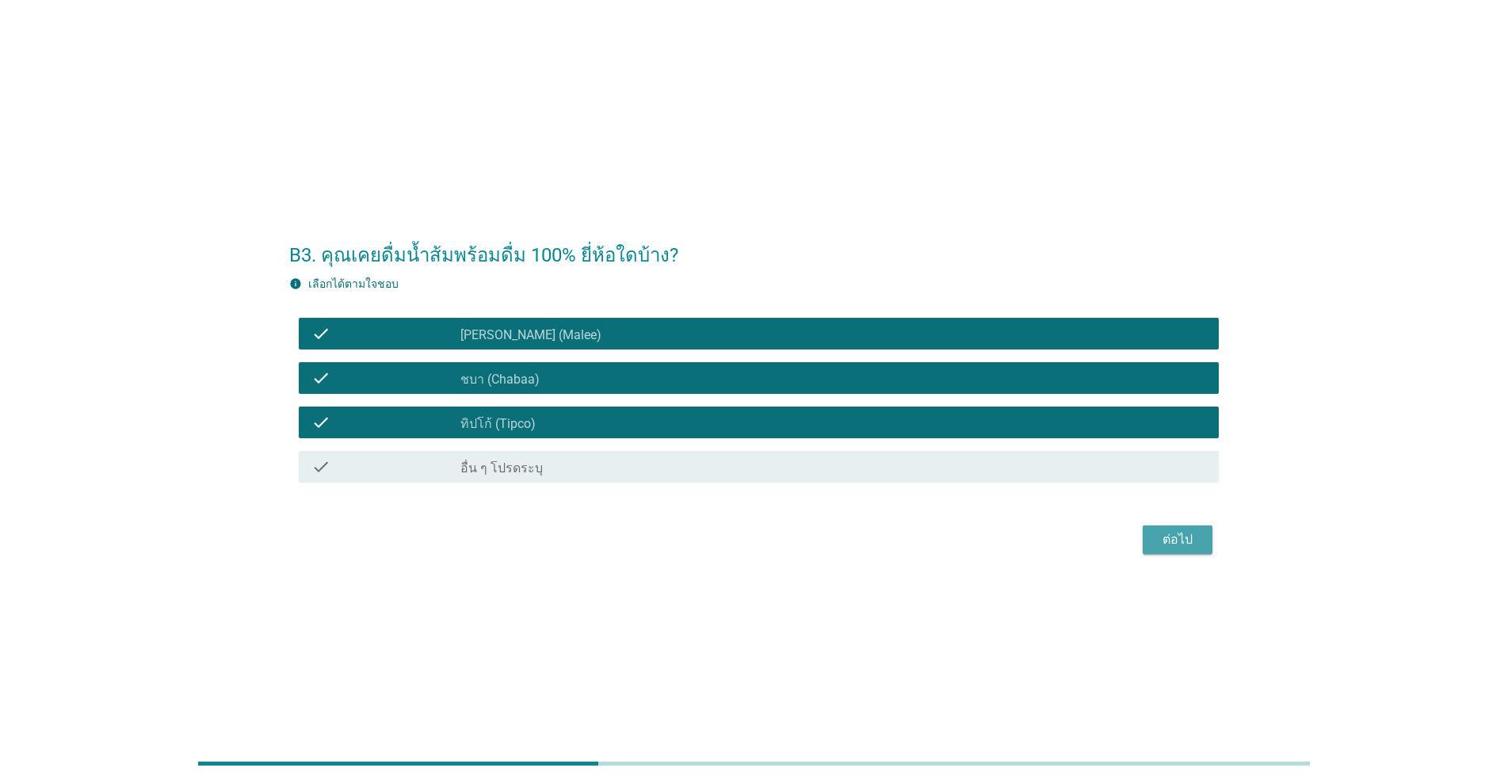
click at [778, 543] on div "ต่อไป" at bounding box center [1177, 539] width 44 height 19
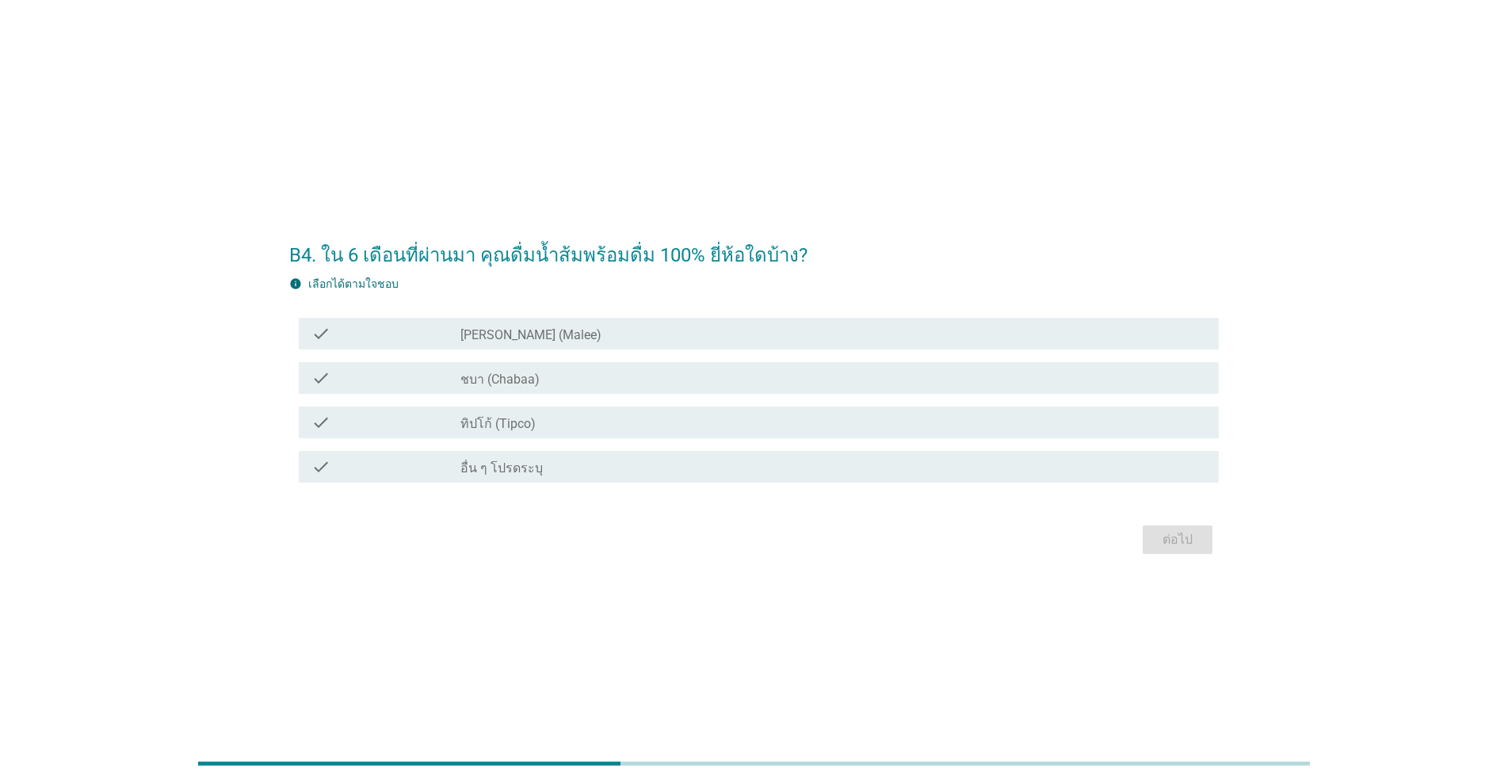
click at [775, 400] on div "check check_box_outline_blank ทิปโก้ (Tipco)" at bounding box center [753, 422] width 929 height 44
click at [778, 380] on div "check_box_outline_blank ชบา (Chabaa)" at bounding box center [833, 377] width 746 height 19
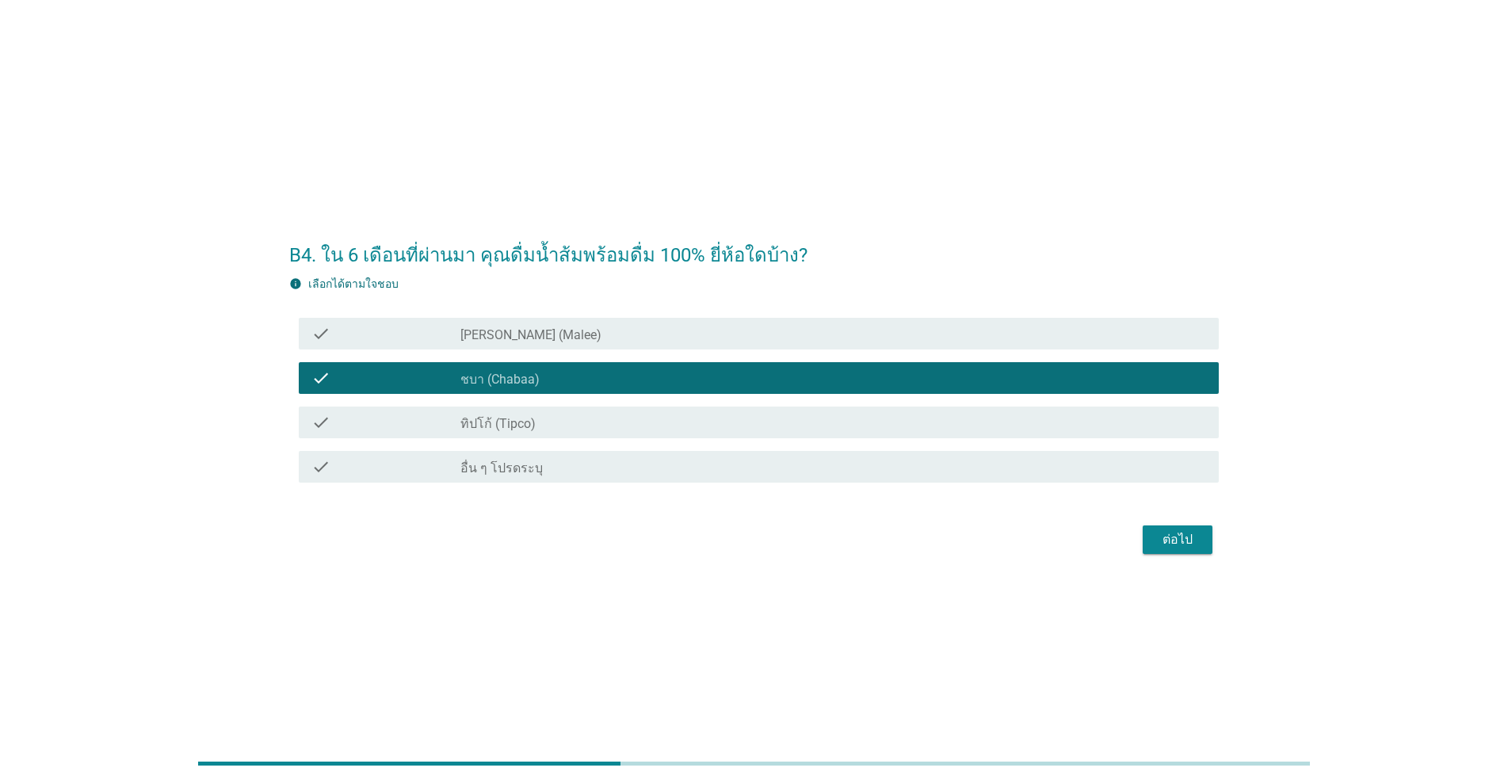
click at [778, 322] on div "check check_box_outline_blank [PERSON_NAME] (Malee)" at bounding box center [759, 334] width 920 height 32
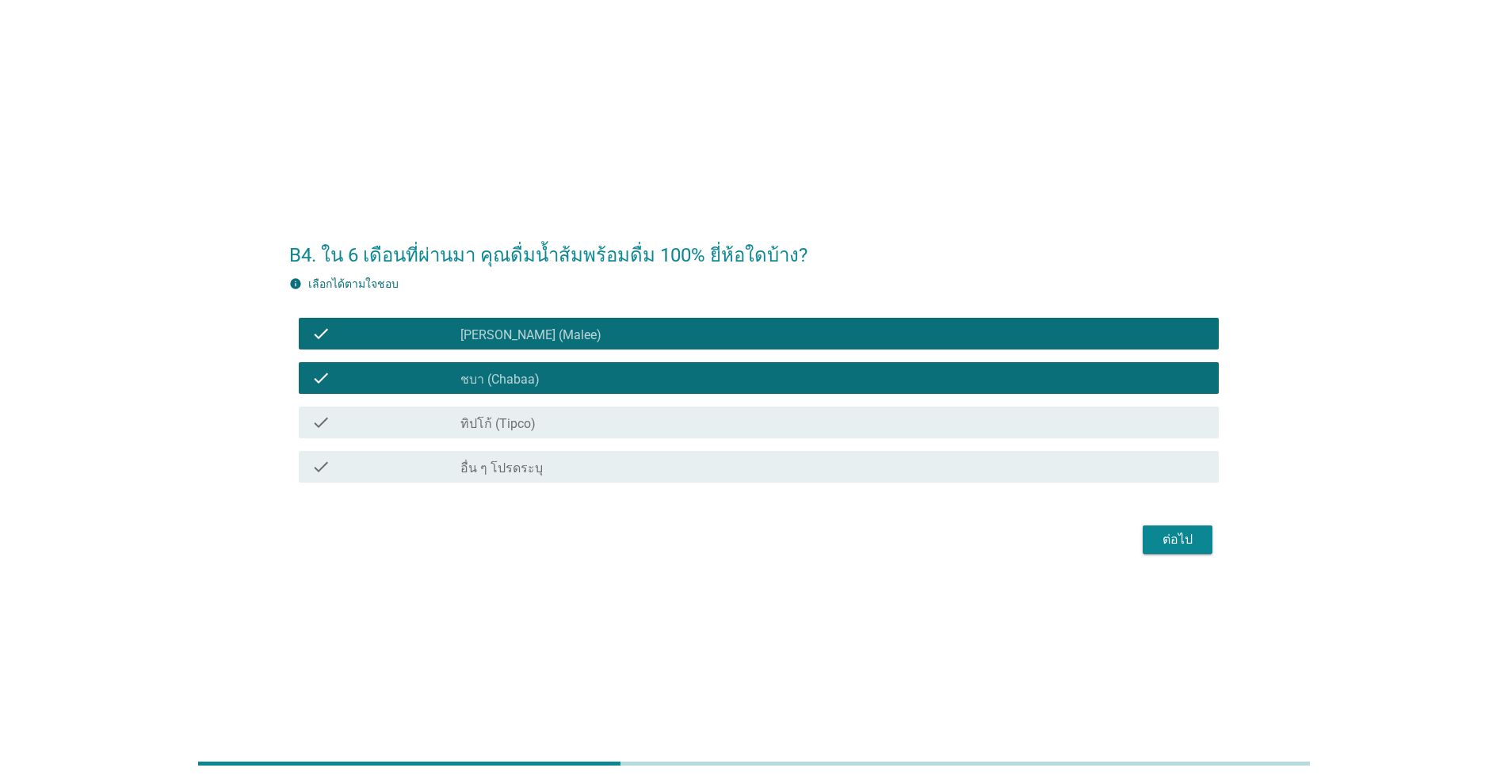
click at [778, 537] on div "ต่อไป" at bounding box center [1177, 539] width 44 height 19
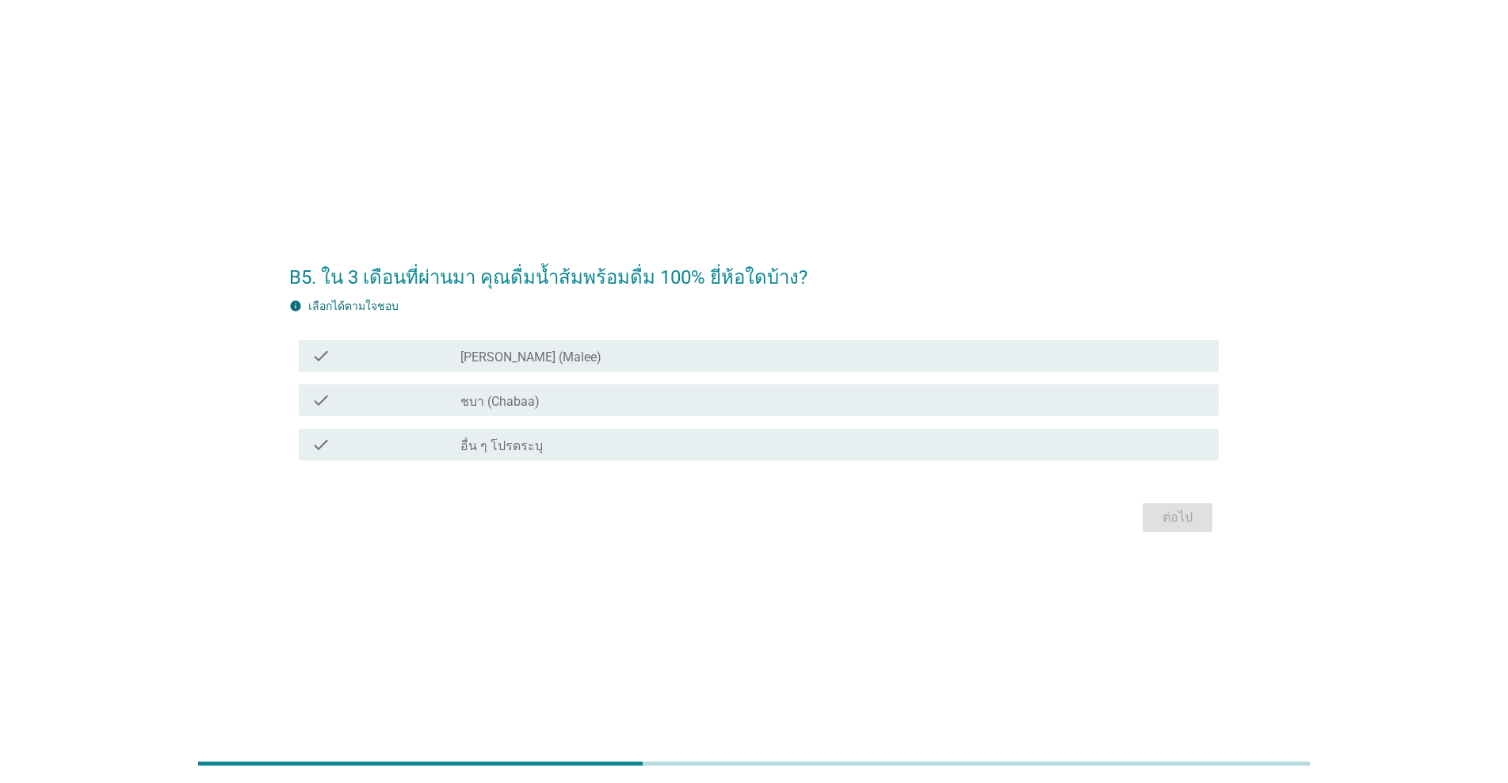
click at [735, 410] on div "check check_box_outline_blank ชบา (Chabaa)" at bounding box center [759, 400] width 920 height 32
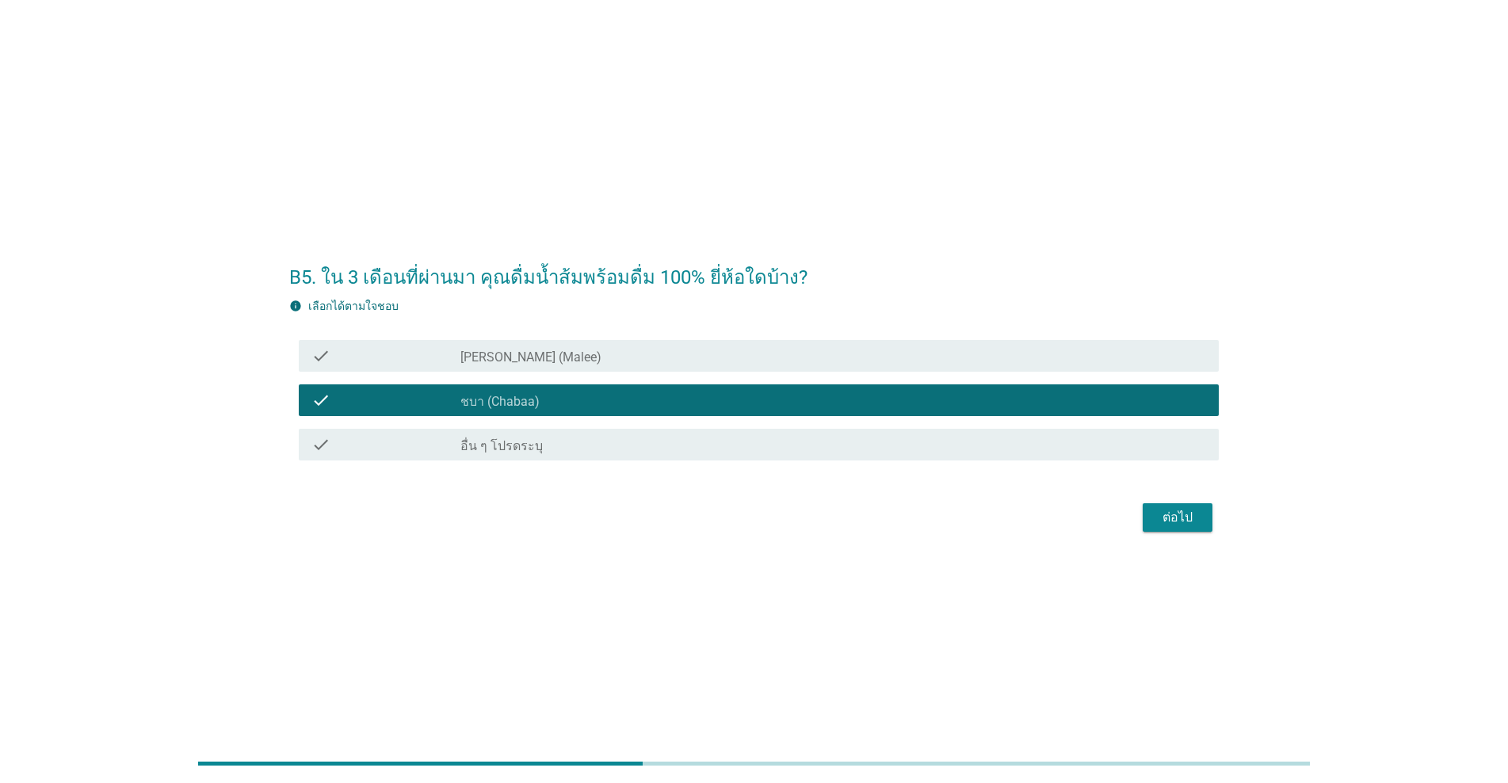
click at [754, 368] on div "check check_box_outline_blank [PERSON_NAME] (Malee)" at bounding box center [759, 356] width 920 height 32
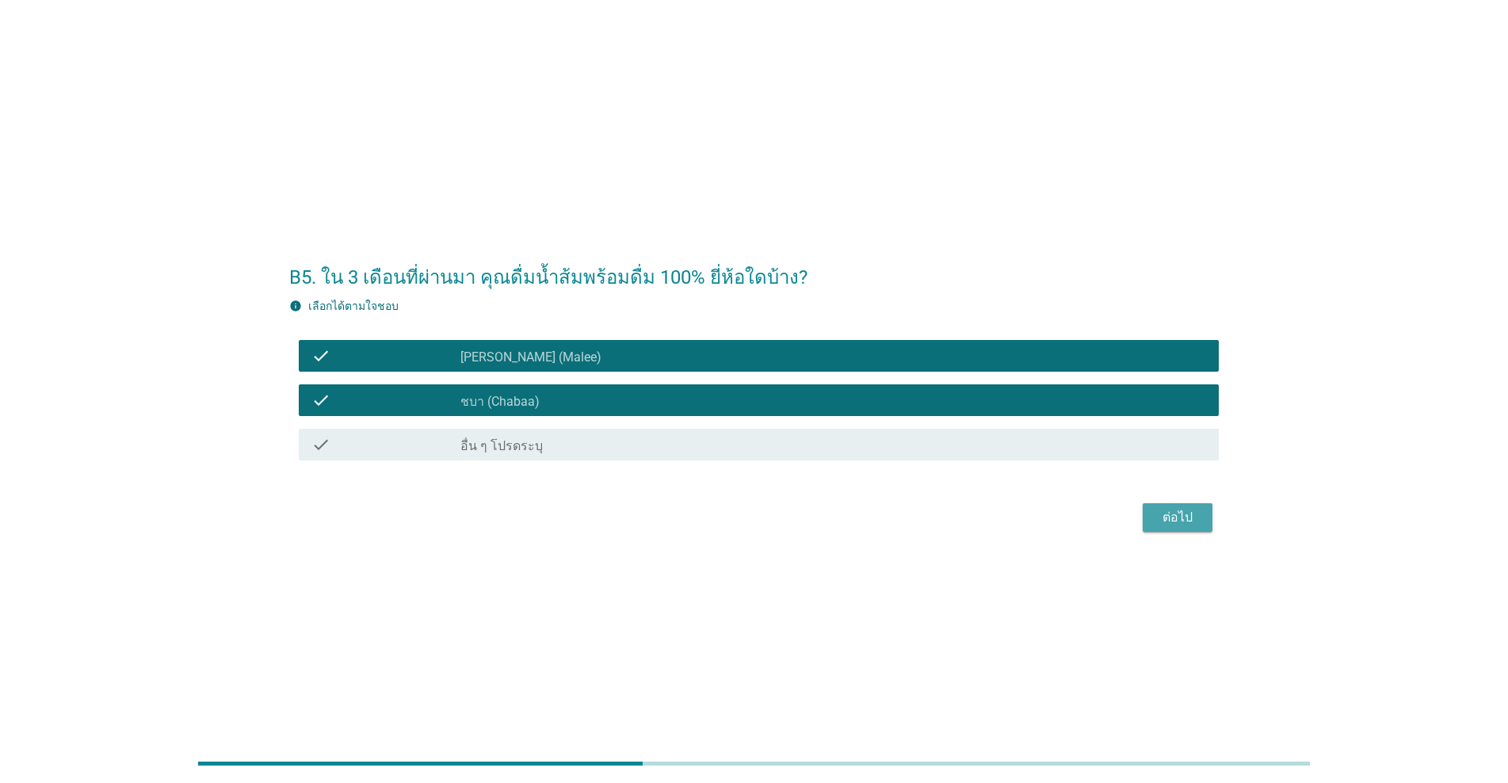
click at [778, 517] on div "ต่อไป" at bounding box center [1177, 517] width 44 height 19
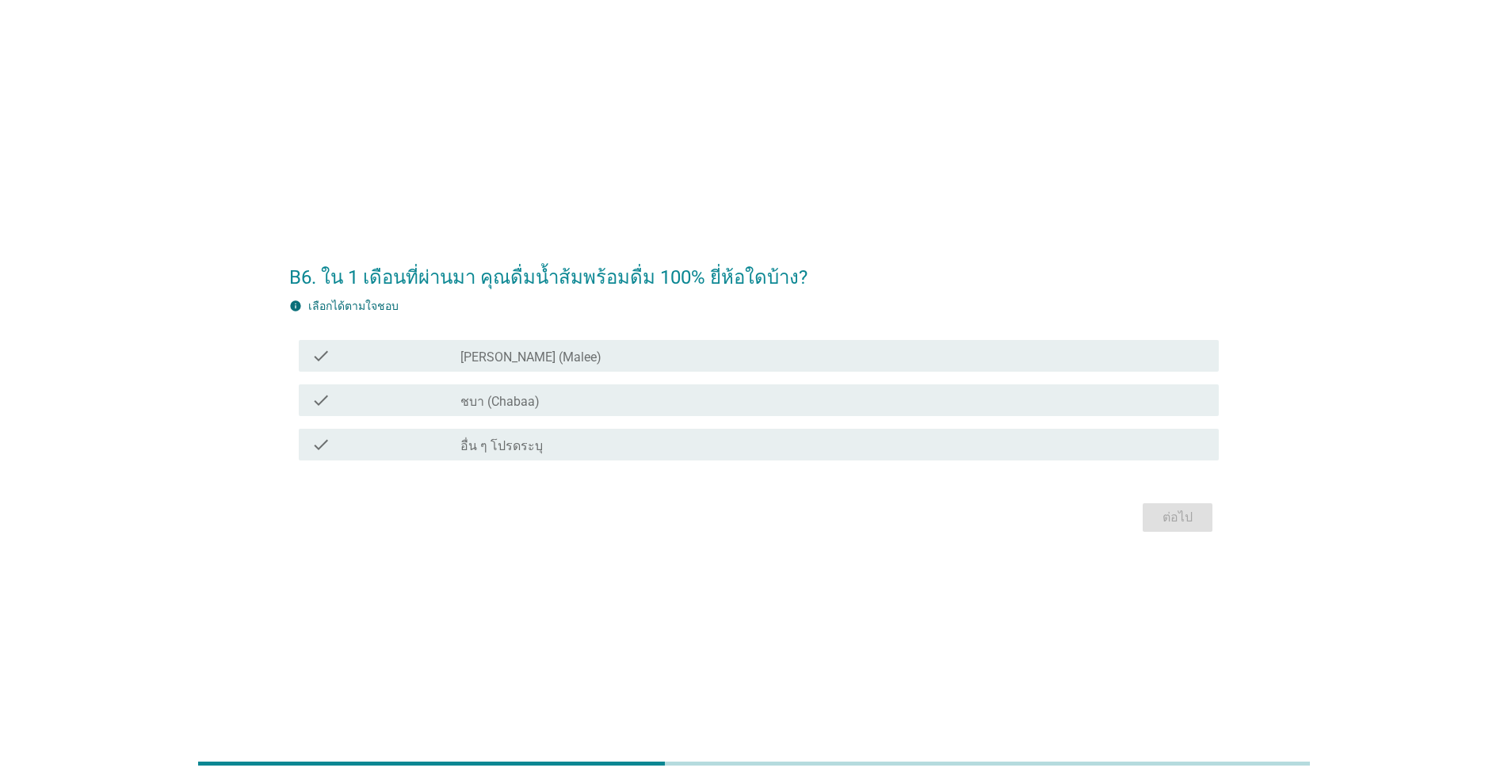
click at [778, 350] on div "check_box_outline_blank [PERSON_NAME] (Malee)" at bounding box center [833, 355] width 746 height 19
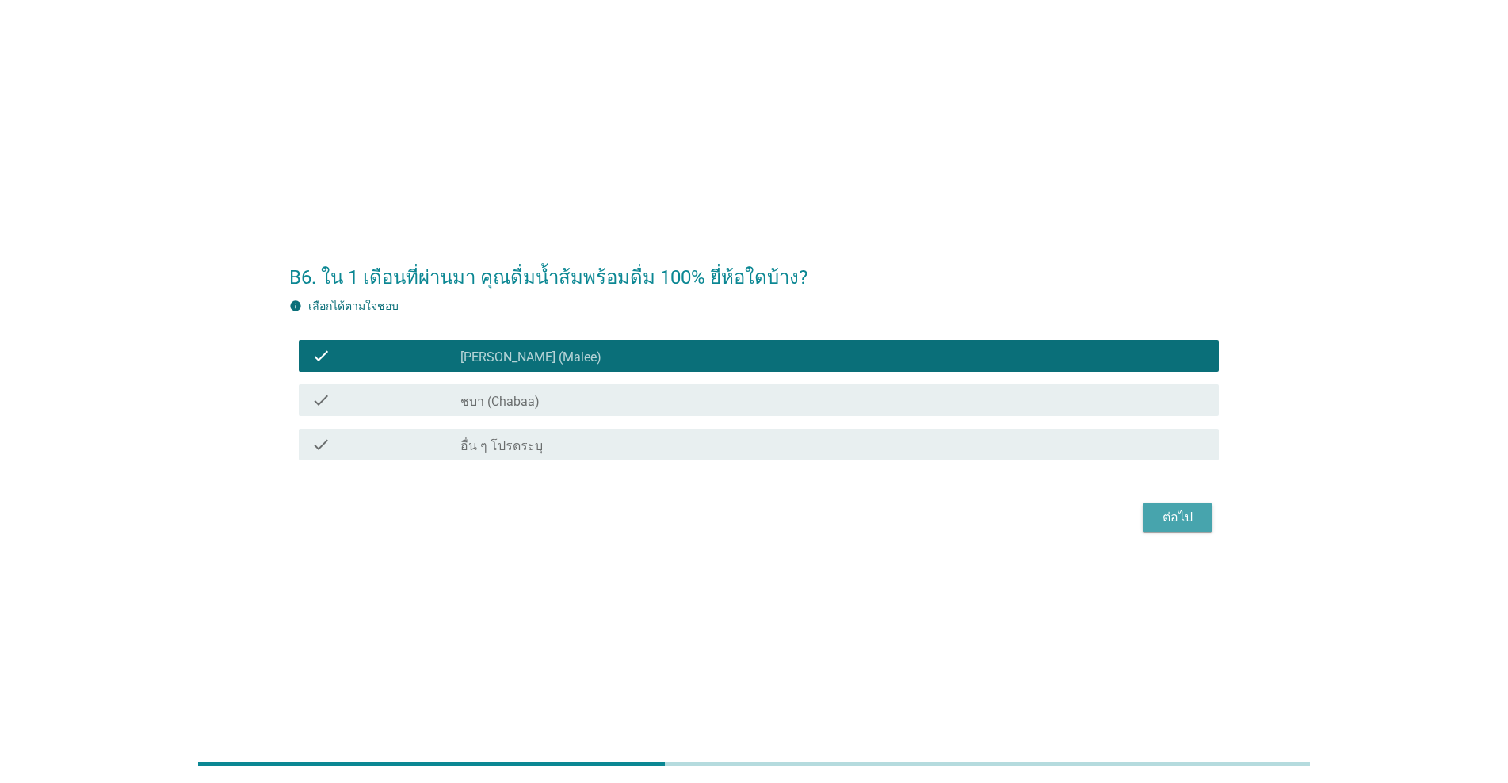
click at [778, 519] on div "ต่อไป" at bounding box center [1177, 517] width 44 height 19
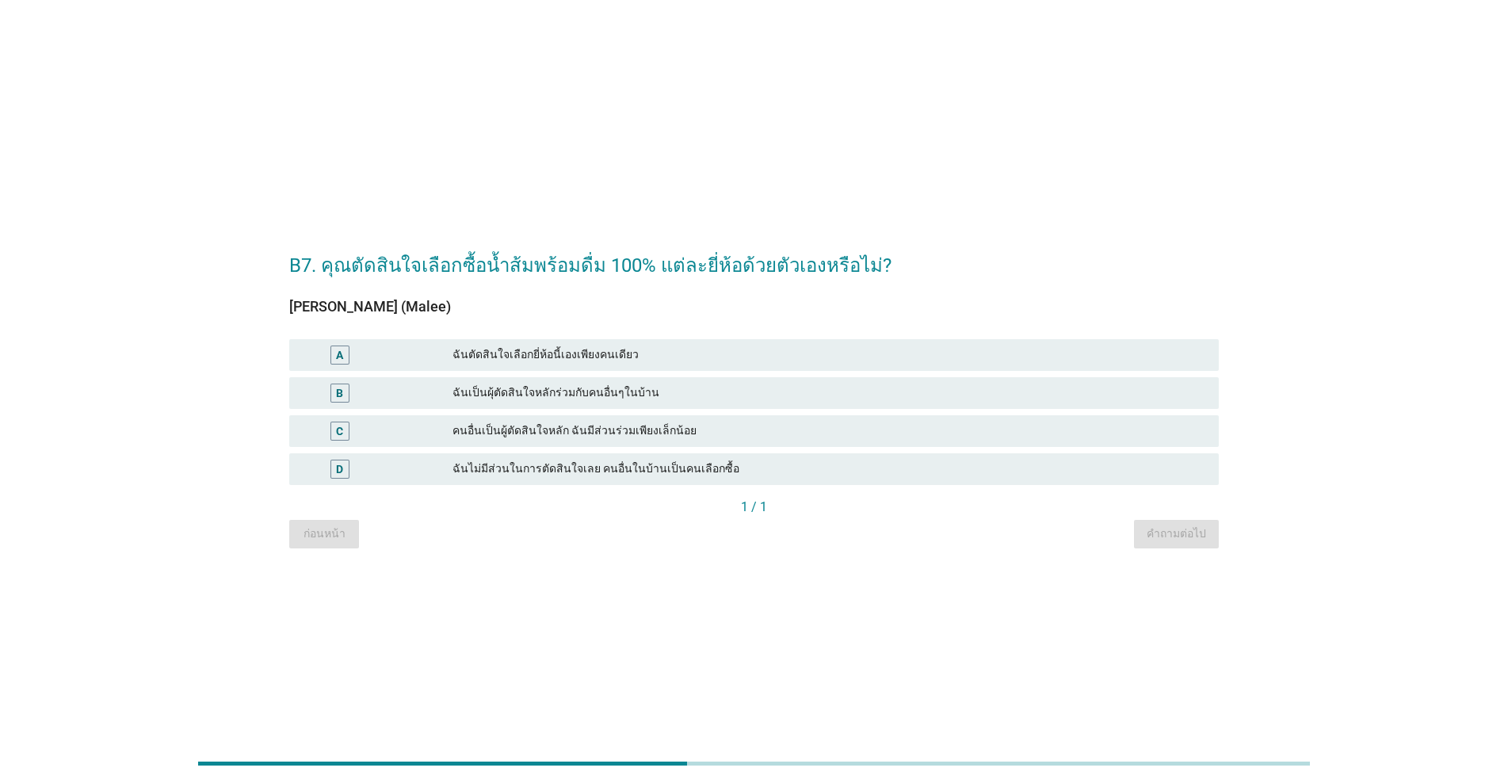
click at [778, 356] on div "ฉันตัดสินใจเลือกยี่ห้อนี้เองเพียงคนเดียว" at bounding box center [829, 354] width 754 height 19
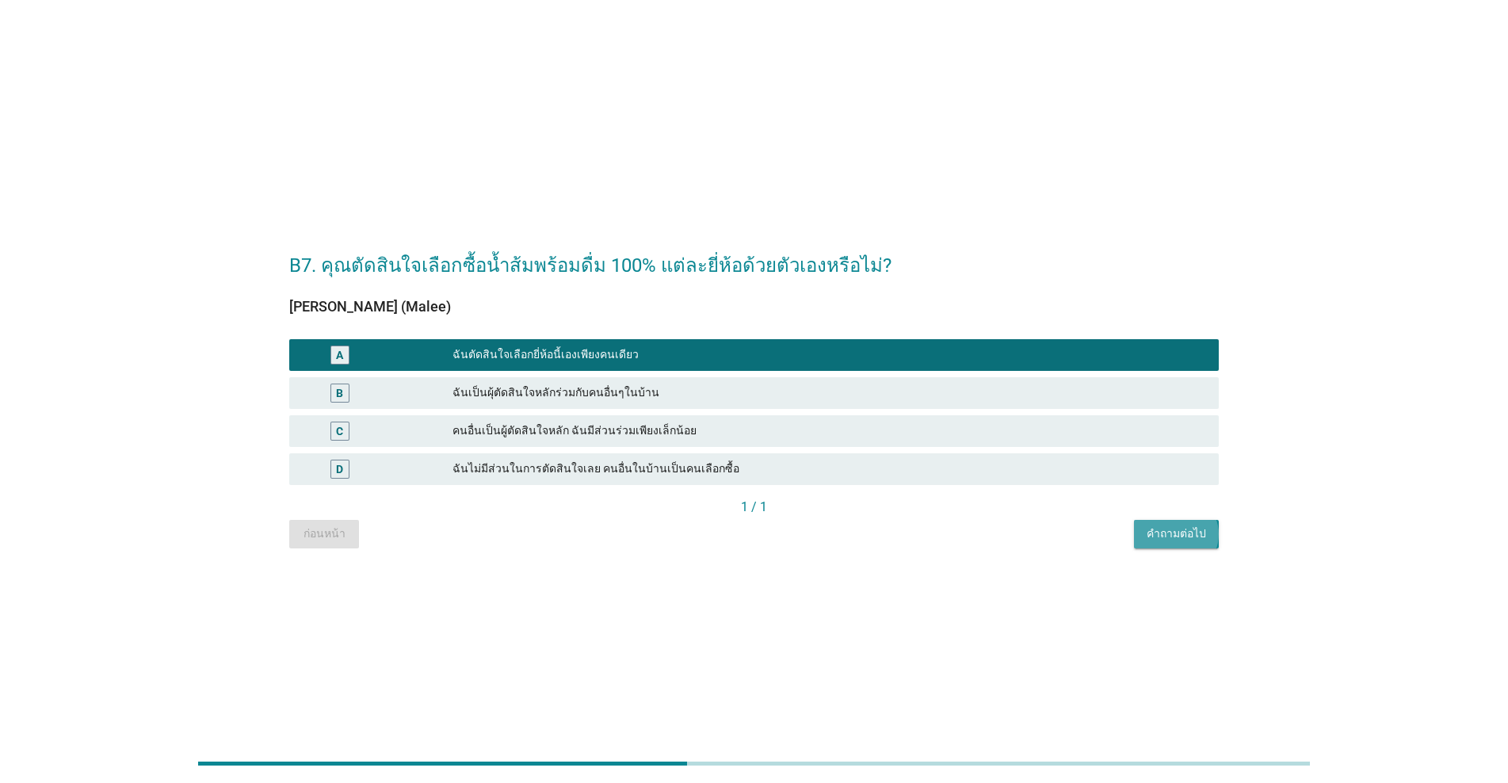
click at [778, 532] on div "คำถามต่อไป" at bounding box center [1176, 533] width 59 height 17
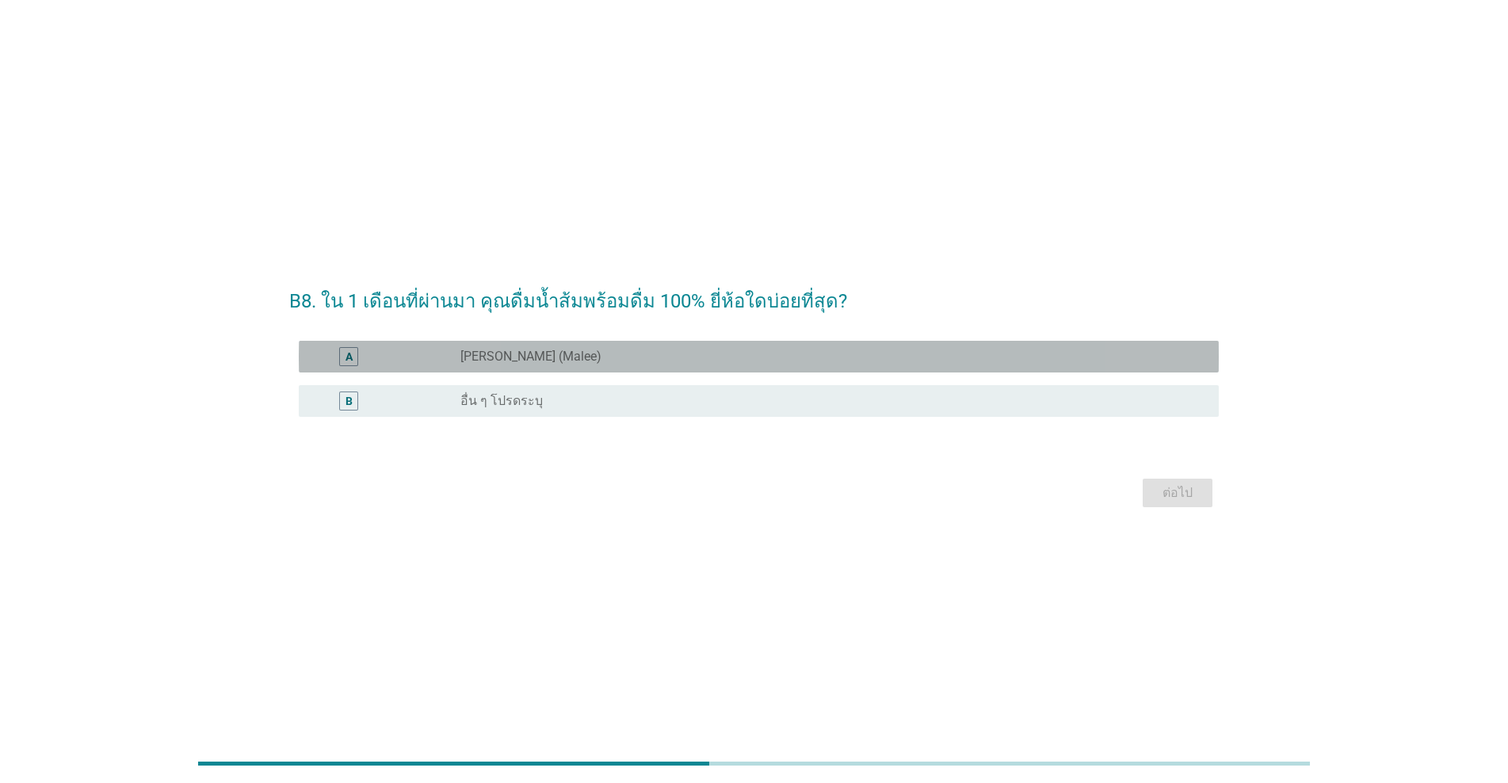
click at [721, 350] on div "radio_button_unchecked [PERSON_NAME] (Malee)" at bounding box center [826, 357] width 733 height 16
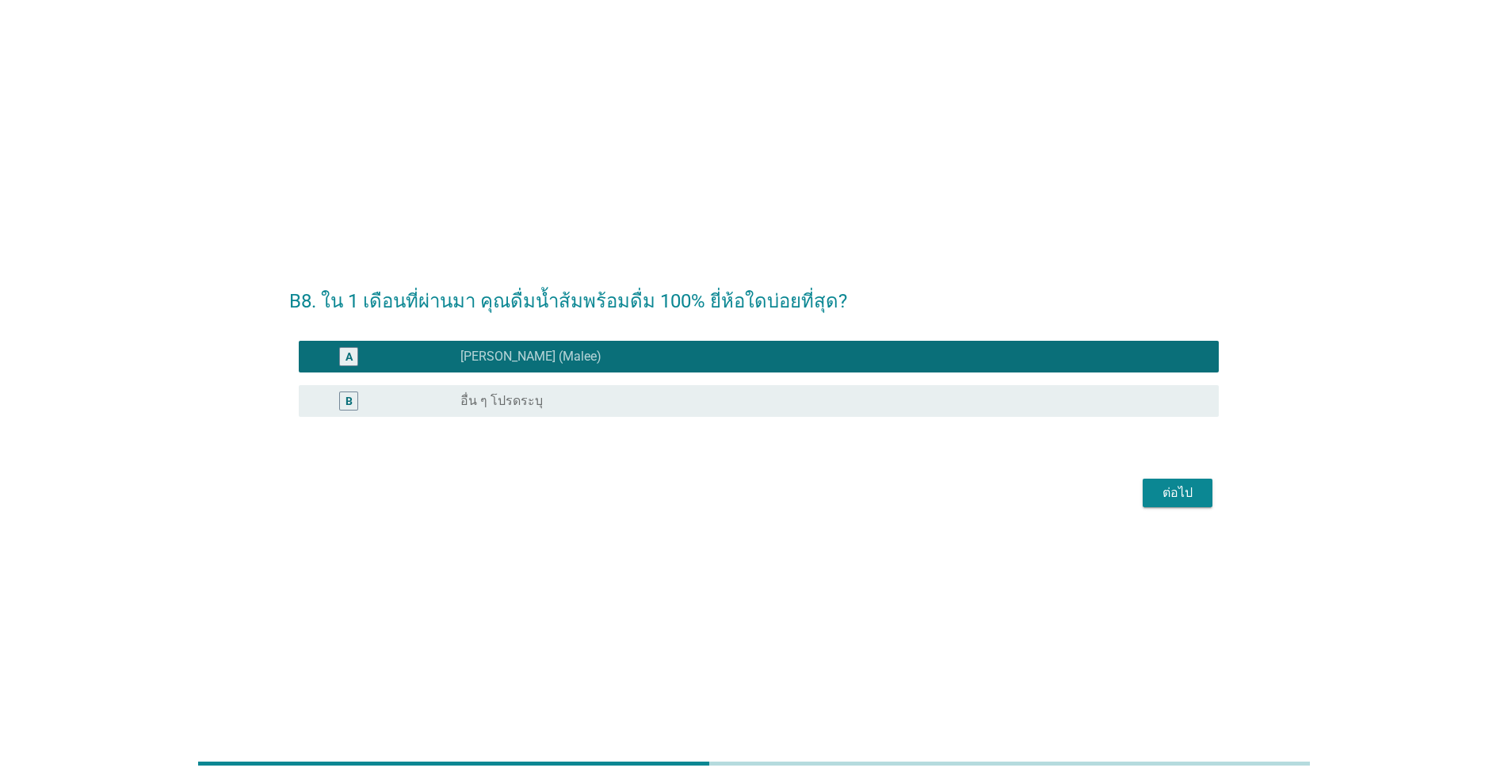
click at [778, 494] on div "ต่อไป" at bounding box center [1177, 492] width 44 height 19
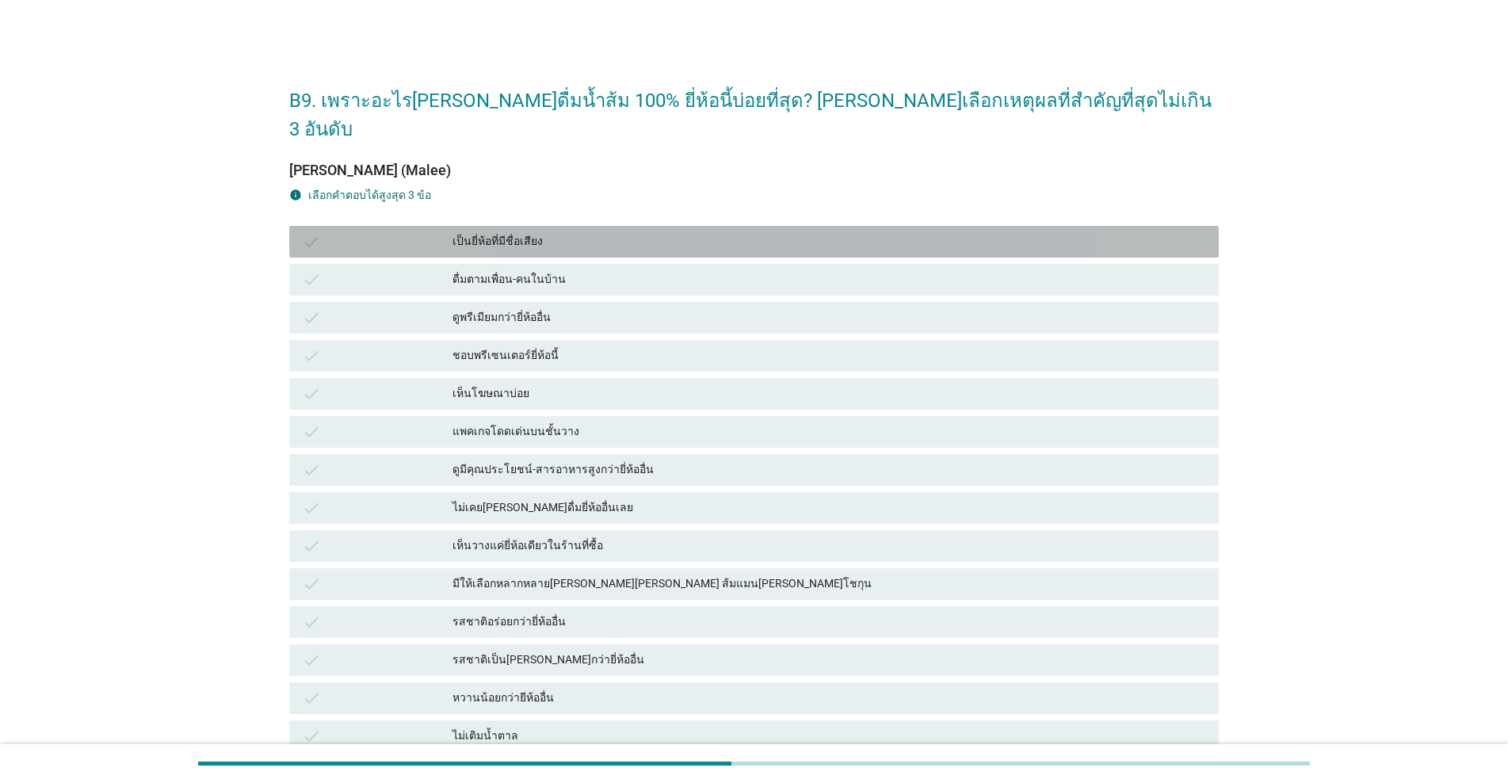
click at [674, 232] on div "เป็นยี่ห้อที่มีชื่อเสียง" at bounding box center [829, 241] width 754 height 19
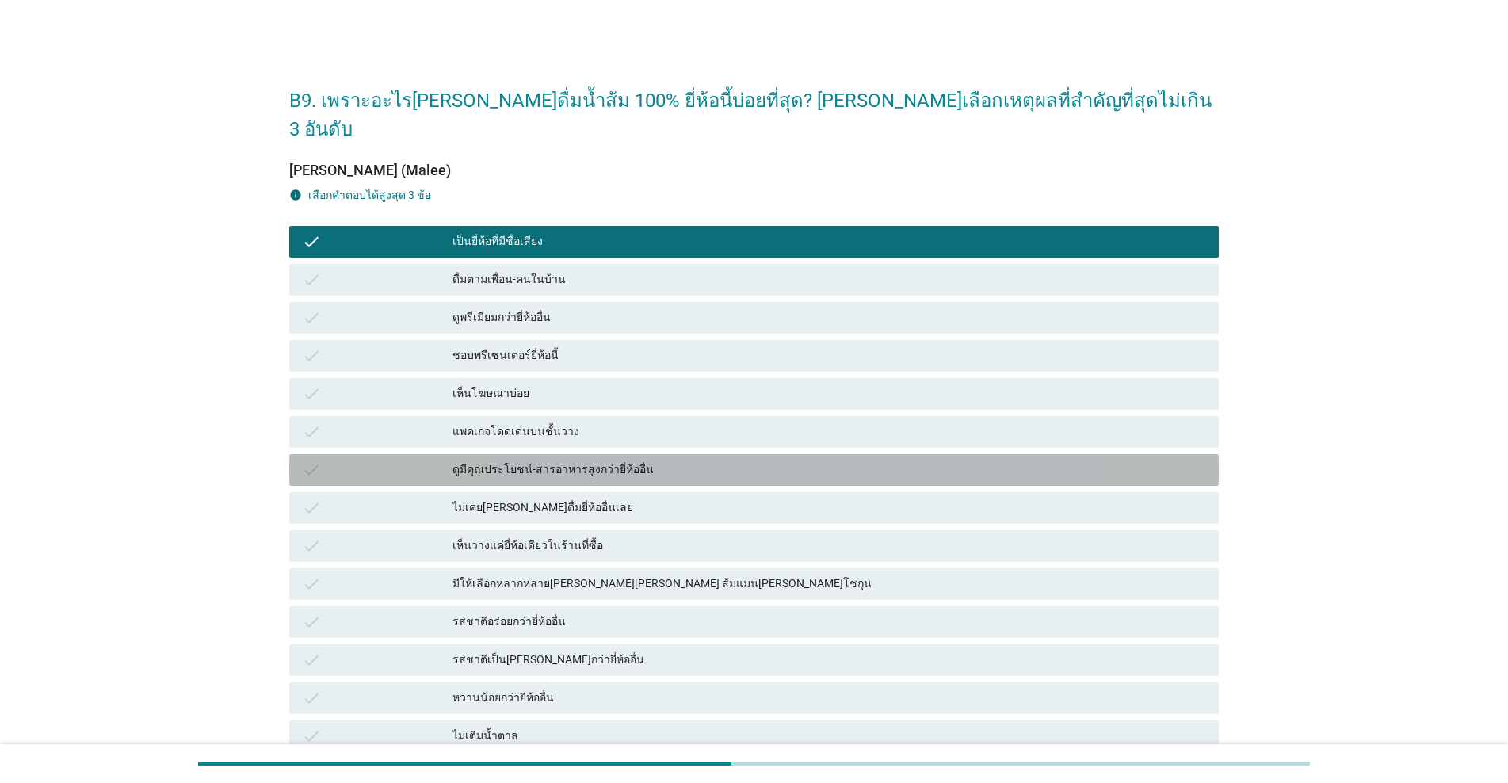
click at [699, 460] on div "ดูมีคุณประโยชน์-สารอาหารสูงกว่ายี่ห้ออื่น" at bounding box center [829, 469] width 754 height 19
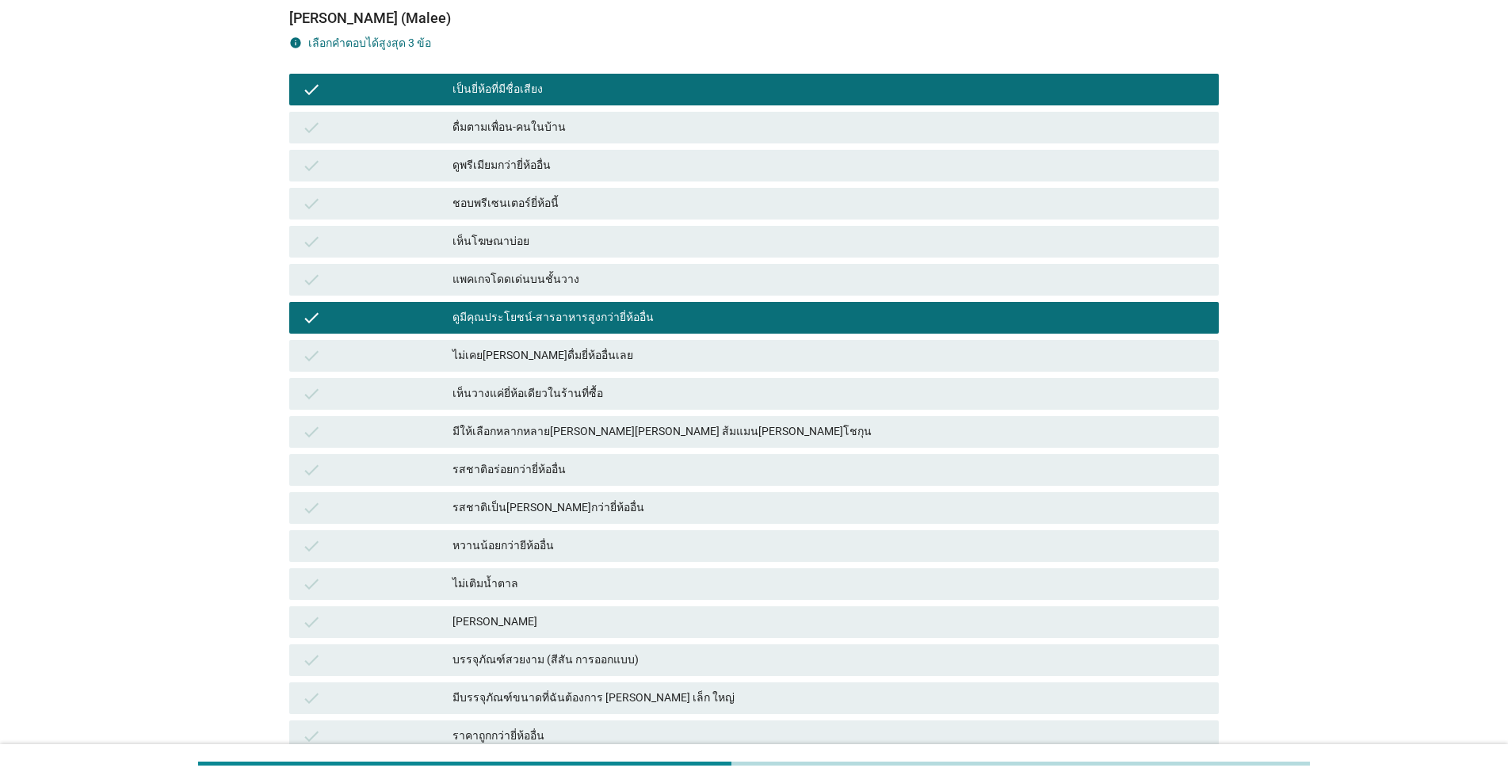
scroll to position [158, 0]
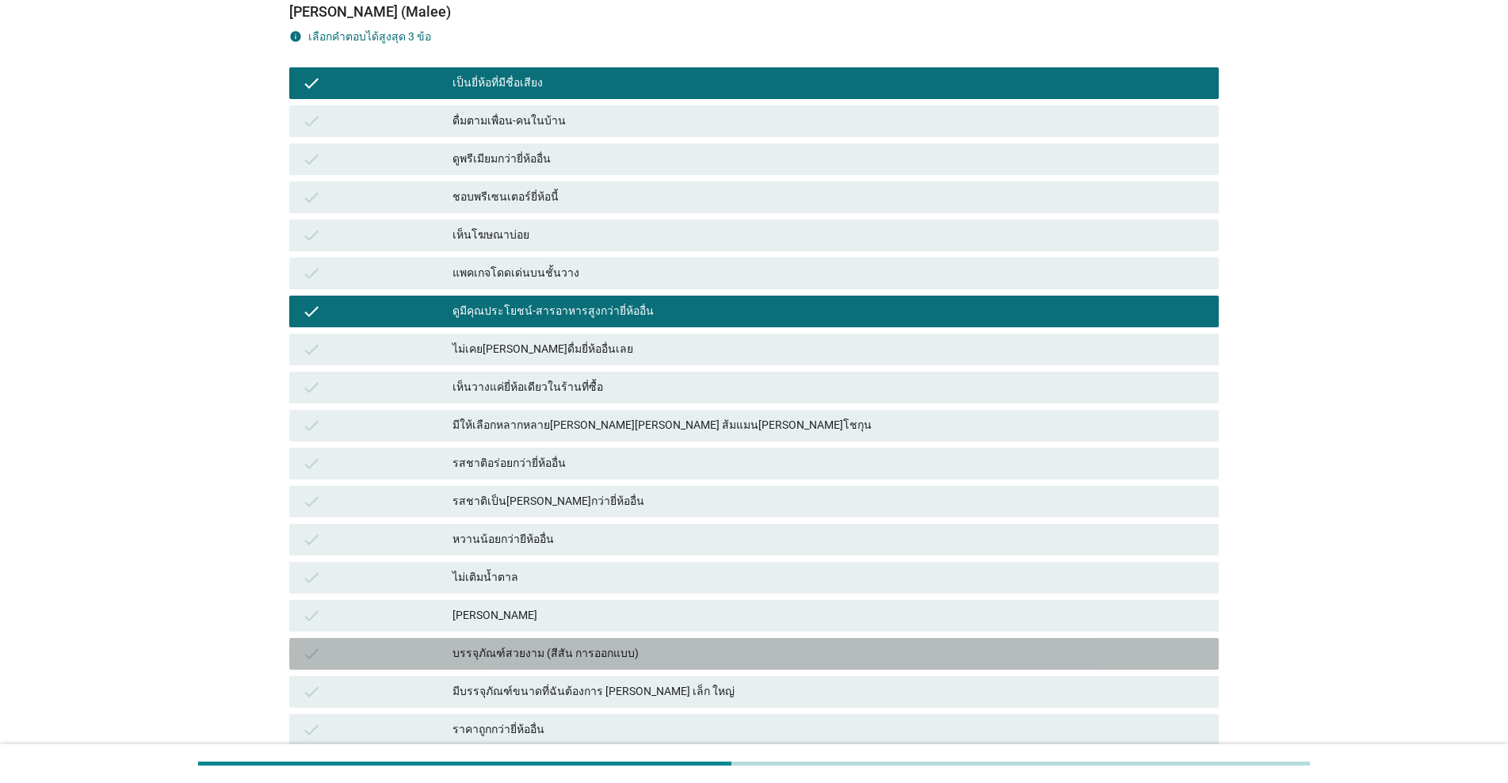
click at [667, 644] on div "บรรจุภัณฑ์สวยงาม (สีสัน การออกแบบ)" at bounding box center [829, 653] width 754 height 19
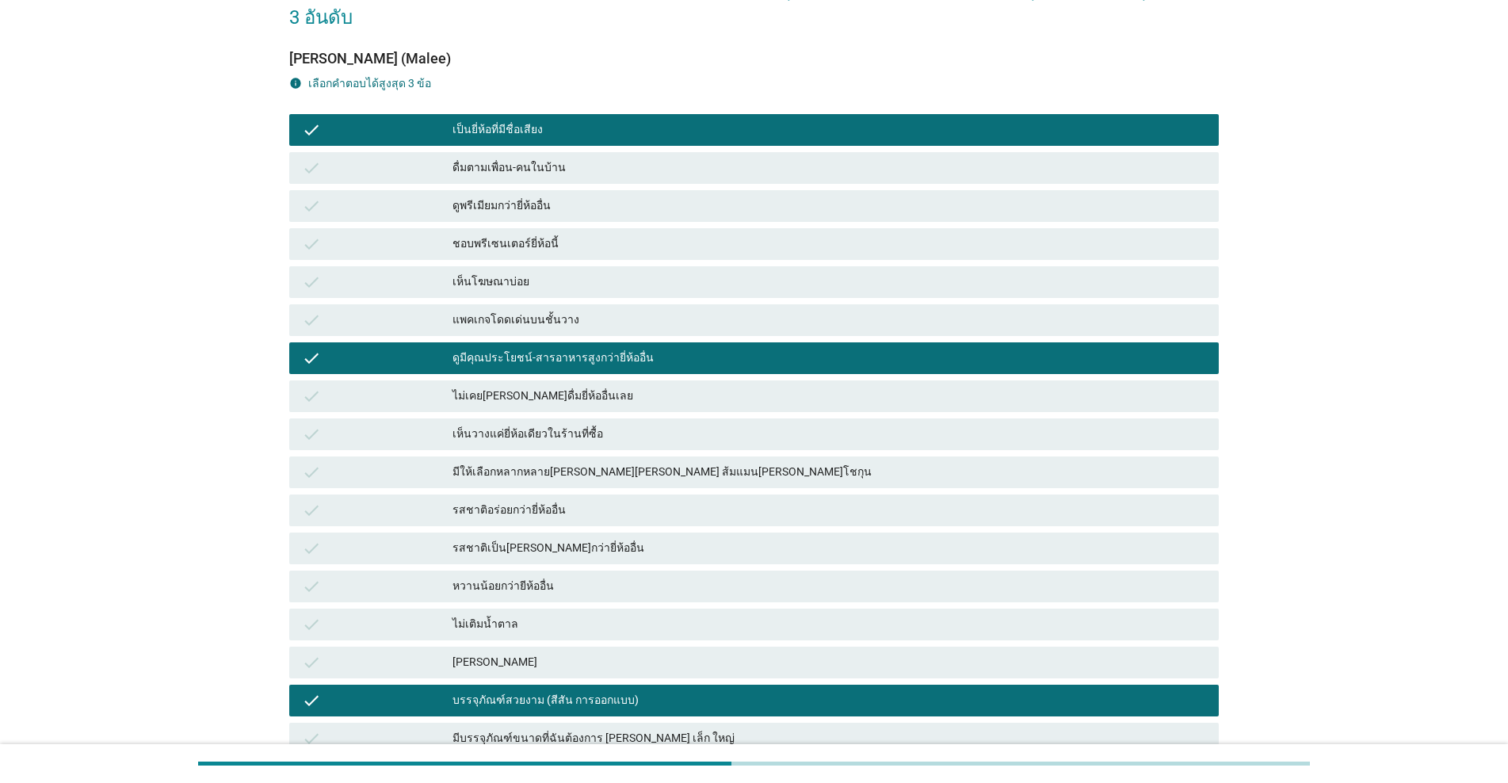
scroll to position [317, 0]
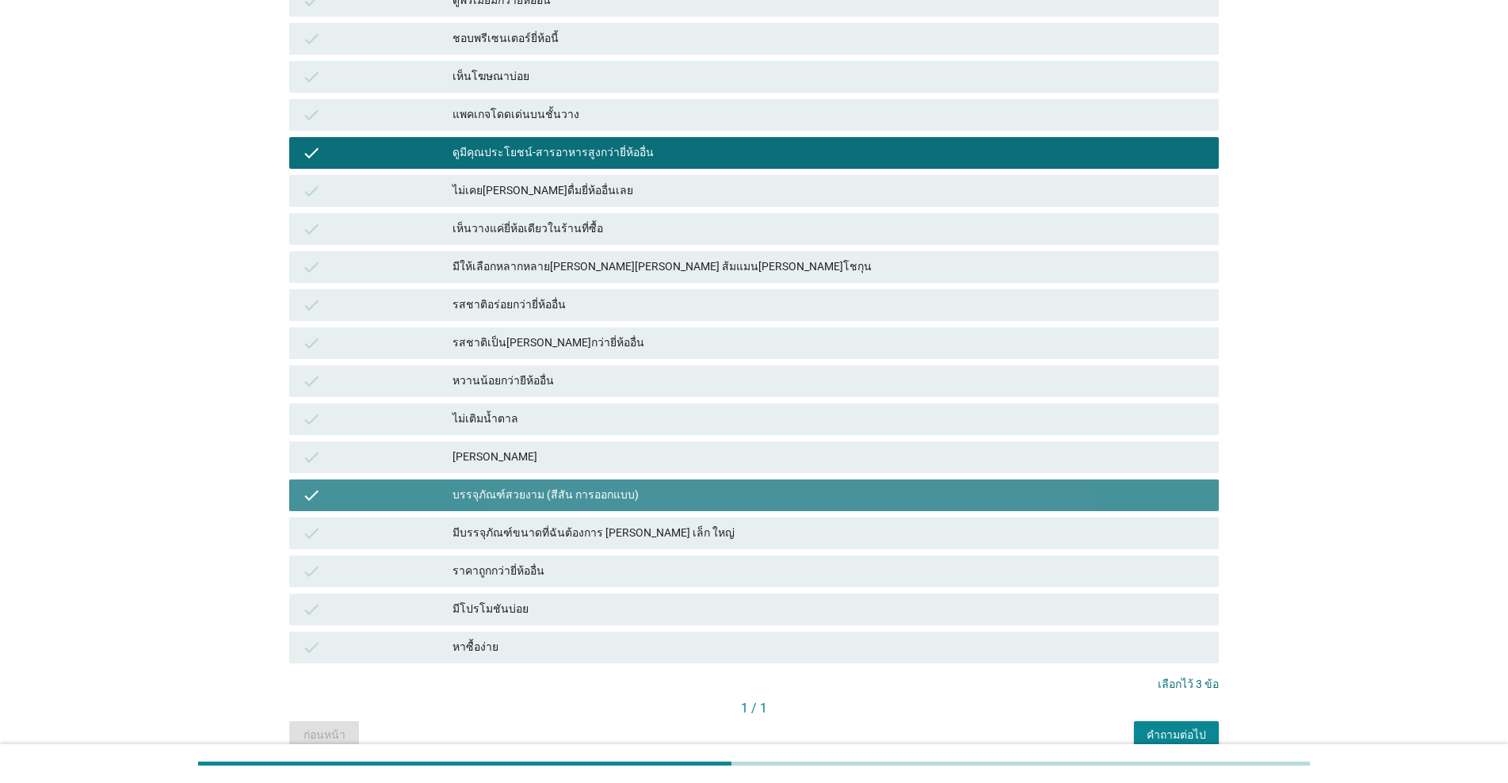
click at [746, 486] on div "บรรจุภัณฑ์สวยงาม (สีสัน การออกแบบ)" at bounding box center [829, 495] width 754 height 19
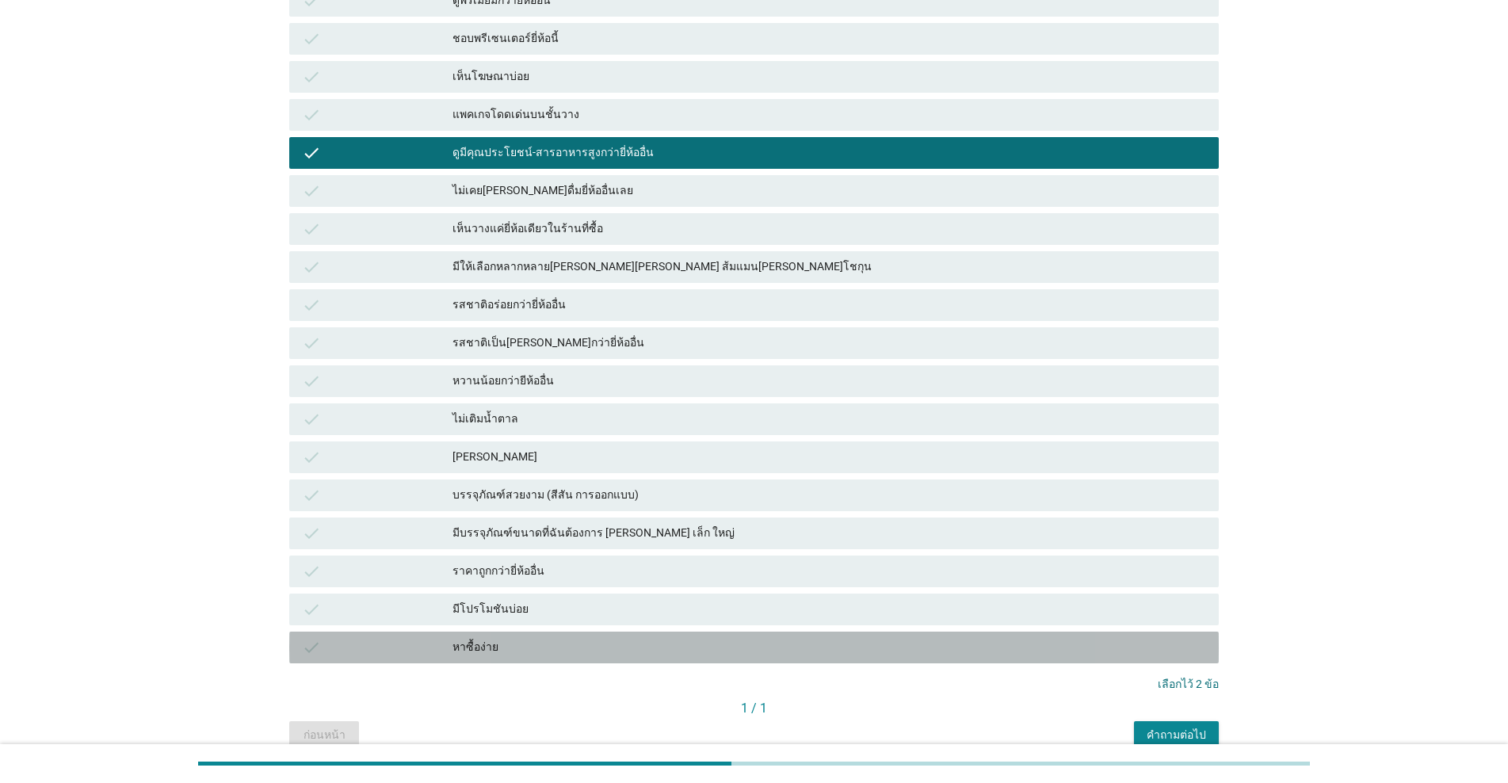
click at [745, 632] on div "check หาซื้อง่าย" at bounding box center [753, 648] width 929 height 32
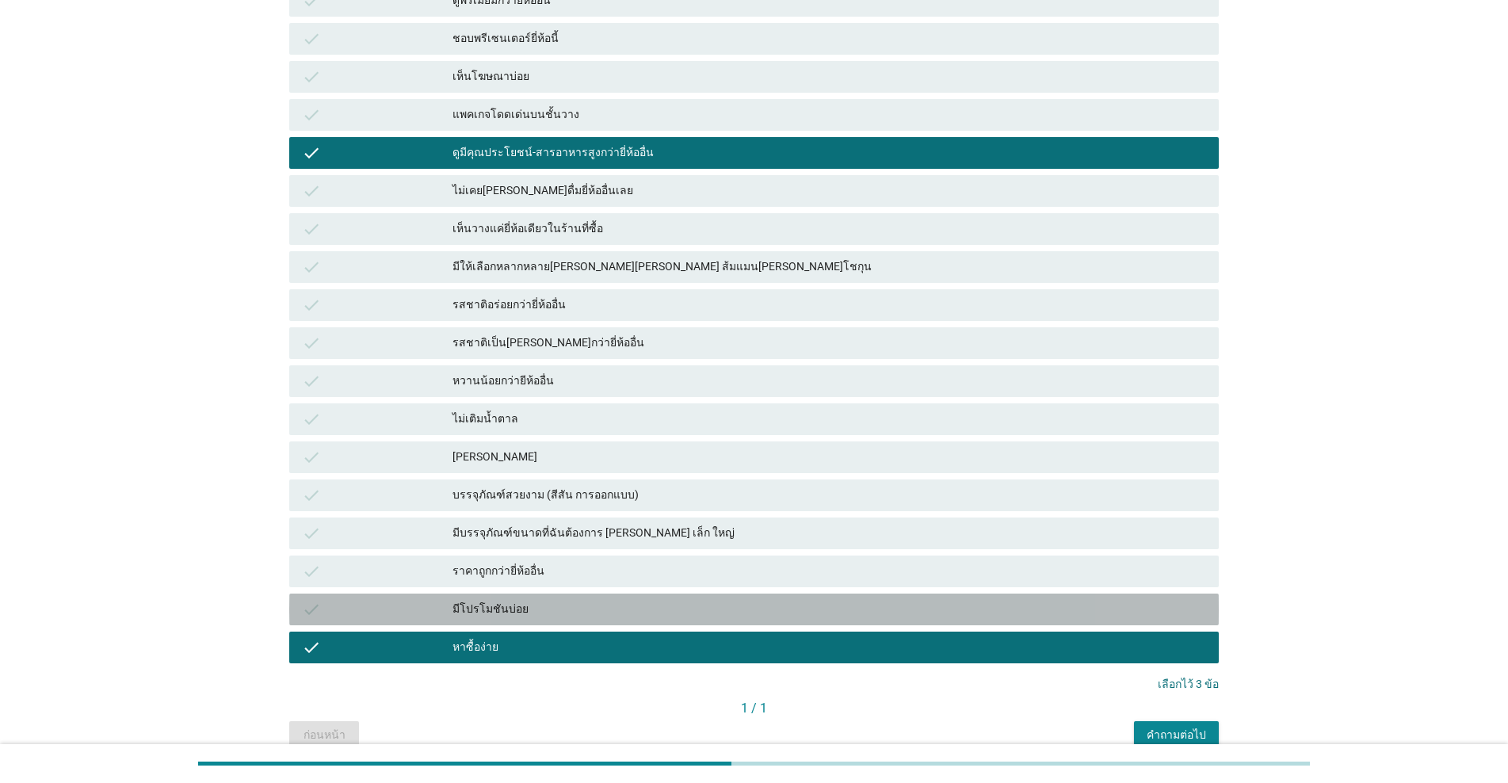
click at [762, 593] on div "check มีโปรโมชันบ่อย" at bounding box center [753, 609] width 929 height 32
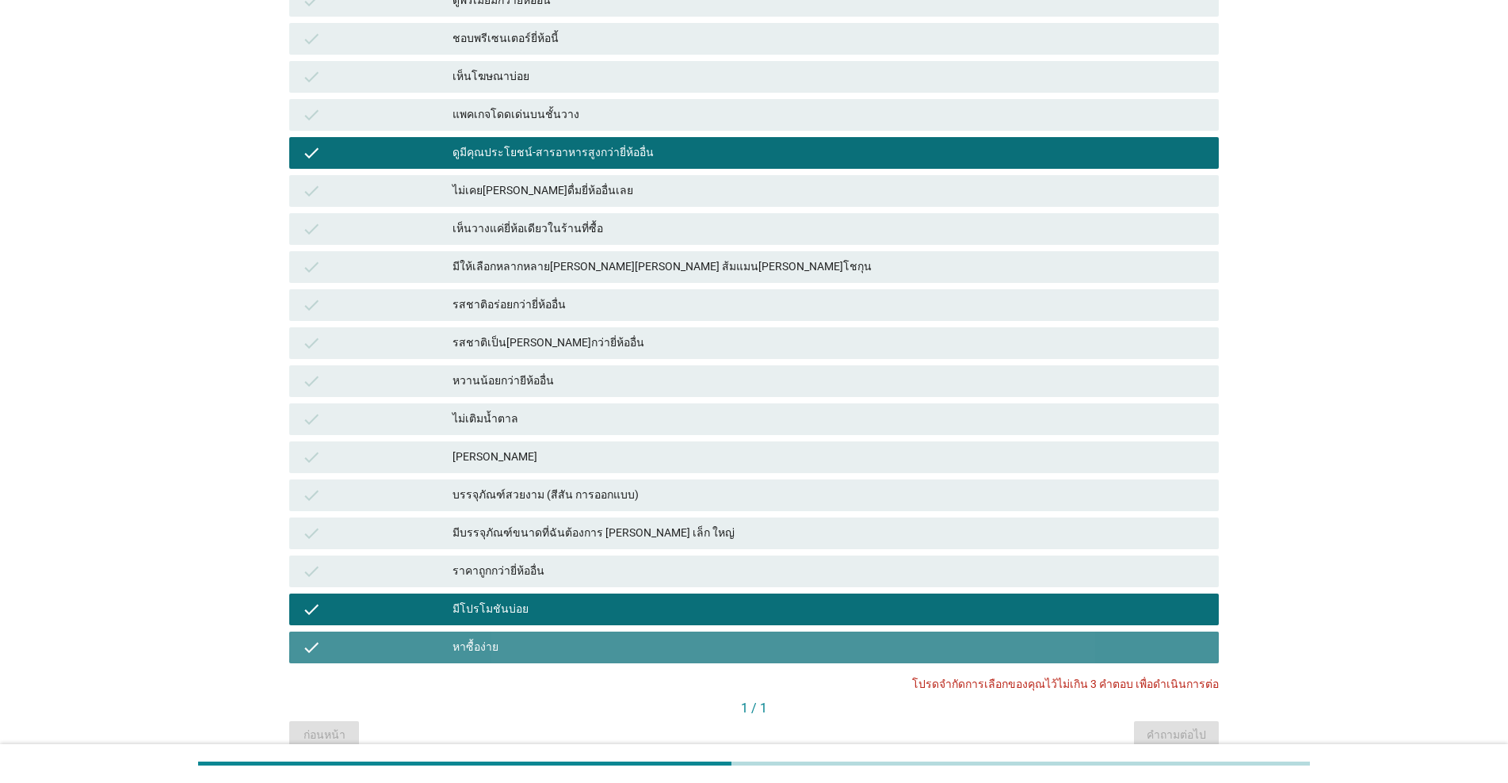
click at [743, 638] on div "หาซื้อง่าย" at bounding box center [829, 647] width 754 height 19
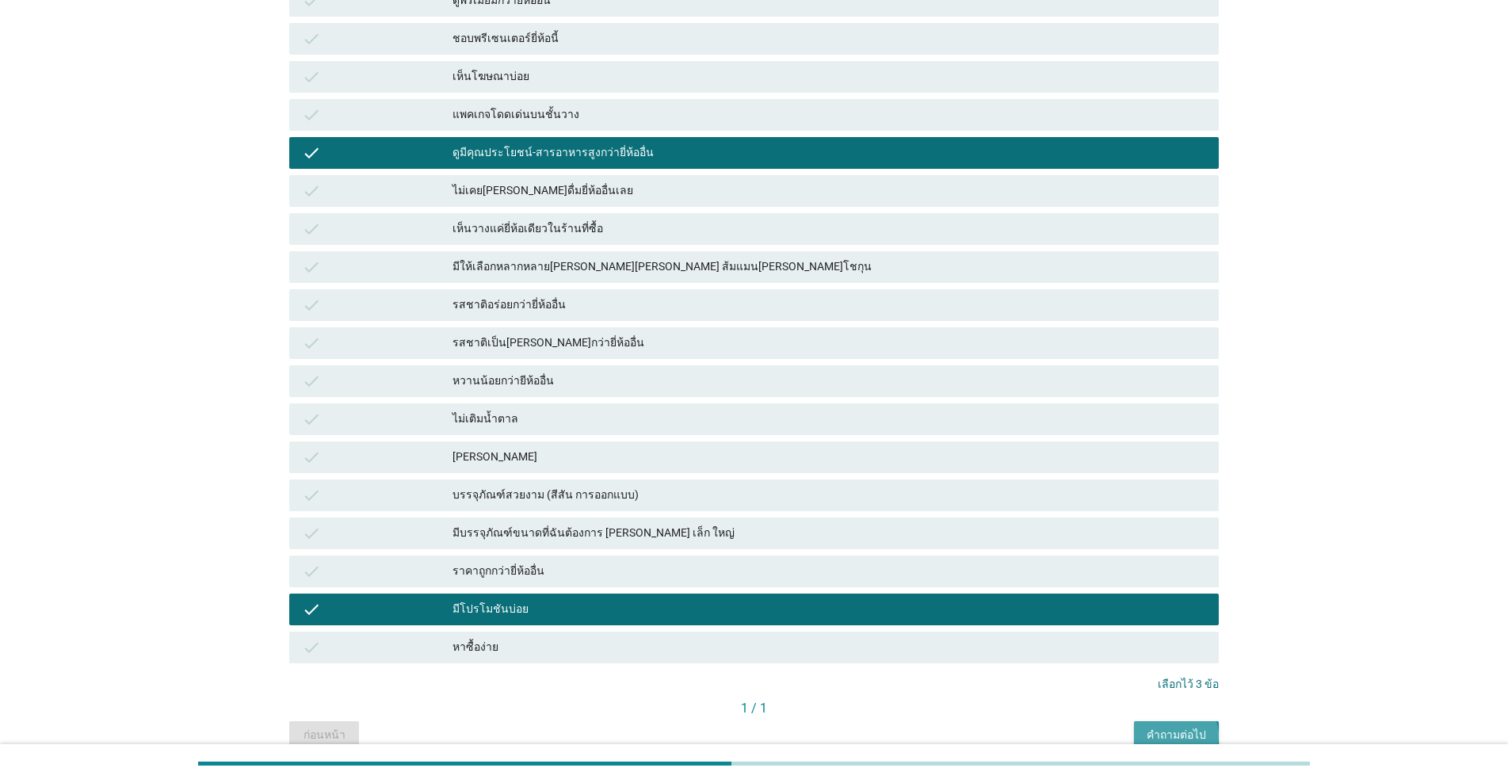
click at [778, 712] on button "คำถามต่อไป" at bounding box center [1176, 735] width 85 height 29
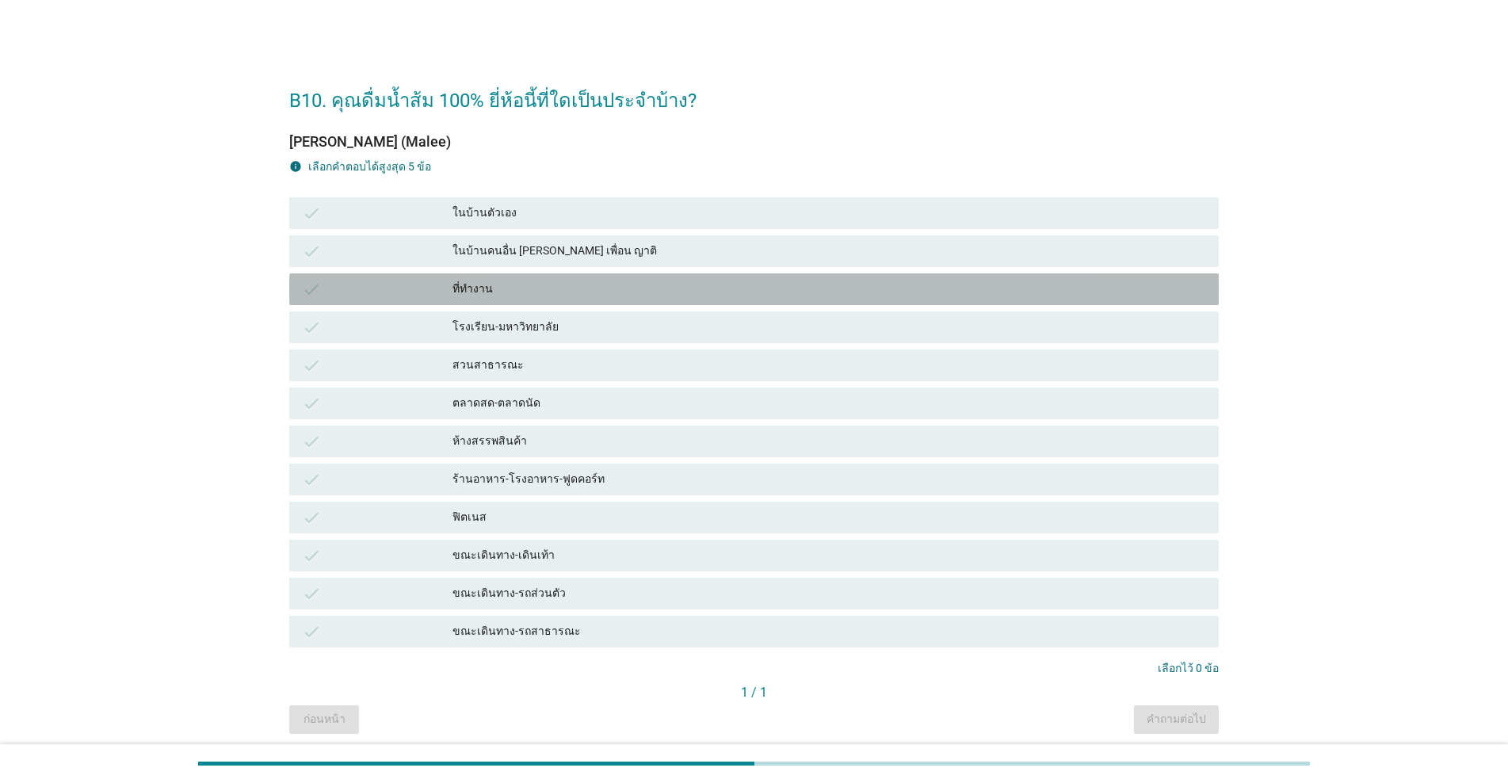
click at [636, 285] on div "ที่ทำงาน" at bounding box center [829, 289] width 754 height 19
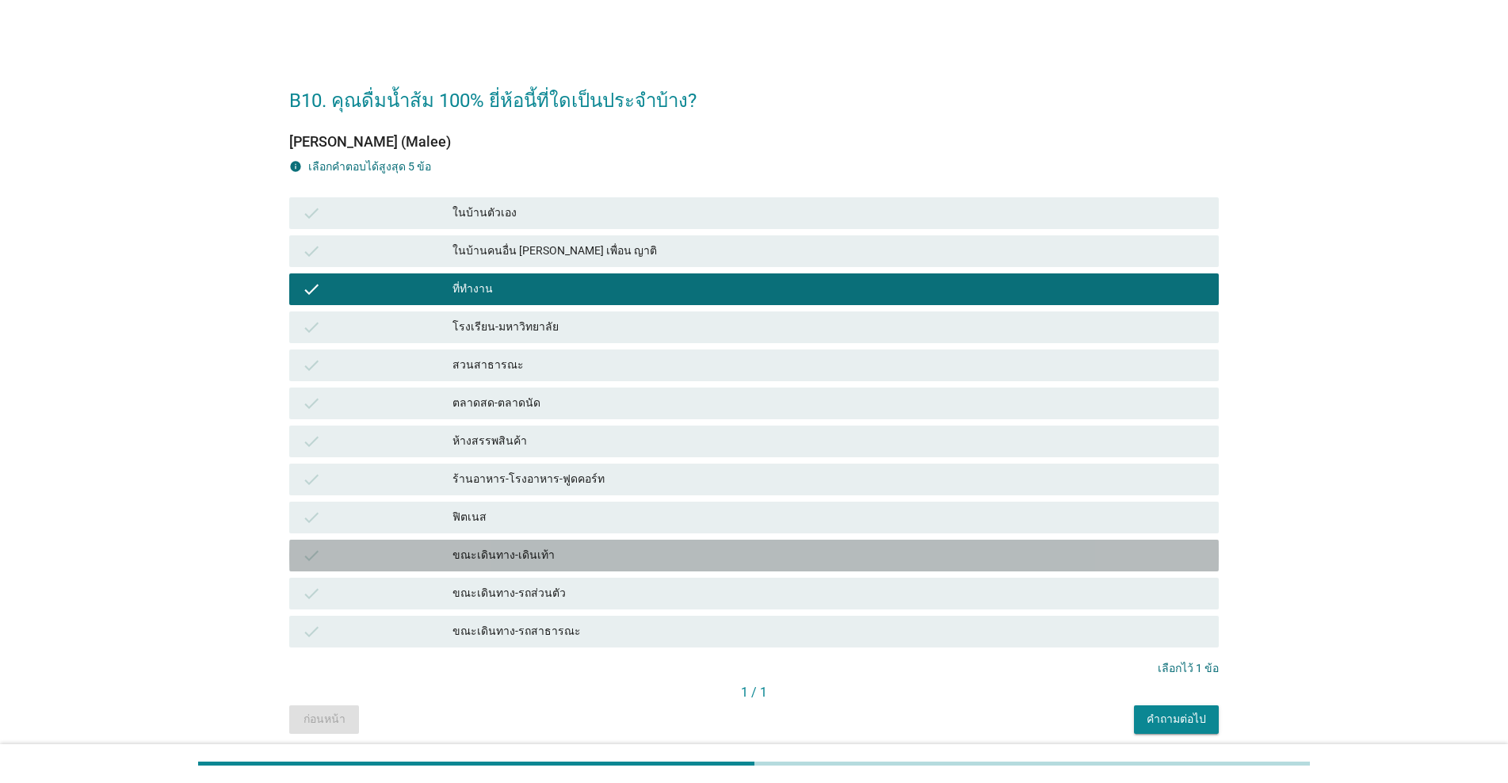
click at [629, 549] on div "ขณะเดินทาง-เดินเท้า" at bounding box center [829, 555] width 754 height 19
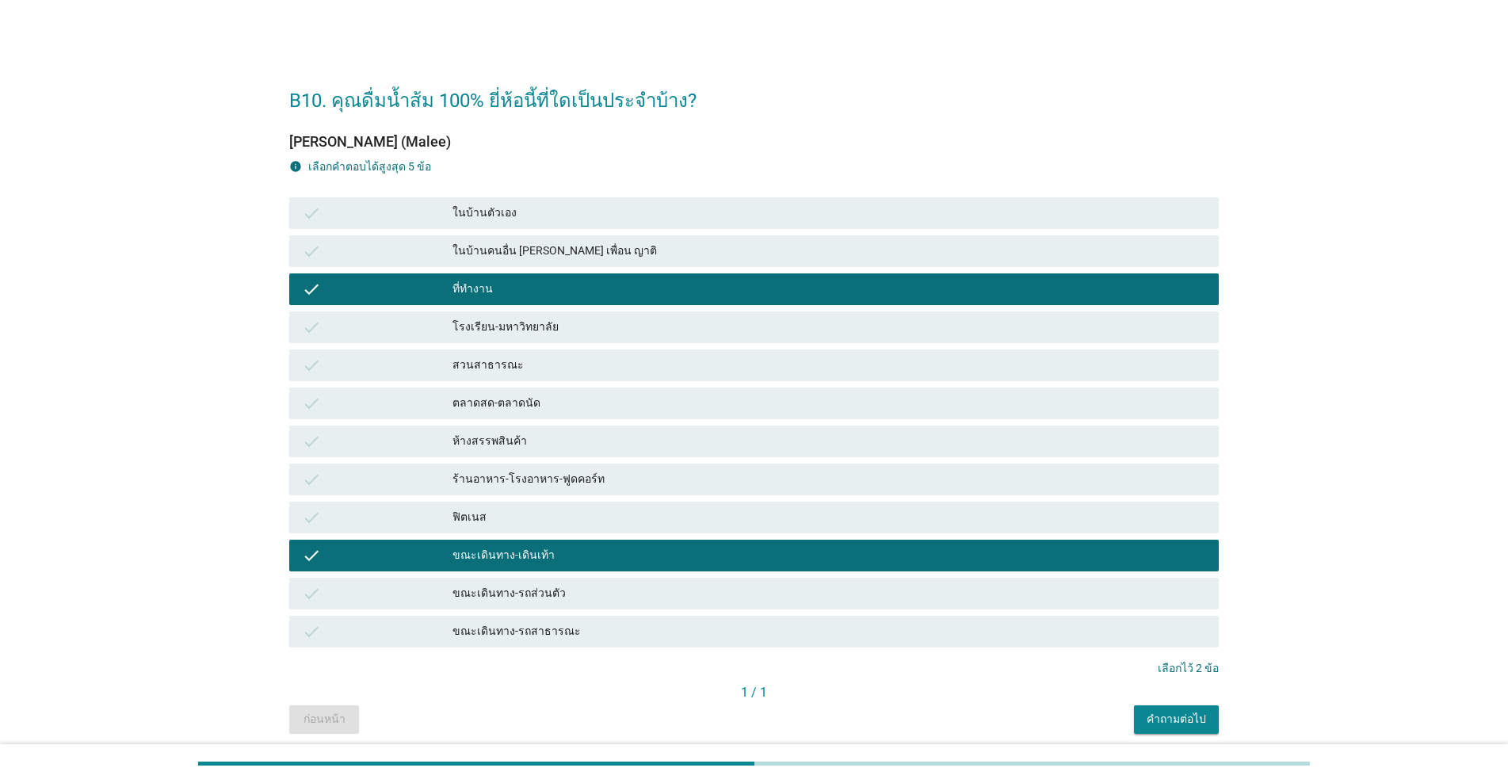
click at [628, 549] on div "ขณะเดินทาง-เดินเท้า" at bounding box center [829, 555] width 754 height 19
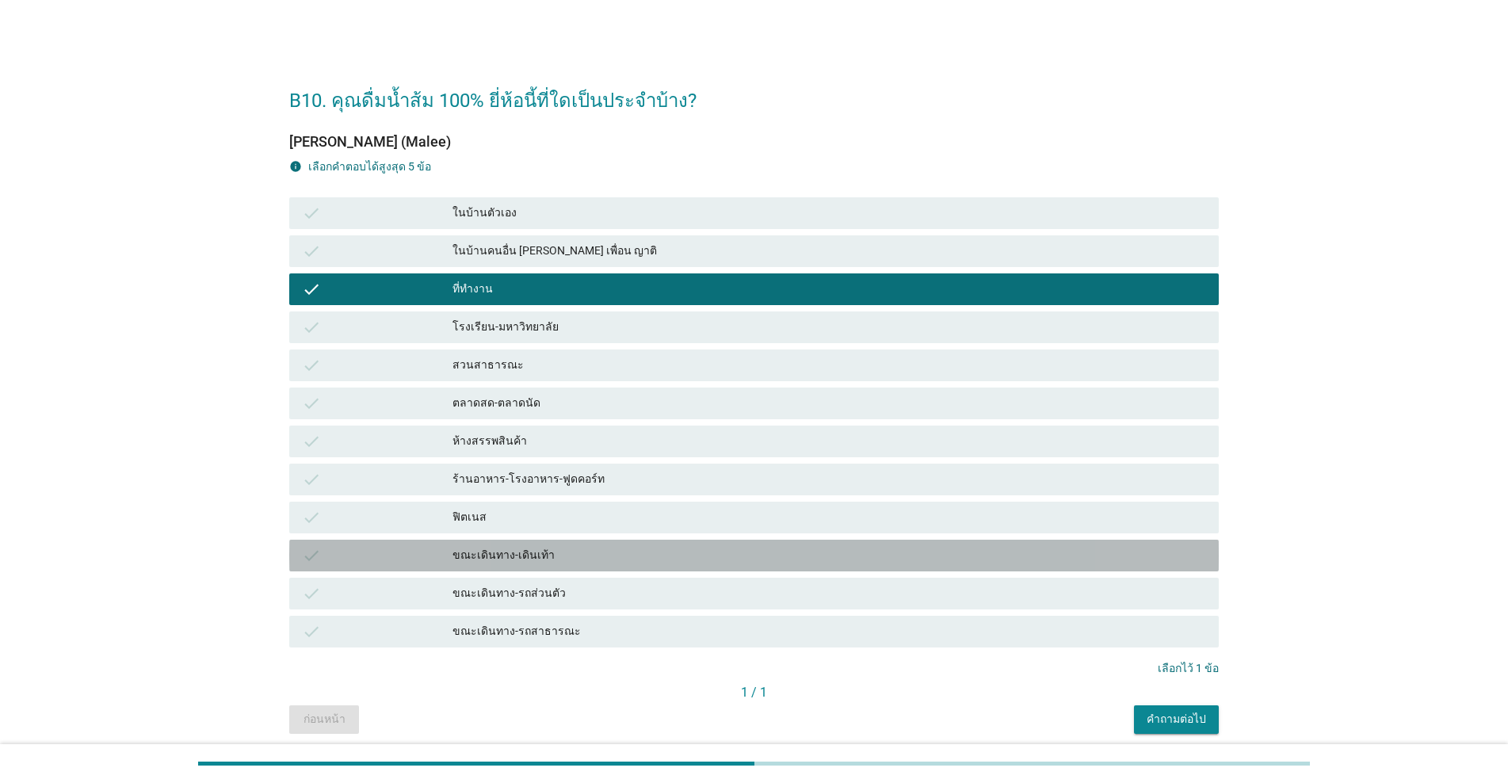
click at [630, 551] on div "ขณะเดินทาง-เดินเท้า" at bounding box center [829, 555] width 754 height 19
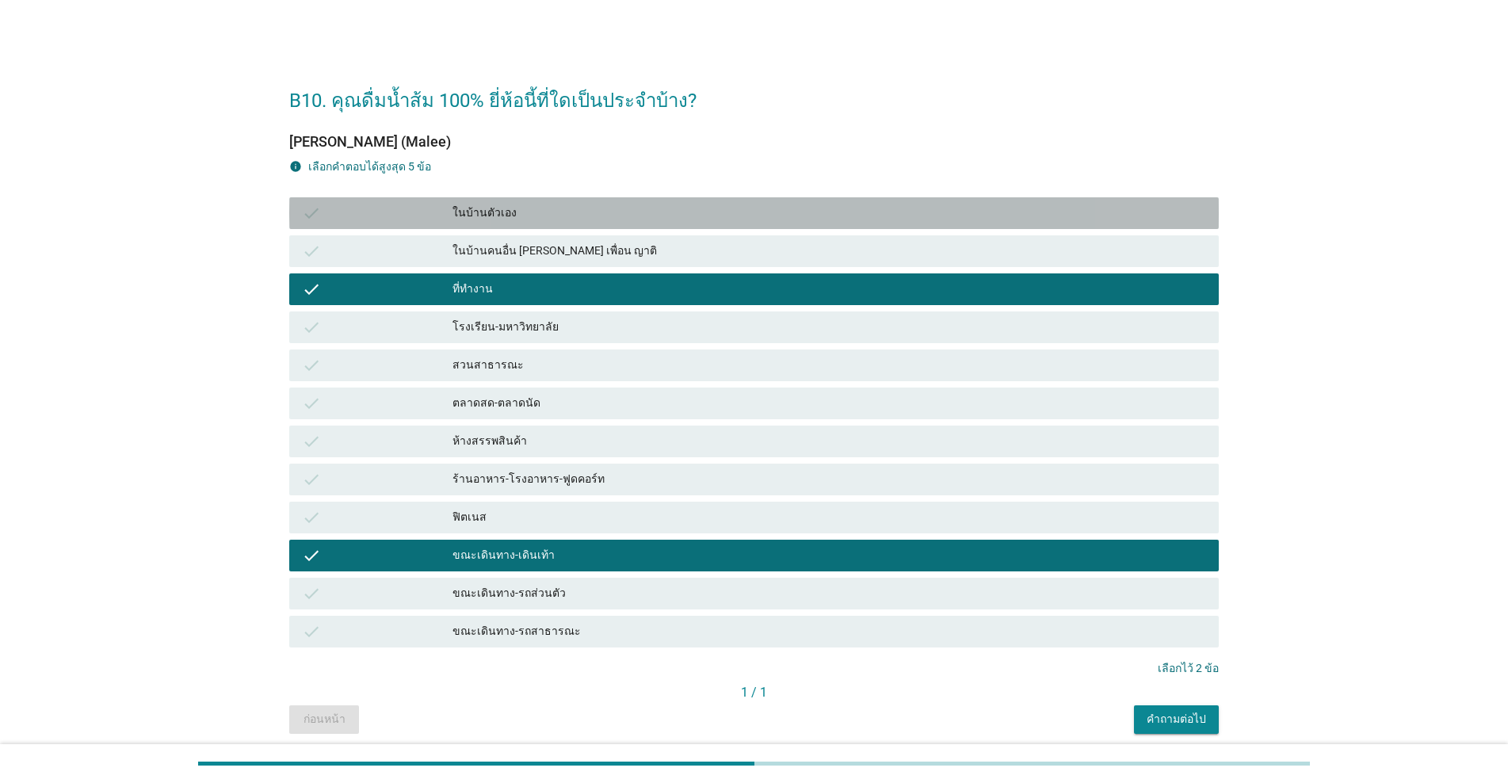
click at [584, 206] on div "ในบ้านตัวเอง" at bounding box center [829, 213] width 754 height 19
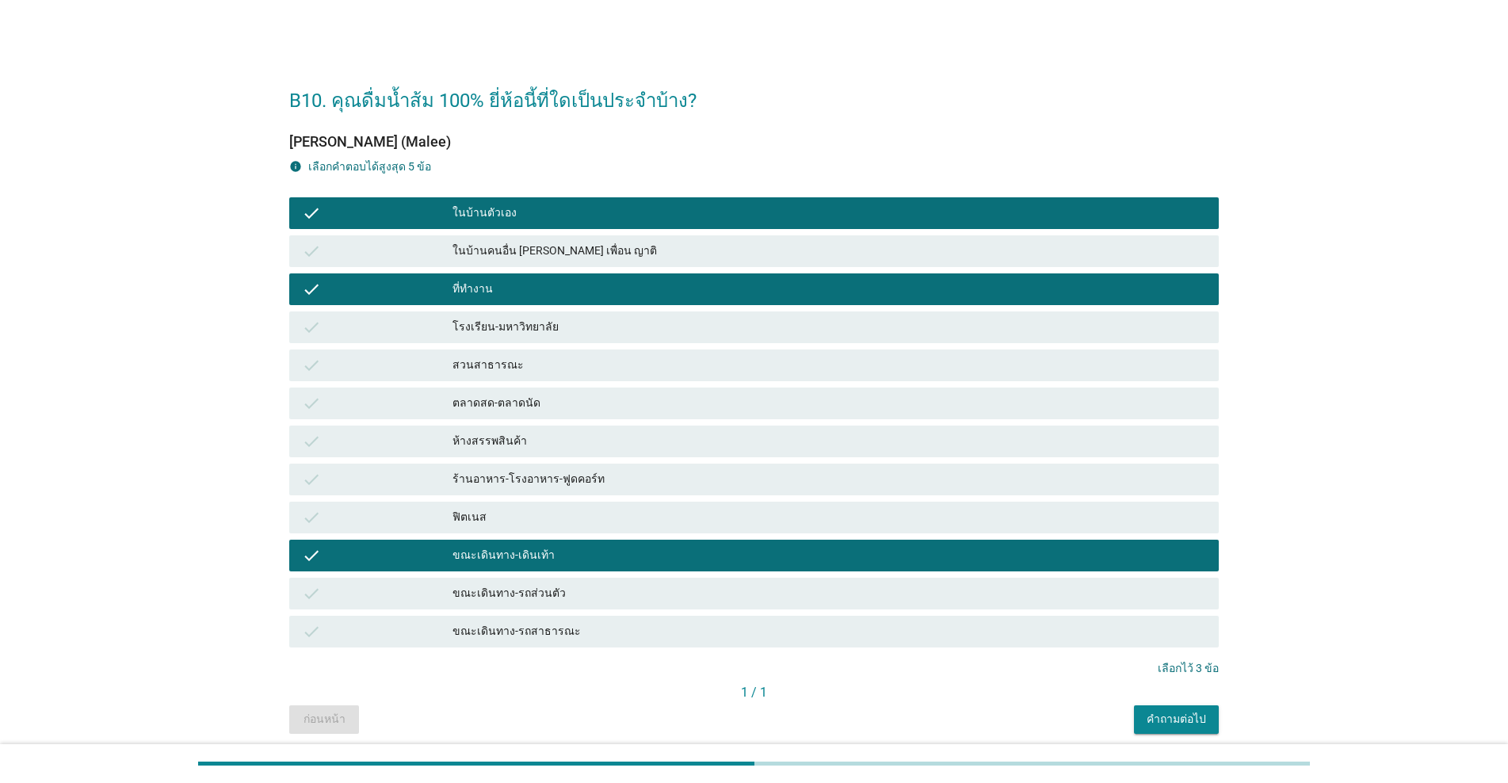
click at [574, 550] on div "ขณะเดินทาง-เดินเท้า" at bounding box center [829, 555] width 754 height 19
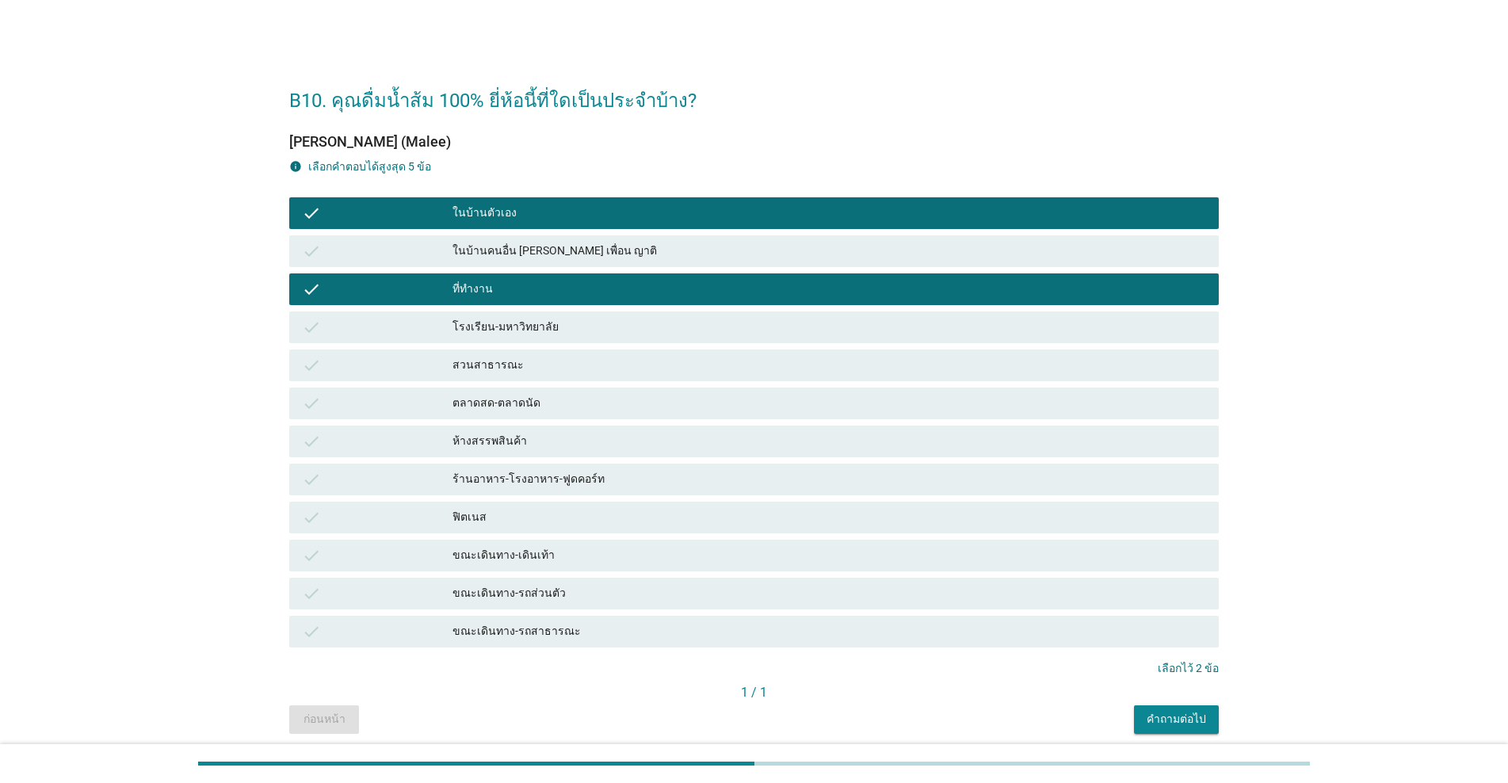
click at [778, 712] on div "คำถามต่อไป" at bounding box center [1176, 719] width 59 height 17
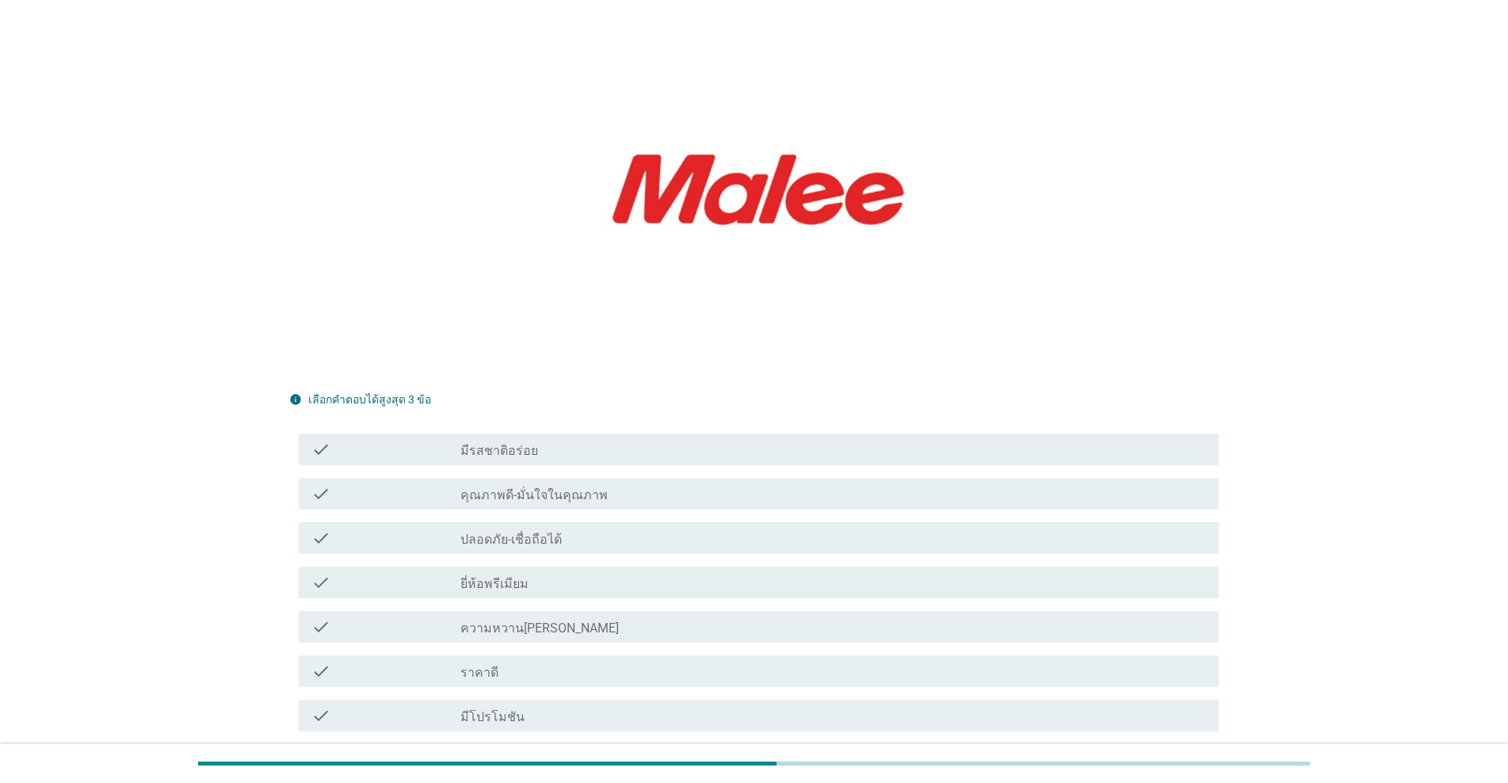
scroll to position [238, 0]
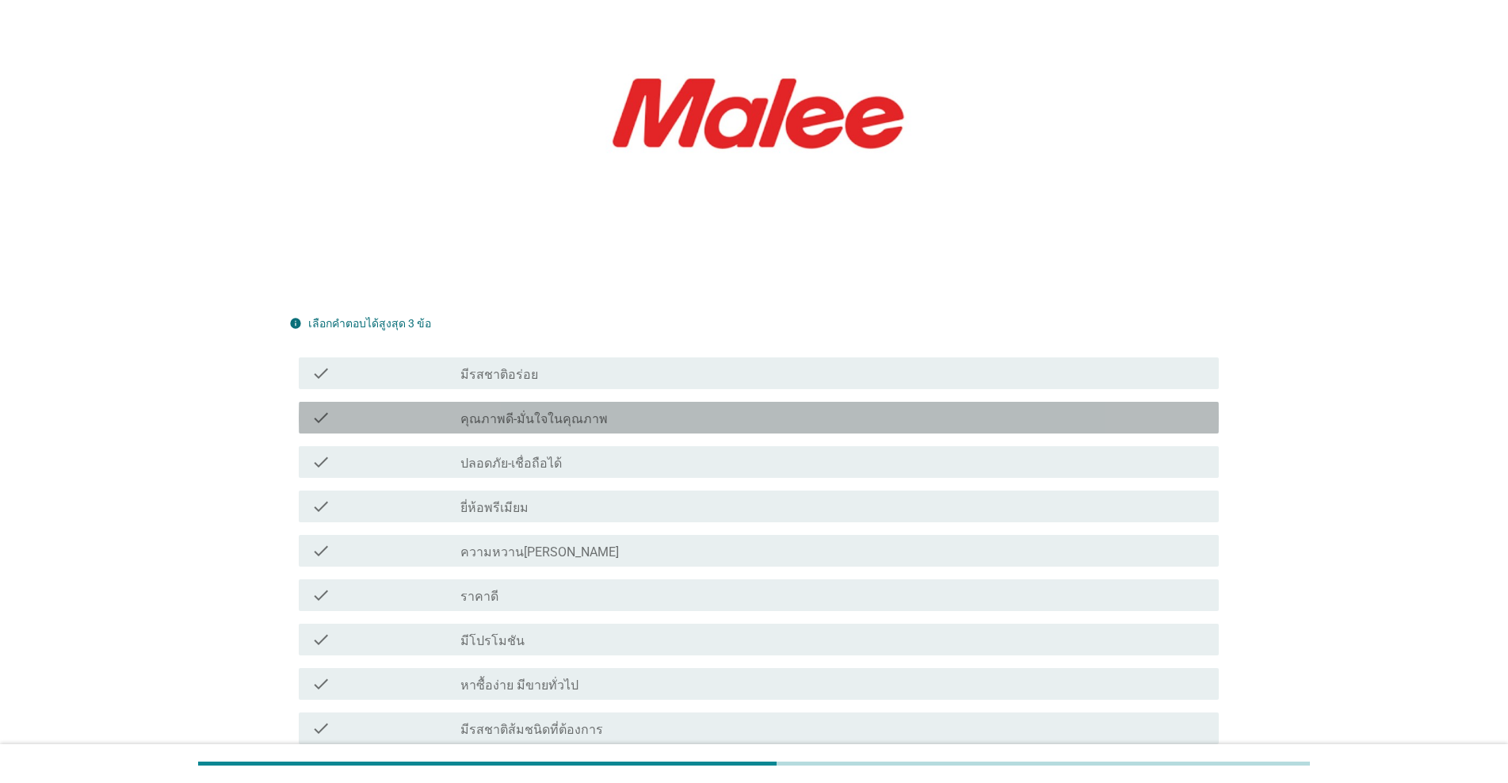
click at [632, 402] on div "check check_box_outline_blank คุณภาพดี-มั่นใจในคุณภาพ" at bounding box center [759, 418] width 920 height 32
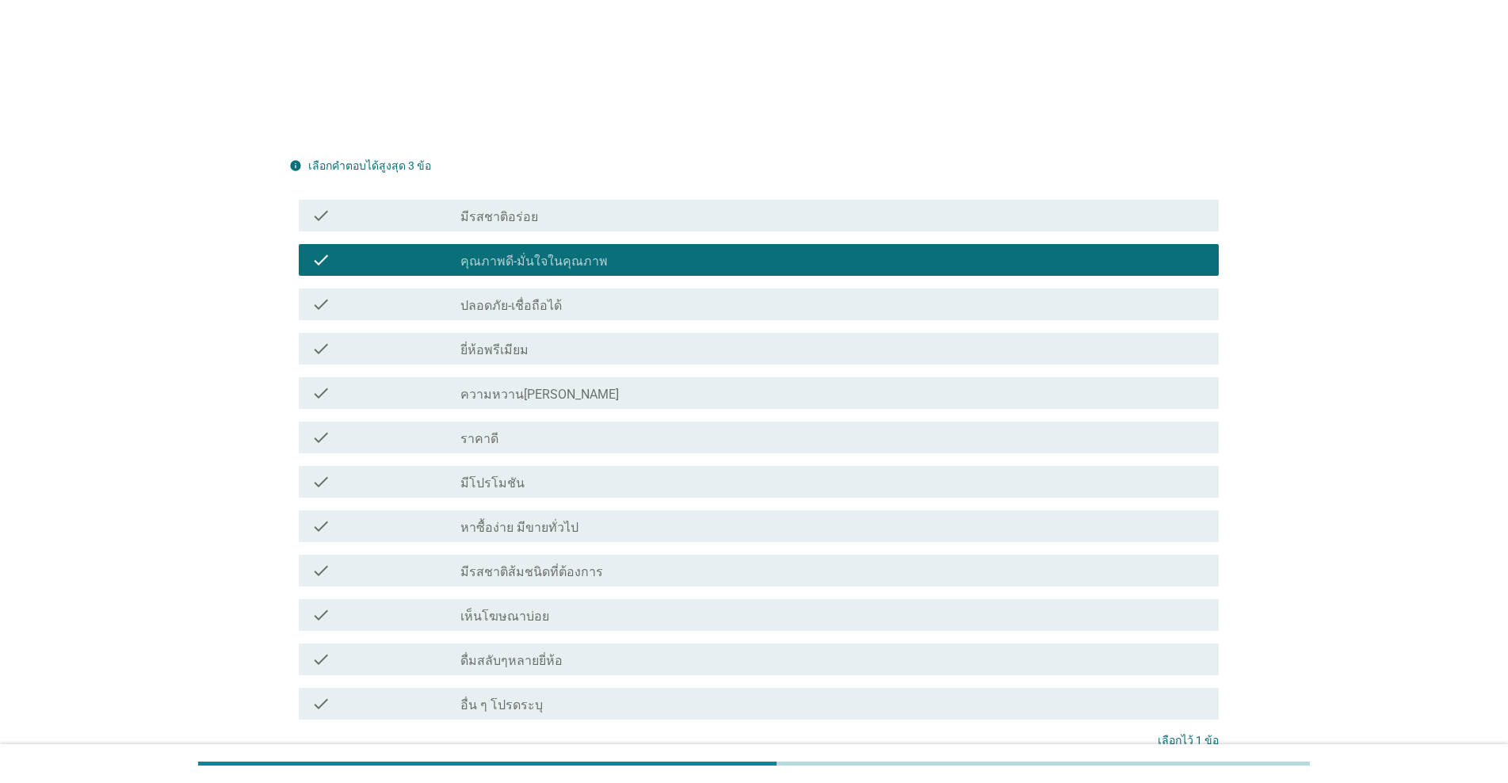
scroll to position [396, 0]
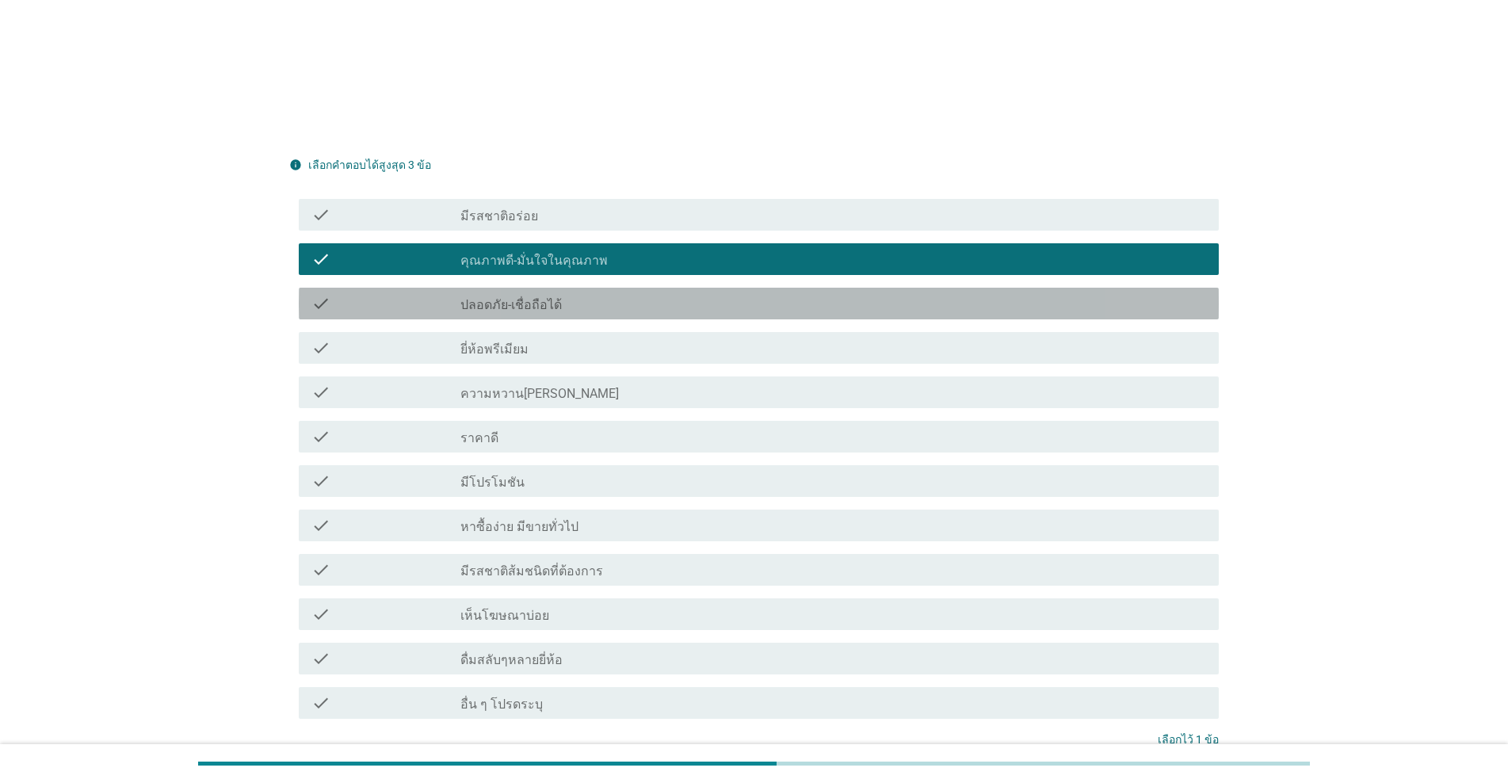
click at [640, 294] on div "check_box_outline_blank ปลอดภัย-เชื่อถือได้" at bounding box center [833, 303] width 746 height 19
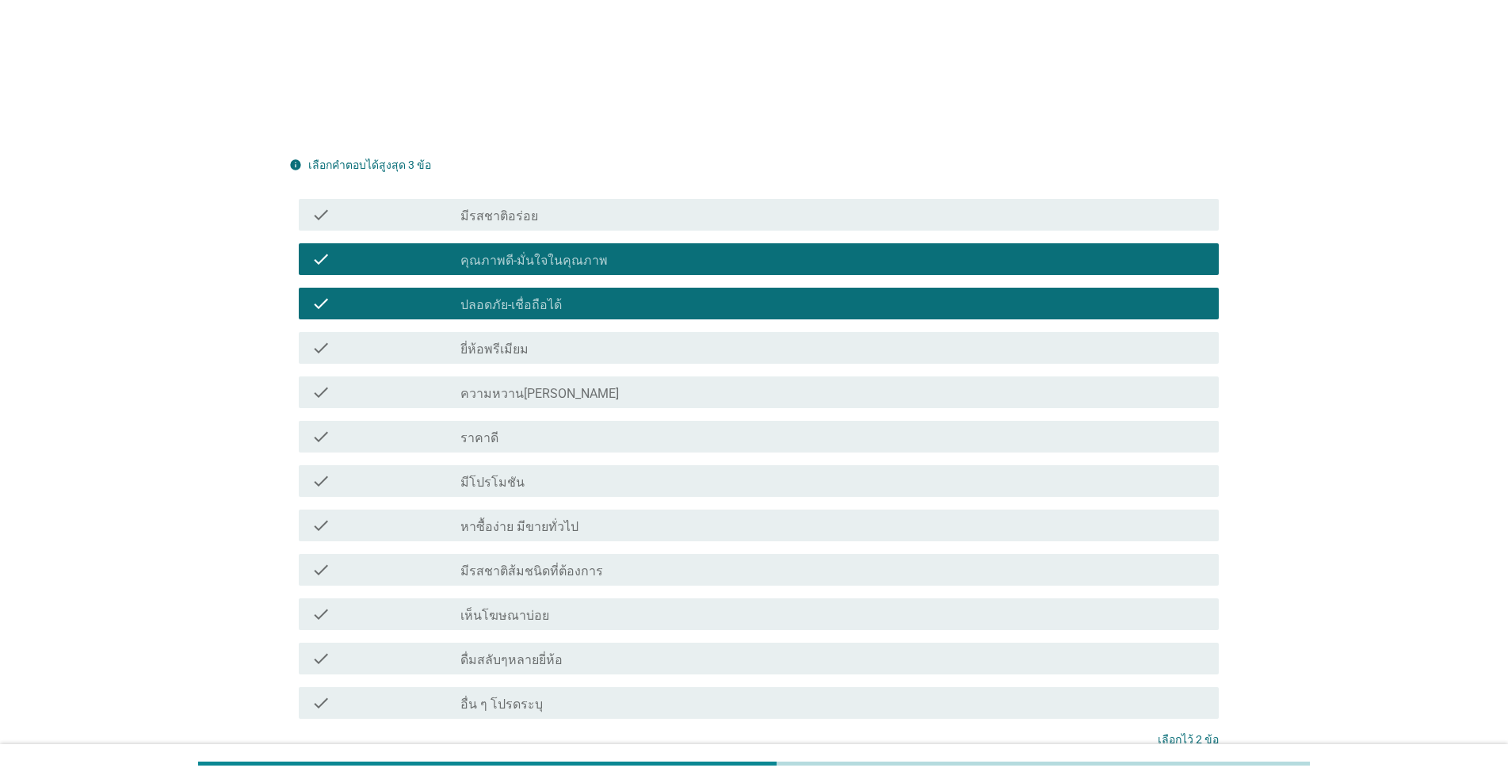
click at [632, 465] on div "check check_box_outline_blank มีโปรโมชัน" at bounding box center [759, 481] width 920 height 32
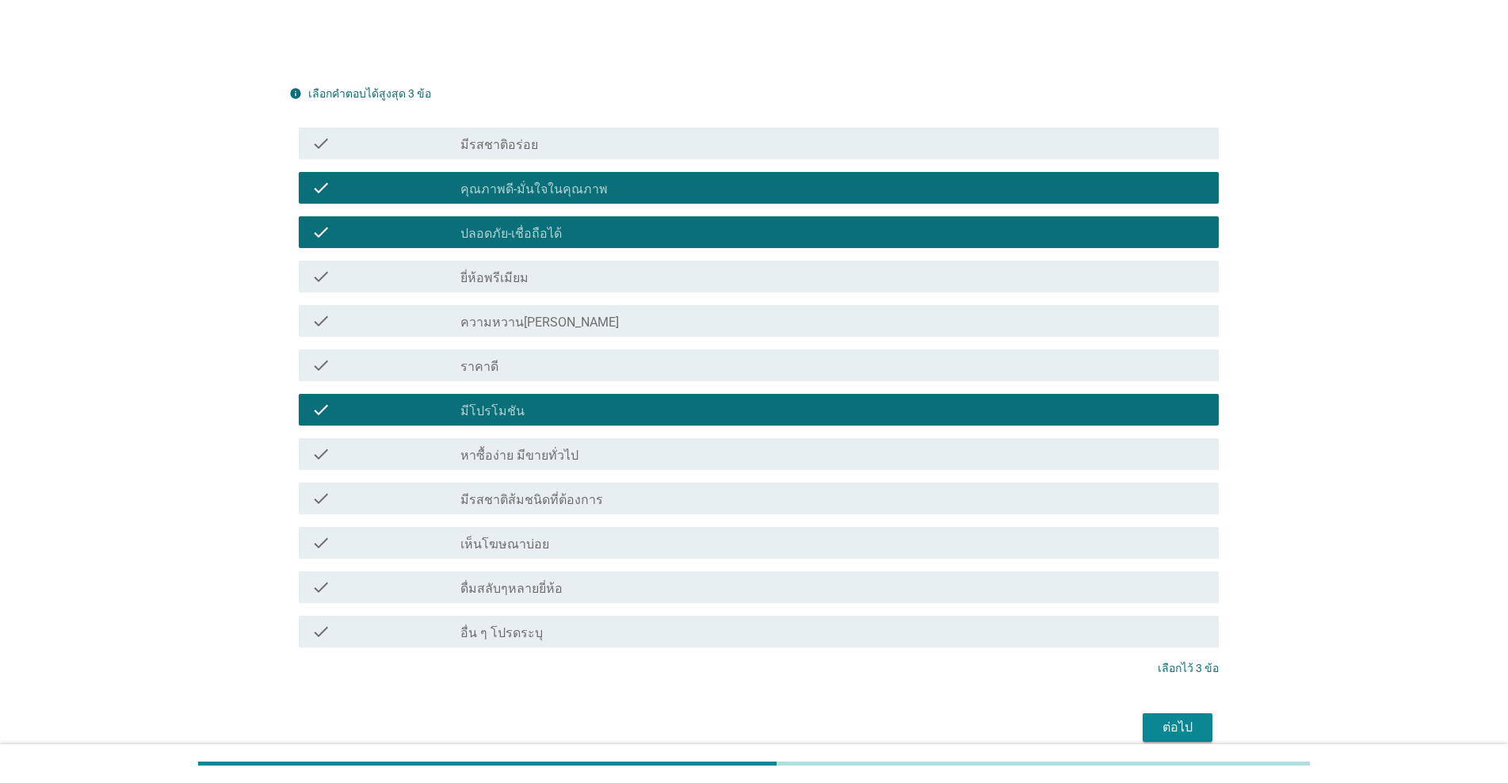
scroll to position [512, 0]
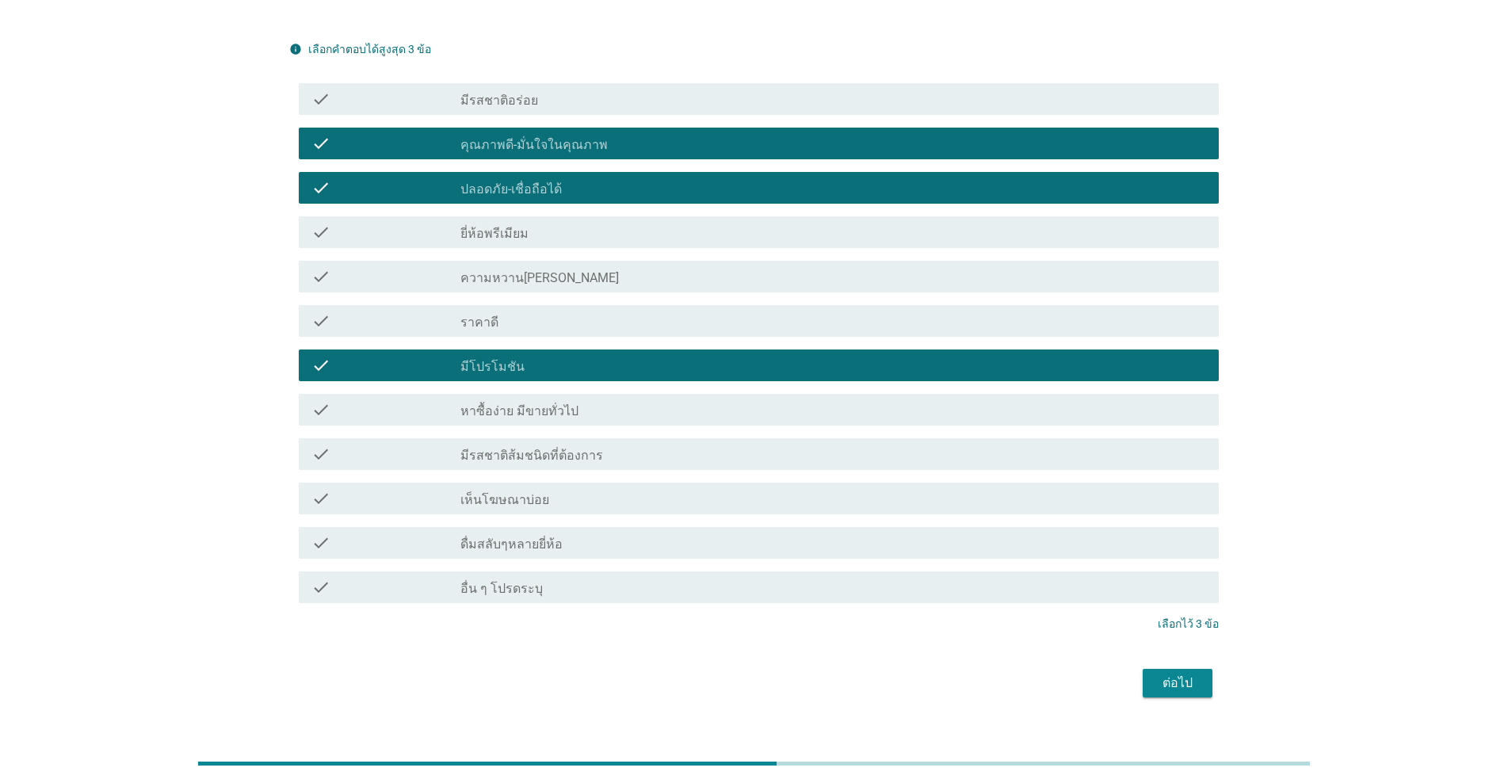
click at [778, 674] on div "ต่อไป" at bounding box center [1177, 683] width 44 height 19
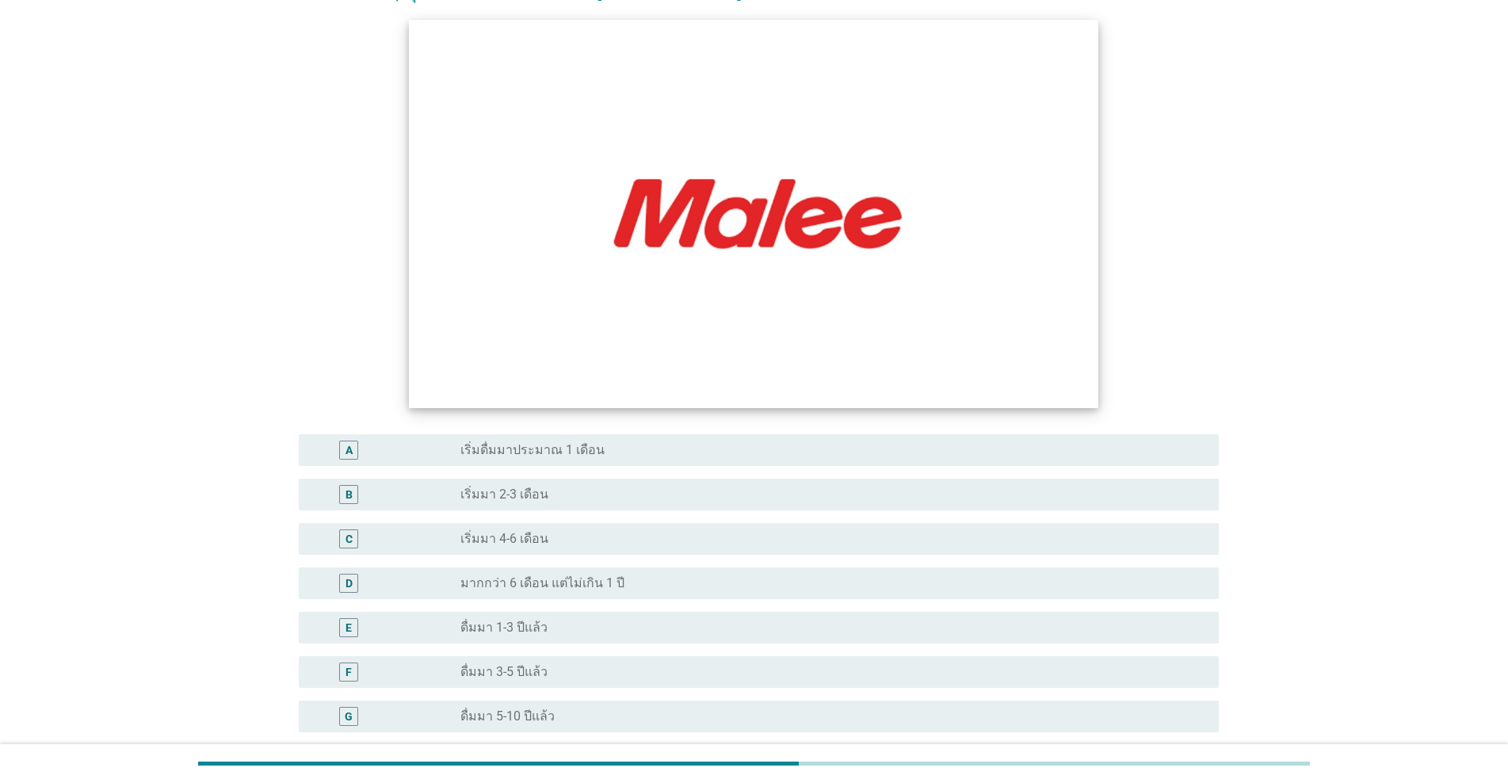
scroll to position [238, 0]
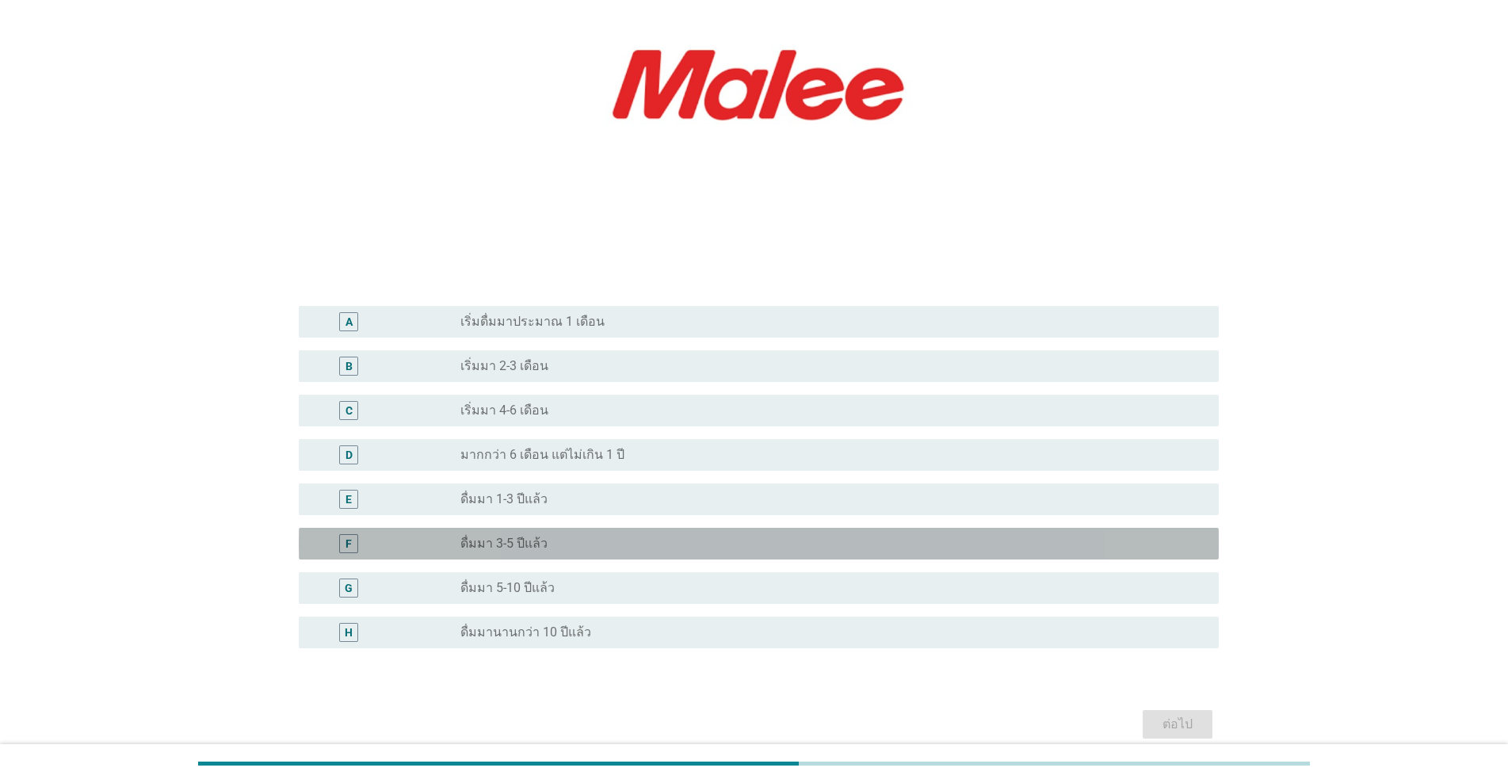
click at [642, 535] on div "radio_button_unchecked ดื่มมา 3-5 ปีแล้ว" at bounding box center [833, 543] width 746 height 19
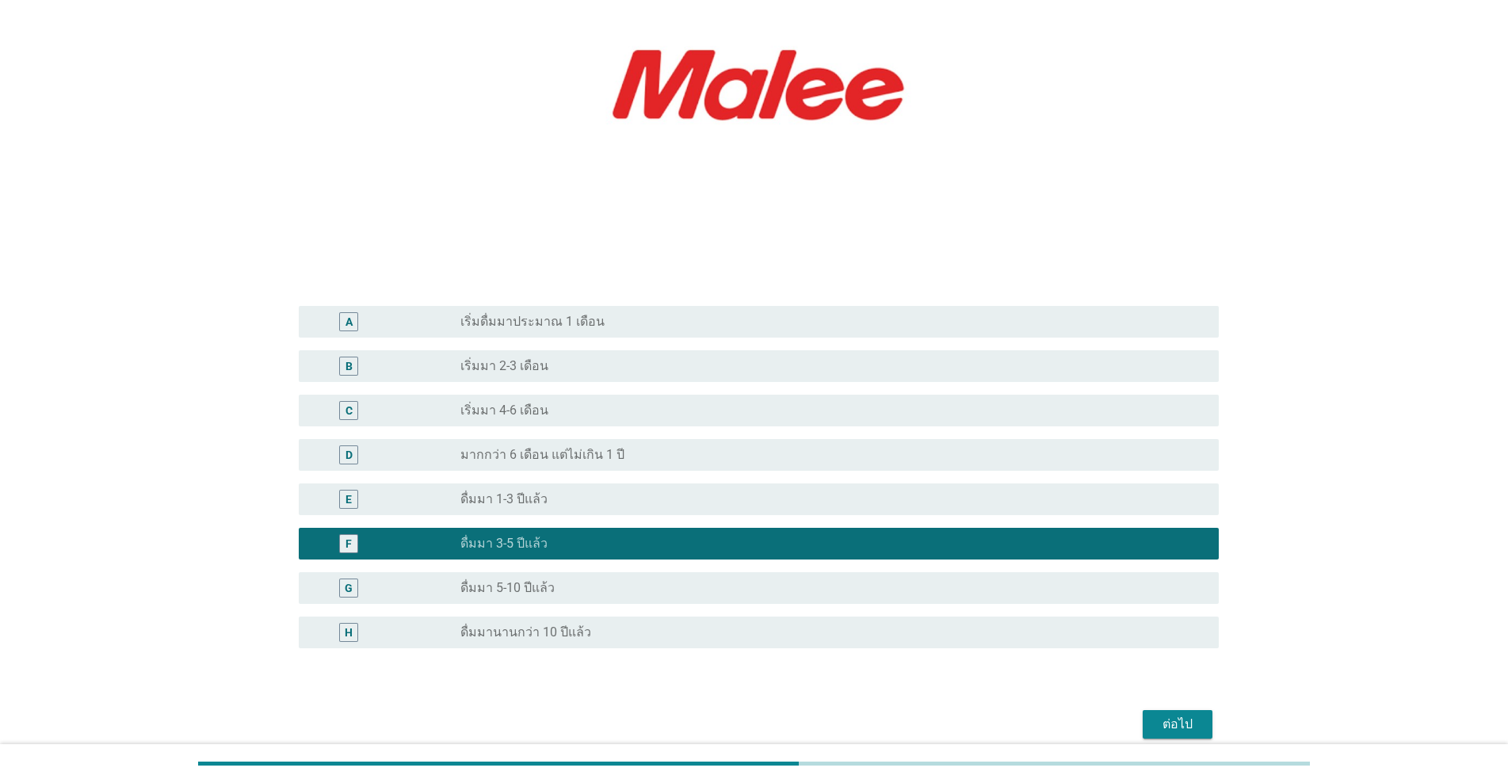
click at [778, 712] on div "ต่อไป" at bounding box center [1177, 724] width 44 height 19
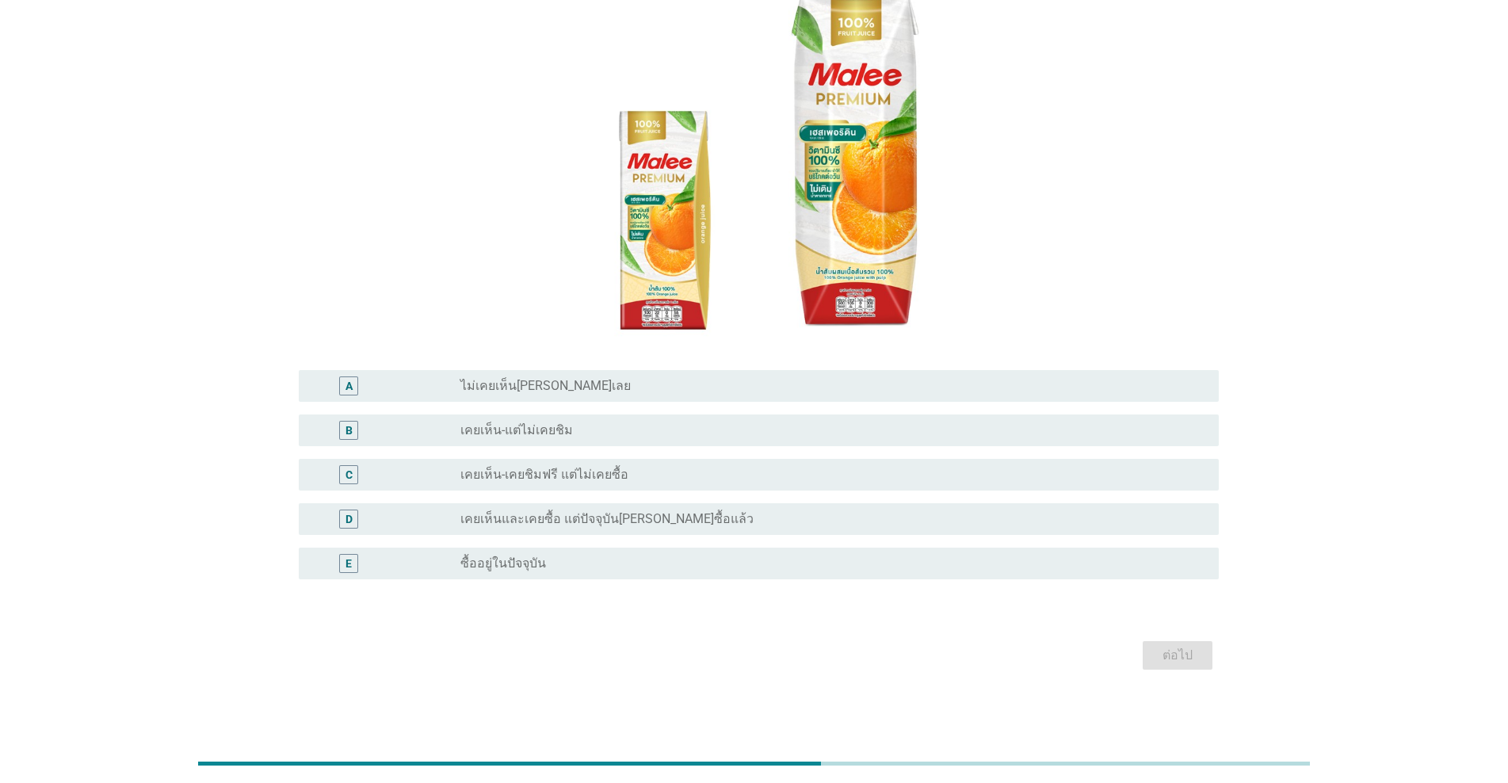
scroll to position [174, 0]
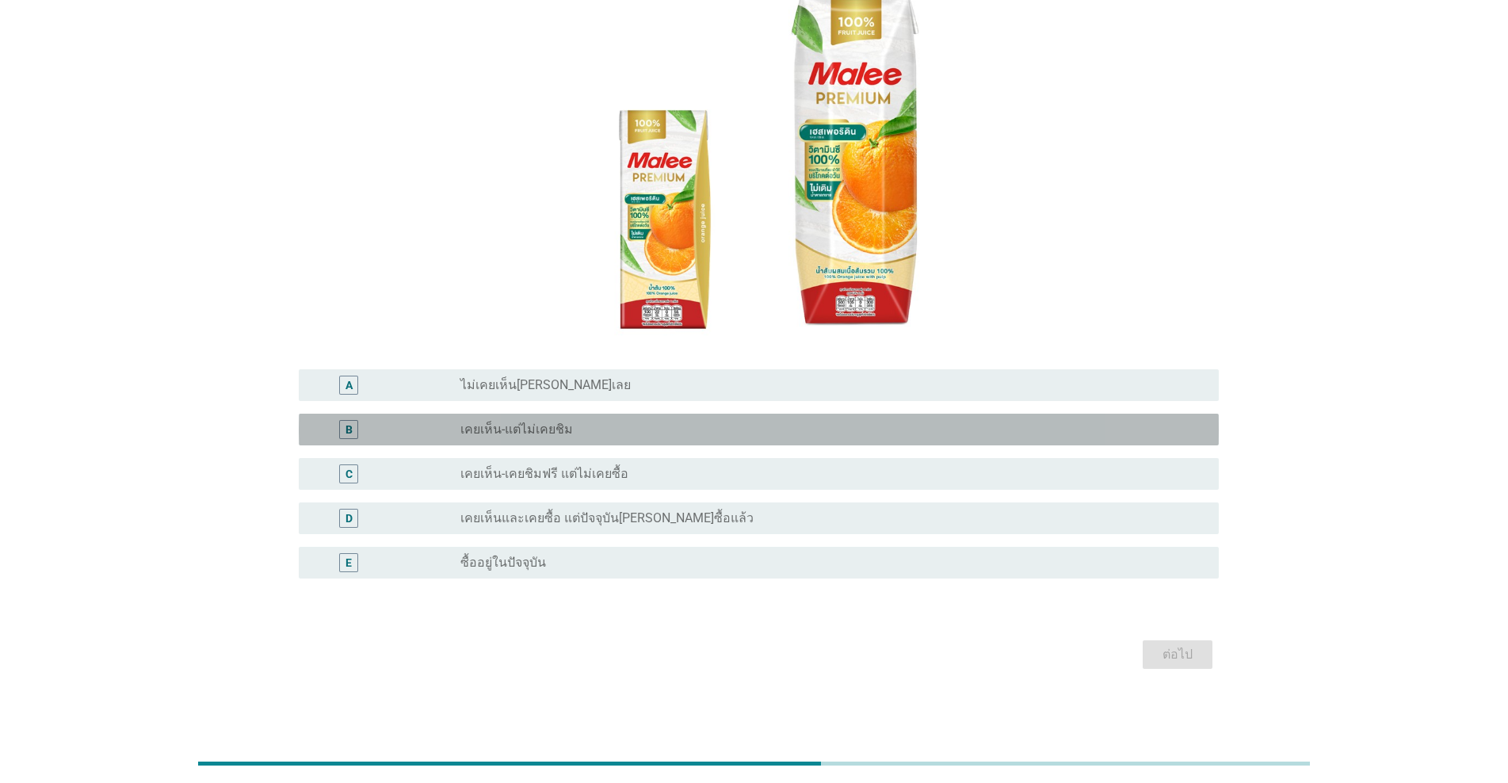
click at [712, 422] on div "radio_button_unchecked เคยเห็น-แต่ไม่เคยชิม" at bounding box center [826, 430] width 733 height 16
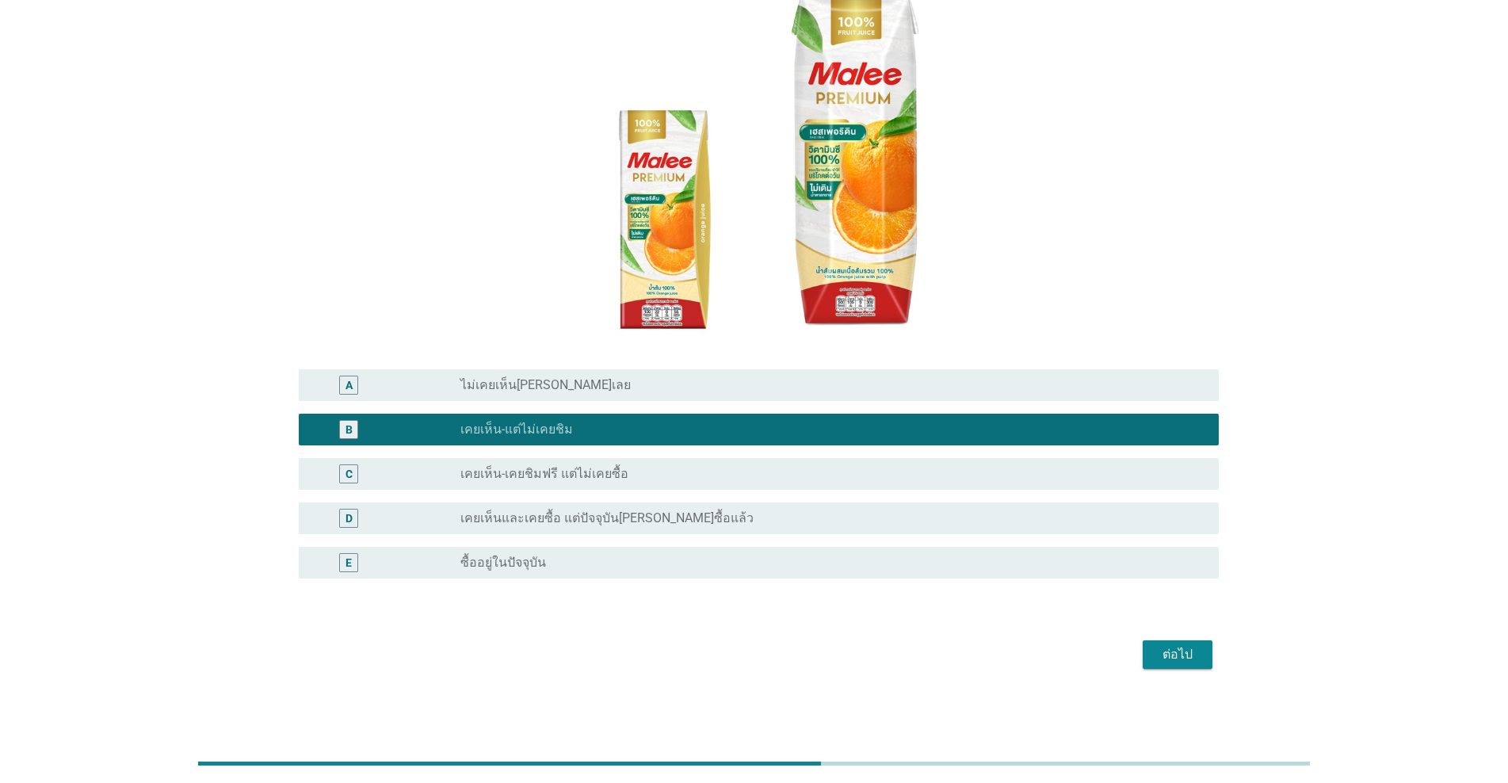
click at [778, 653] on div "ต่อไป" at bounding box center [1177, 654] width 44 height 19
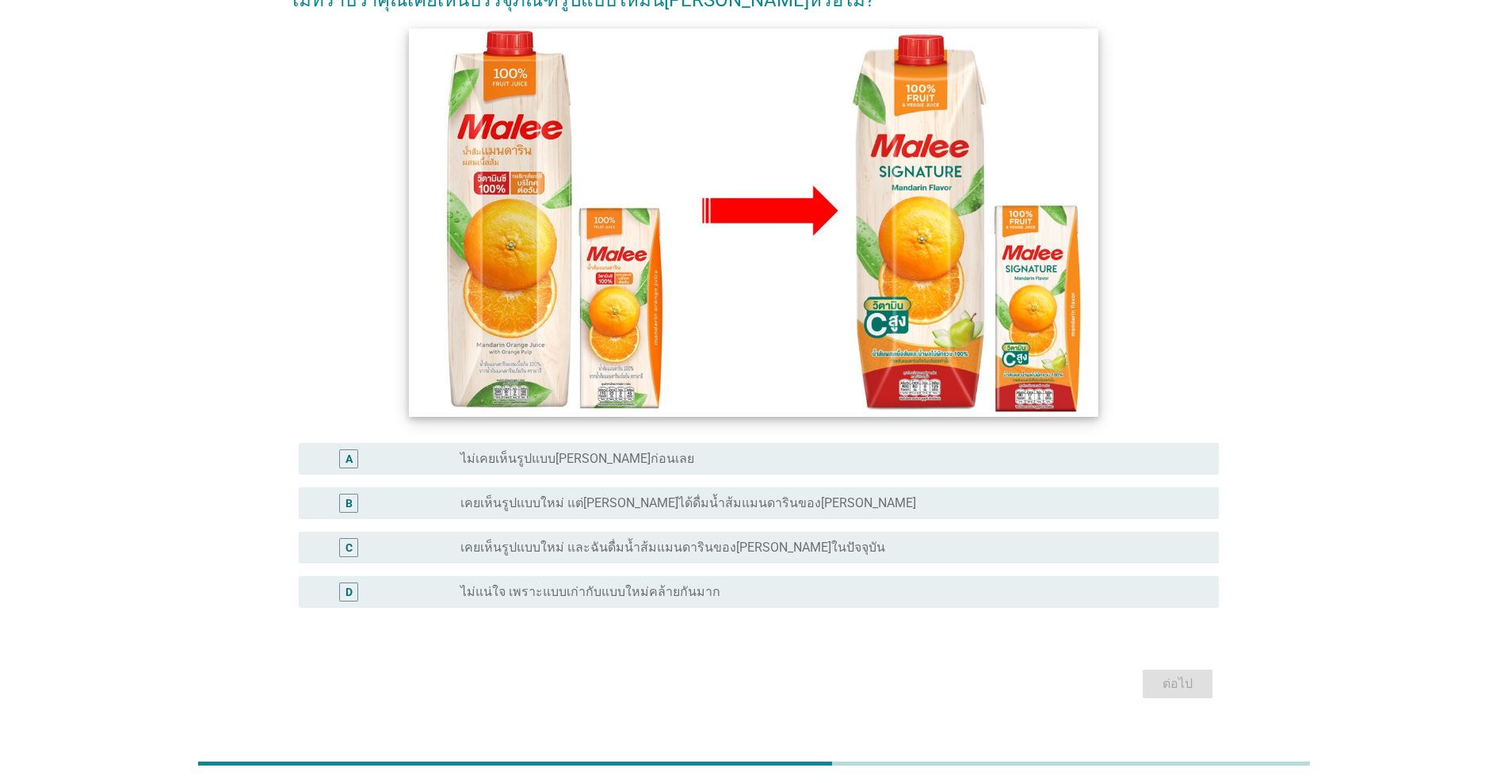
scroll to position [158, 0]
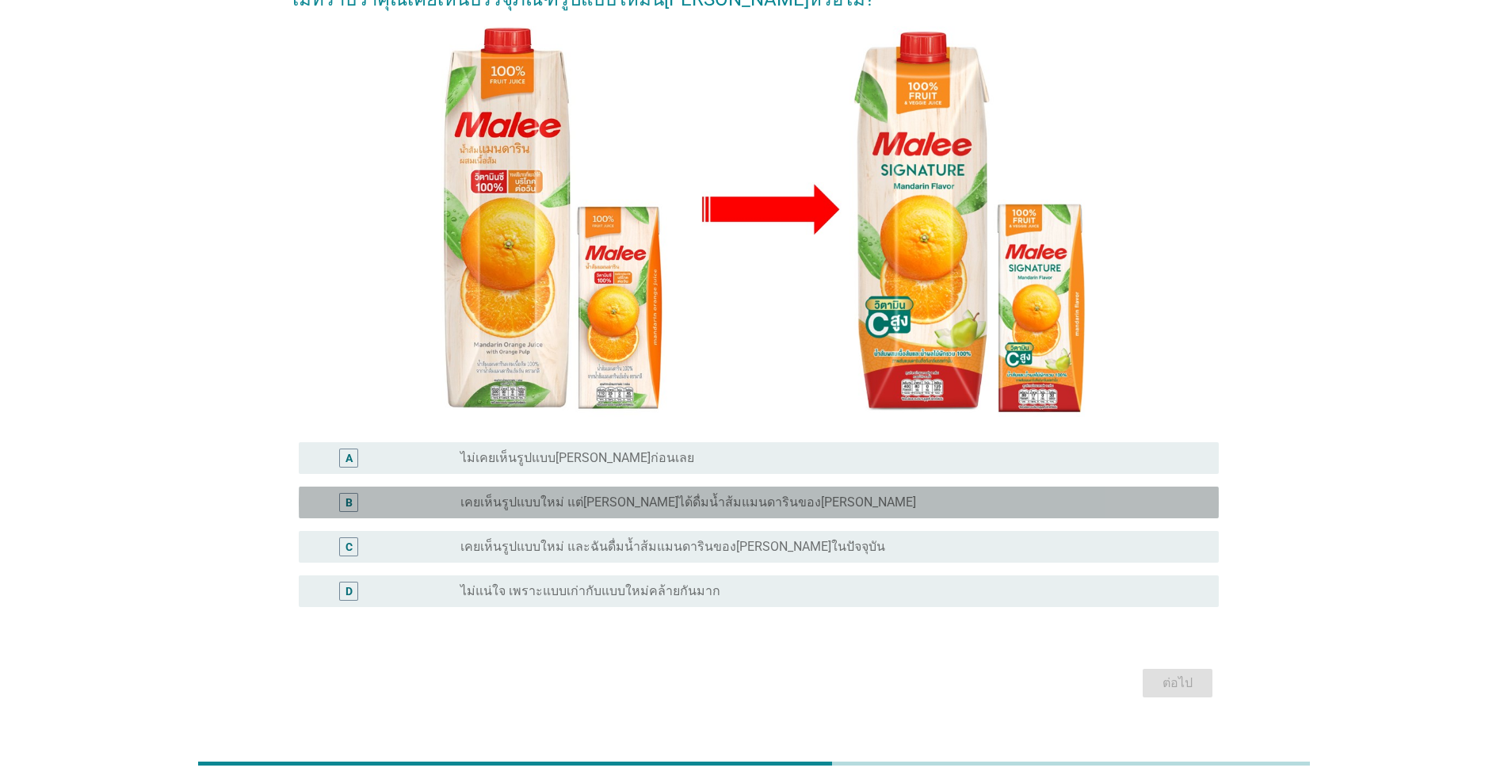
click at [715, 506] on label "เคยเห็นรูปแบบใหม่ แต่[PERSON_NAME]ได้ดื่มน้ำส้มแมนดารินของ[PERSON_NAME]" at bounding box center [688, 502] width 456 height 16
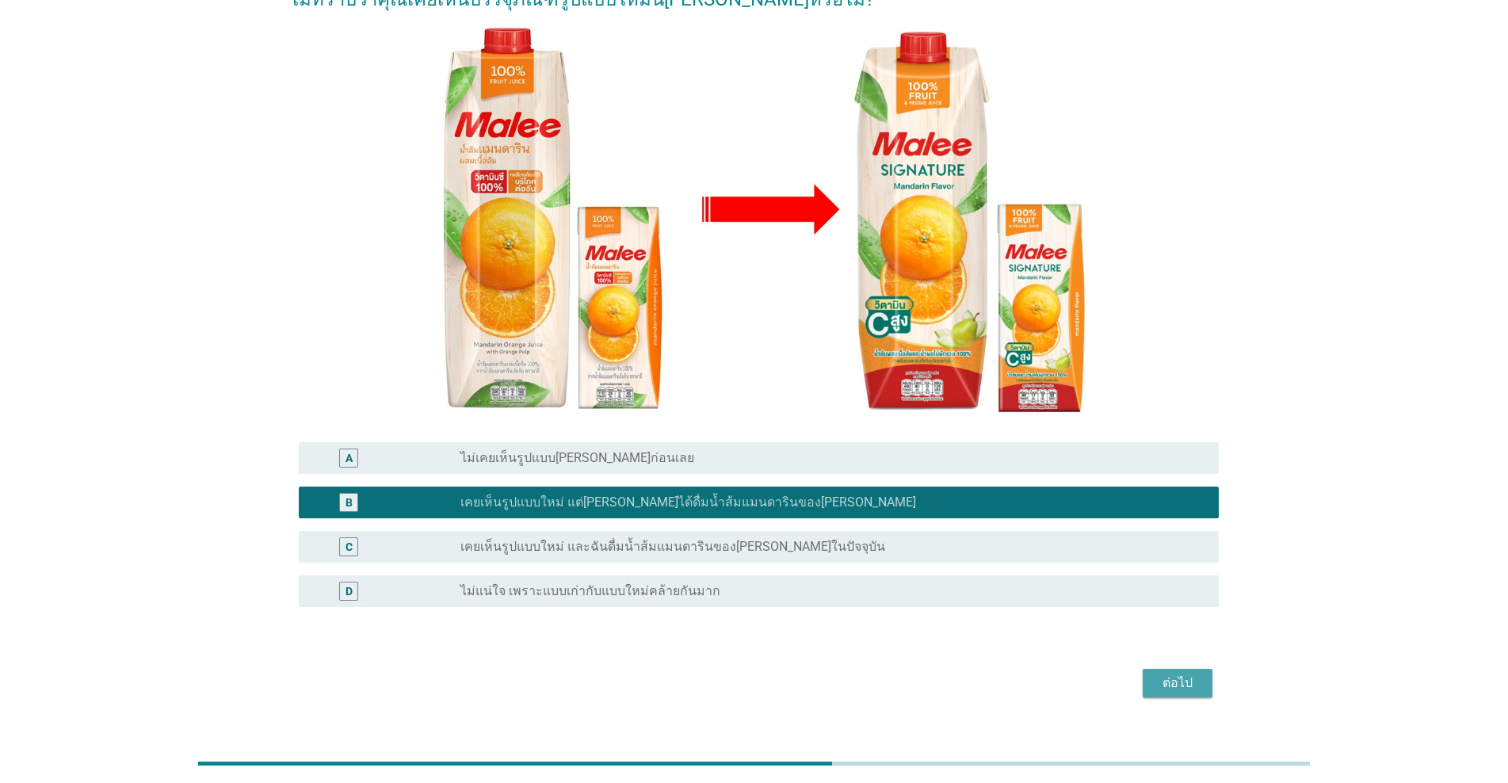
click at [778, 683] on div "ต่อไป" at bounding box center [1177, 683] width 44 height 19
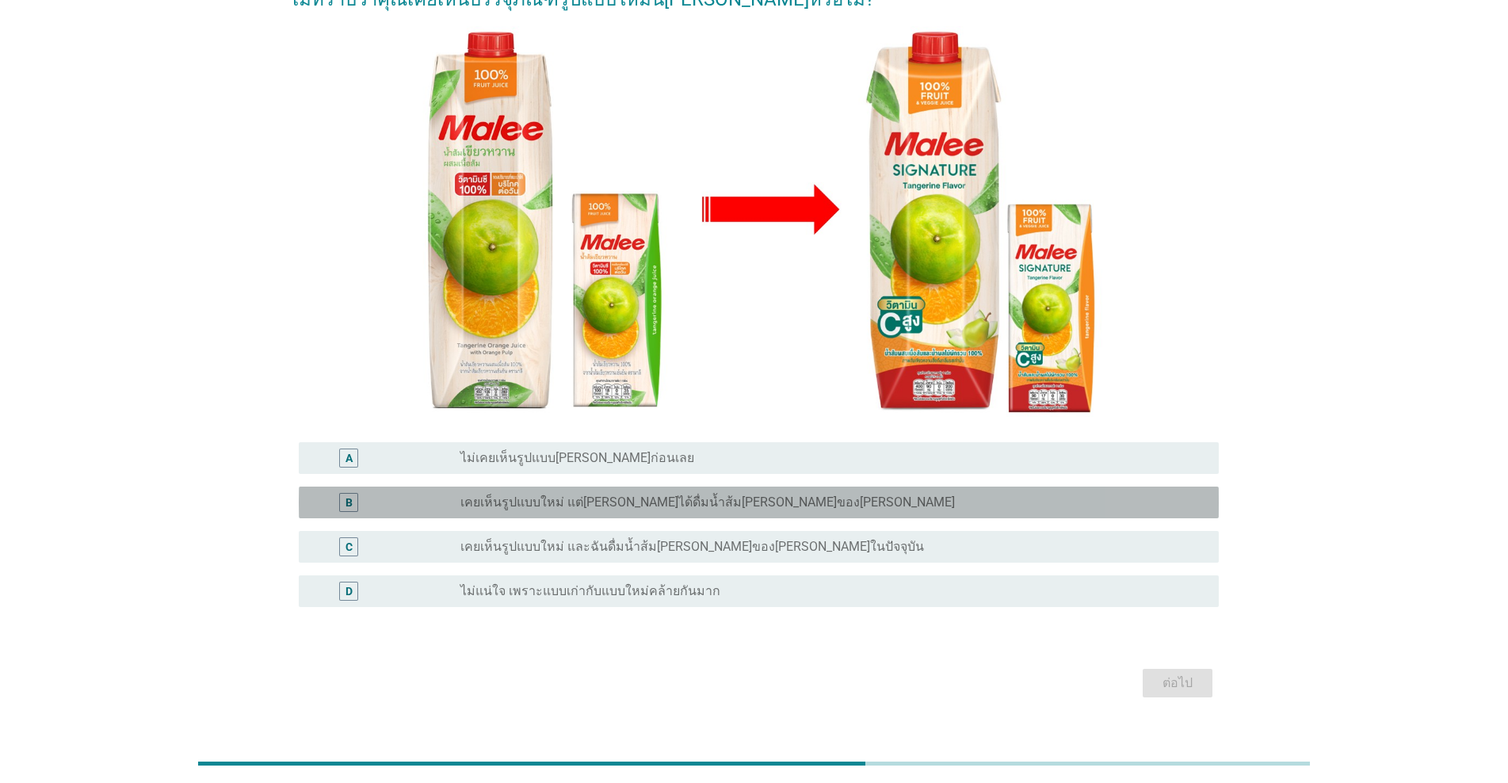
click at [701, 509] on label "เคยเห็นรูปแบบใหม่ แต่[PERSON_NAME]ได้ดื่มน้ำส้ม[PERSON_NAME]ของ[PERSON_NAME]" at bounding box center [707, 502] width 494 height 16
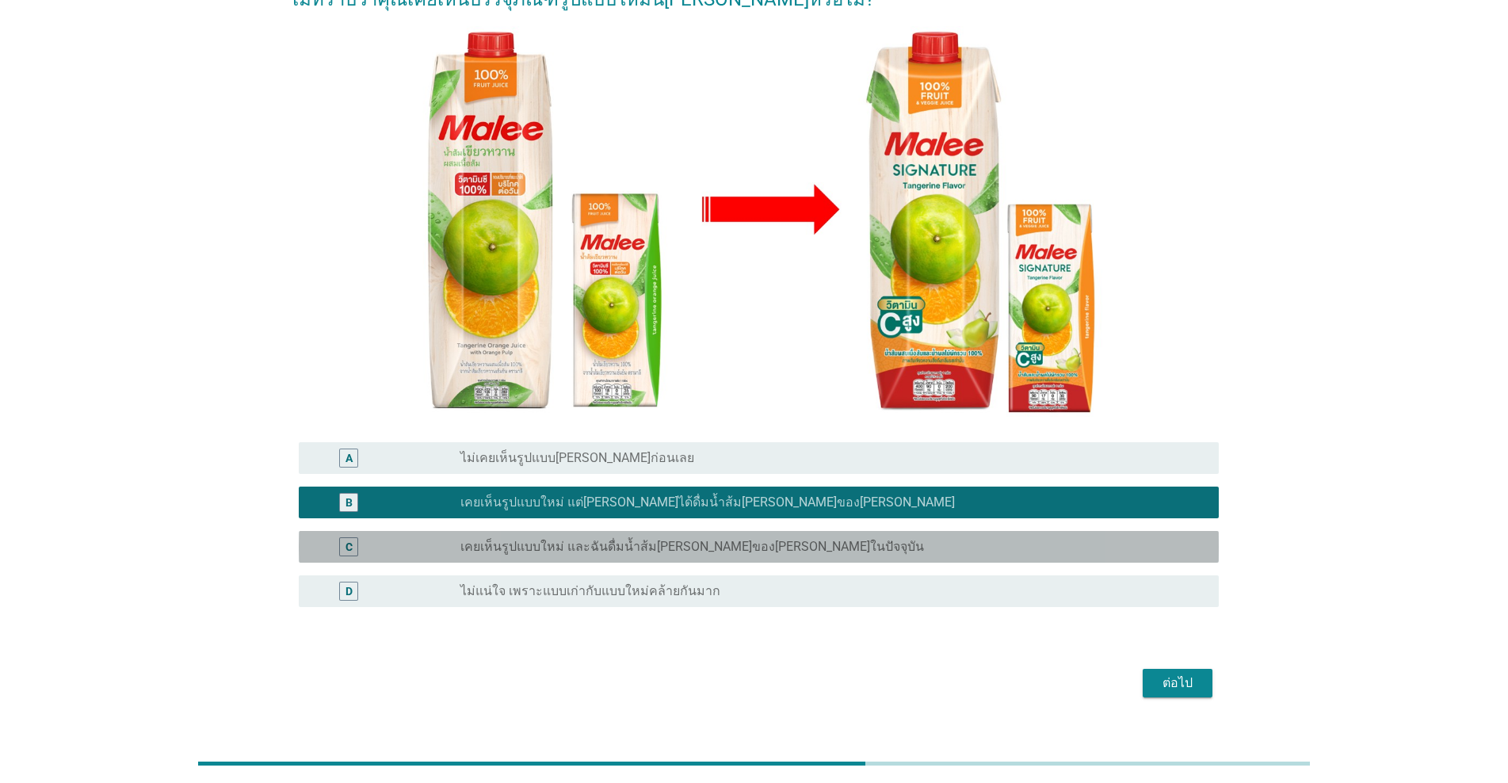
click at [733, 548] on label "เคยเห็นรูปแบบใหม่ และฉันดื่มน้ำส้ม[PERSON_NAME]ของ[PERSON_NAME]ในปัจจุบัน" at bounding box center [692, 547] width 464 height 16
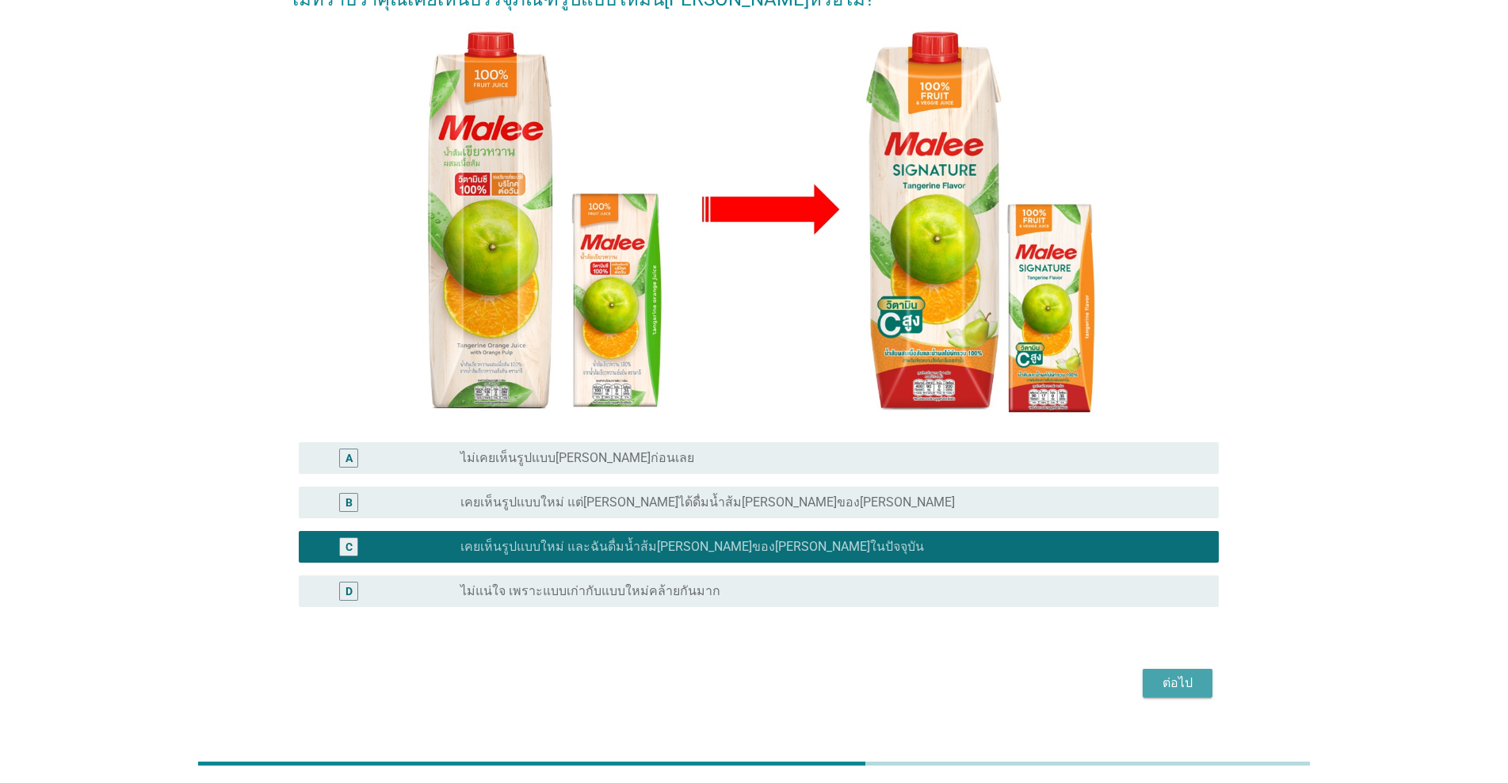
click at [778, 671] on button "ต่อไป" at bounding box center [1178, 683] width 70 height 29
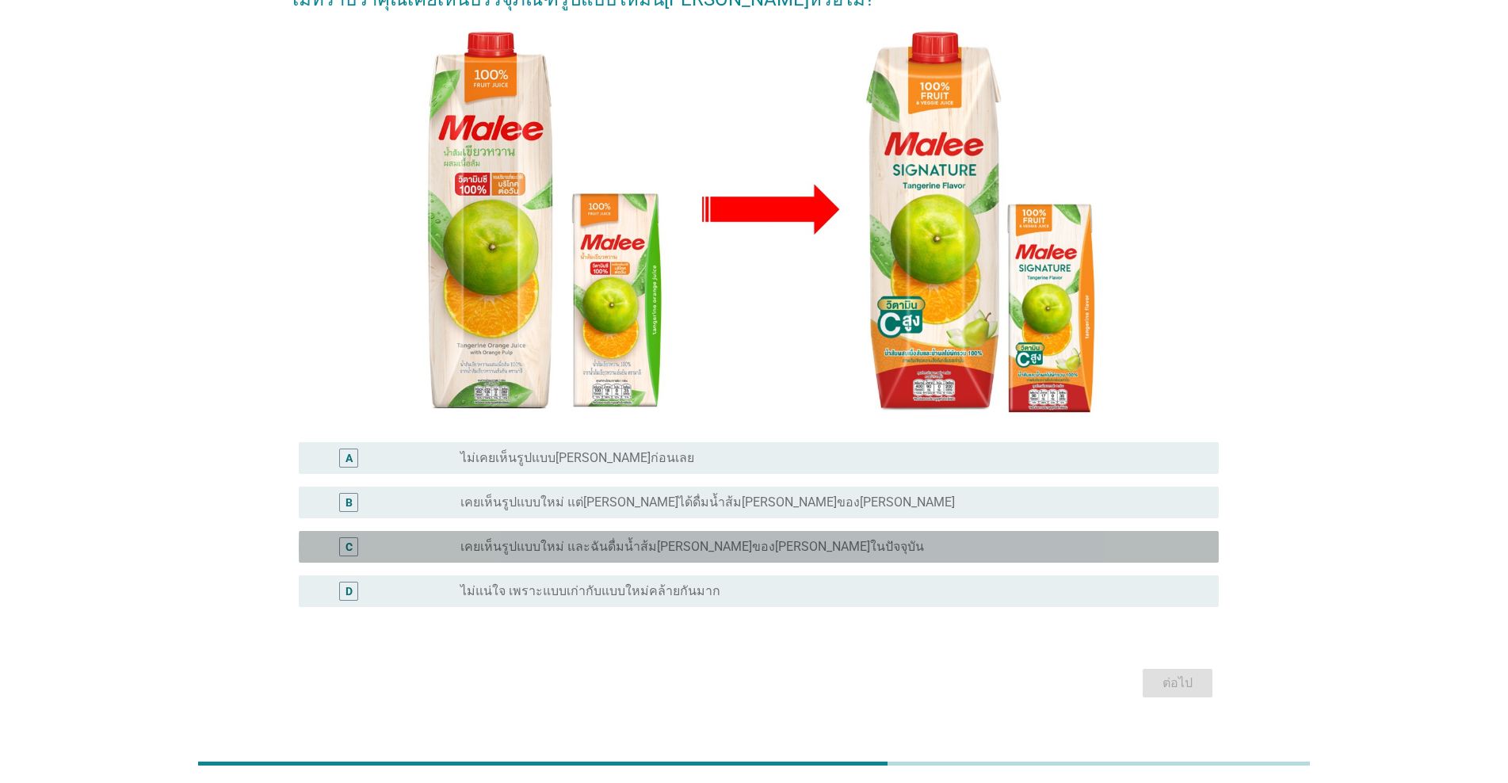
click at [726, 542] on label "เคยเห็นรูปแบบใหม่ และฉันดื่มน้ำส้ม[PERSON_NAME]ของ[PERSON_NAME]ในปัจจุบัน" at bounding box center [692, 547] width 464 height 16
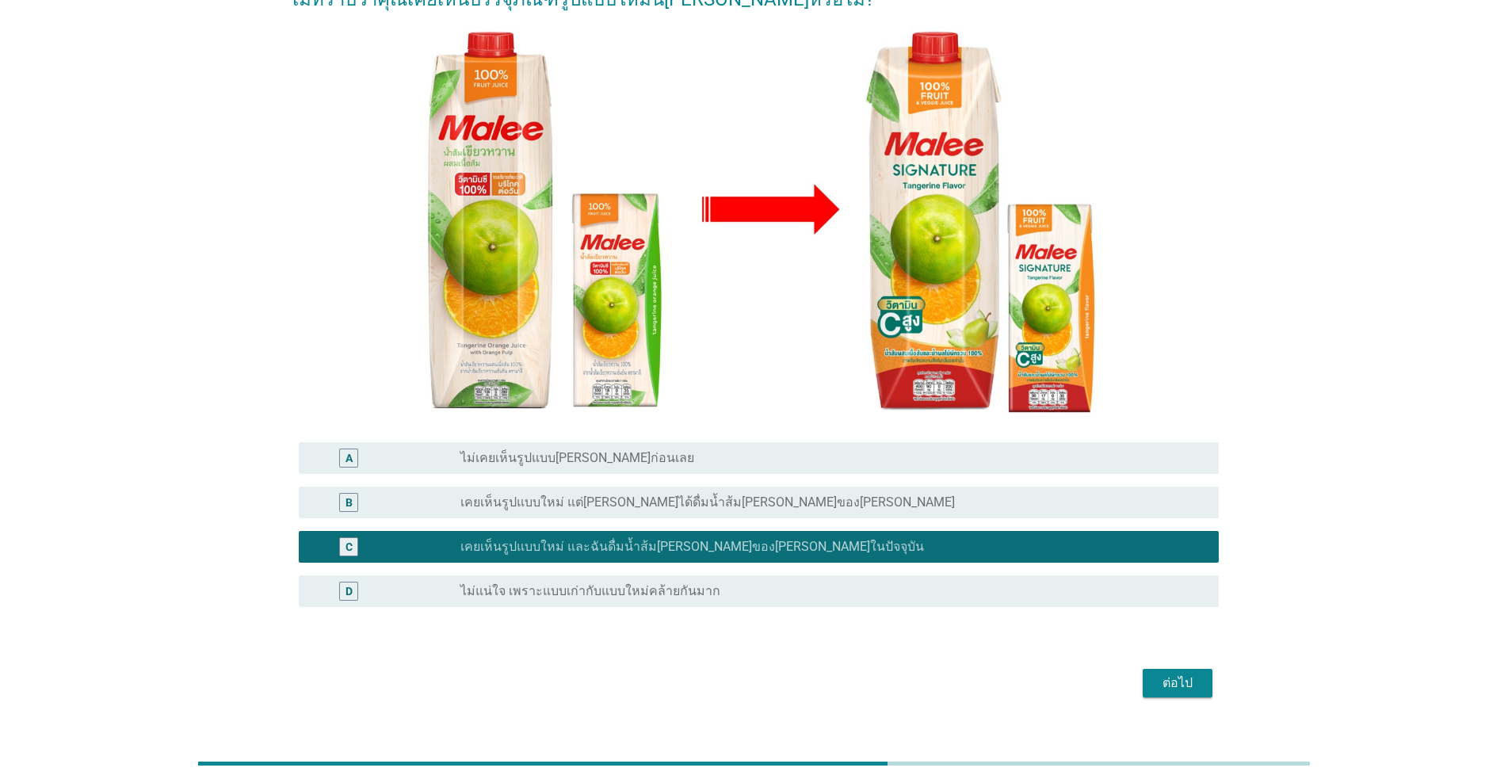
click at [778, 693] on button "ต่อไป" at bounding box center [1178, 683] width 70 height 29
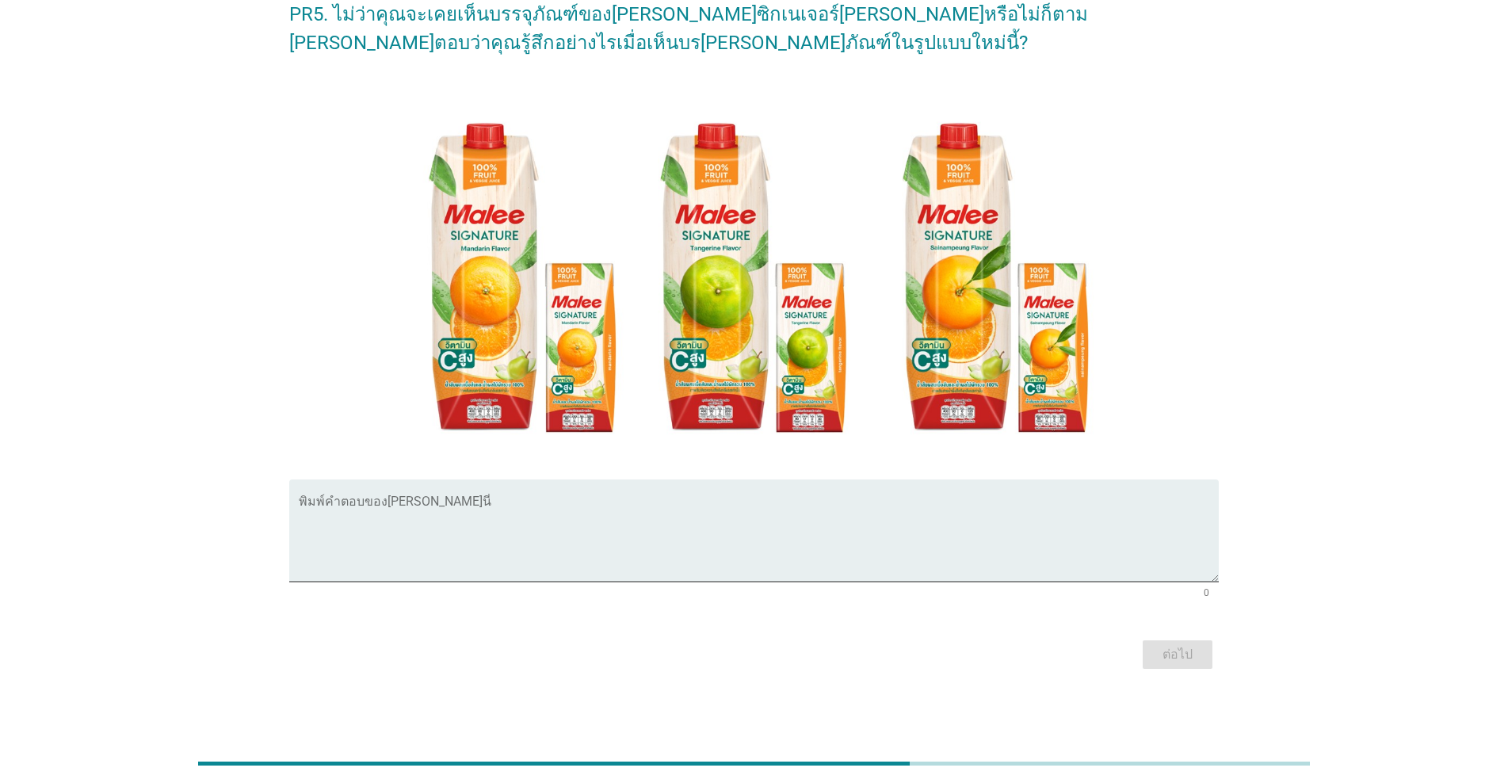
scroll to position [0, 0]
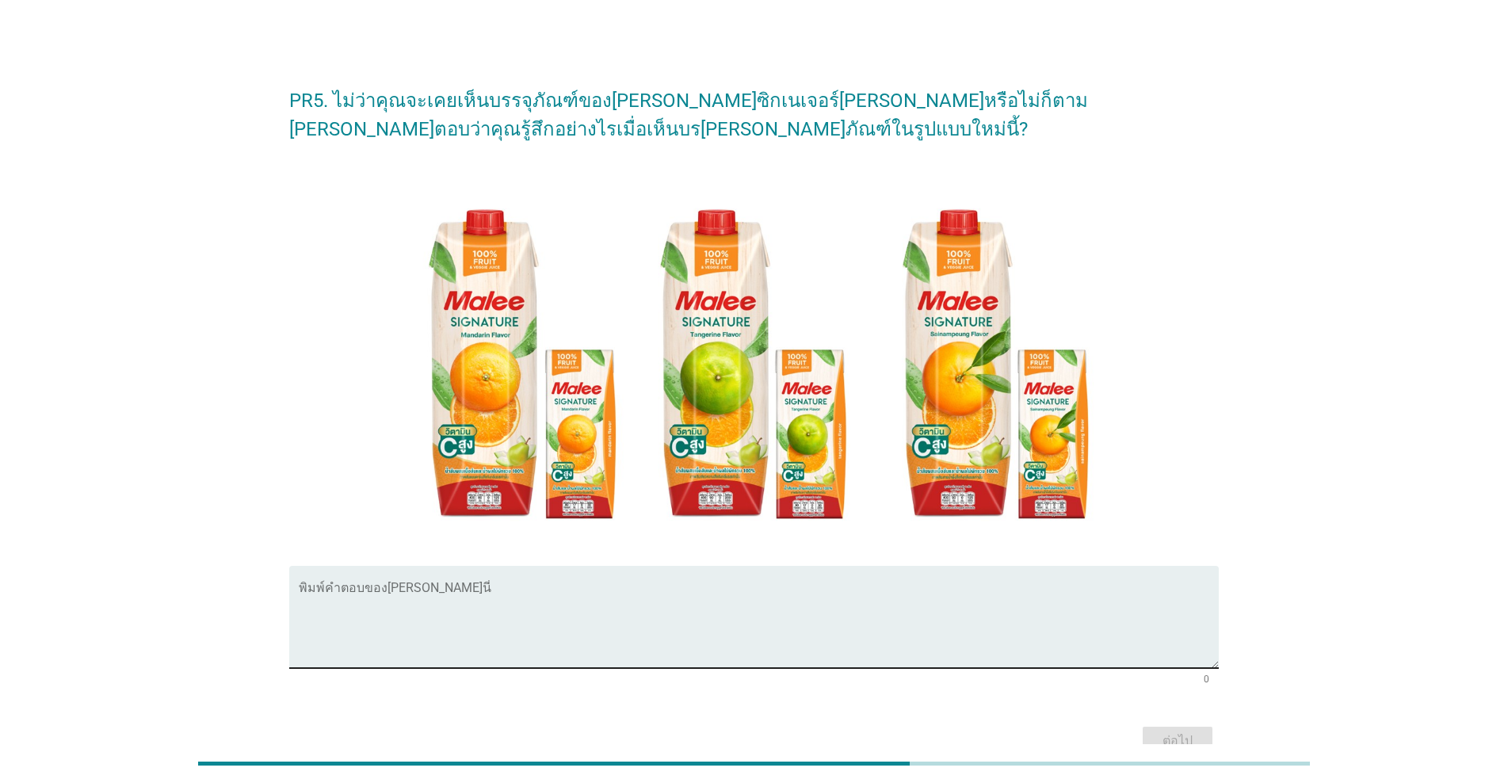
click at [318, 618] on textarea "พิมพ์คำตอบของคุณ ที่นี่" at bounding box center [759, 626] width 920 height 83
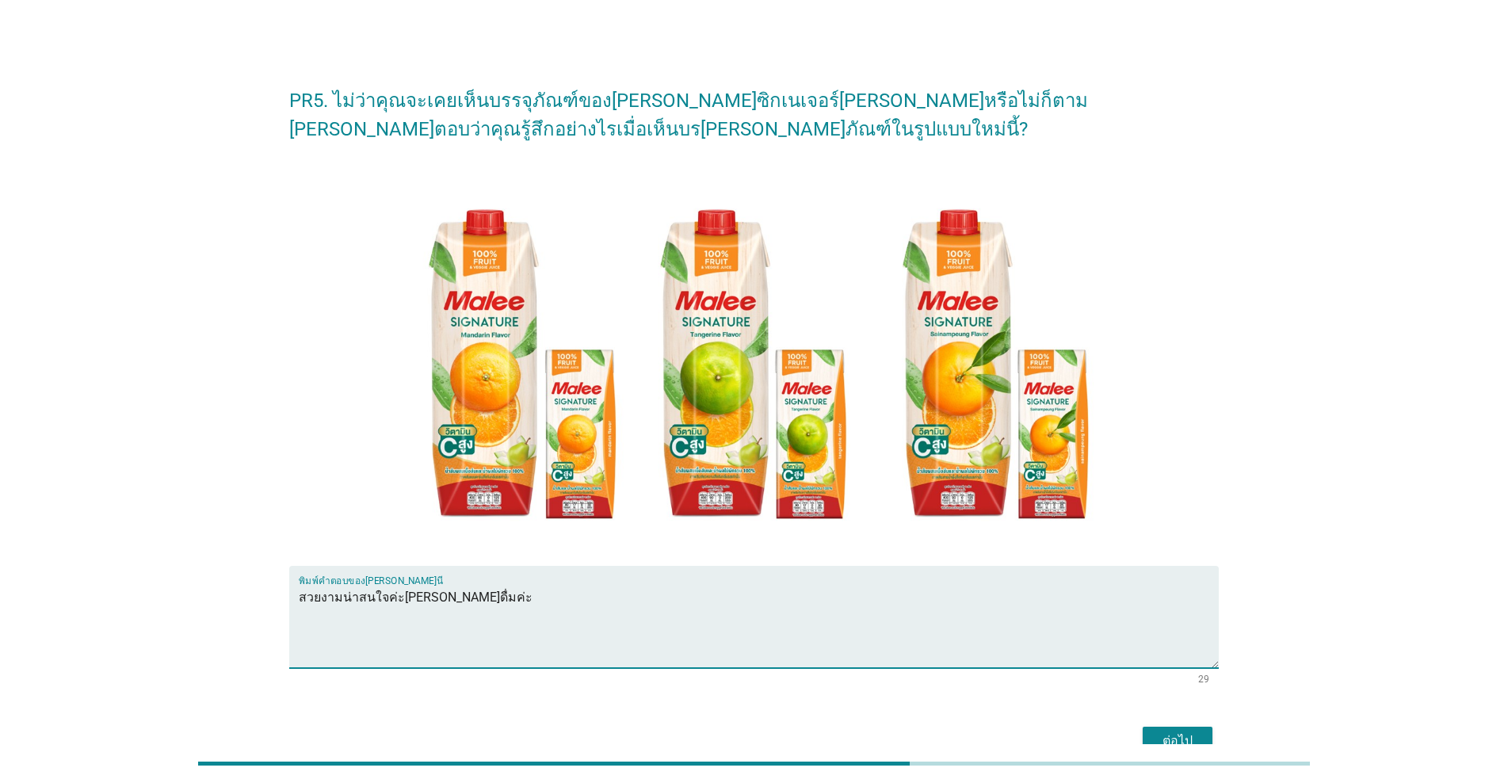
type textarea "สวยงามน่าสนใจค่ะ[PERSON_NAME]ดื่มค่ะ"
click at [778, 712] on button "ต่อไป" at bounding box center [1178, 741] width 70 height 29
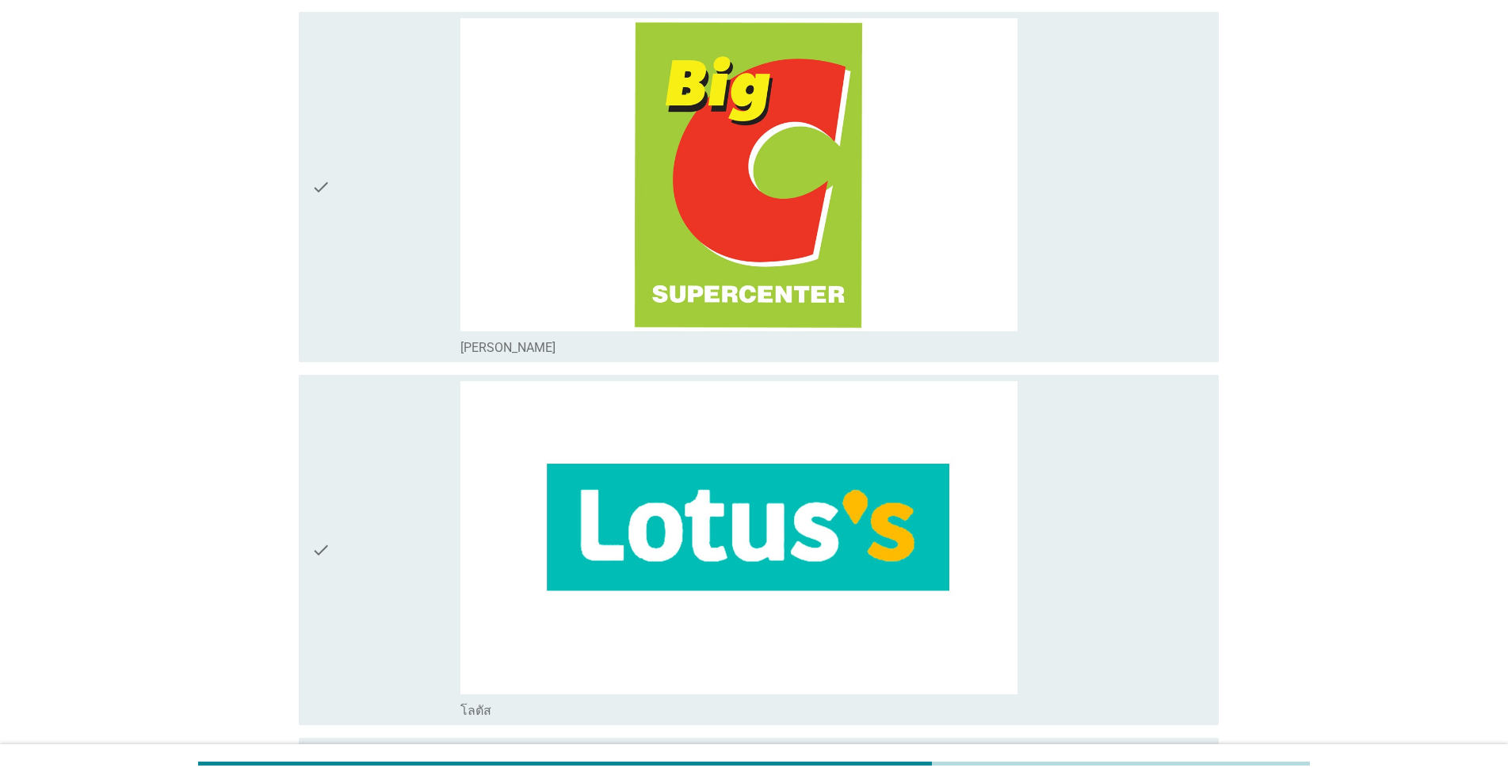
scroll to position [158, 0]
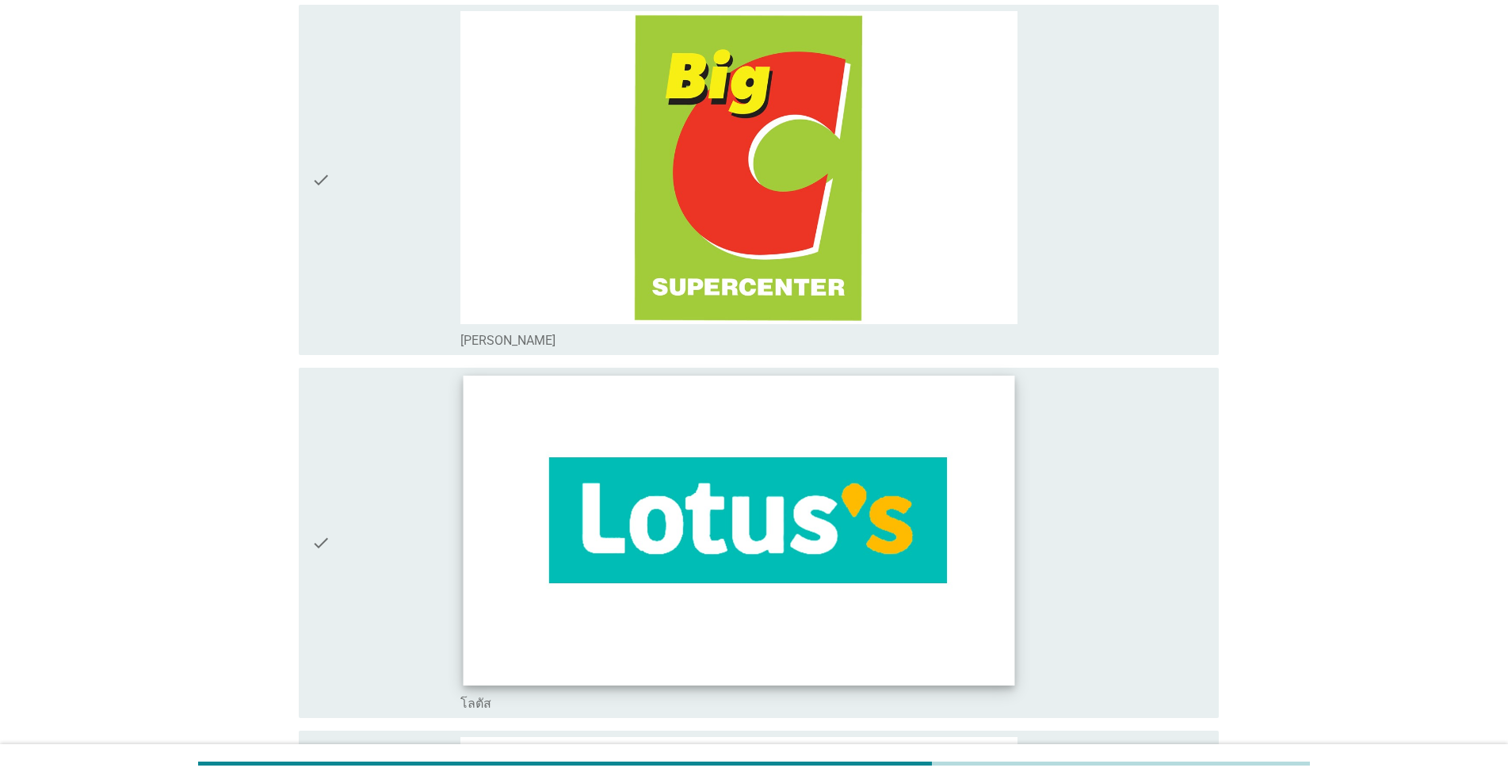
click at [777, 491] on img at bounding box center [739, 531] width 551 height 310
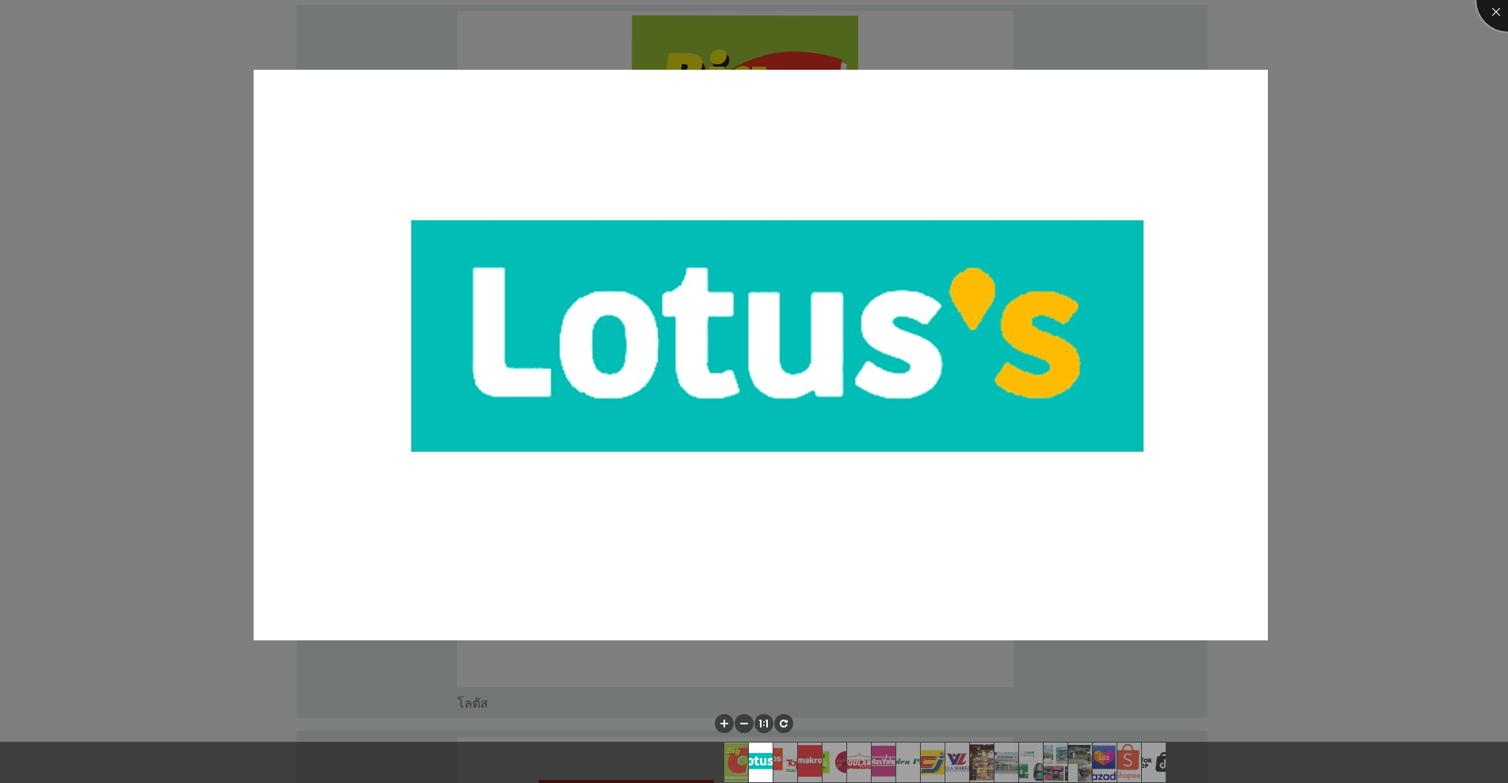
click at [778, 7] on div at bounding box center [1507, -1] width 63 height 63
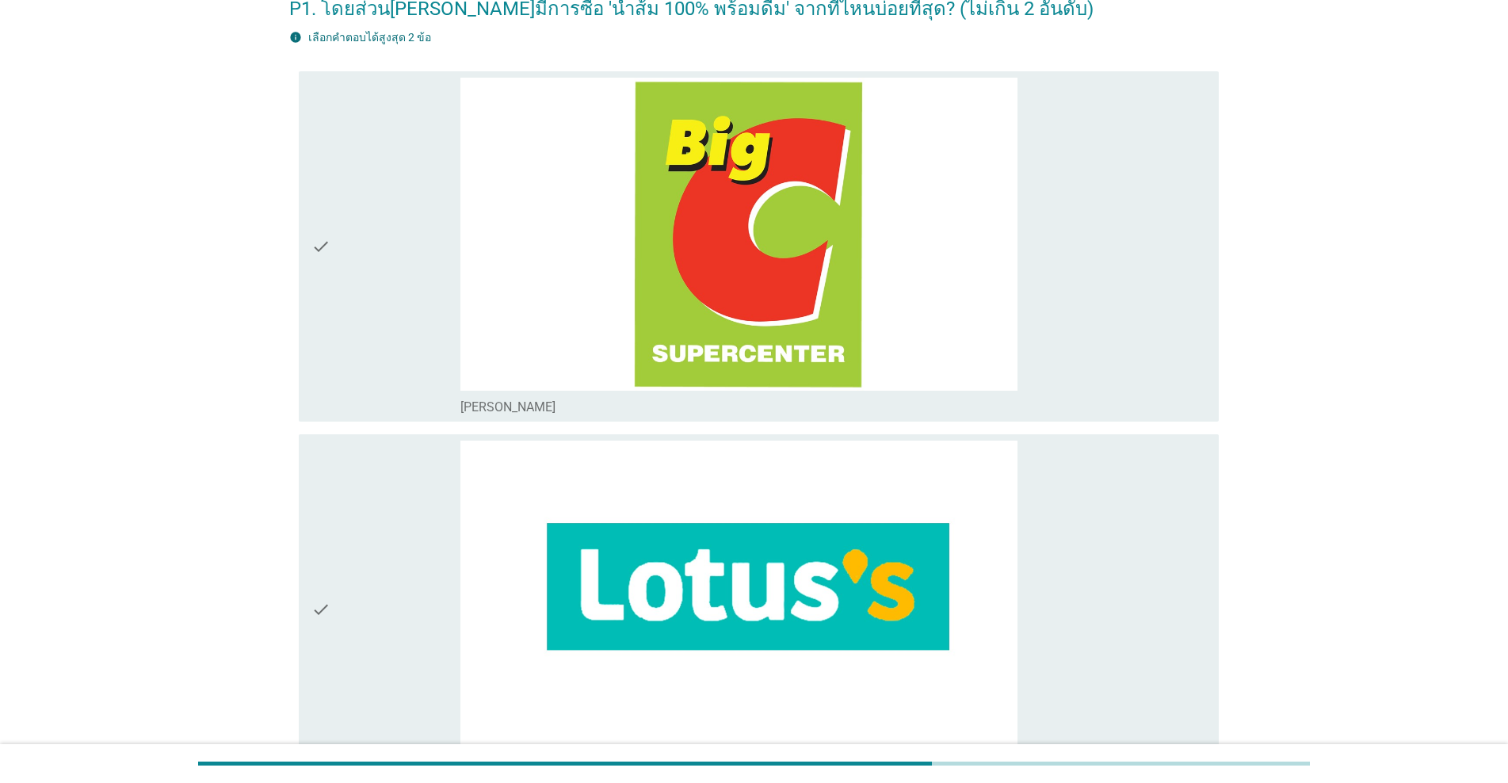
scroll to position [317, 0]
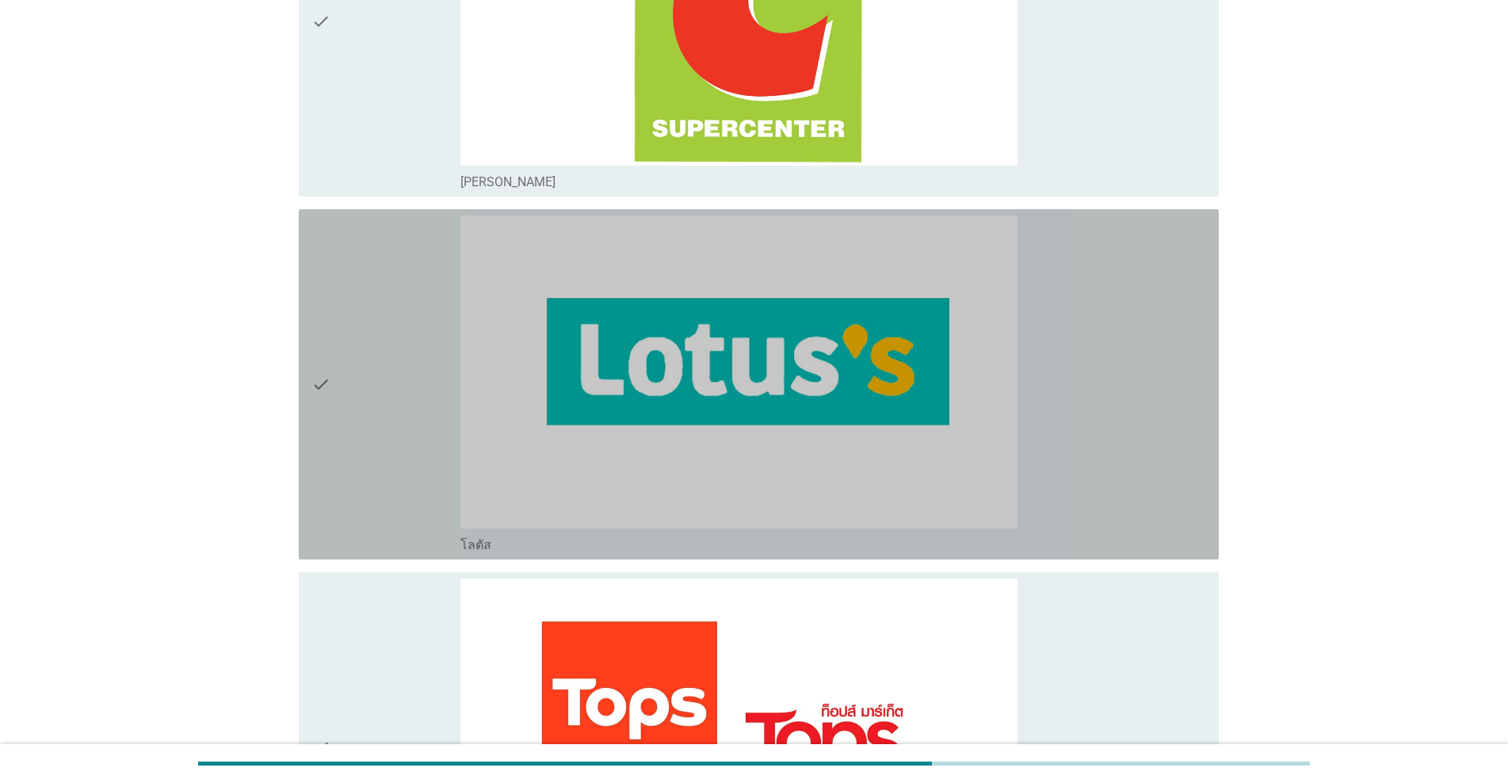
click at [379, 445] on div "check" at bounding box center [385, 385] width 149 height 338
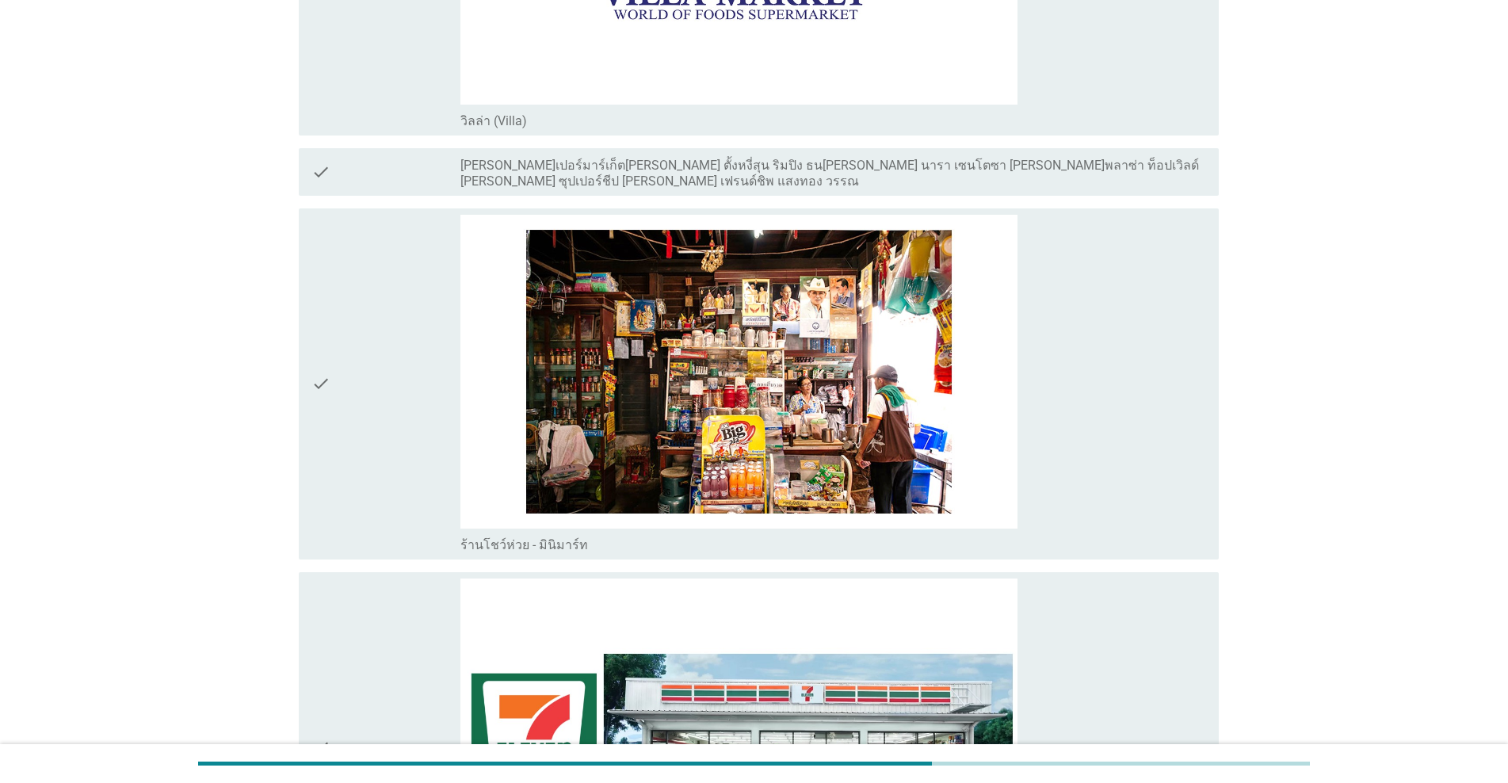
scroll to position [3962, 0]
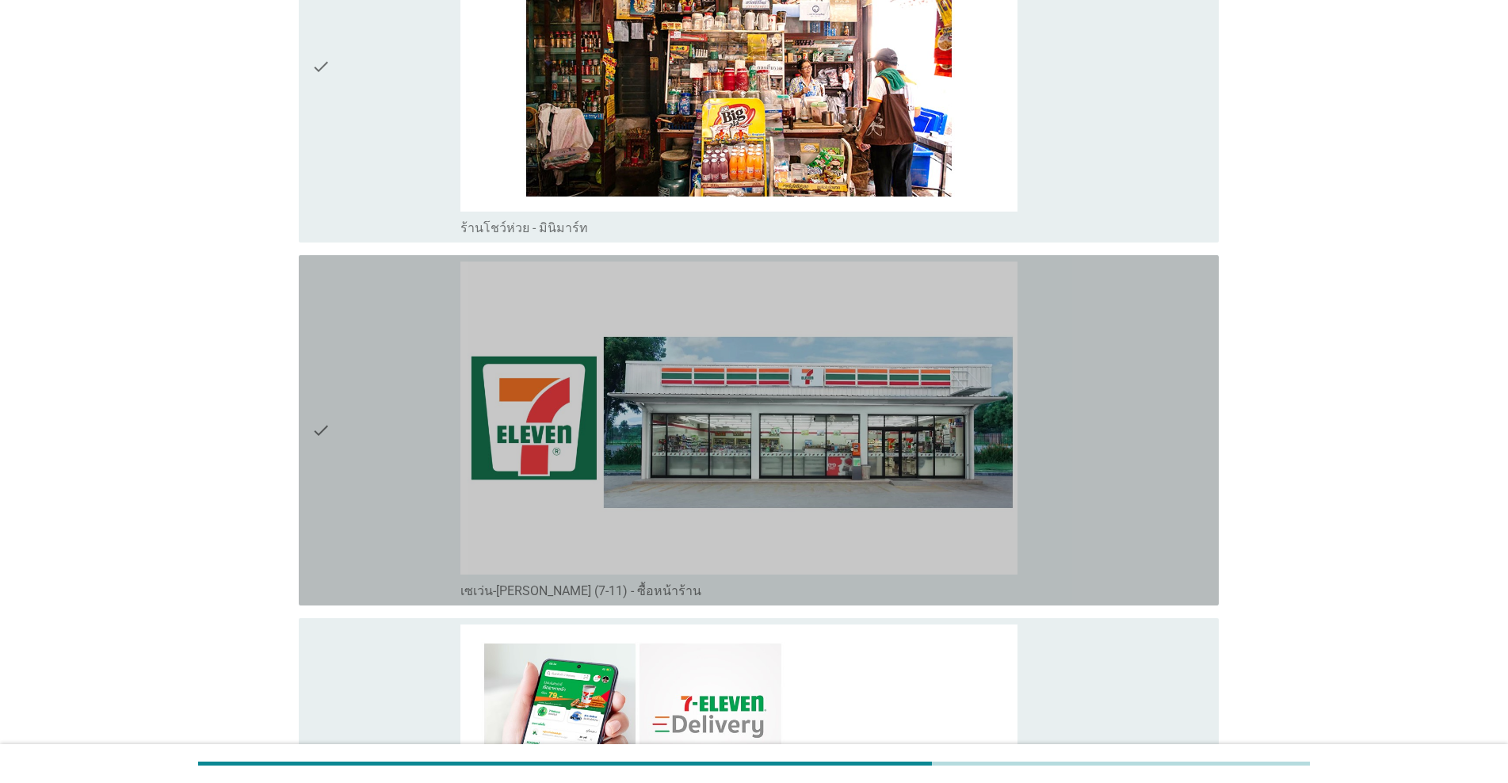
click at [354, 470] on div "check" at bounding box center [385, 430] width 149 height 338
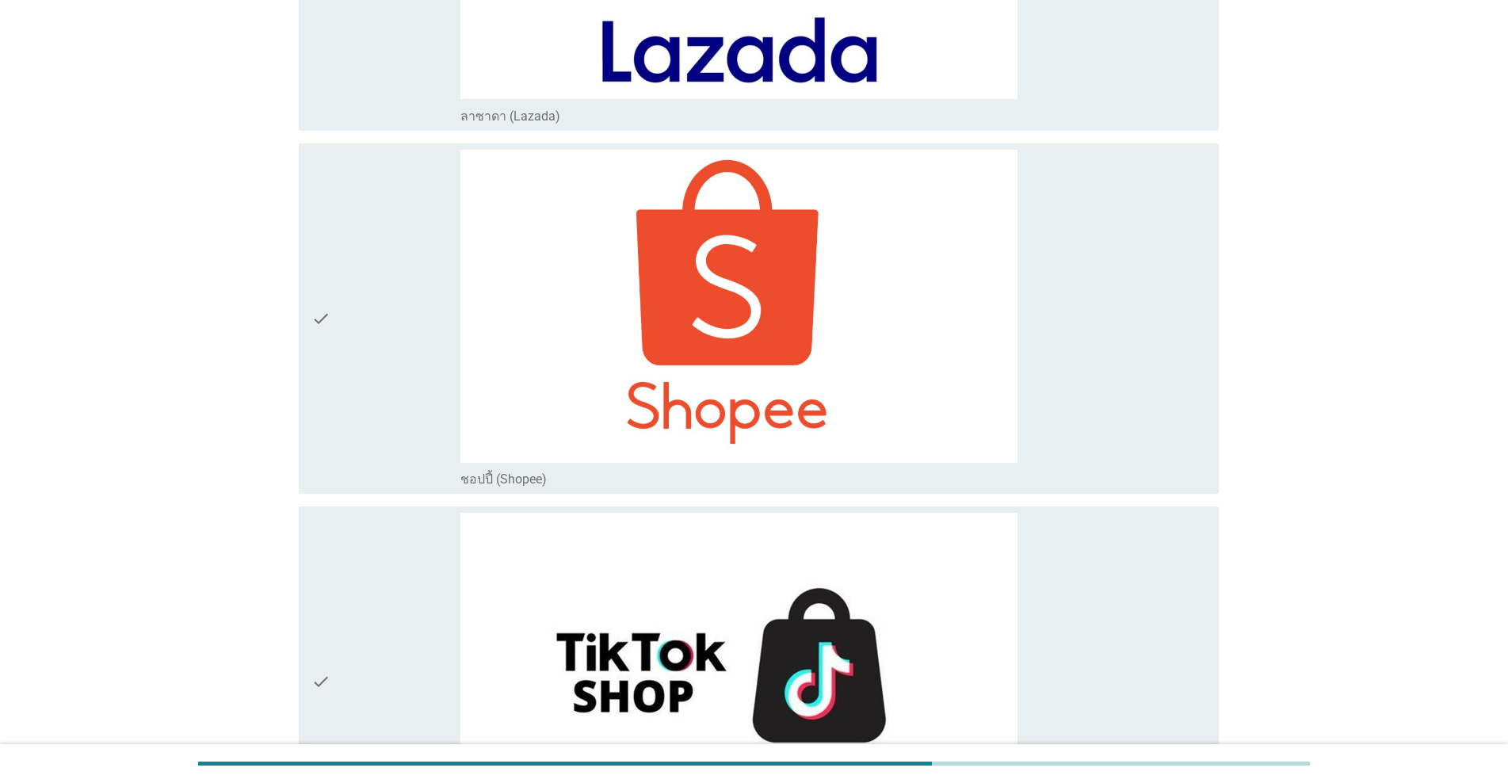
scroll to position [6170, 0]
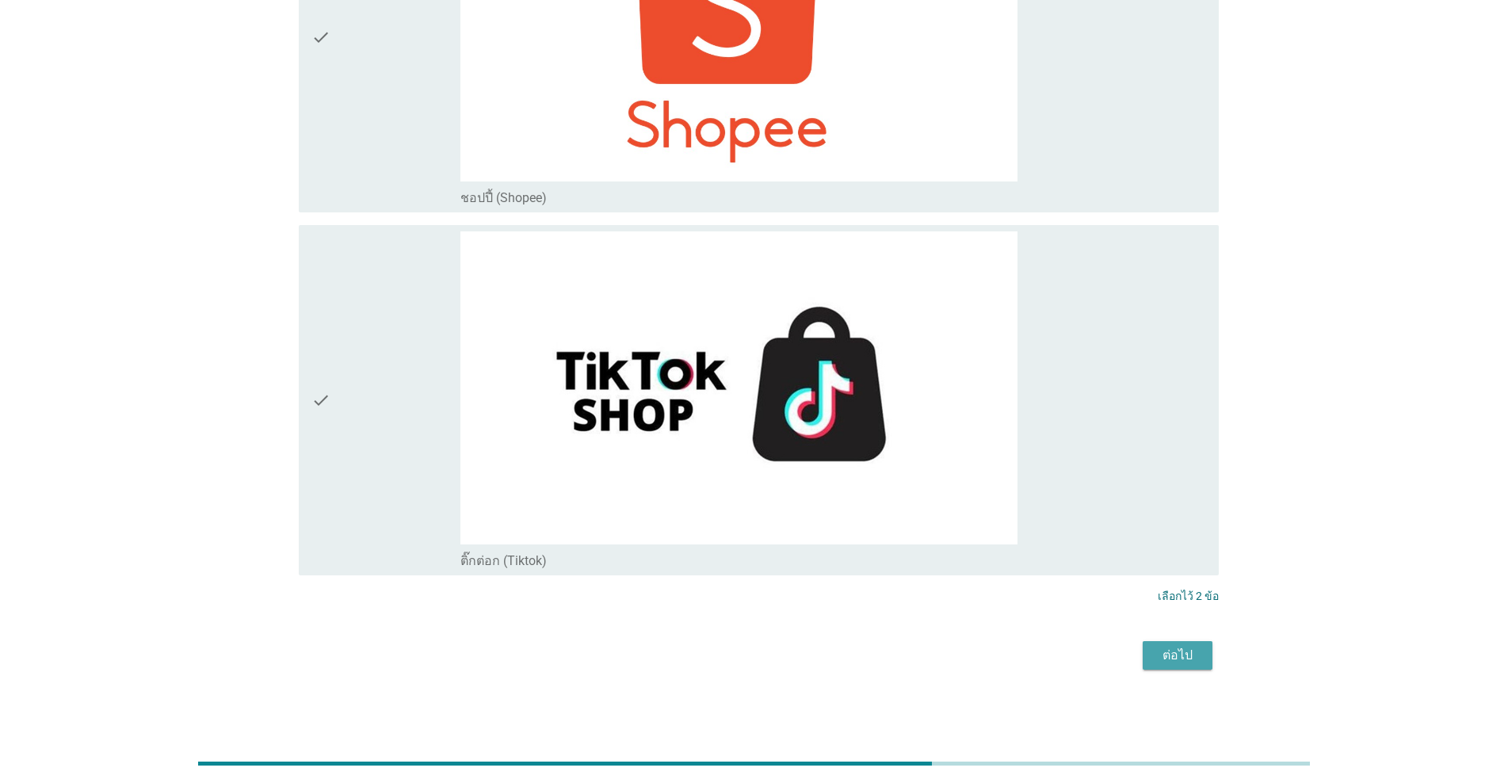
click at [778, 662] on button "ต่อไป" at bounding box center [1178, 655] width 70 height 29
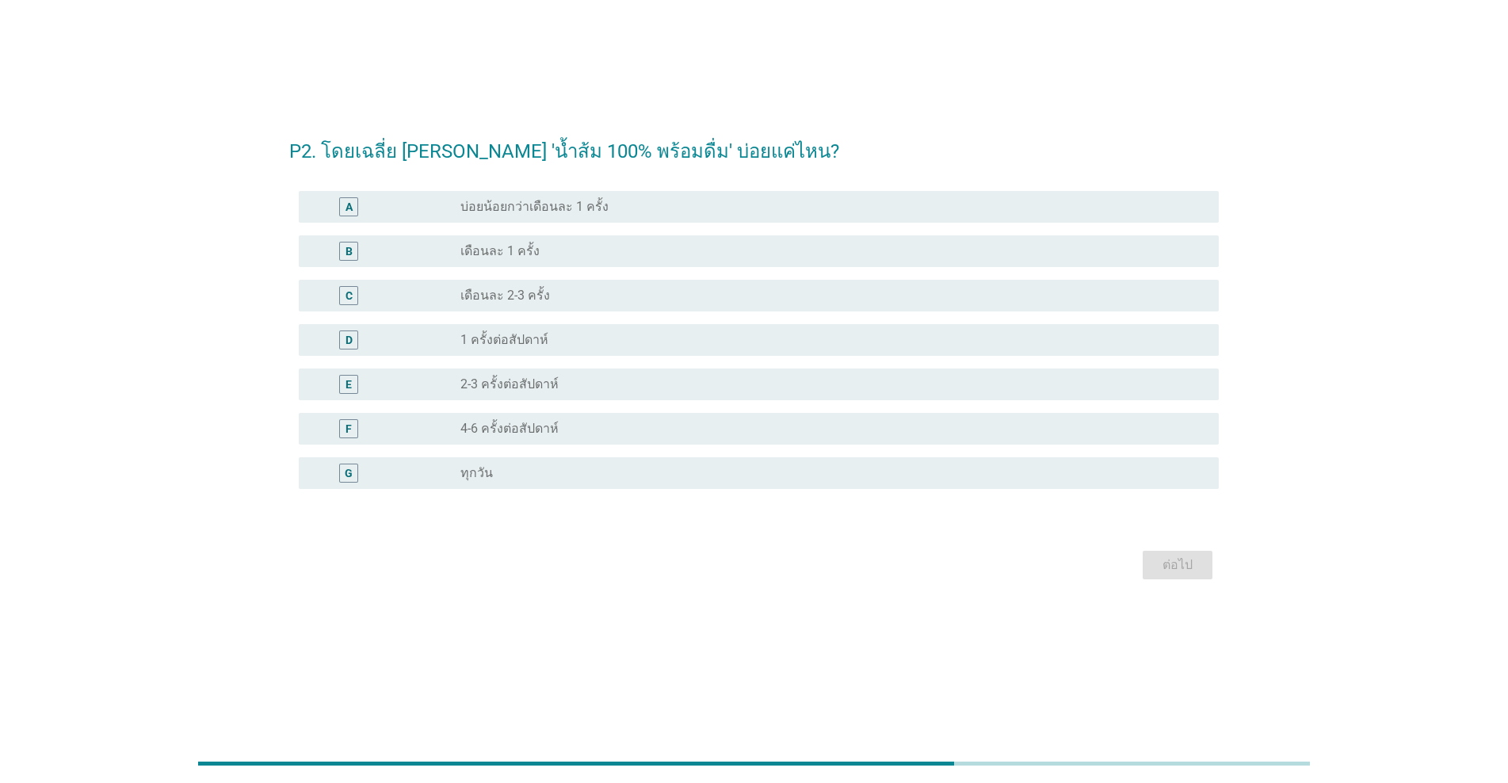
scroll to position [0, 0]
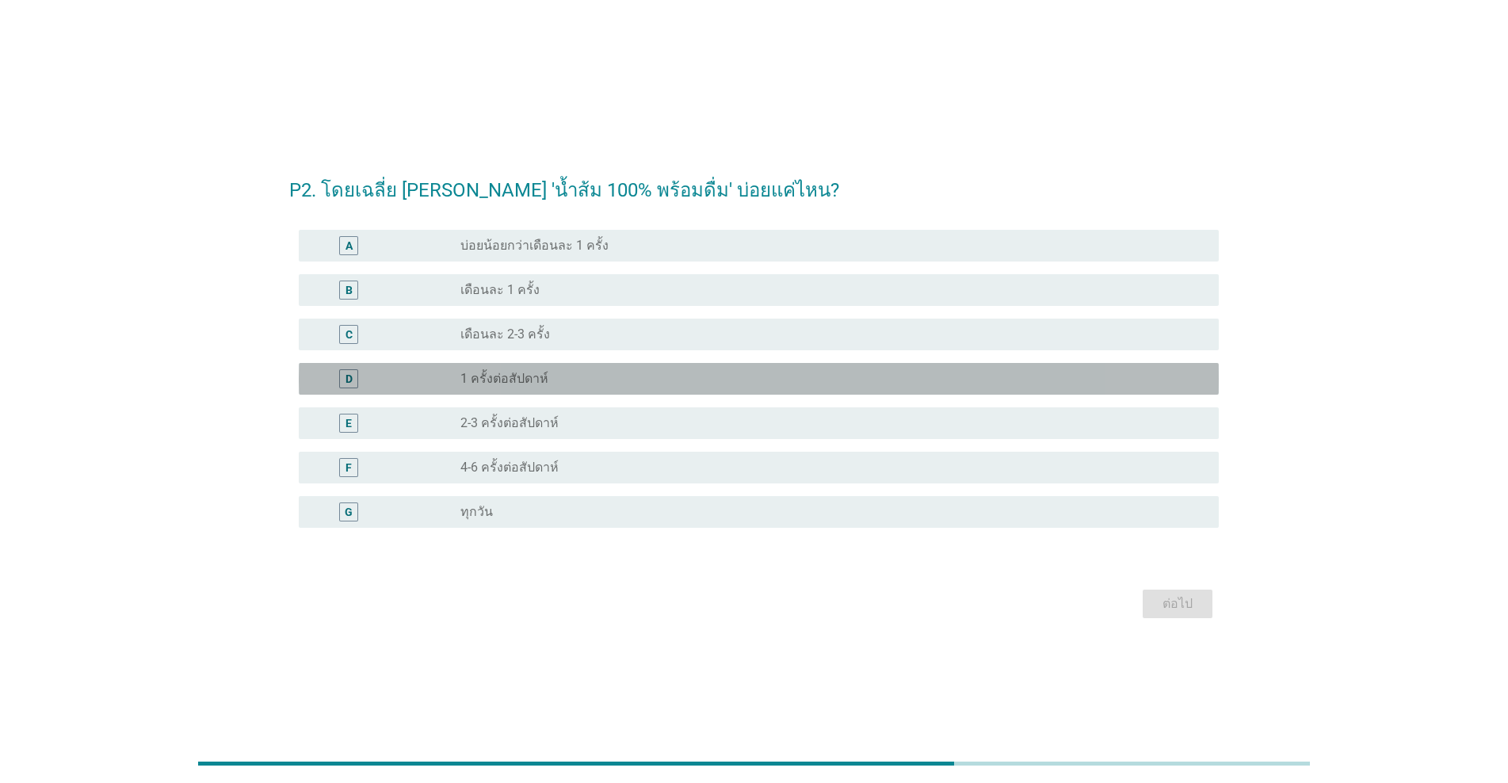
click at [568, 383] on div "radio_button_unchecked 1 ครั้งต่อสัปดาห์" at bounding box center [826, 379] width 733 height 16
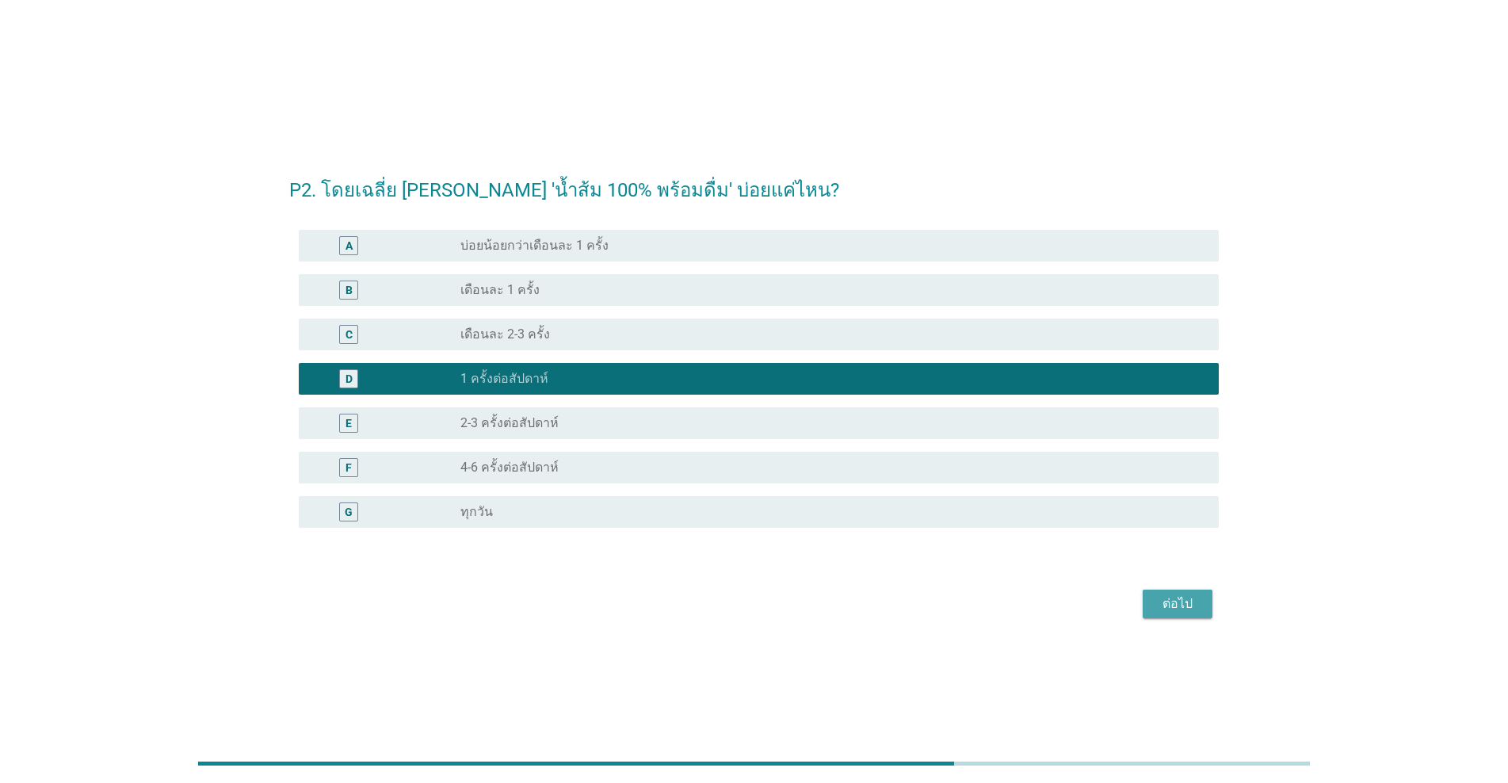
click at [778, 602] on div "ต่อไป" at bounding box center [1177, 603] width 44 height 19
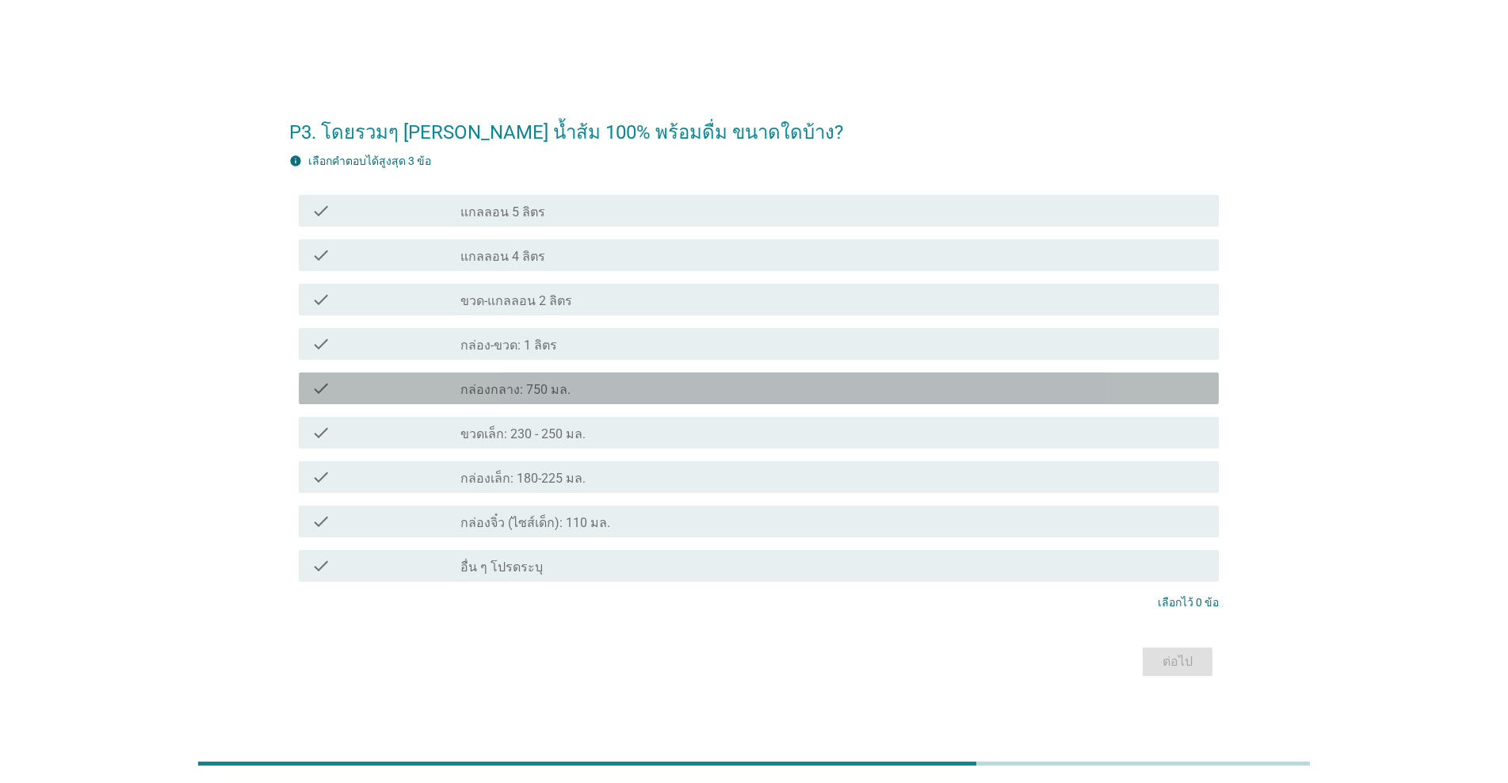
click at [651, 380] on div "check_box_outline_blank กล่องกลาง: 750 มล." at bounding box center [833, 388] width 746 height 19
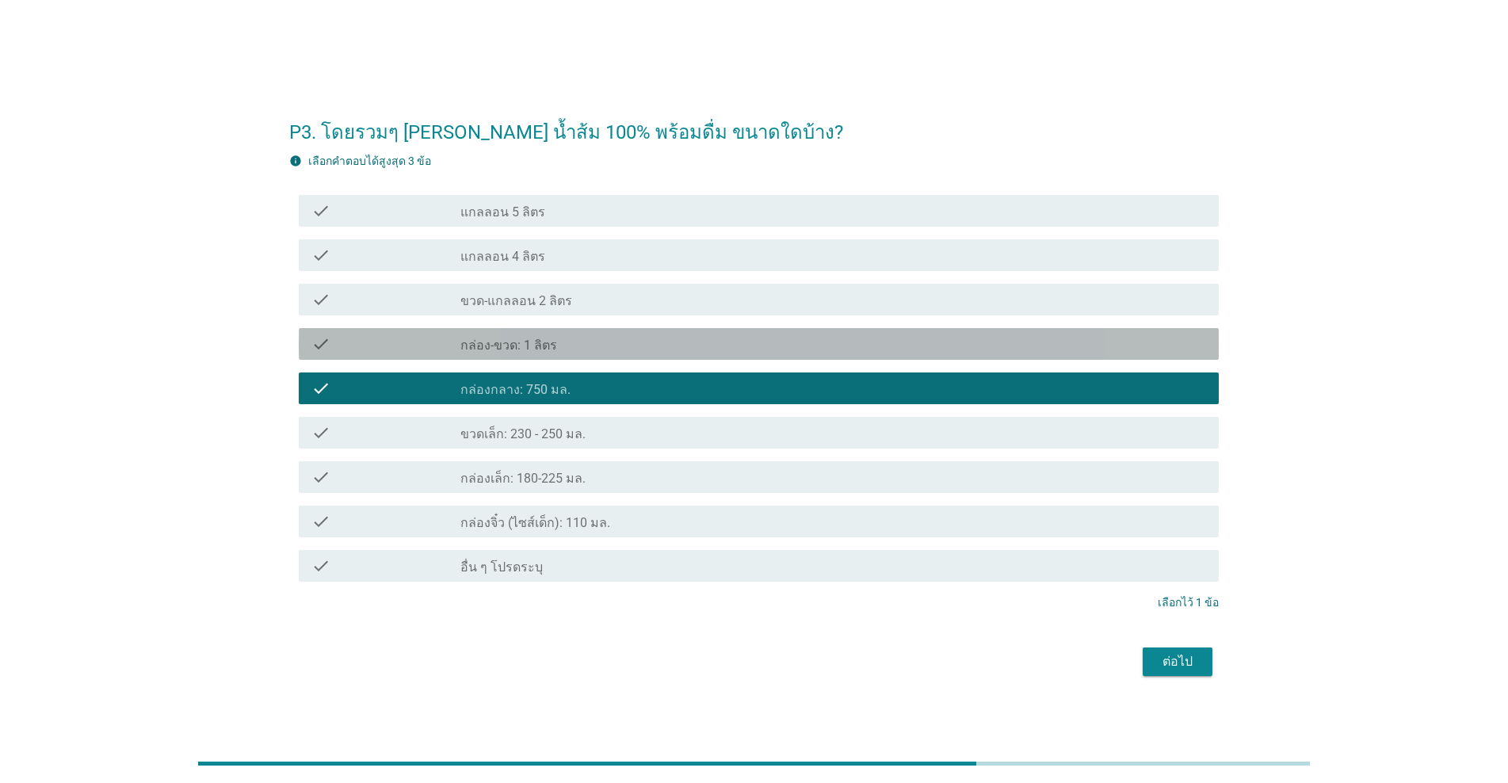
click at [617, 343] on div "check_box_outline_blank กล่อง-ขวด: 1 ลิตร" at bounding box center [833, 343] width 746 height 19
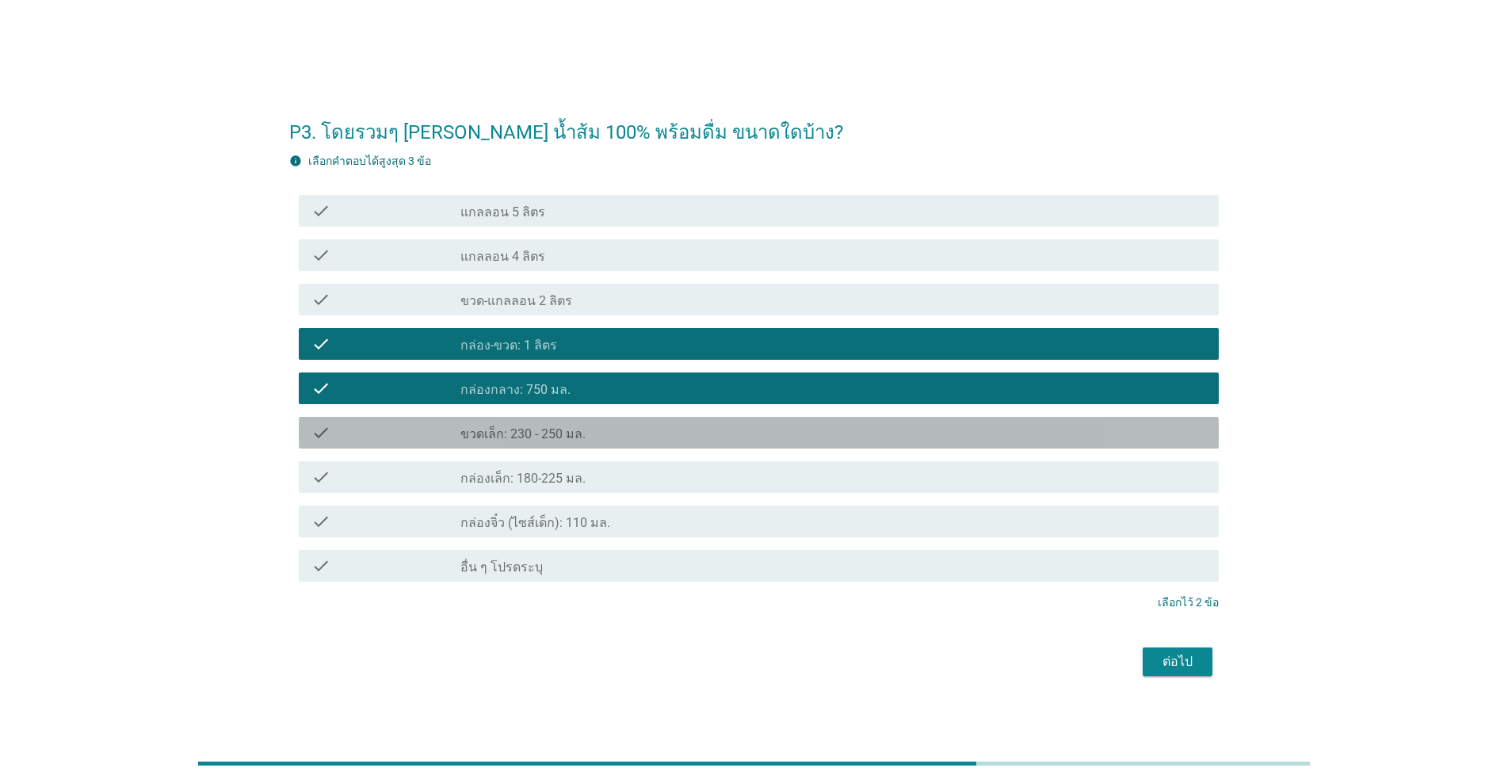
click at [682, 441] on div "check_box_outline_blank ขวดเล็ก: 230 - 250 มล." at bounding box center [833, 432] width 746 height 19
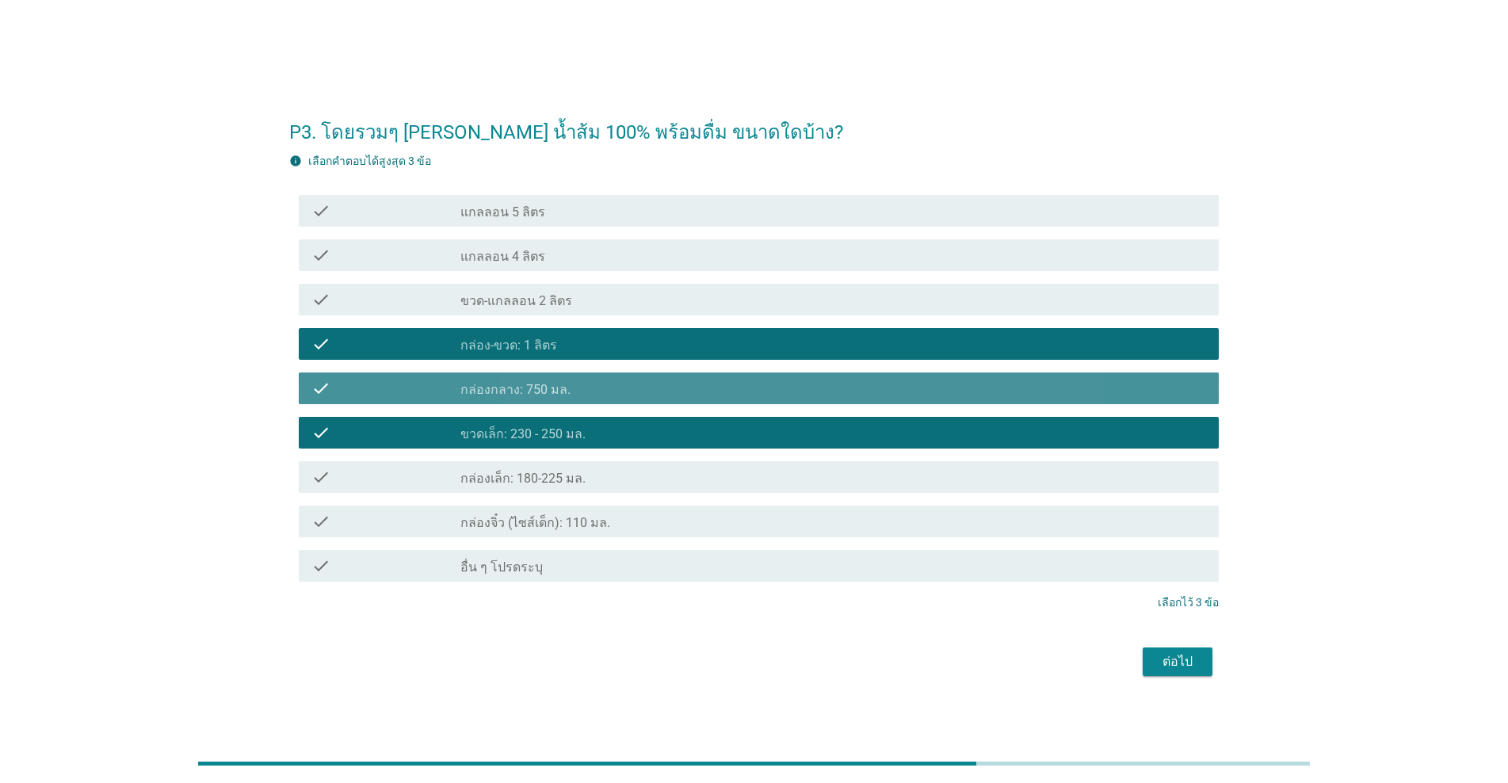
click at [671, 403] on div "check check_box_outline_blank กล่องกลาง: 750 มล." at bounding box center [759, 388] width 920 height 32
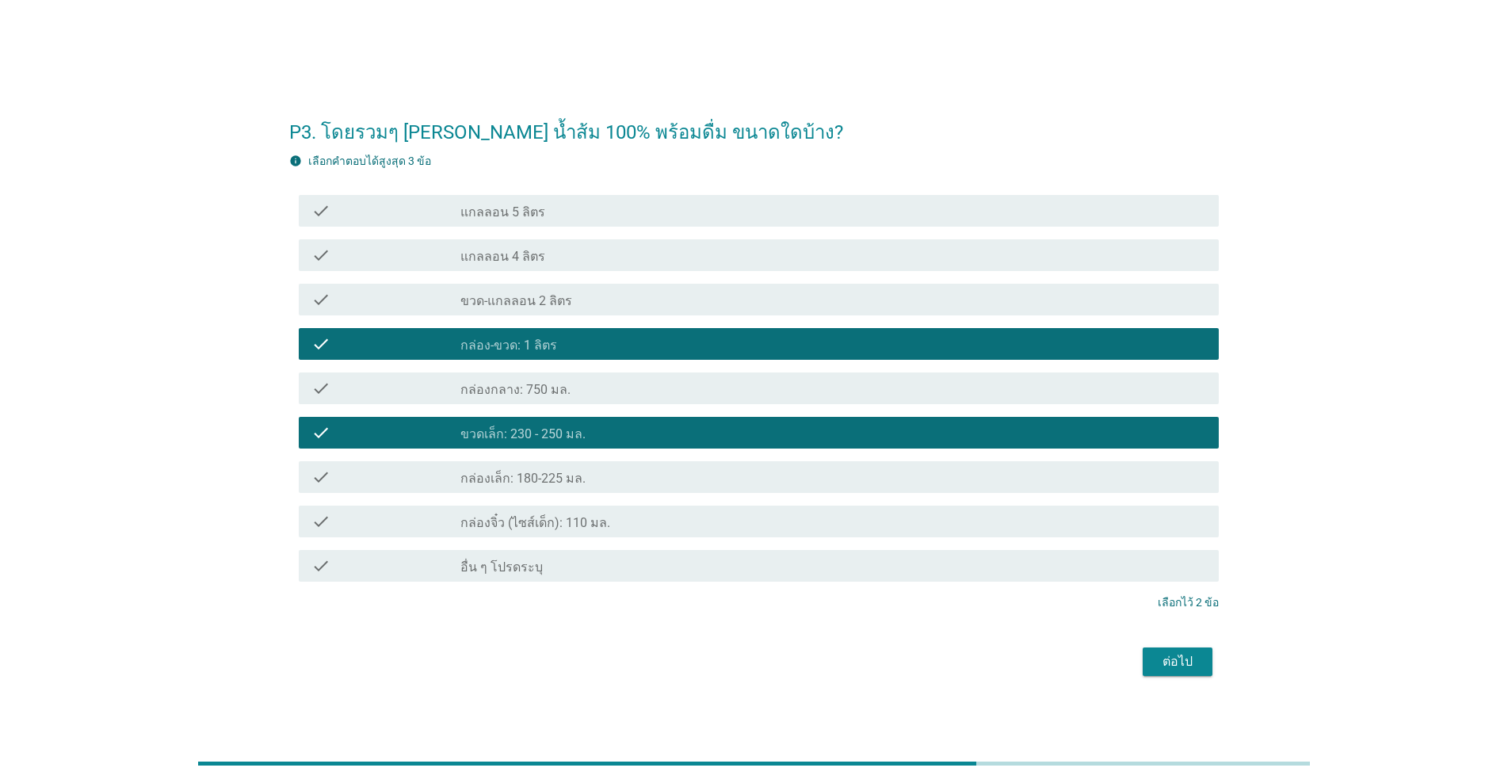
click at [778, 659] on div "ต่อไป" at bounding box center [1177, 661] width 44 height 19
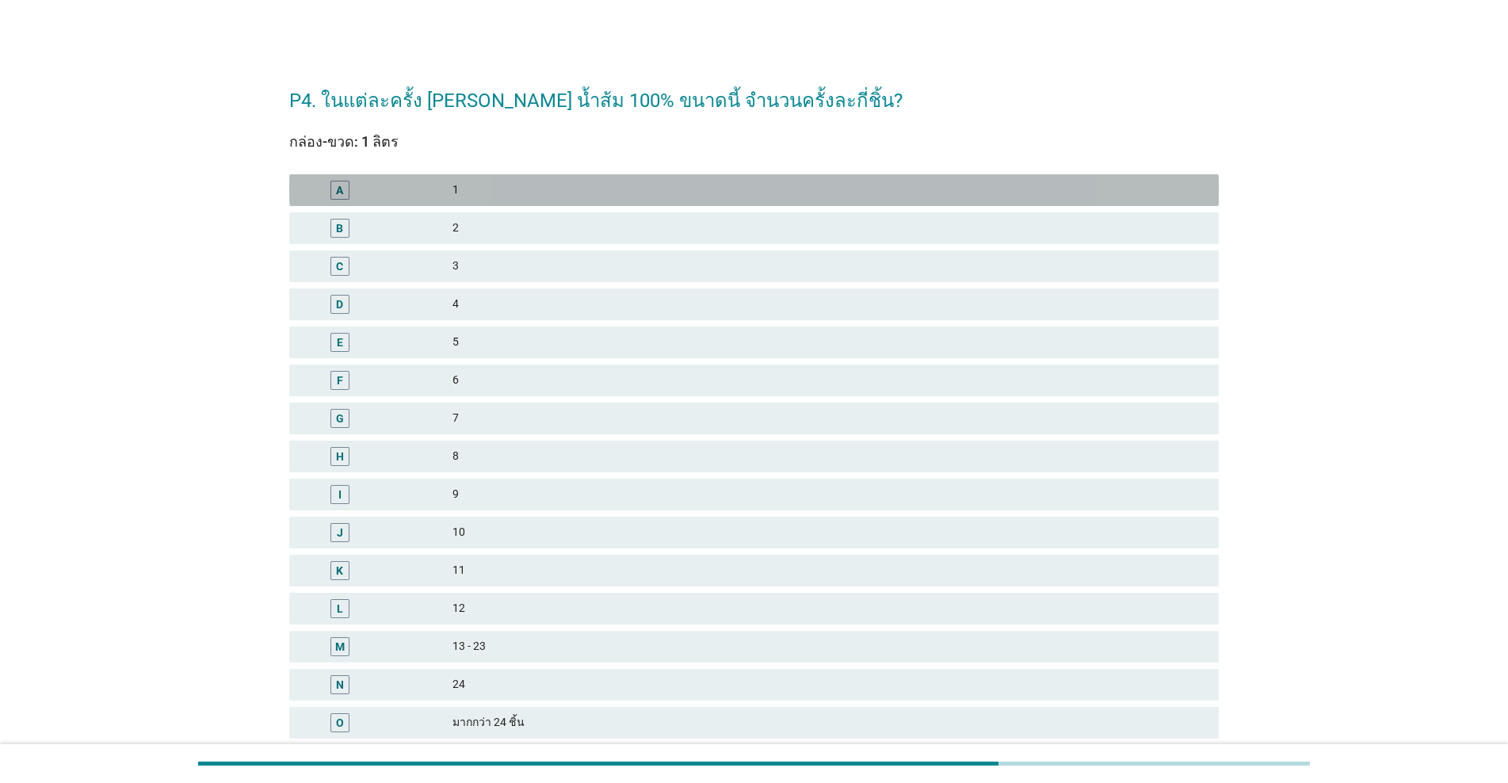
click at [583, 187] on div "1" at bounding box center [829, 190] width 754 height 19
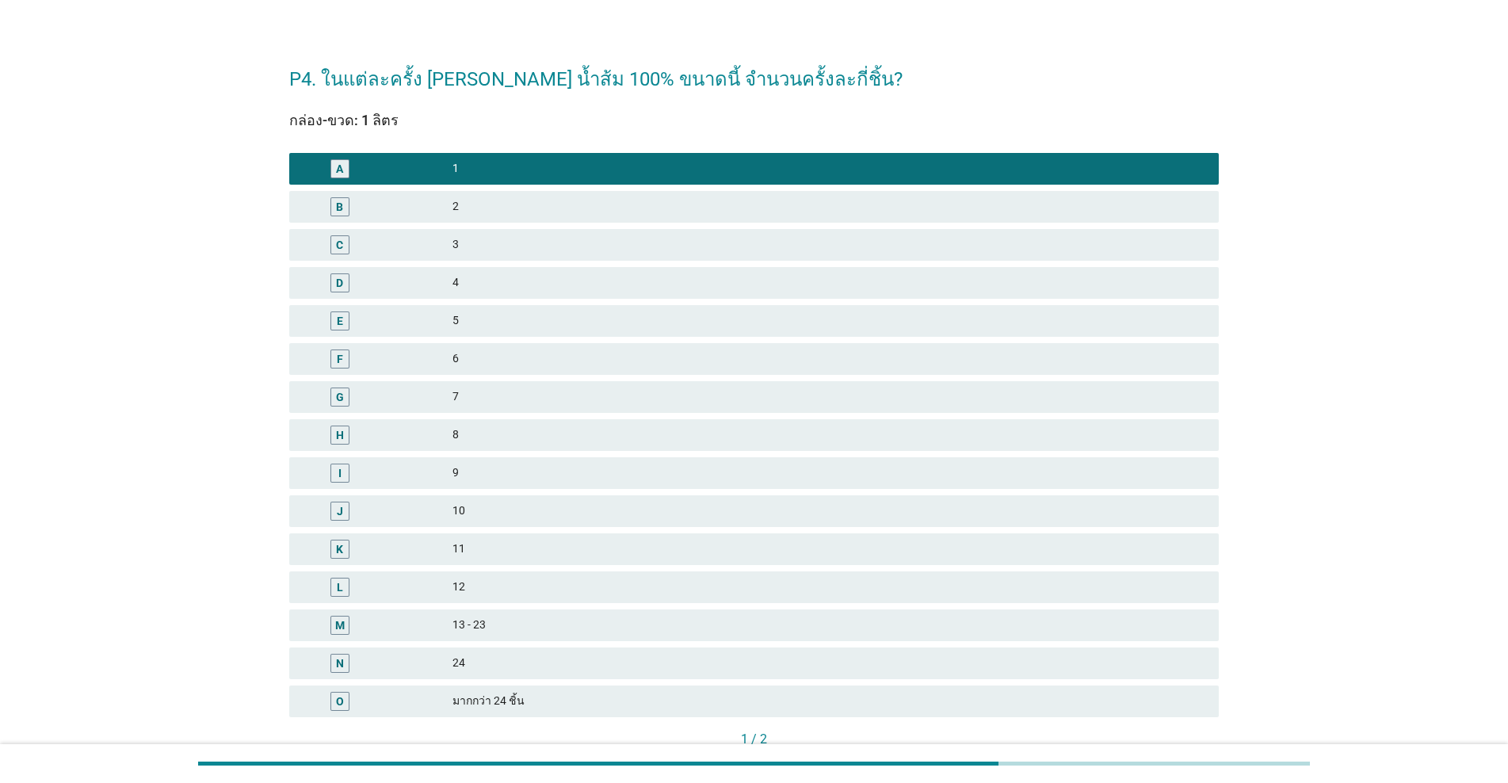
scroll to position [128, 0]
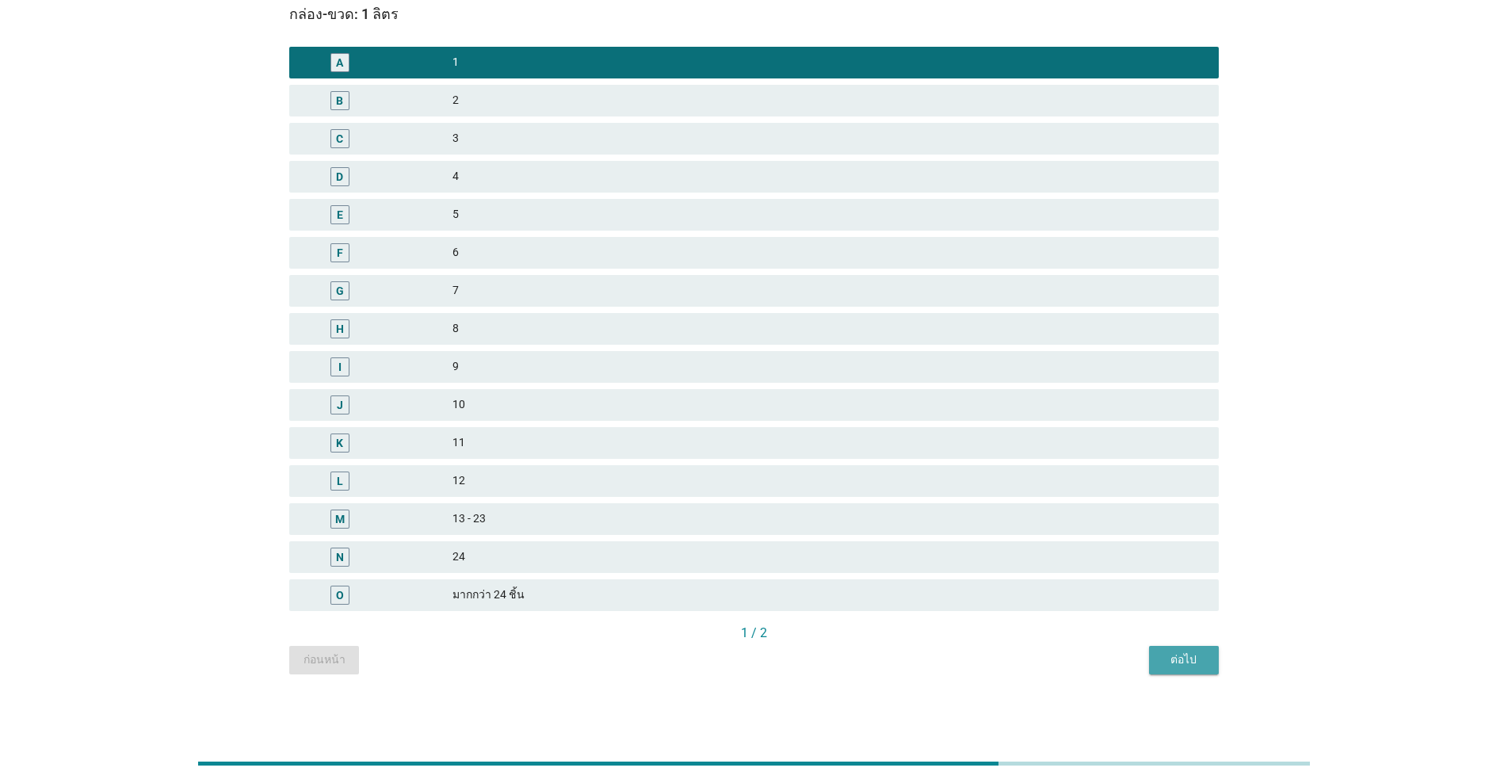
click at [778, 664] on div "ต่อไป" at bounding box center [1184, 659] width 44 height 17
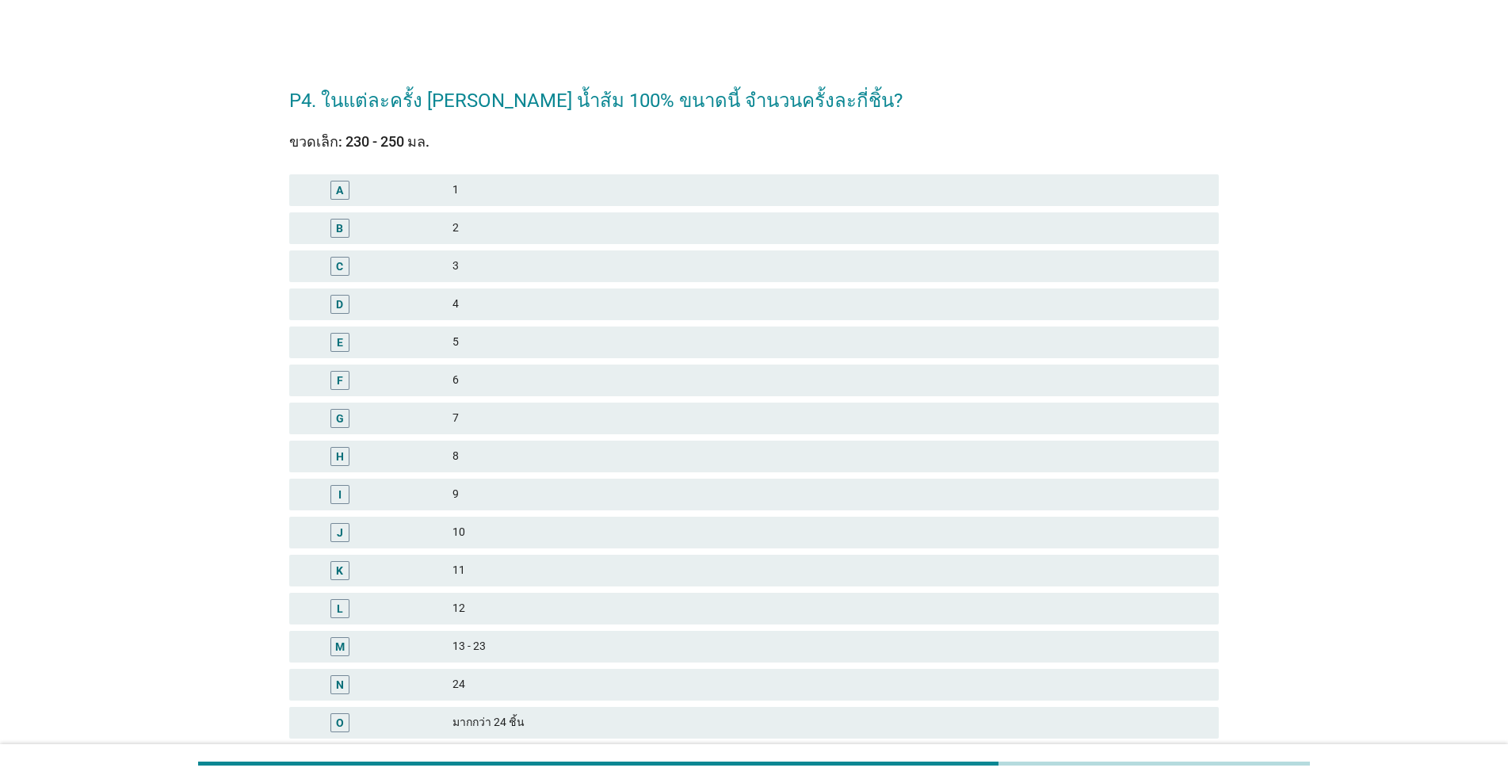
click at [610, 237] on div "2" at bounding box center [829, 228] width 754 height 19
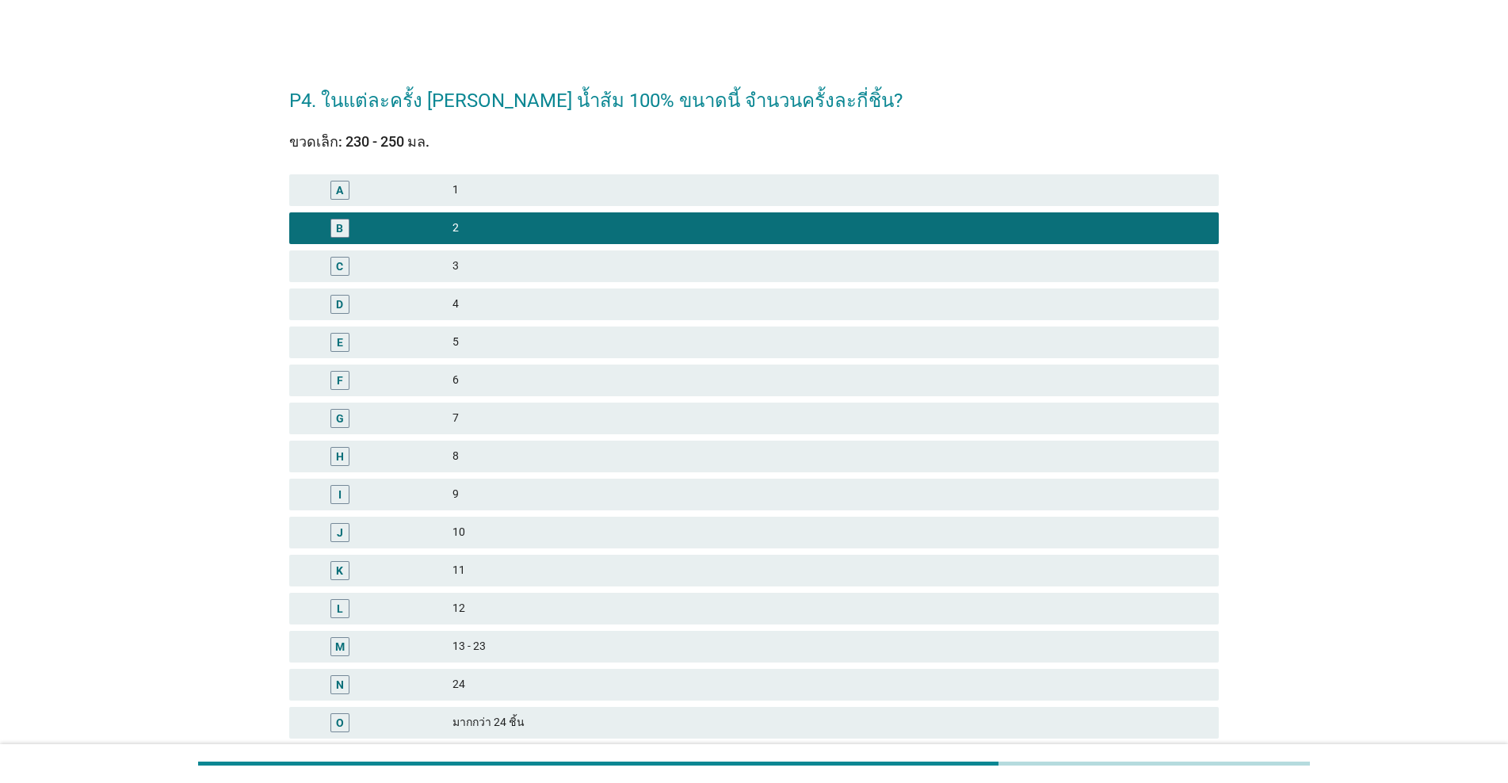
scroll to position [128, 0]
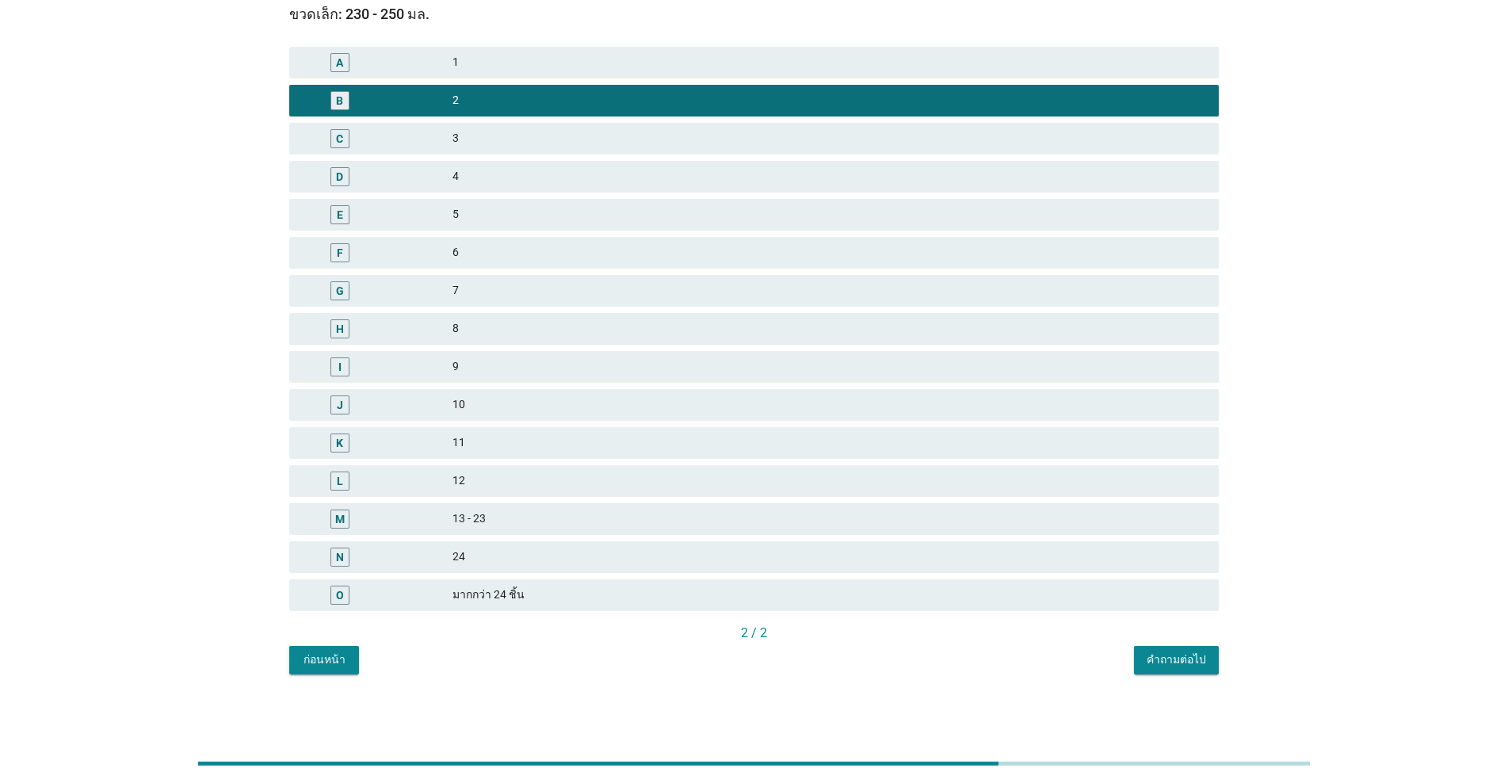
click at [778, 651] on div "คำถามต่อไป" at bounding box center [1176, 659] width 59 height 17
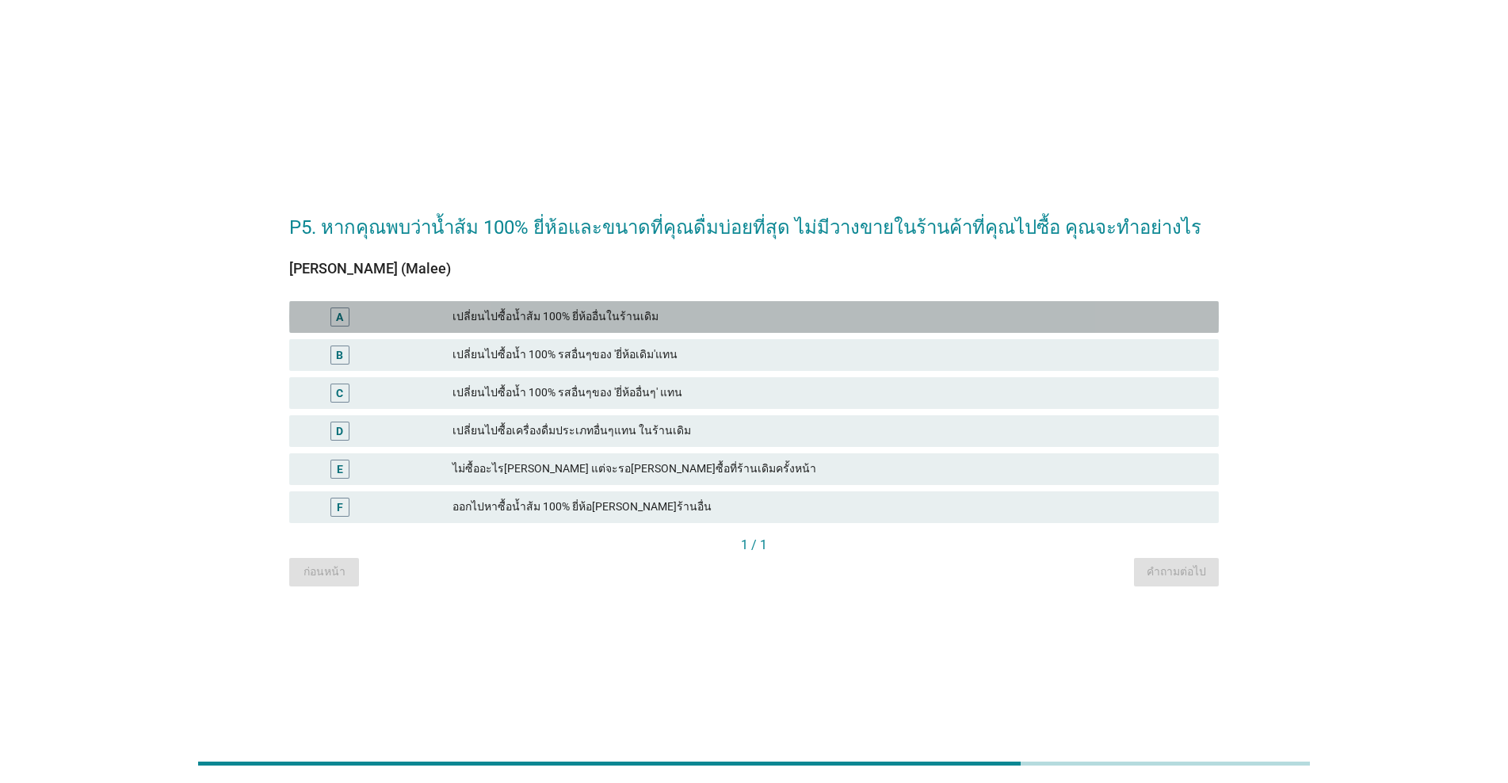
click at [629, 320] on div "เปลี่ยนไปซื้อน้ำส้ม 100% ยี่ห้ออื่นในร้านเดิม" at bounding box center [829, 316] width 754 height 19
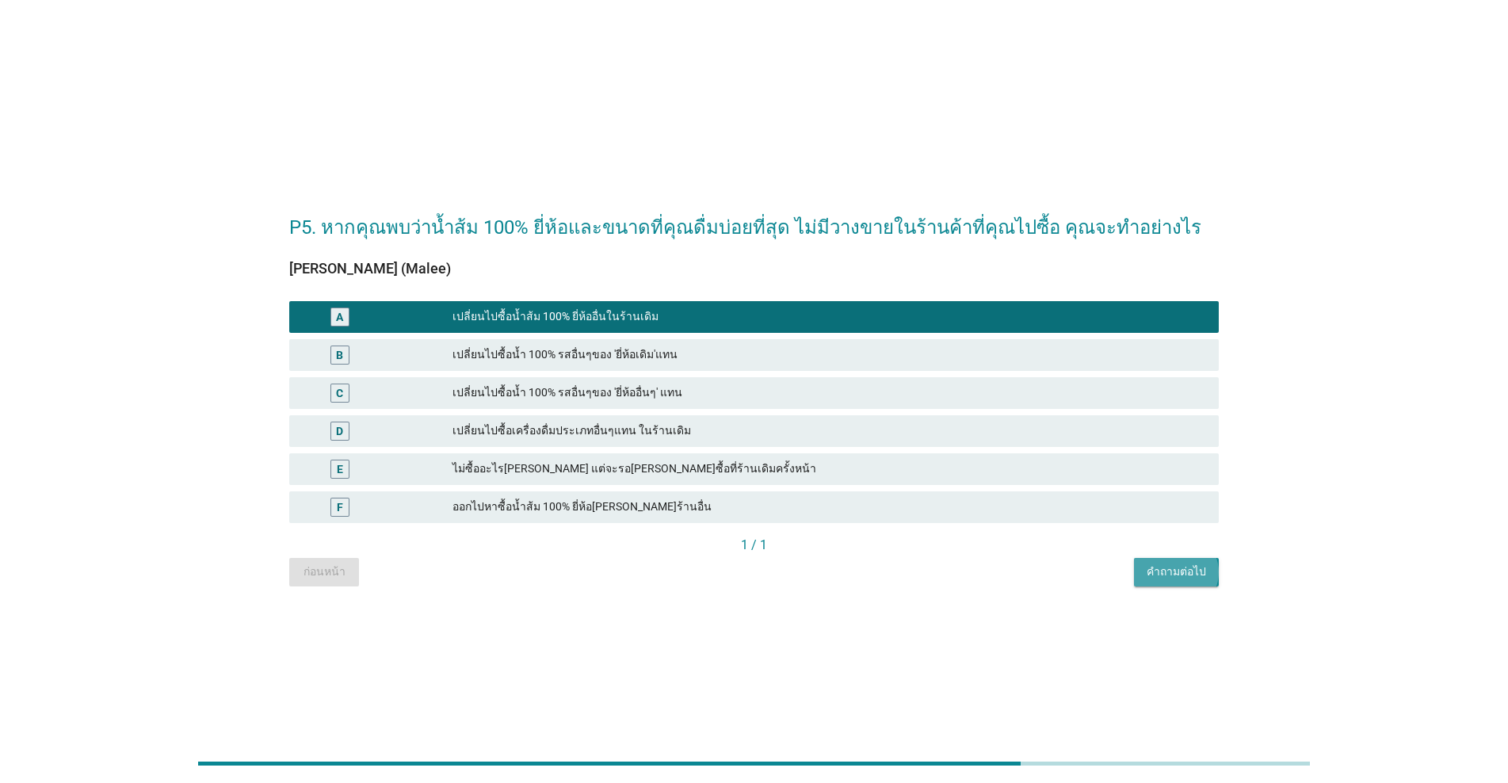
click at [778, 567] on div "คำถามต่อไป" at bounding box center [1176, 571] width 59 height 17
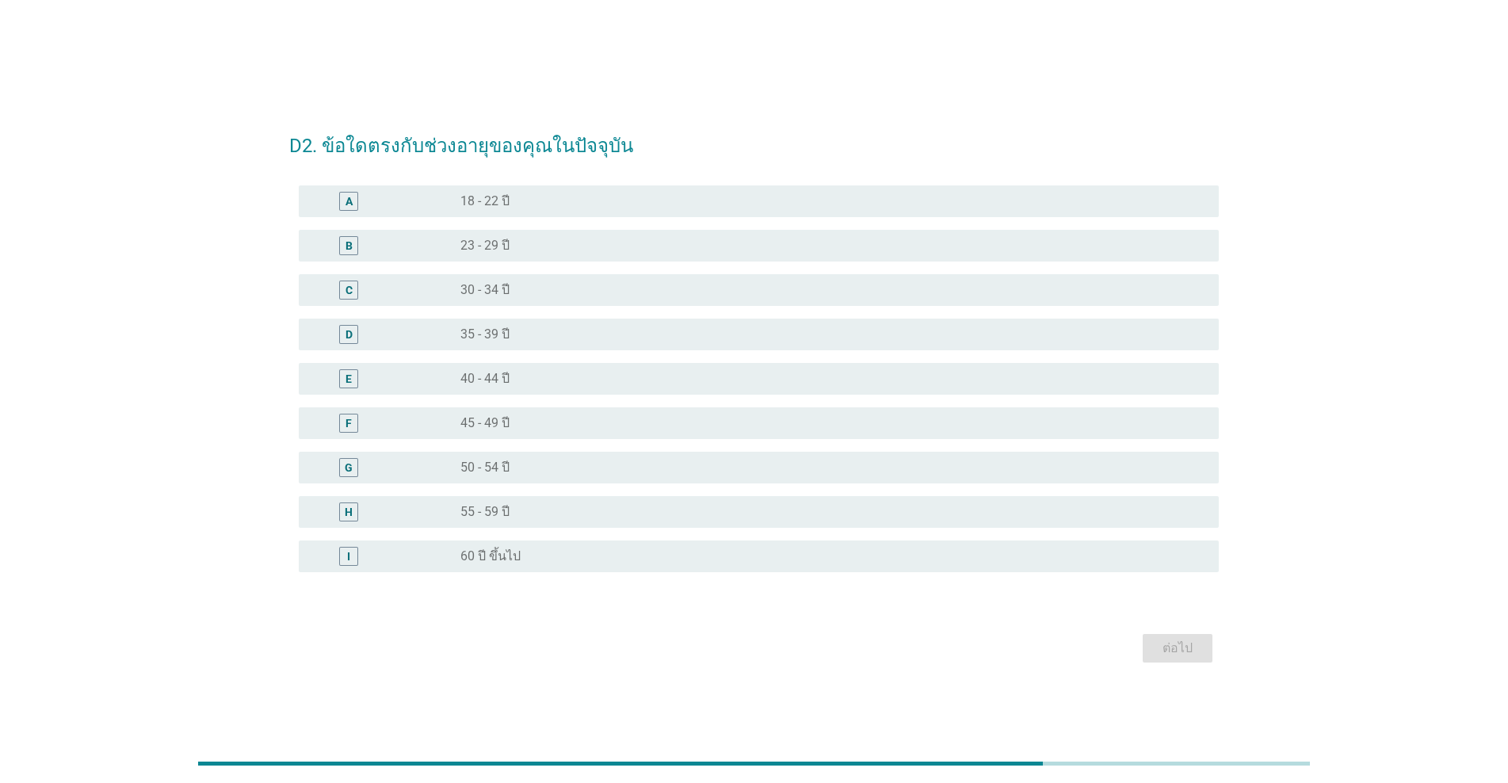
click at [632, 377] on div "radio_button_unchecked 40 - 44 ปี" at bounding box center [826, 379] width 733 height 16
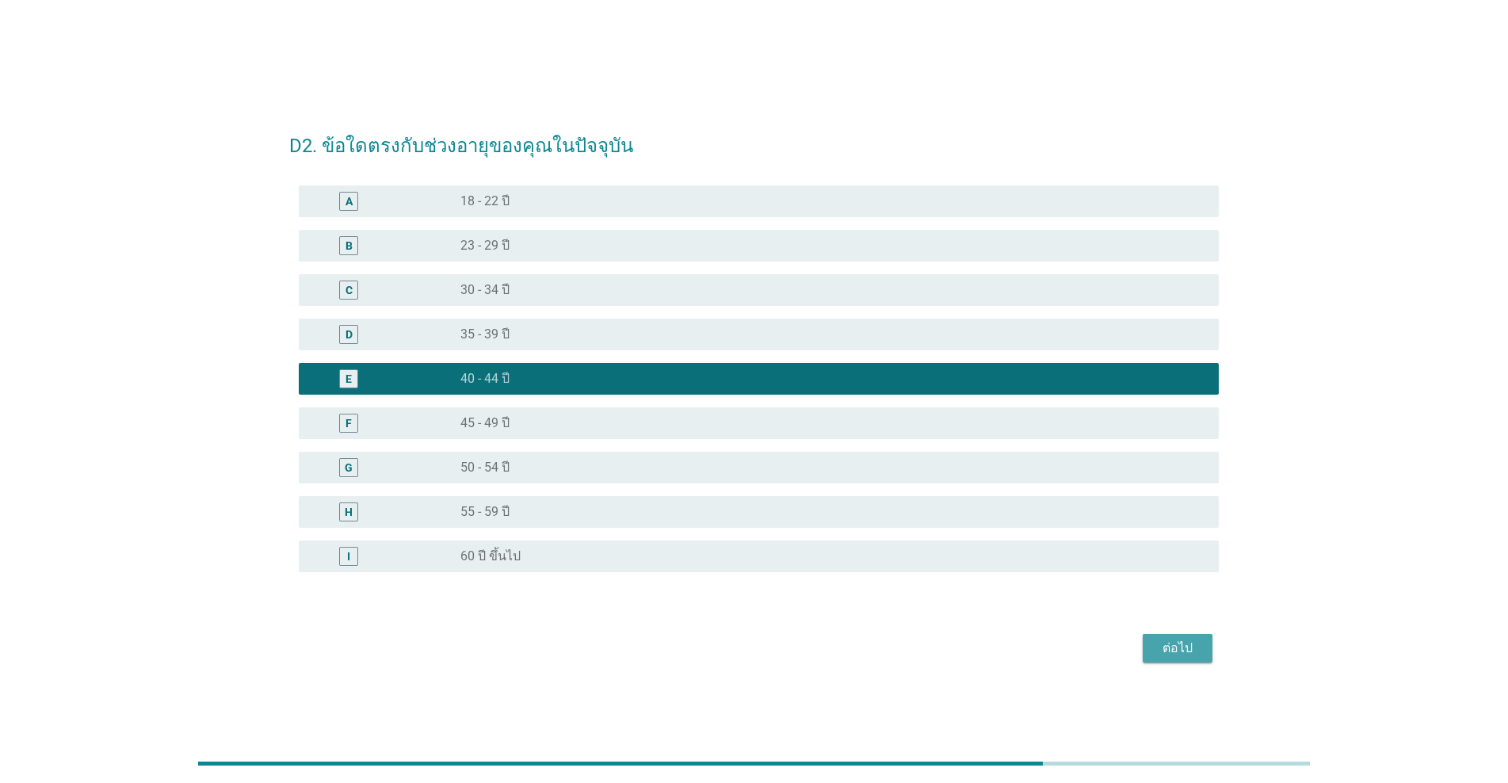
click at [778, 643] on div "ต่อไป" at bounding box center [1177, 648] width 44 height 19
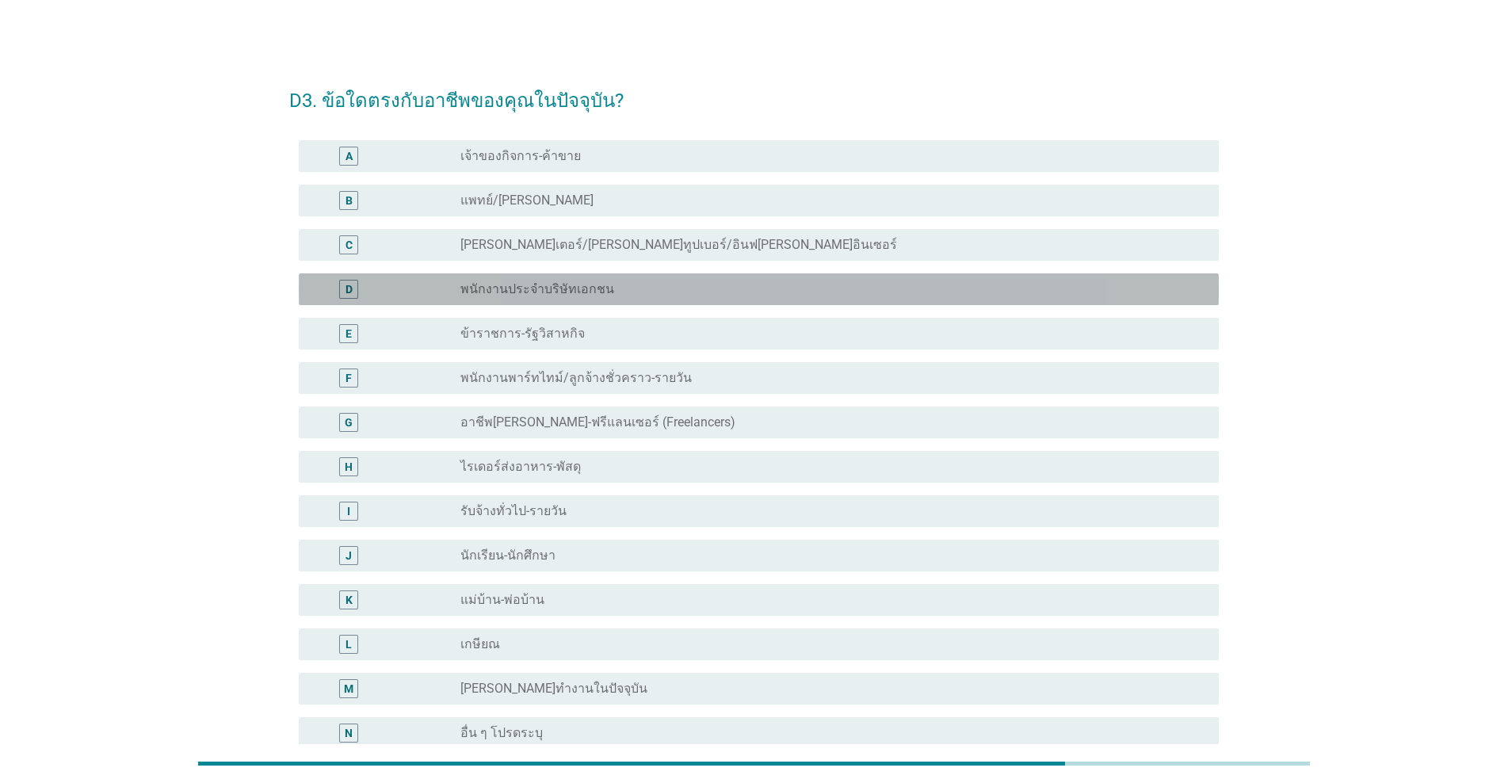
click at [543, 296] on label "พนักงานประจำบริษัทเอกชน" at bounding box center [537, 289] width 154 height 16
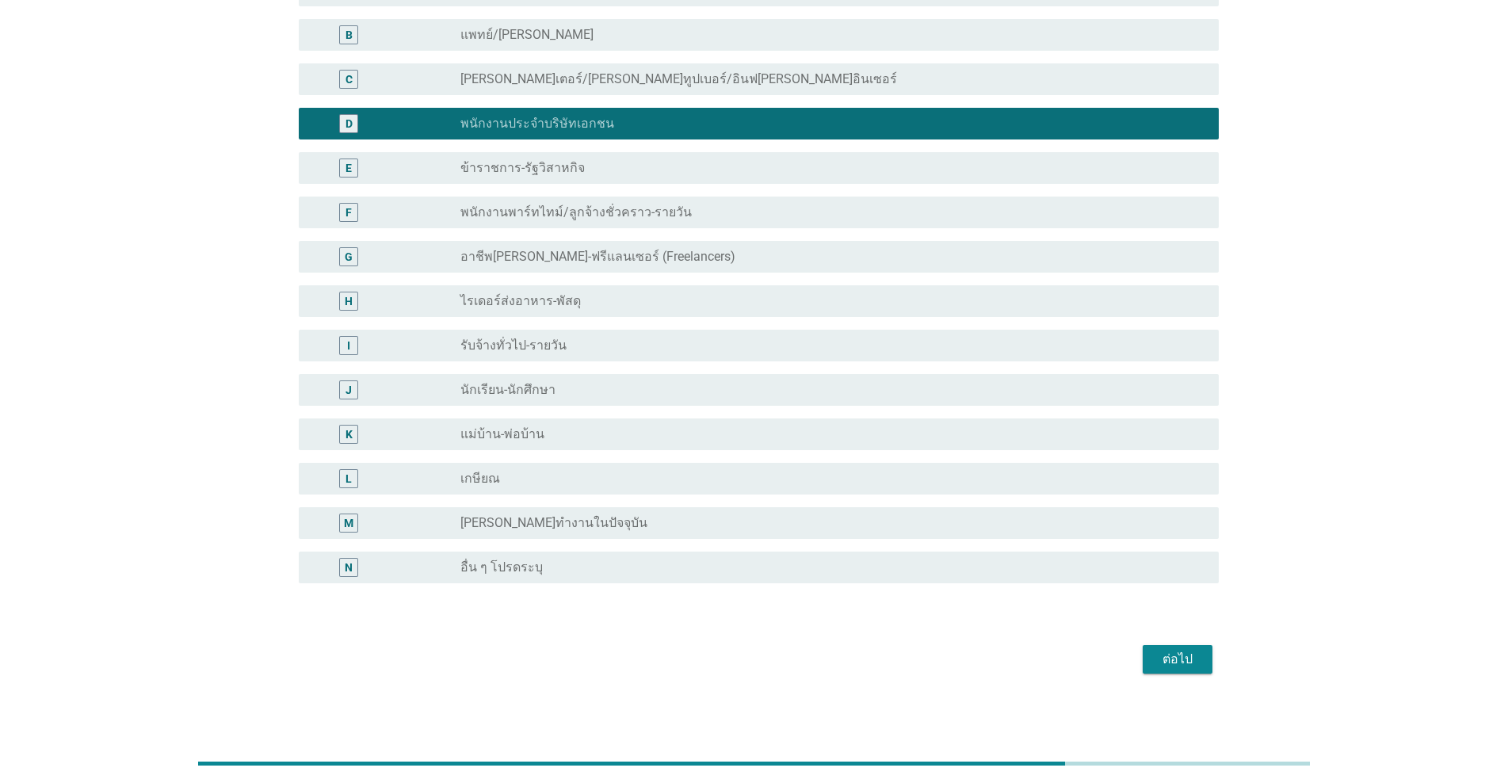
scroll to position [170, 0]
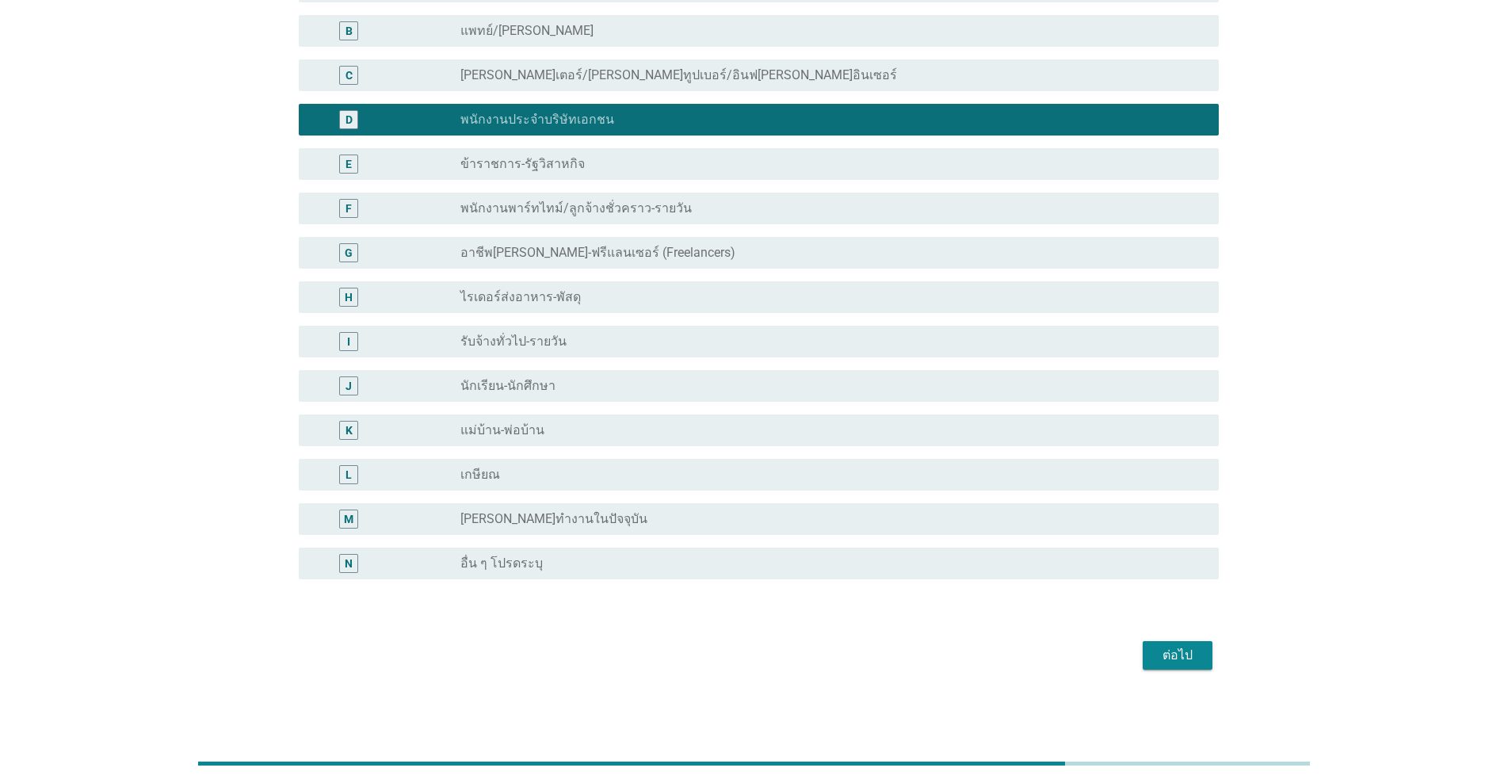
click at [778, 651] on div "ต่อไป" at bounding box center [1177, 655] width 44 height 19
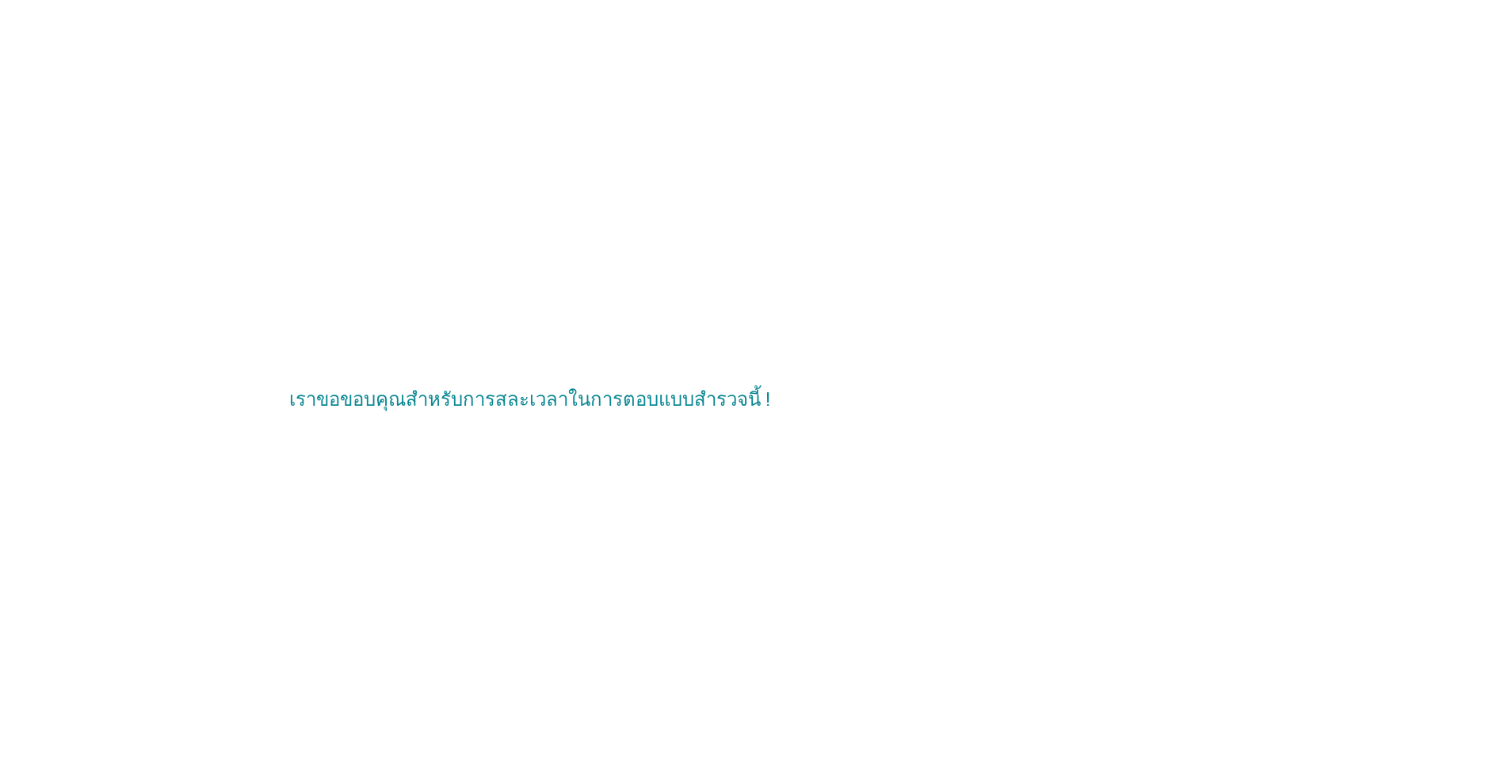
scroll to position [0, 0]
